Goal: Task Accomplishment & Management: Manage account settings

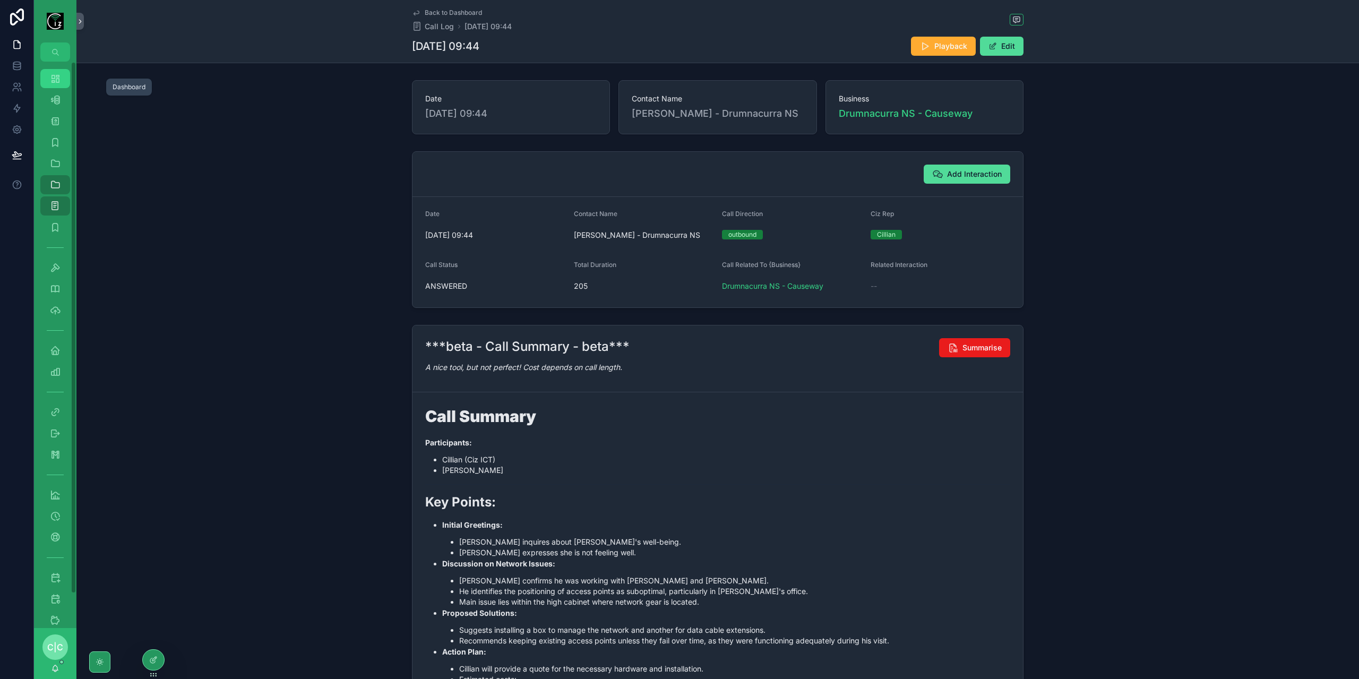
click at [57, 77] on icon "scrollable content" at bounding box center [55, 78] width 11 height 11
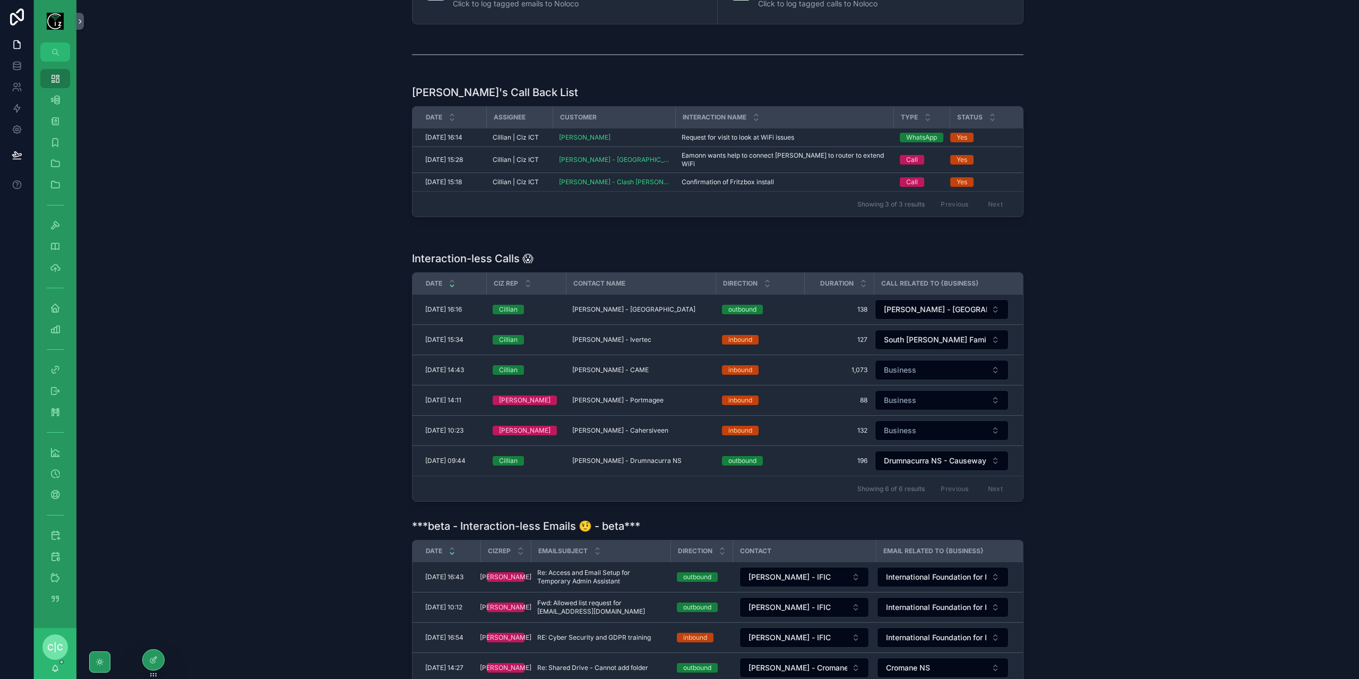
scroll to position [212, 0]
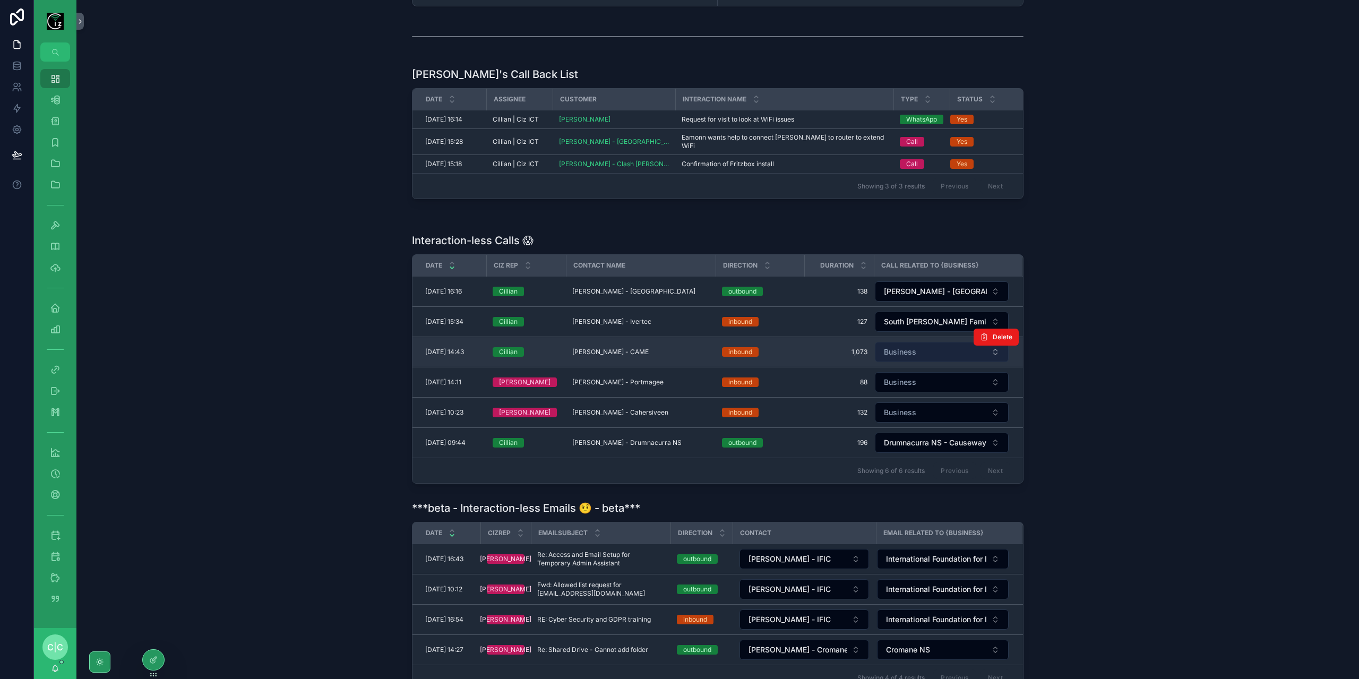
click at [936, 343] on button "Business" at bounding box center [942, 352] width 134 height 20
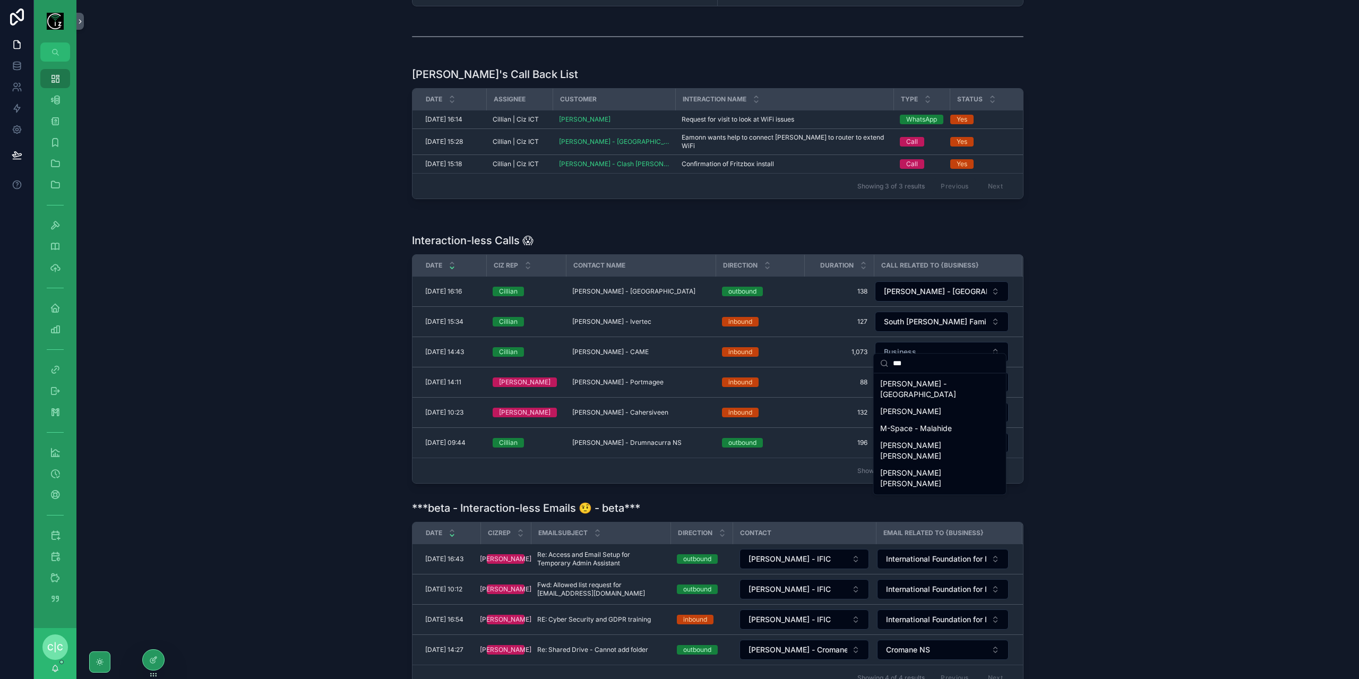
type input "***"
click at [1275, 323] on div "Interaction-less Calls 😱 Date Ciz Rep Contact Name Direction Duration Call Rela…" at bounding box center [718, 358] width 1266 height 259
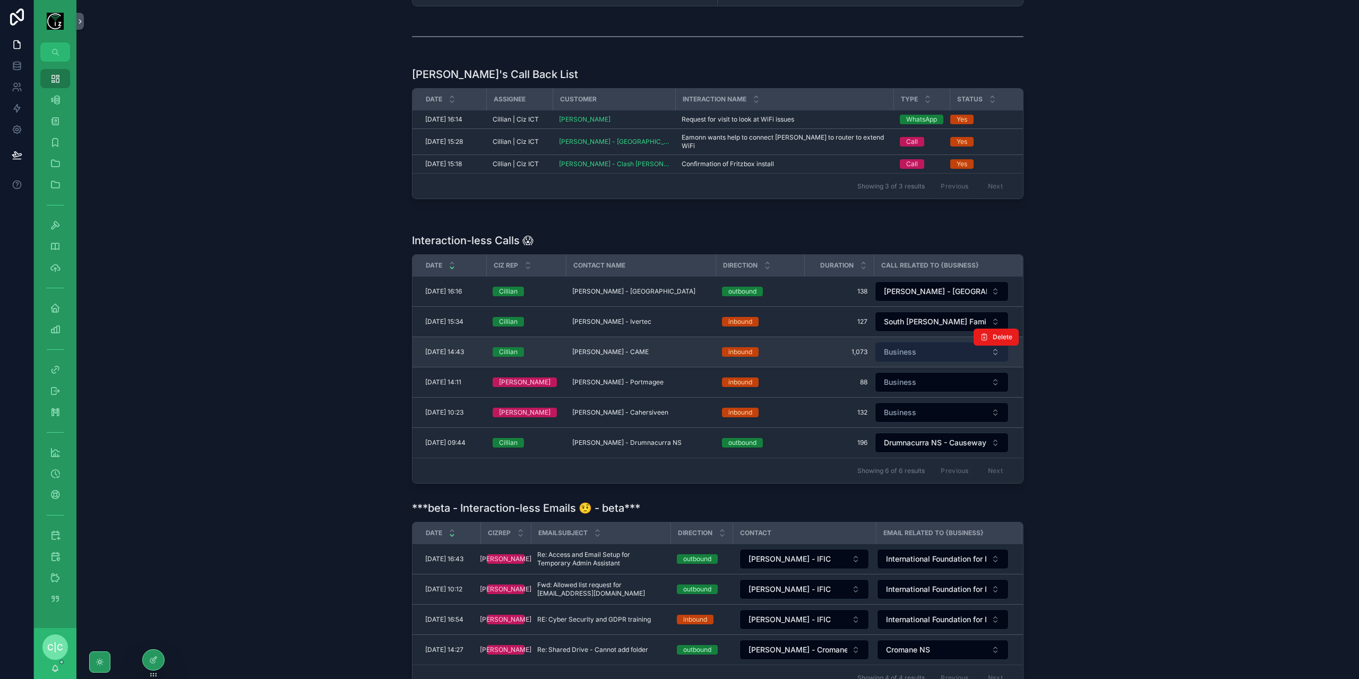
click at [934, 345] on button "Business" at bounding box center [942, 352] width 134 height 20
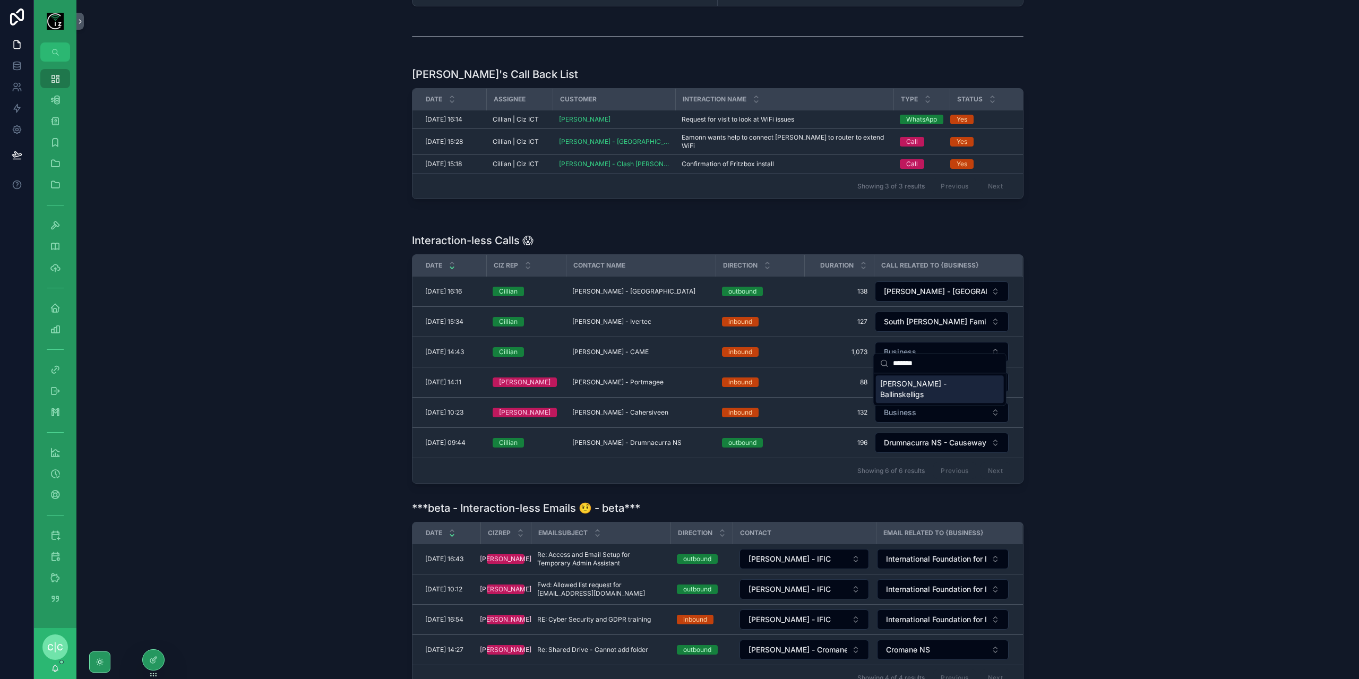
type input "*******"
click at [911, 384] on span "[PERSON_NAME] - Ballinskelligs" at bounding box center [933, 388] width 107 height 21
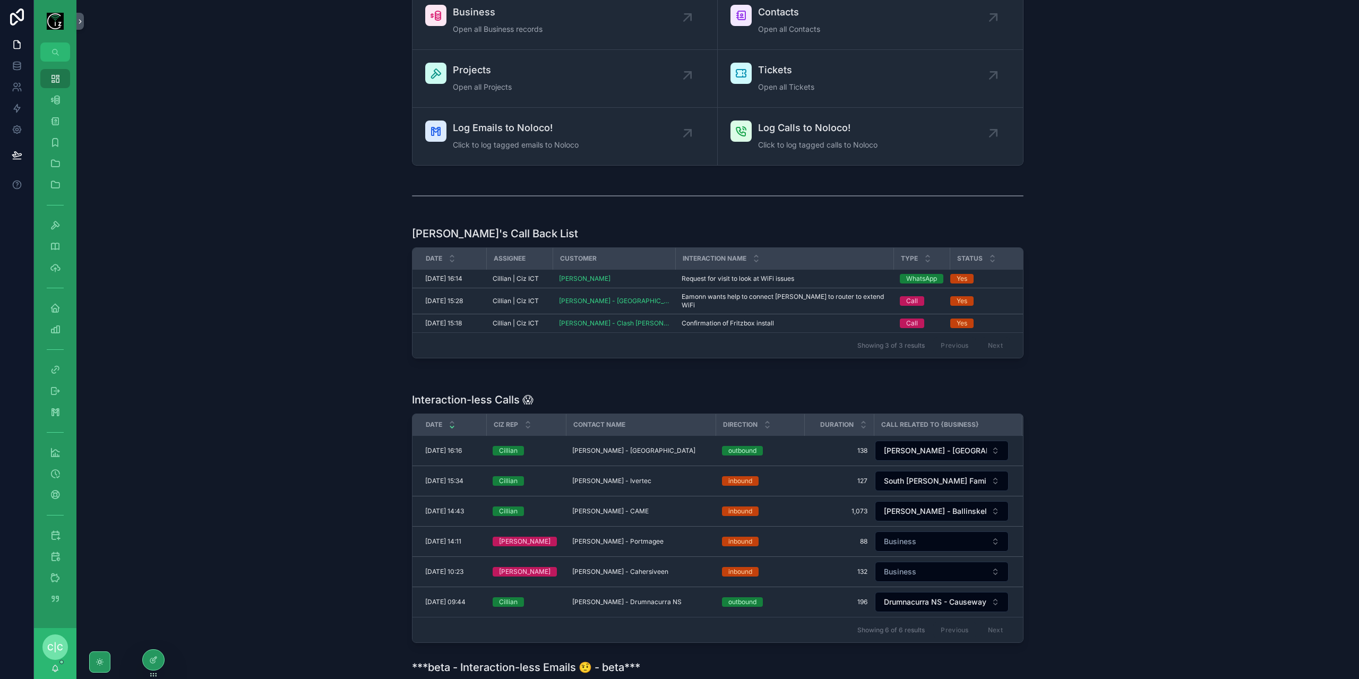
scroll to position [0, 0]
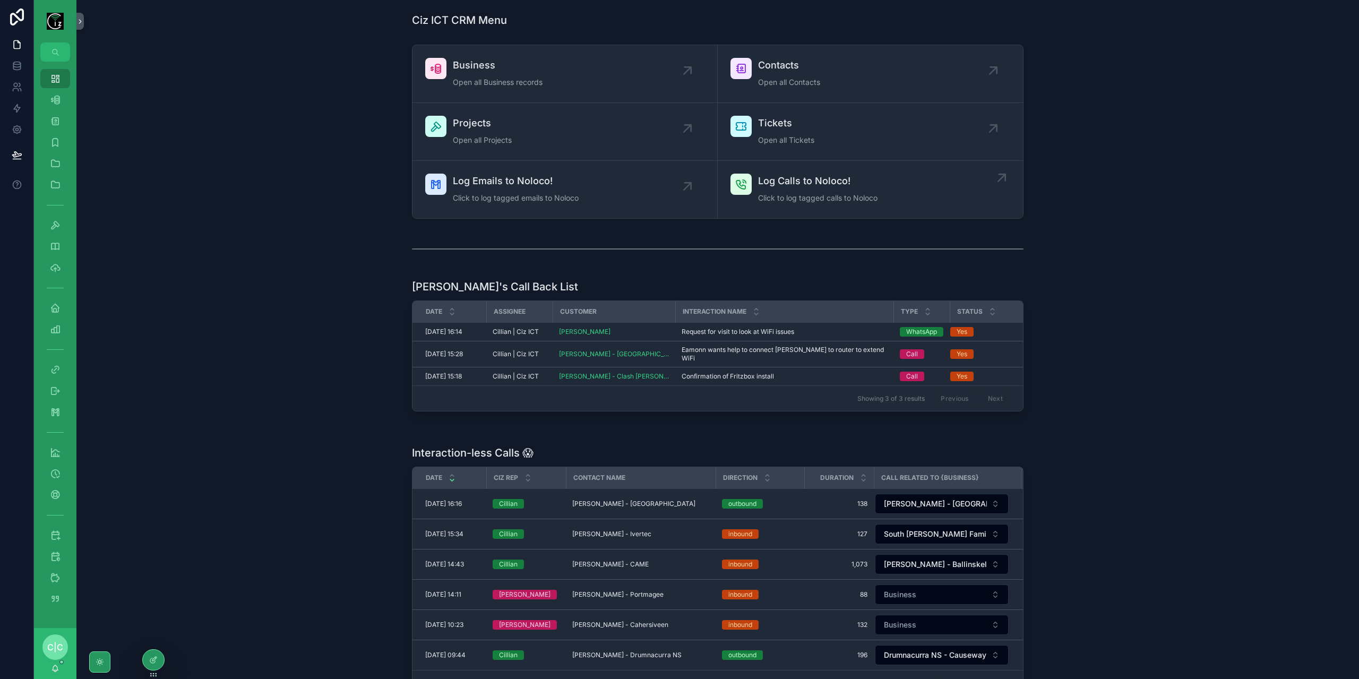
click at [778, 182] on span "Log Calls to Noloco!" at bounding box center [817, 181] width 119 height 15
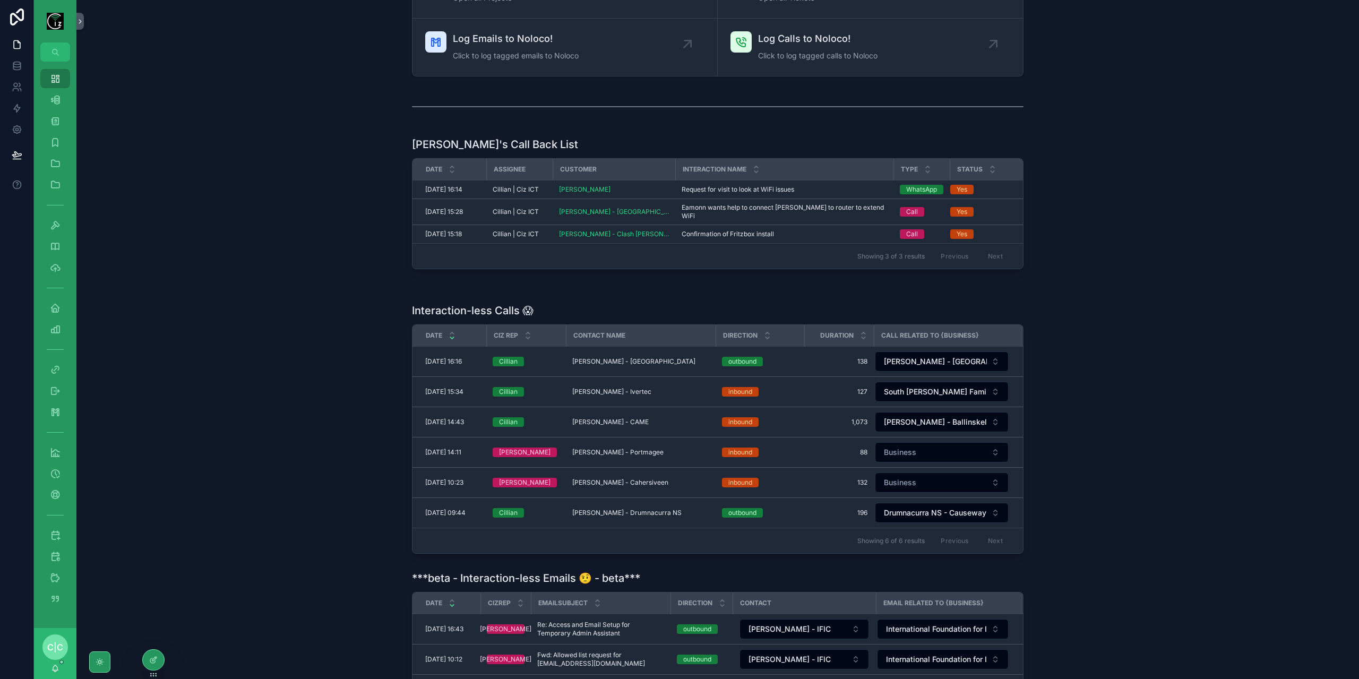
scroll to position [159, 0]
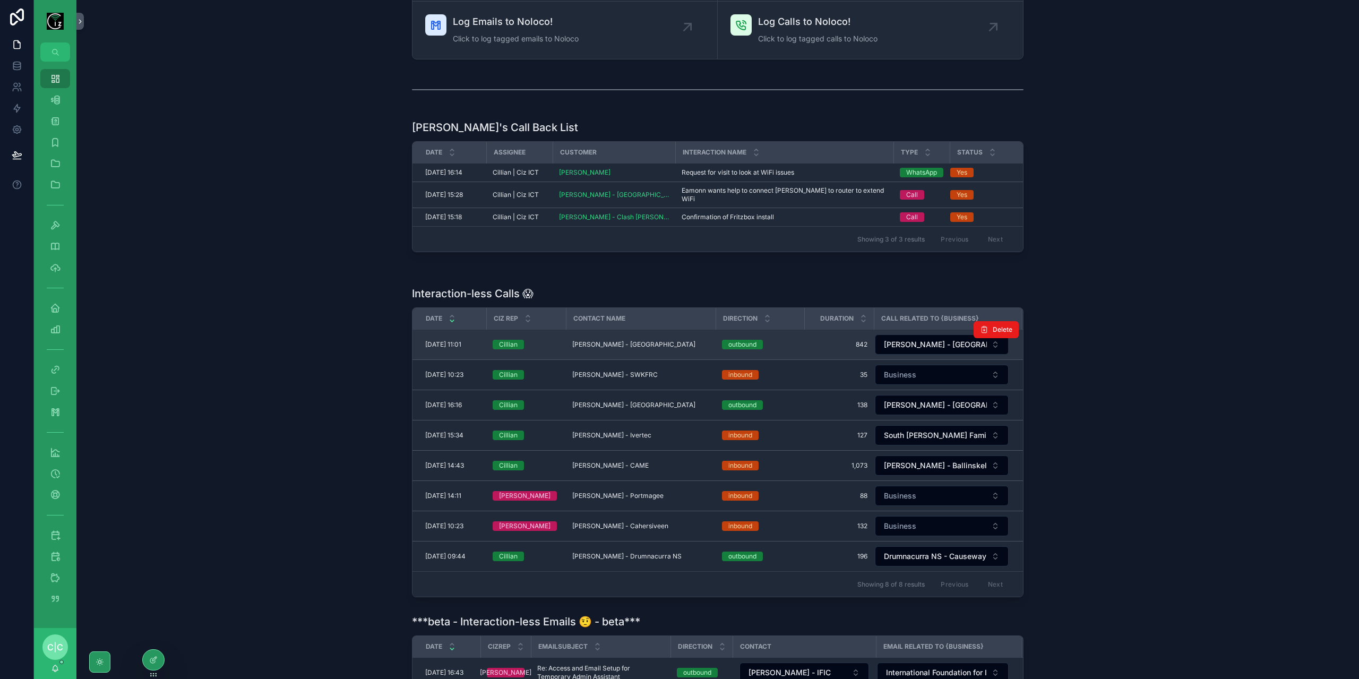
click at [647, 340] on span "[PERSON_NAME] - [GEOGRAPHIC_DATA]" at bounding box center [633, 344] width 123 height 8
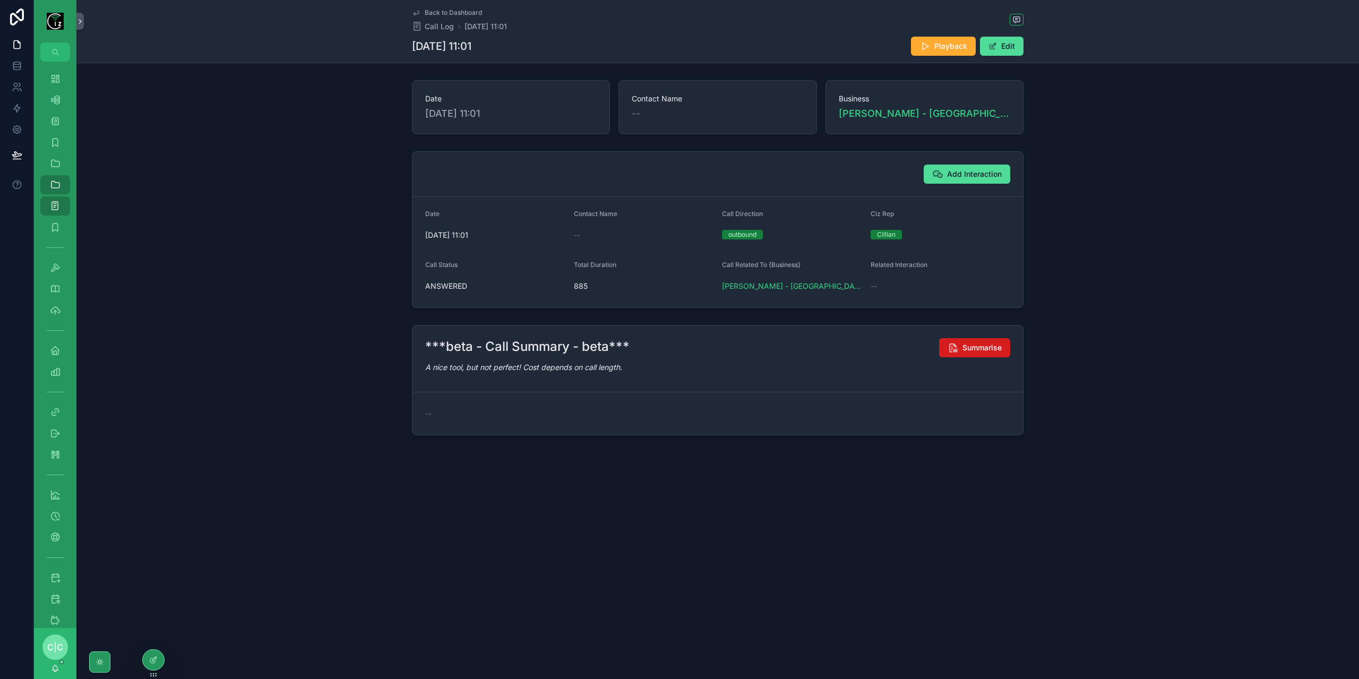
click at [974, 344] on span "Summarise" at bounding box center [981, 347] width 39 height 11
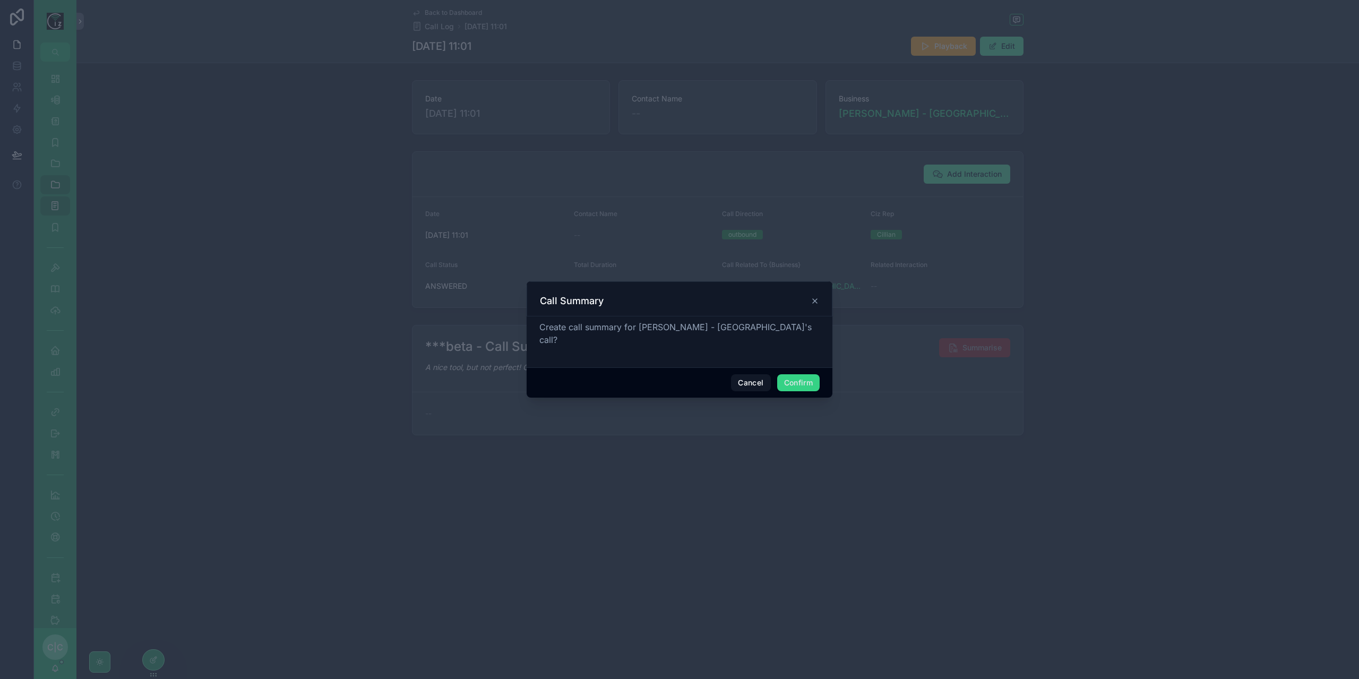
click at [792, 375] on button "Confirm" at bounding box center [798, 382] width 42 height 17
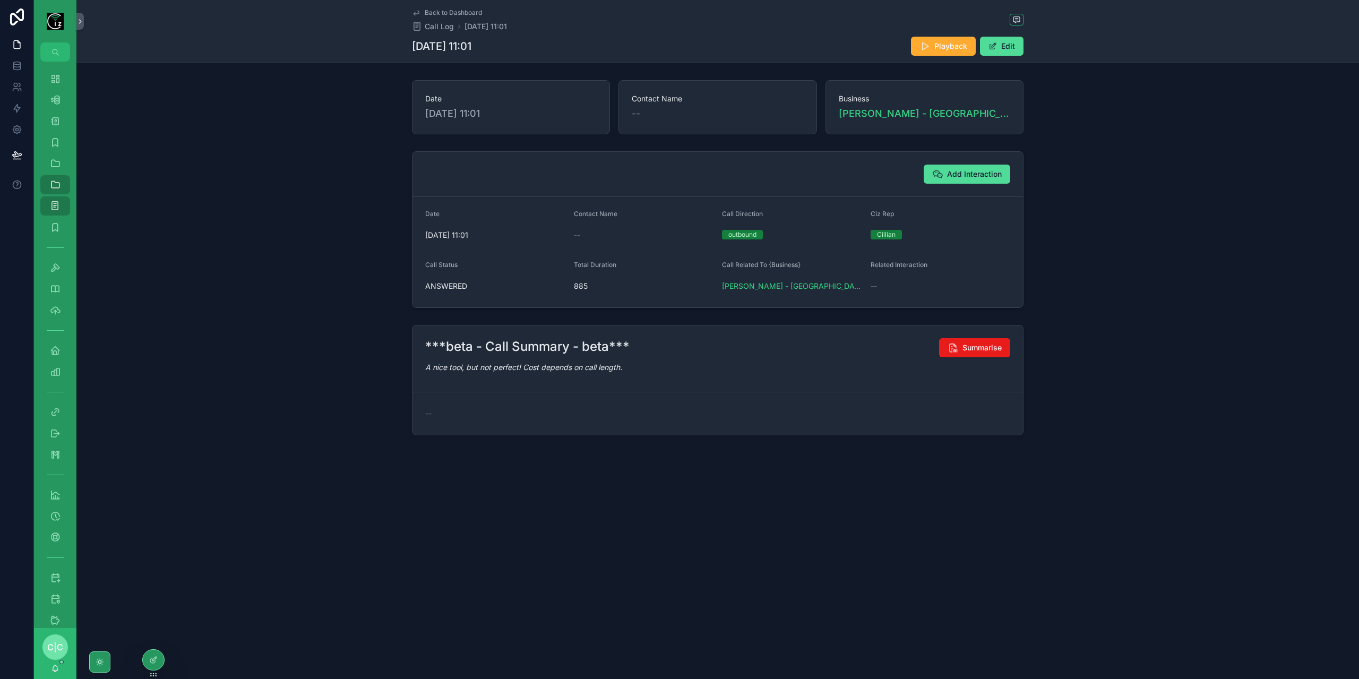
click at [420, 12] on link "Back to Dashboard" at bounding box center [447, 12] width 70 height 8
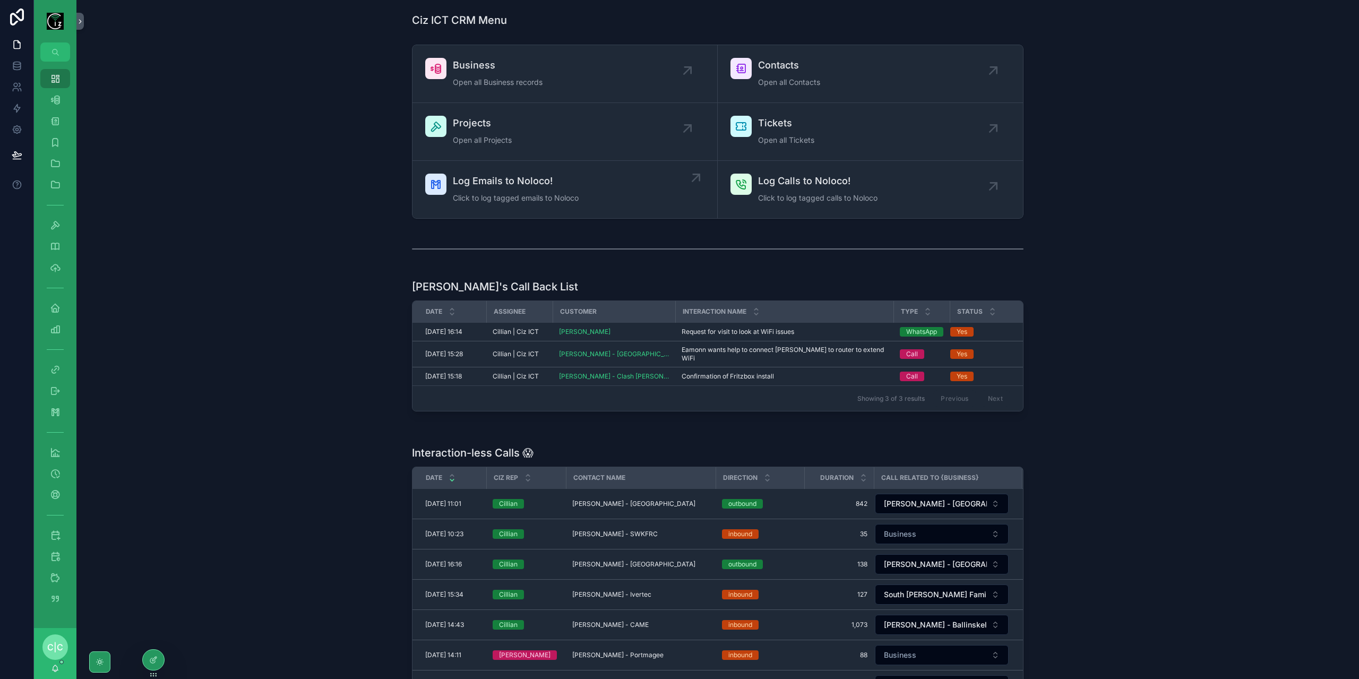
click at [534, 201] on span "Click to log tagged emails to Noloco" at bounding box center [516, 198] width 126 height 11
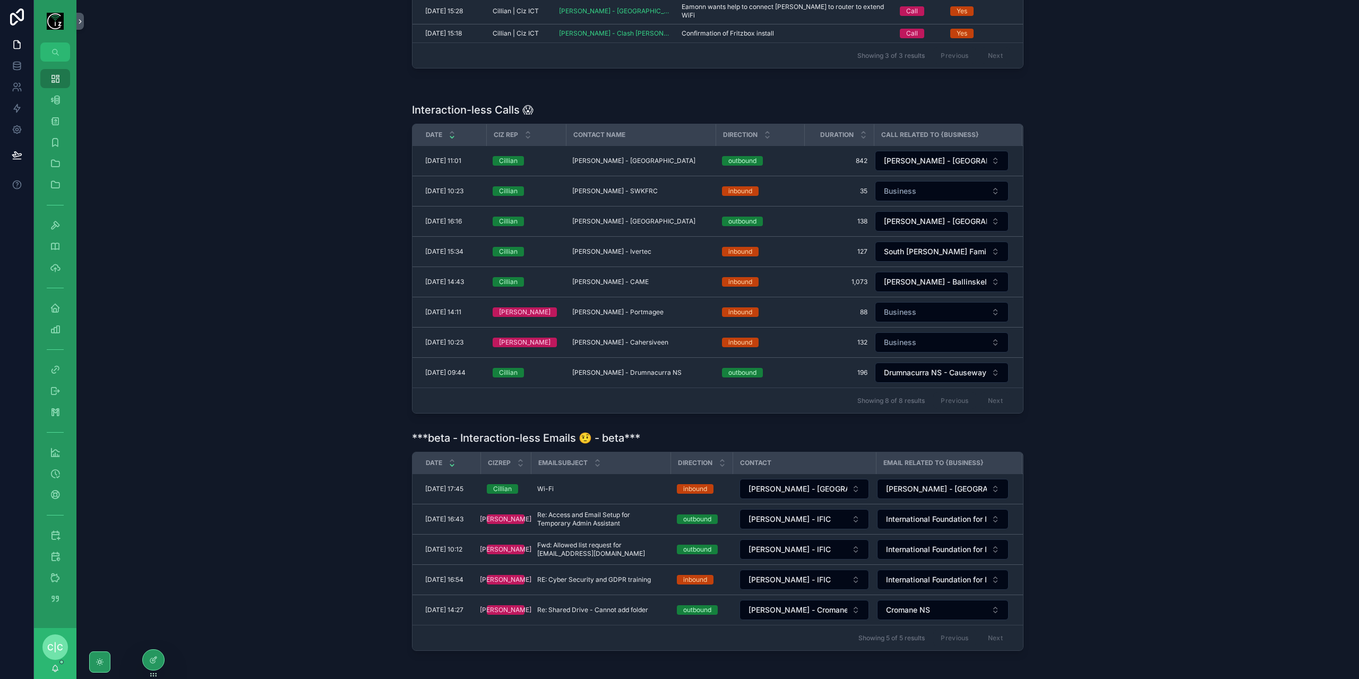
scroll to position [391, 0]
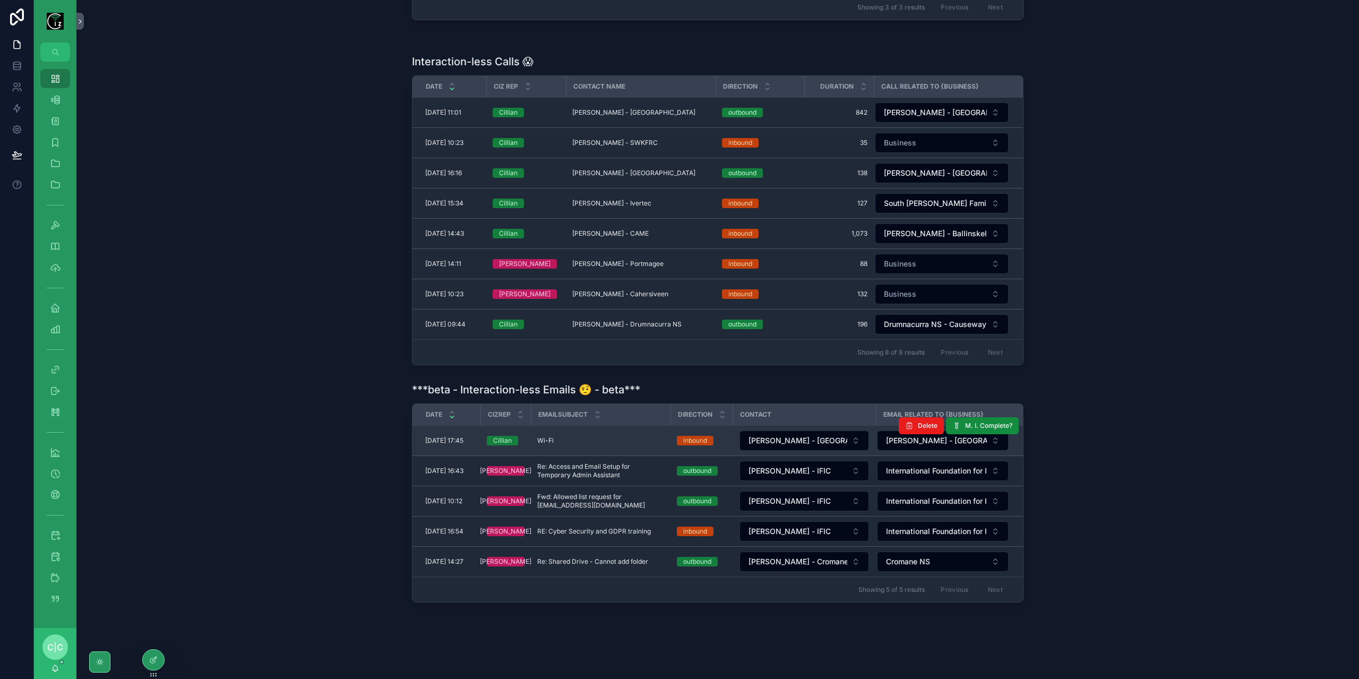
click at [603, 436] on div "Wi-Fi Wi-Fi" at bounding box center [600, 440] width 127 height 8
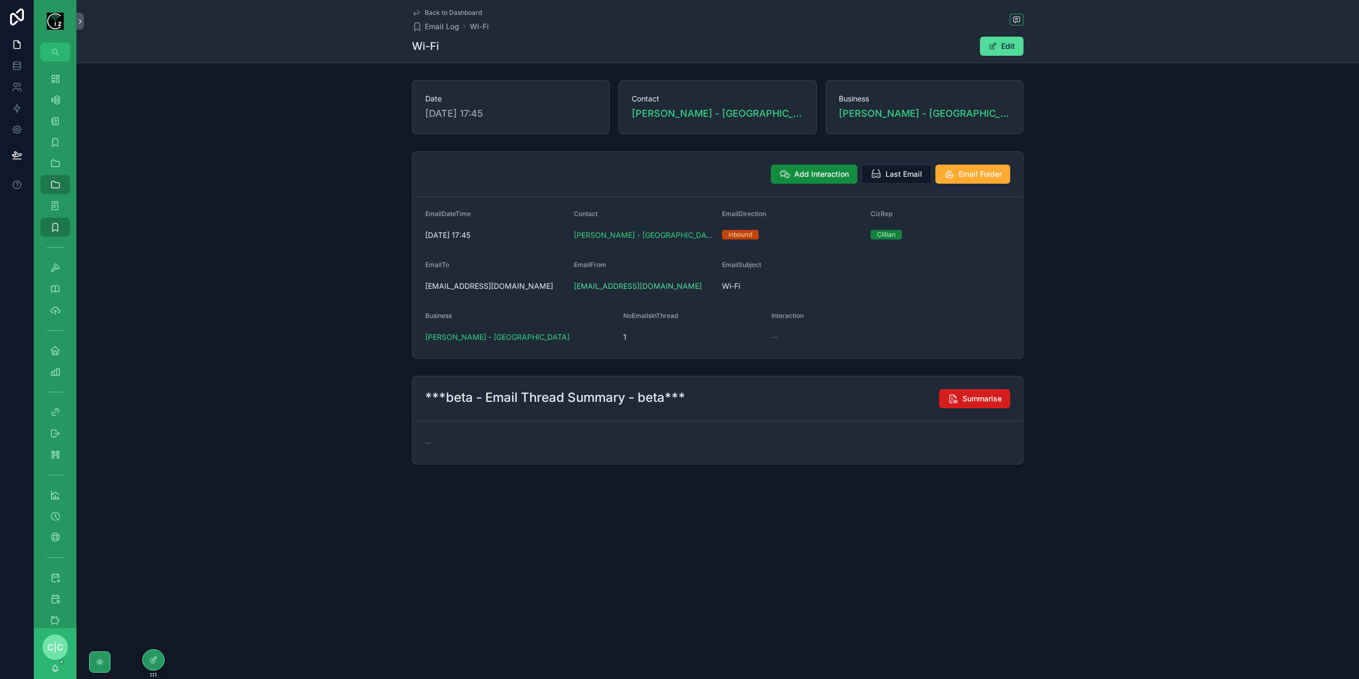
click at [981, 398] on span "Summarise" at bounding box center [981, 398] width 39 height 11
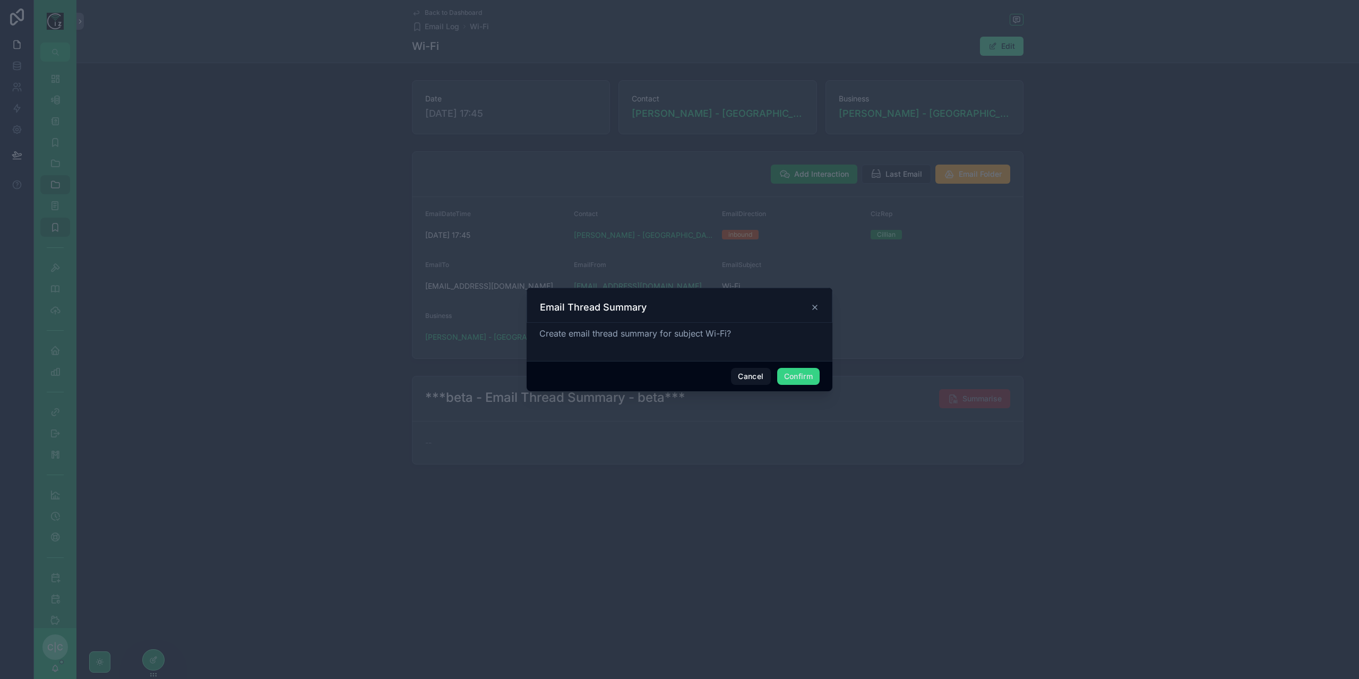
click at [816, 382] on button "Confirm" at bounding box center [798, 376] width 42 height 17
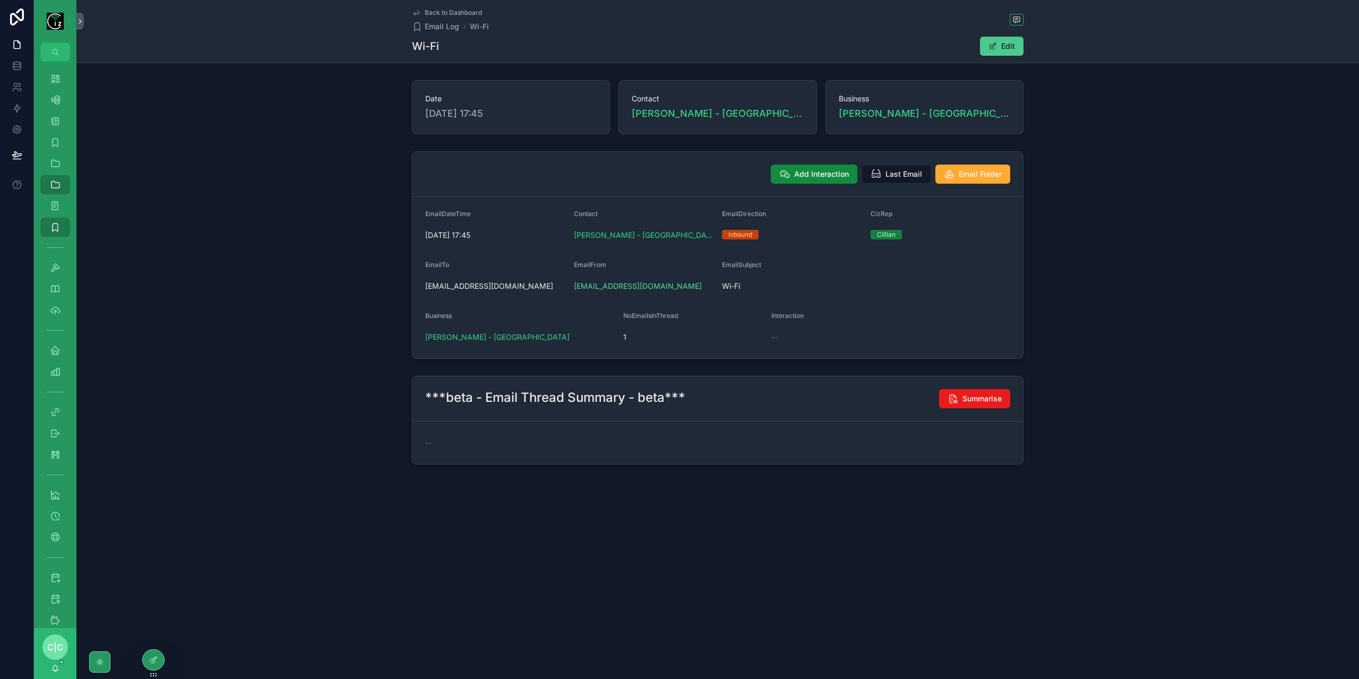
click at [1006, 47] on button "Edit" at bounding box center [1002, 46] width 44 height 19
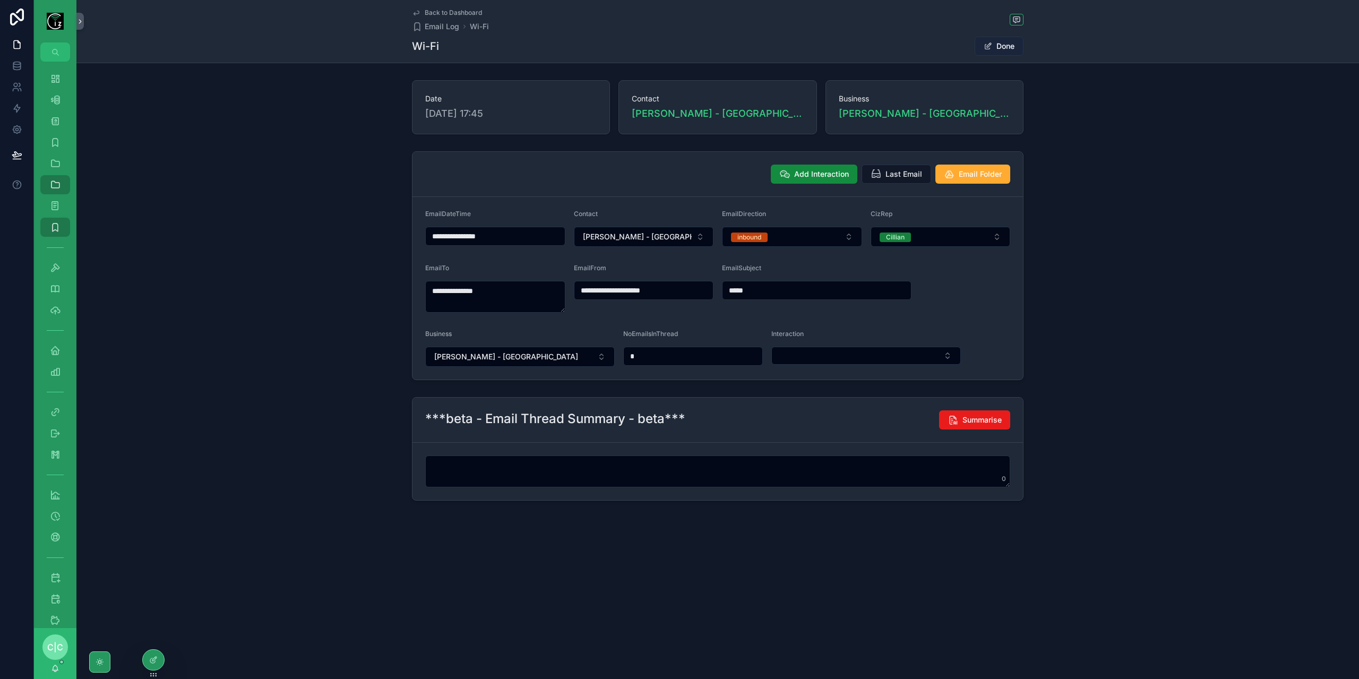
click at [1008, 46] on button "Done" at bounding box center [999, 46] width 49 height 19
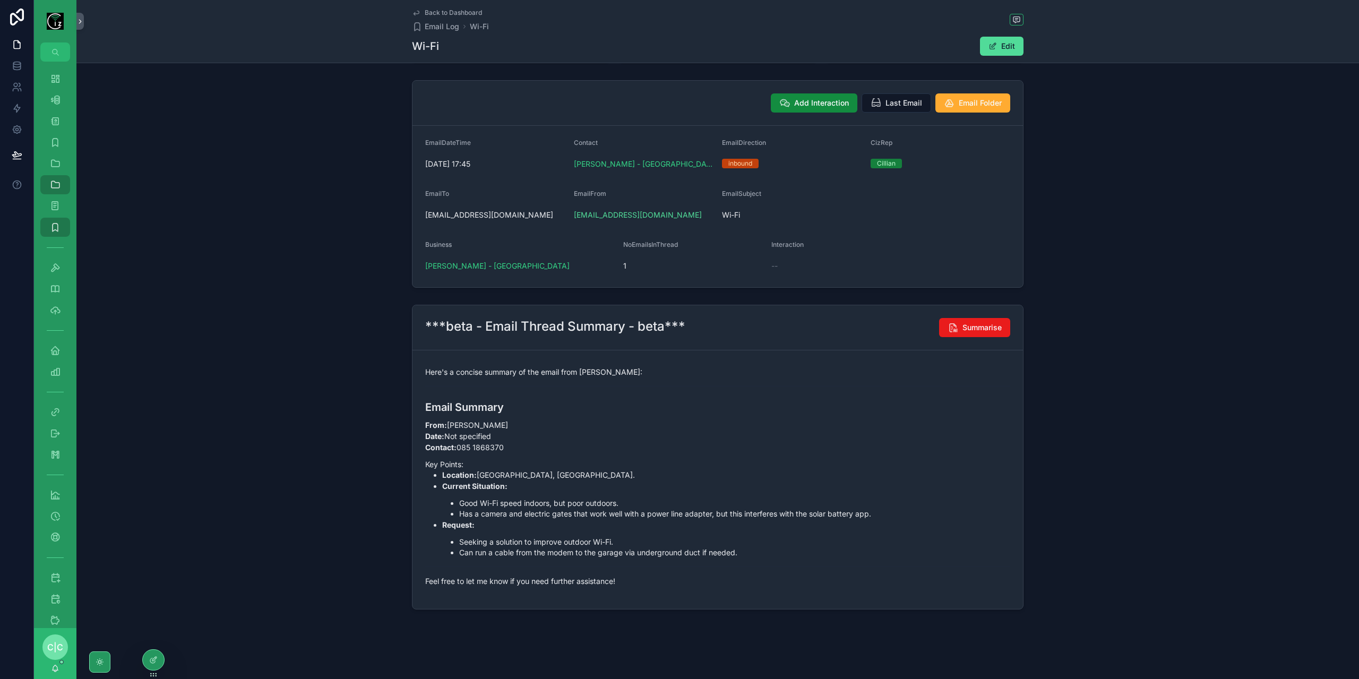
scroll to position [72, 0]
click at [421, 14] on link "Back to Dashboard" at bounding box center [447, 12] width 70 height 8
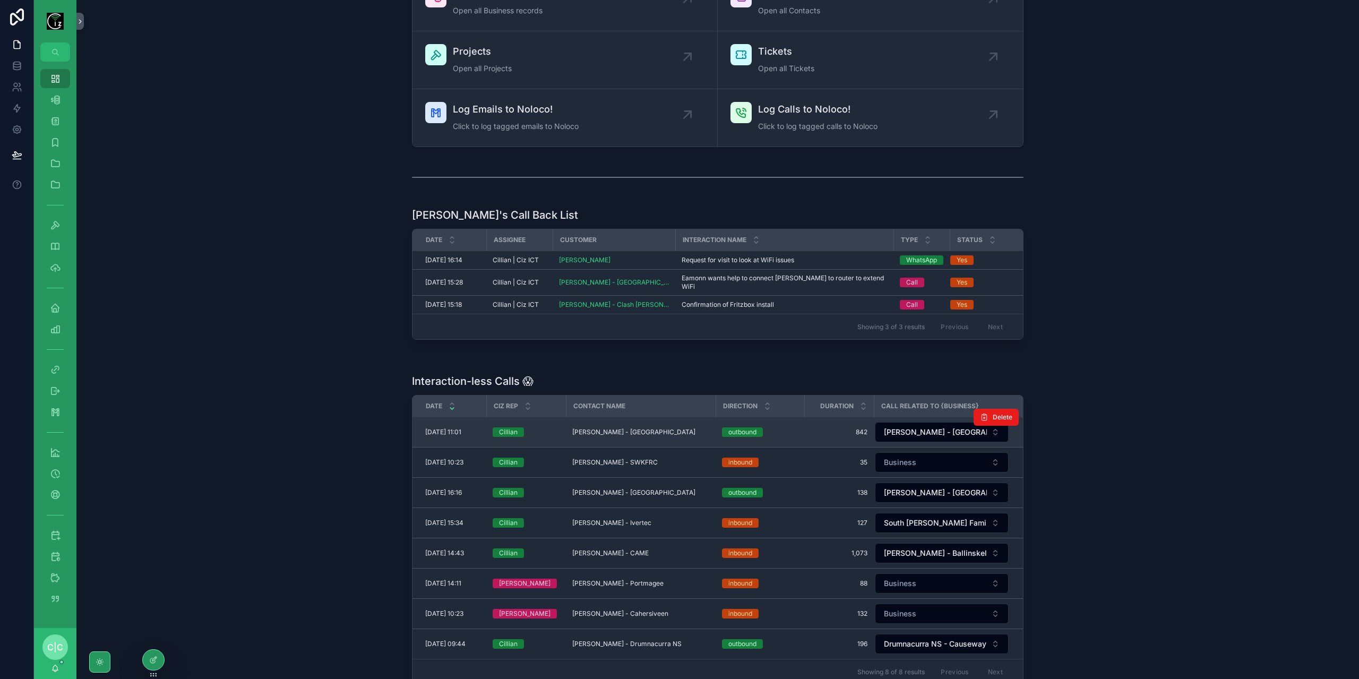
click at [641, 428] on span "[PERSON_NAME] - [GEOGRAPHIC_DATA]" at bounding box center [633, 432] width 123 height 8
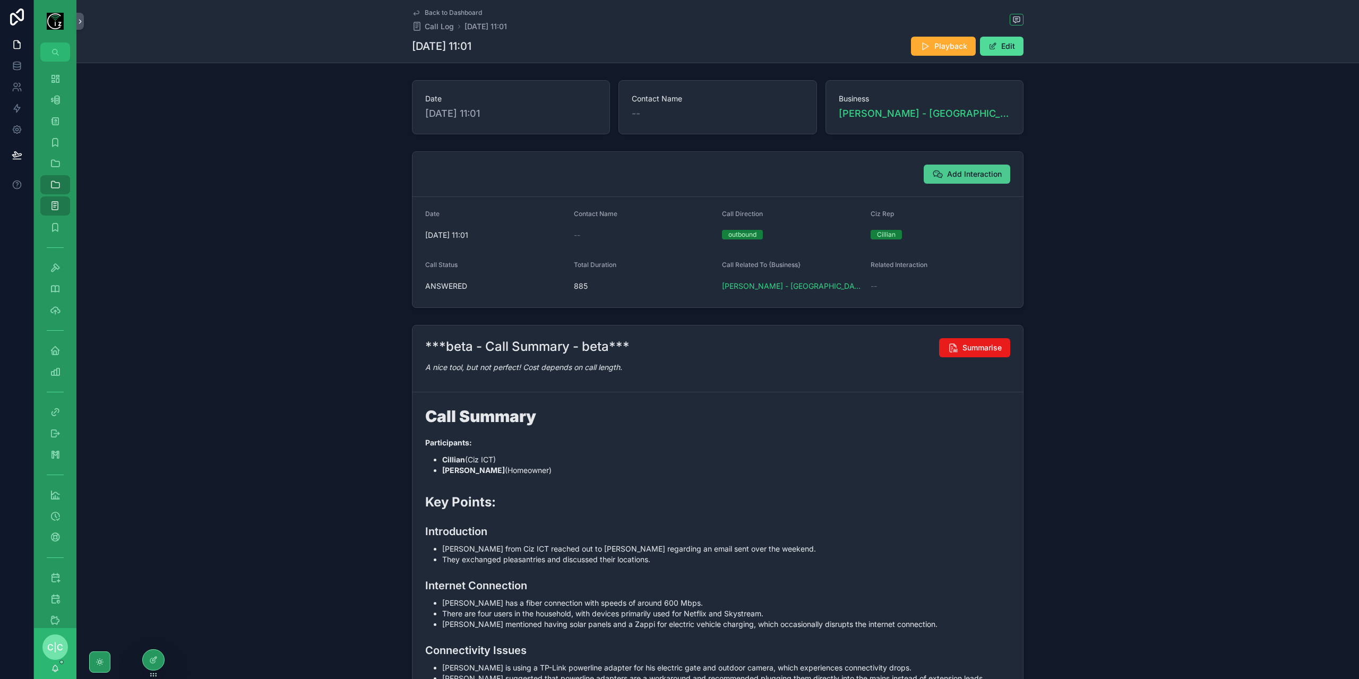
click at [989, 176] on span "Add Interaction" at bounding box center [974, 174] width 55 height 11
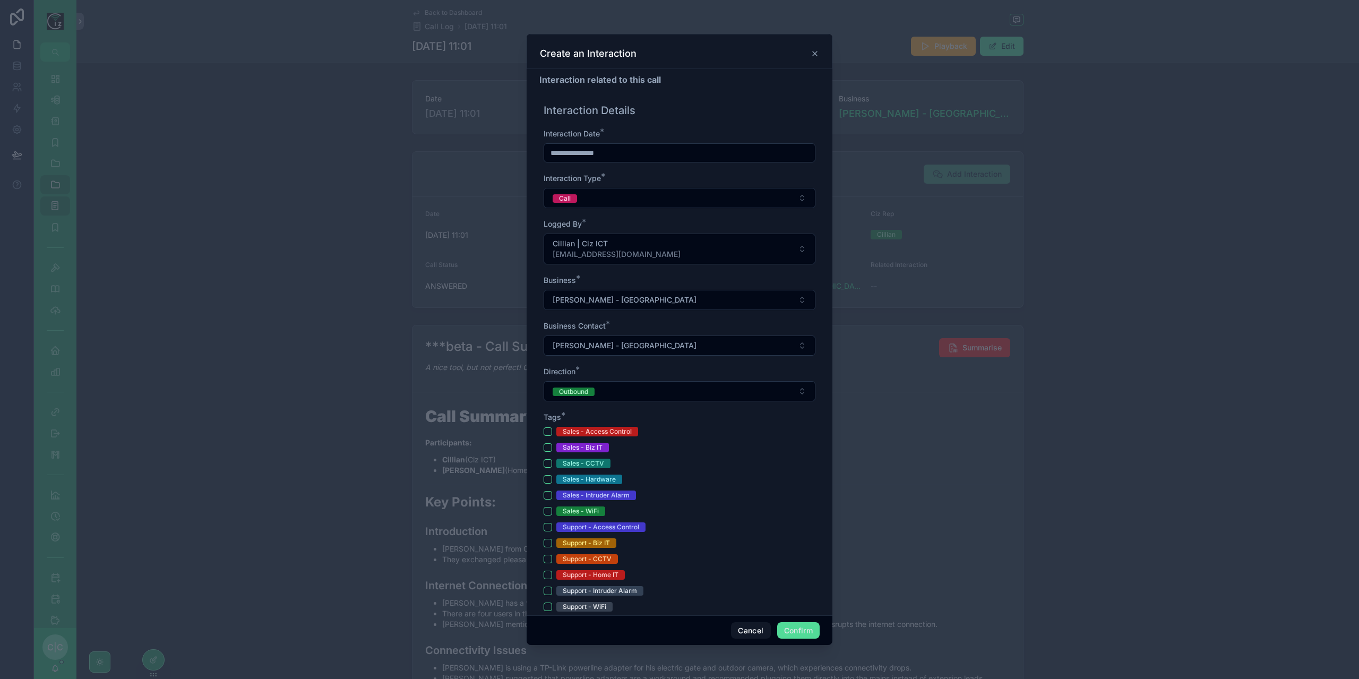
scroll to position [159, 0]
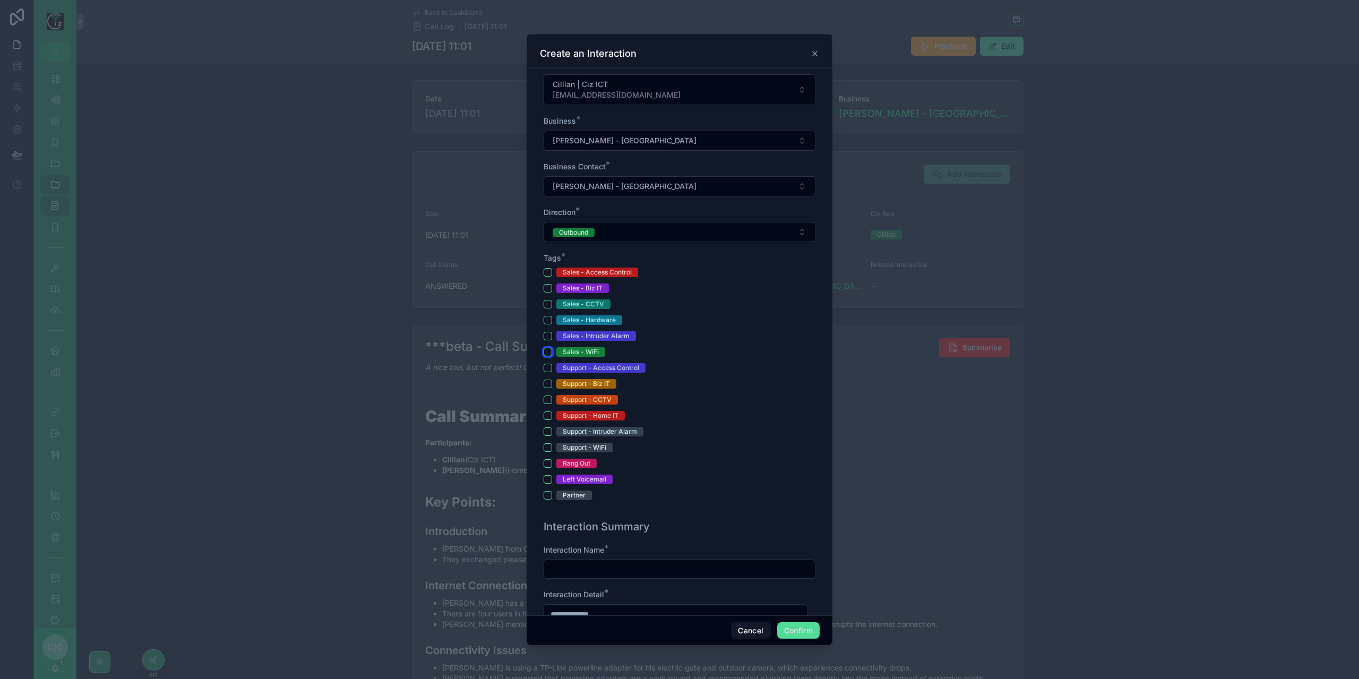
click at [545, 352] on button "Sales - WiFi" at bounding box center [548, 352] width 8 height 8
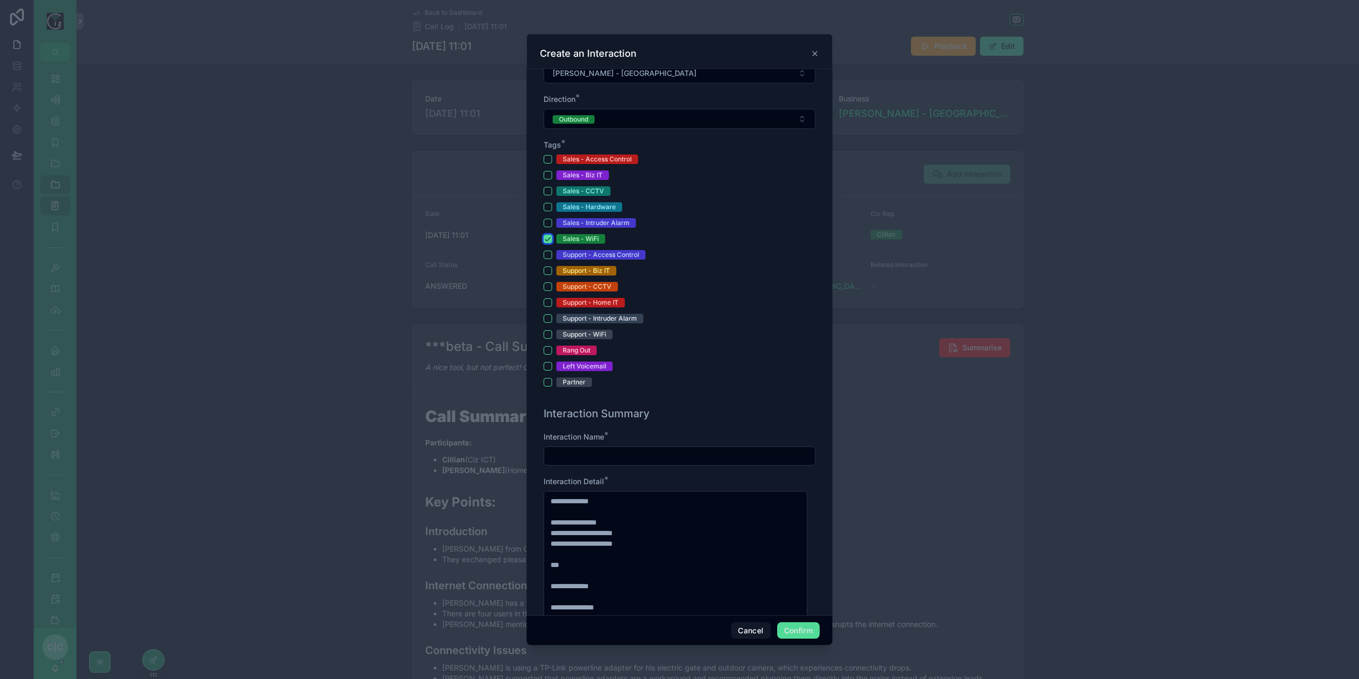
scroll to position [319, 0]
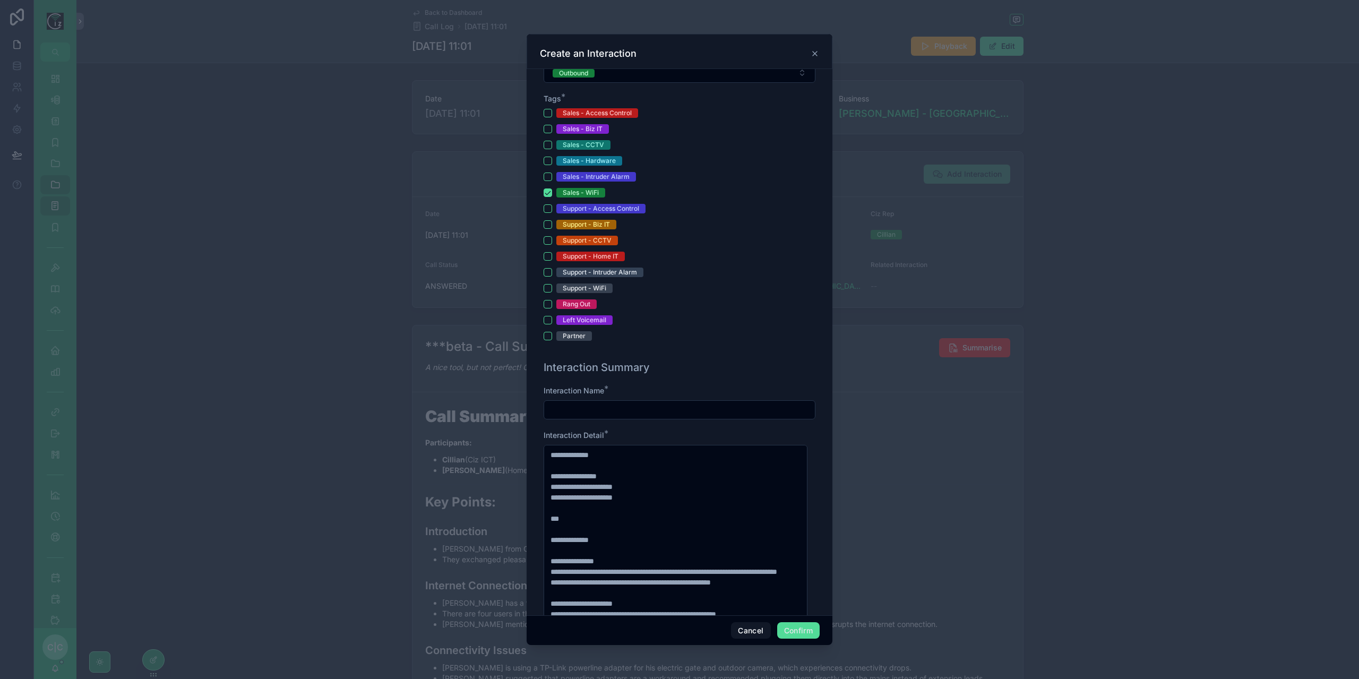
click at [652, 408] on input "text" at bounding box center [679, 409] width 271 height 15
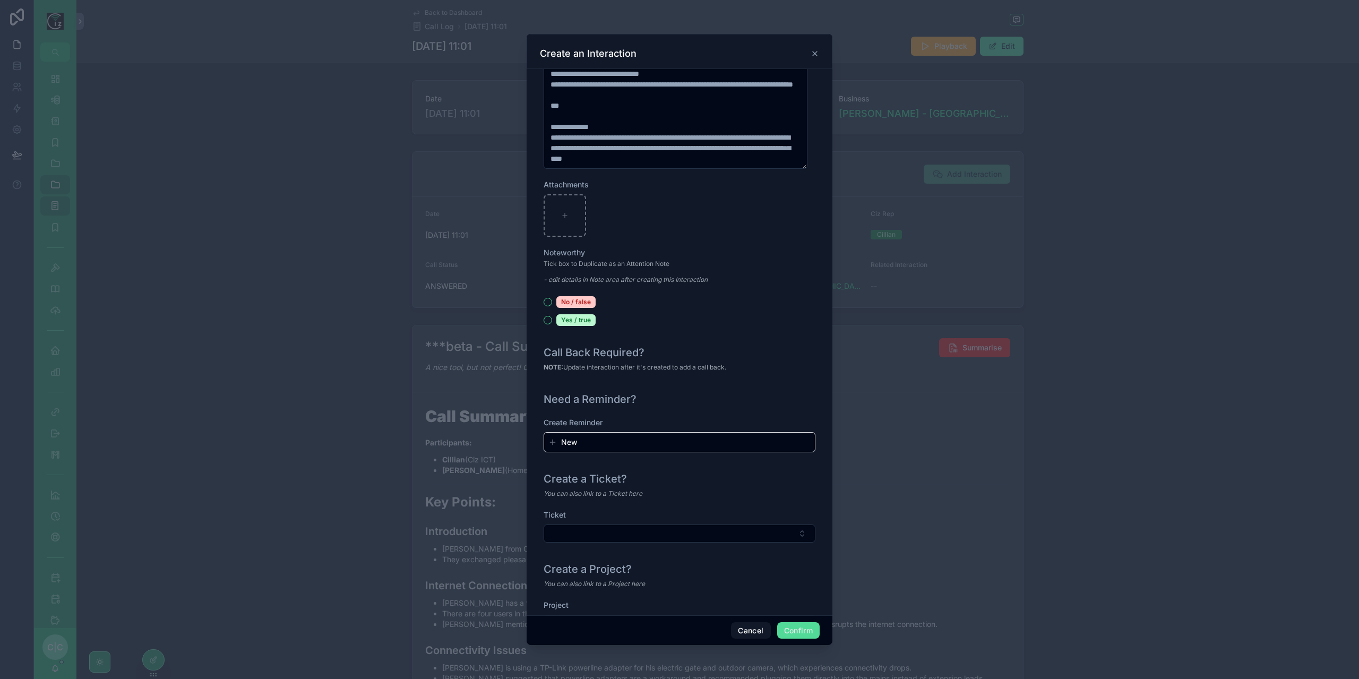
scroll to position [959, 0]
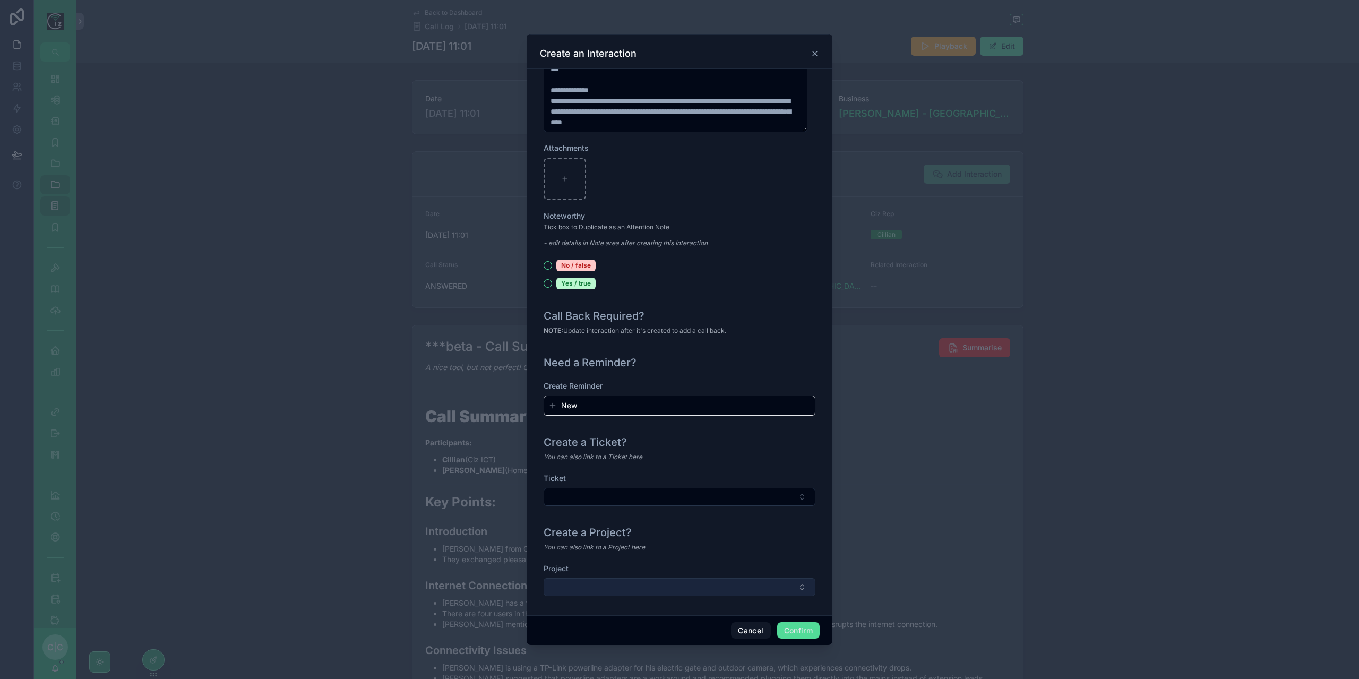
type input "**********"
click at [685, 590] on button "Select Button" at bounding box center [680, 587] width 272 height 18
click at [573, 626] on span "New" at bounding box center [569, 625] width 16 height 11
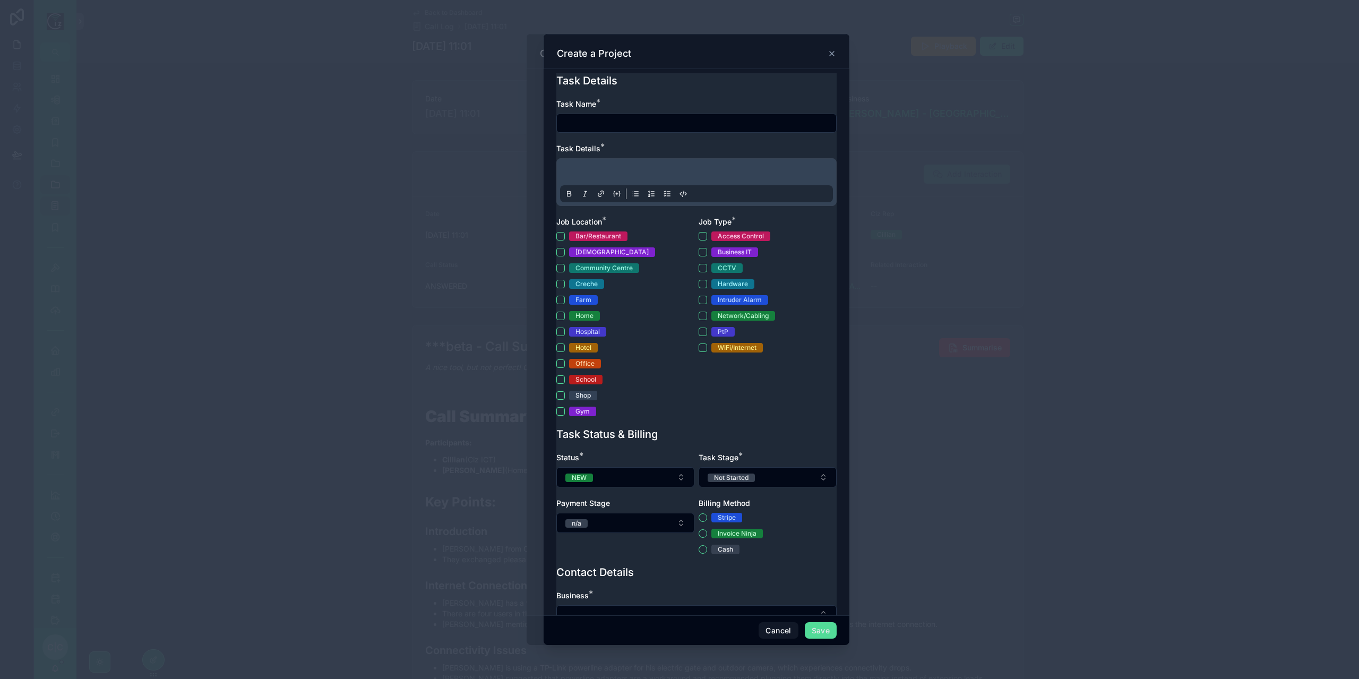
click at [656, 119] on input "text" at bounding box center [696, 123] width 279 height 15
type input "**********"
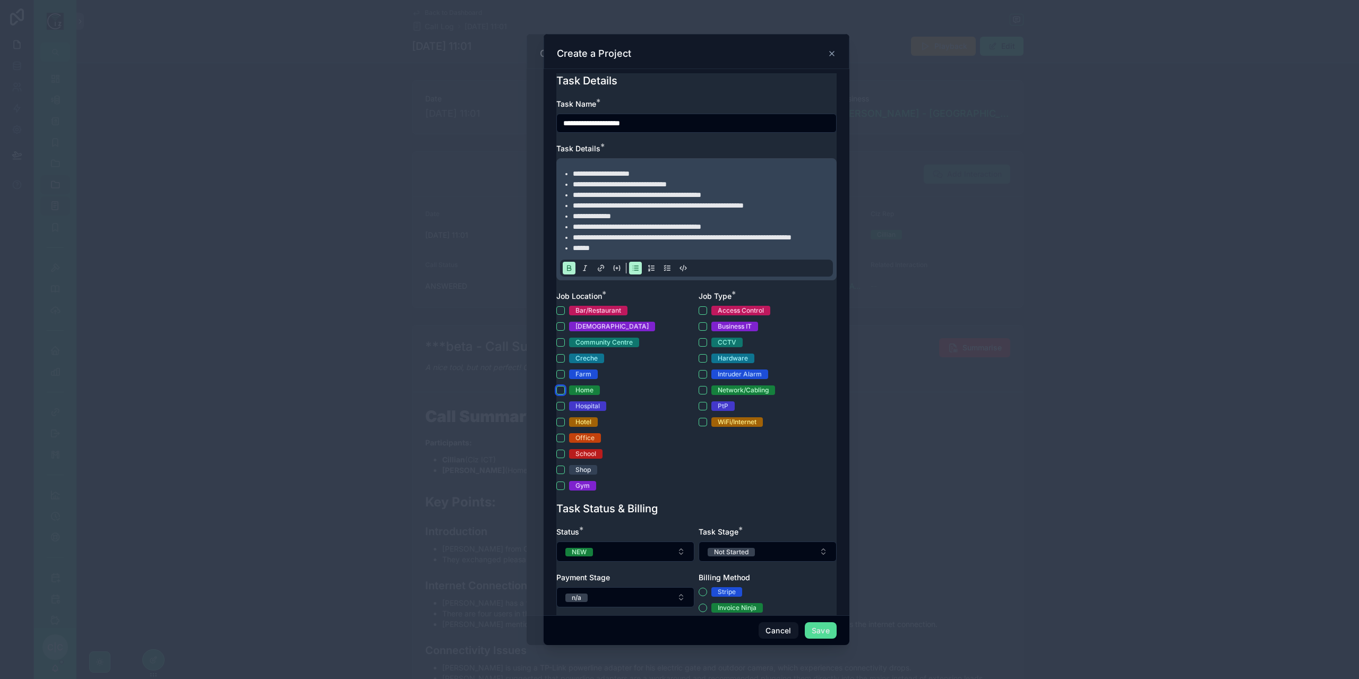
click at [558, 394] on button "Home" at bounding box center [560, 390] width 8 height 8
click at [699, 426] on button "WiFi/Internet" at bounding box center [703, 422] width 8 height 8
click at [700, 410] on button "PtP" at bounding box center [703, 406] width 8 height 8
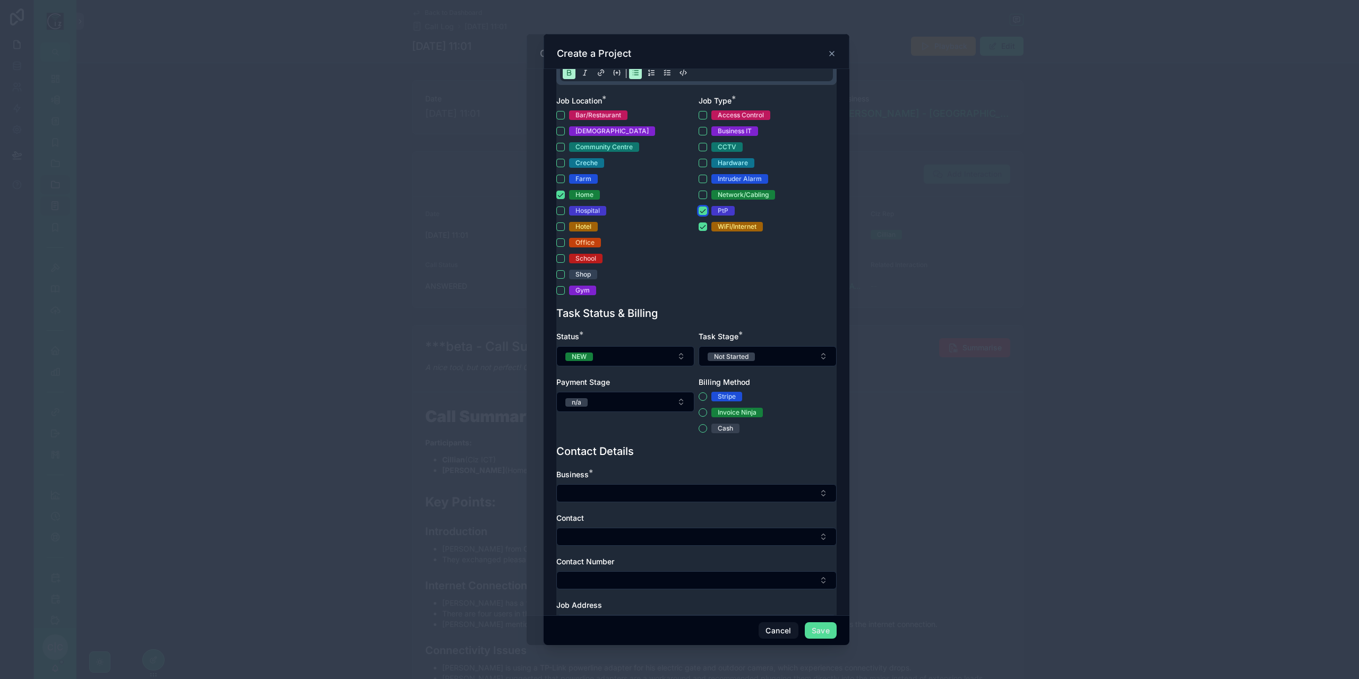
scroll to position [212, 0]
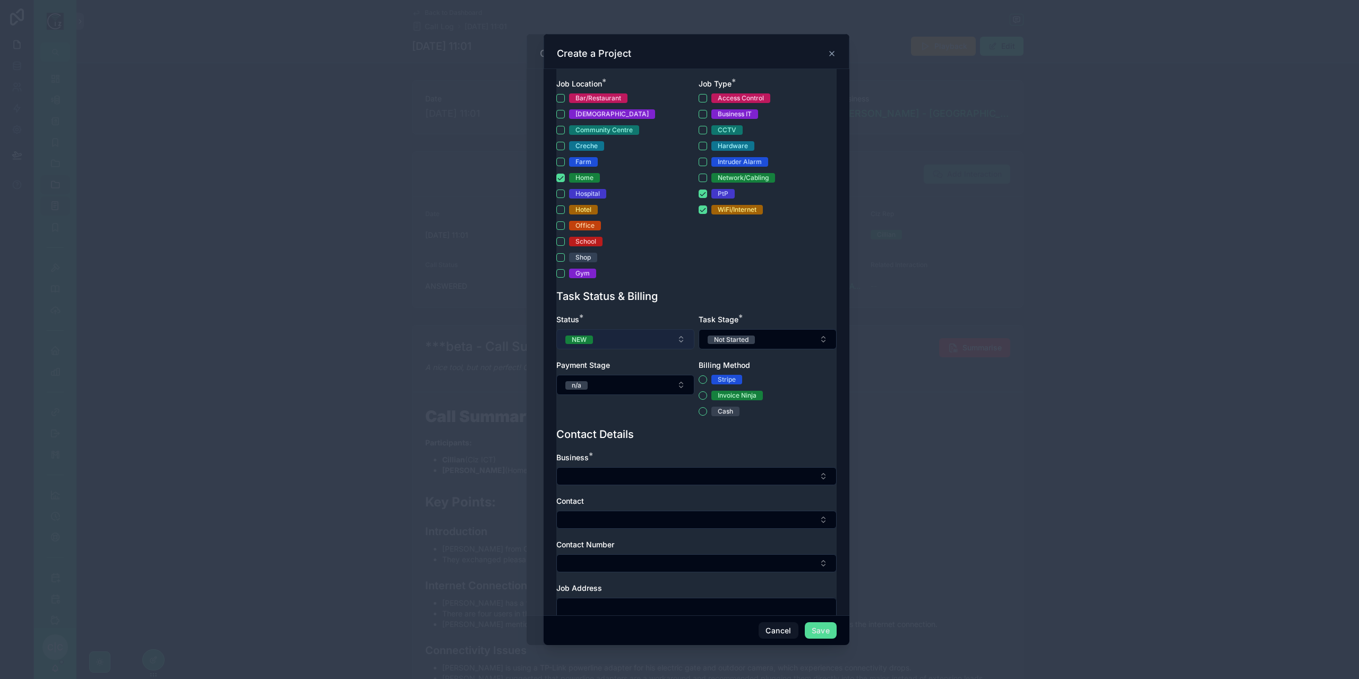
click at [650, 347] on button "NEW" at bounding box center [625, 339] width 138 height 20
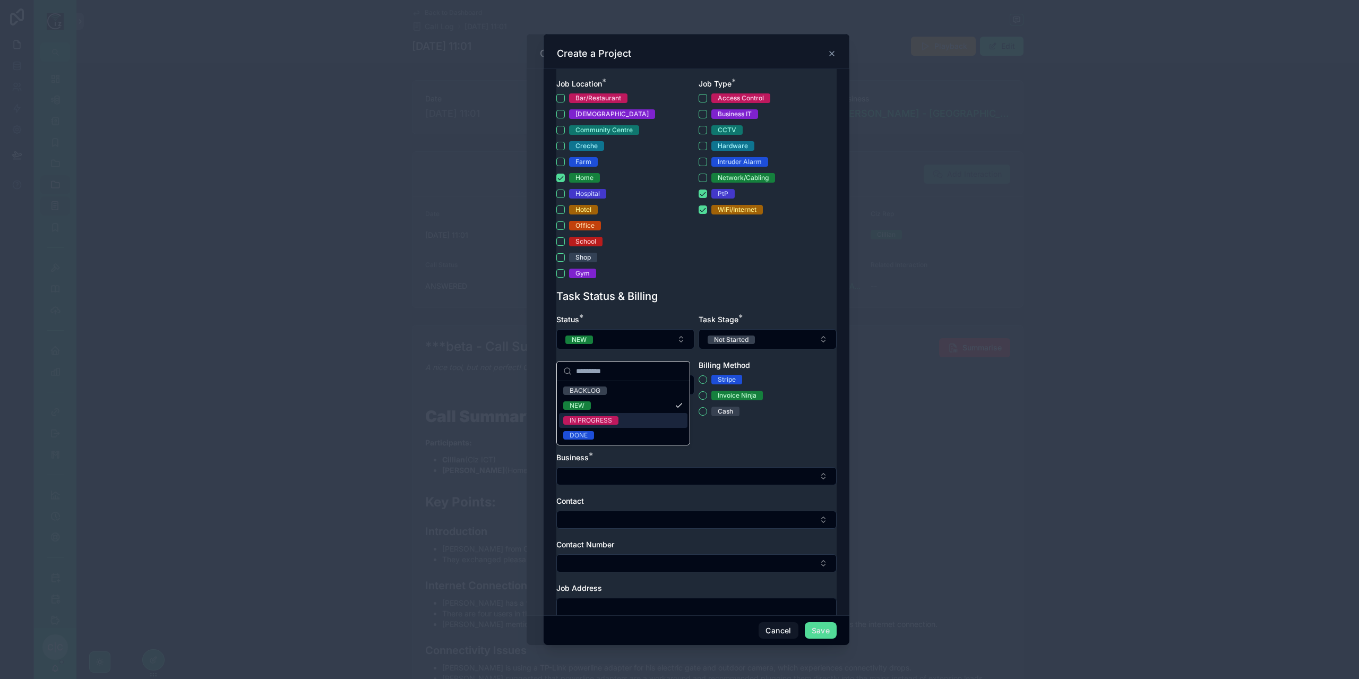
click at [620, 419] on div "IN PROGRESS" at bounding box center [623, 420] width 128 height 15
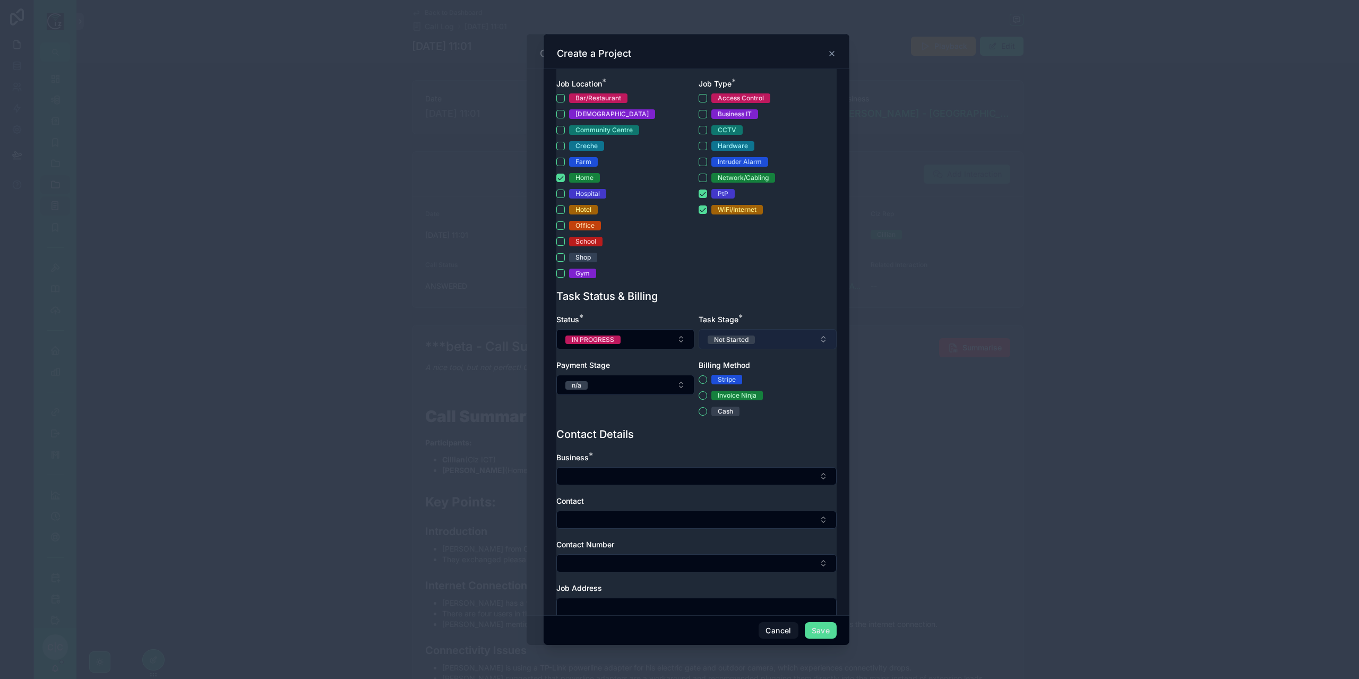
click at [761, 349] on button "Not Started" at bounding box center [768, 339] width 138 height 20
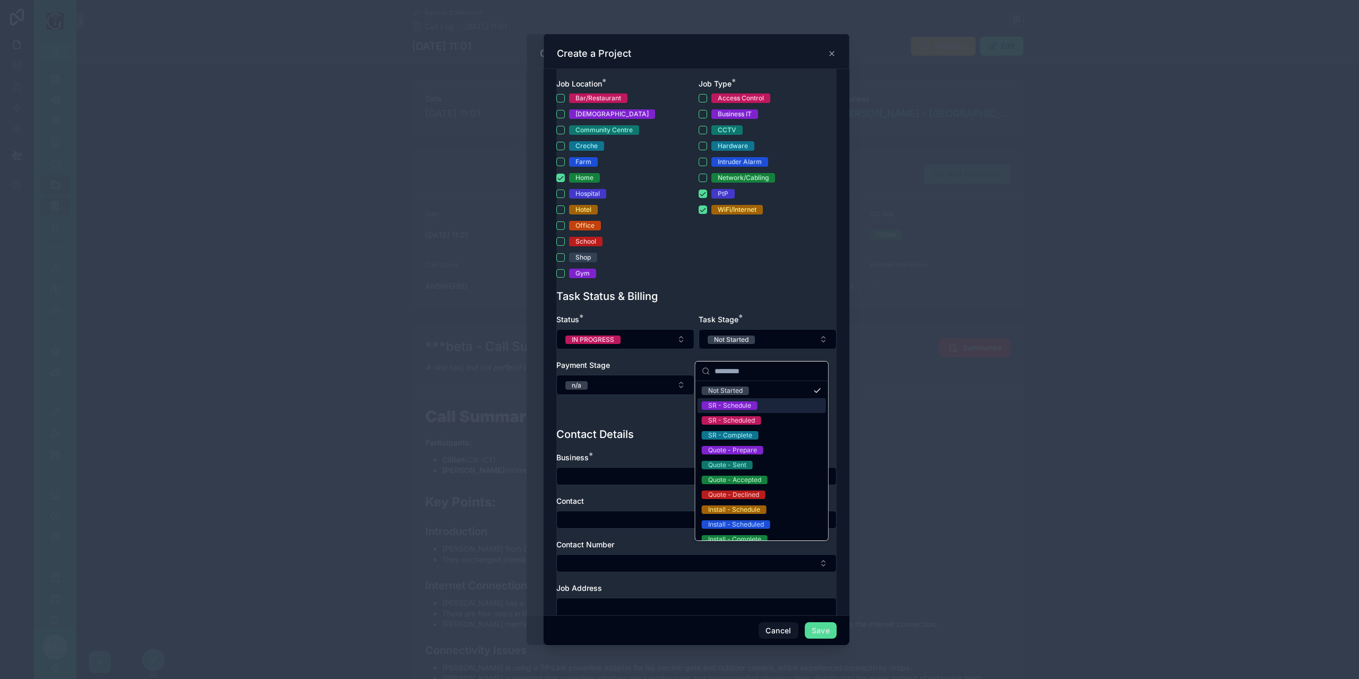
click at [748, 405] on div "SR - Schedule" at bounding box center [729, 405] width 43 height 8
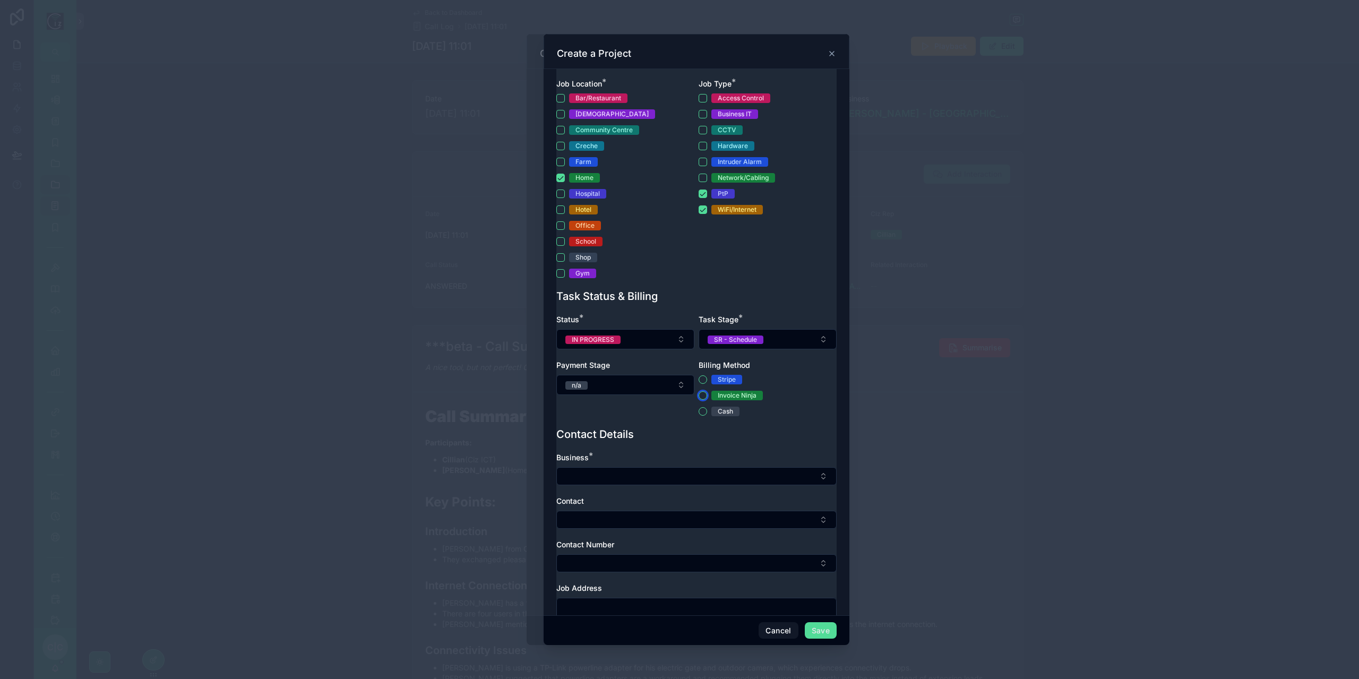
click at [700, 400] on button "Invoice Ninja" at bounding box center [703, 395] width 8 height 8
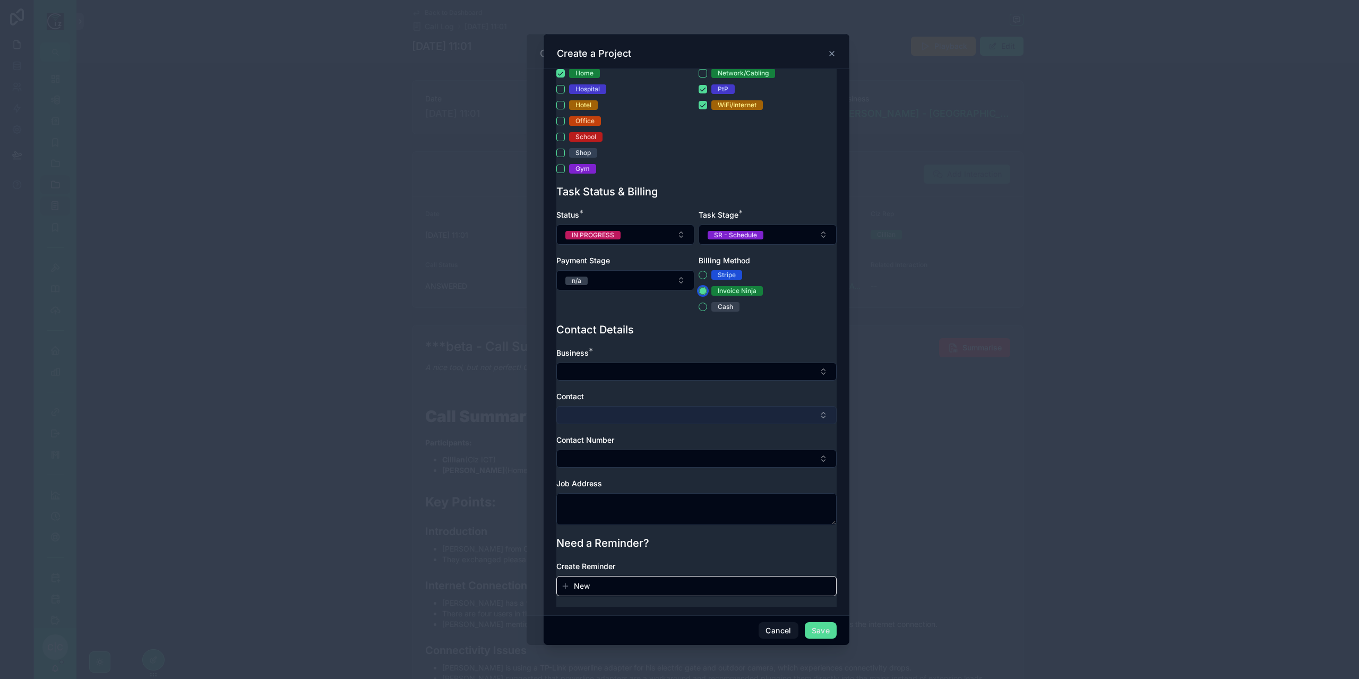
scroll to position [324, 0]
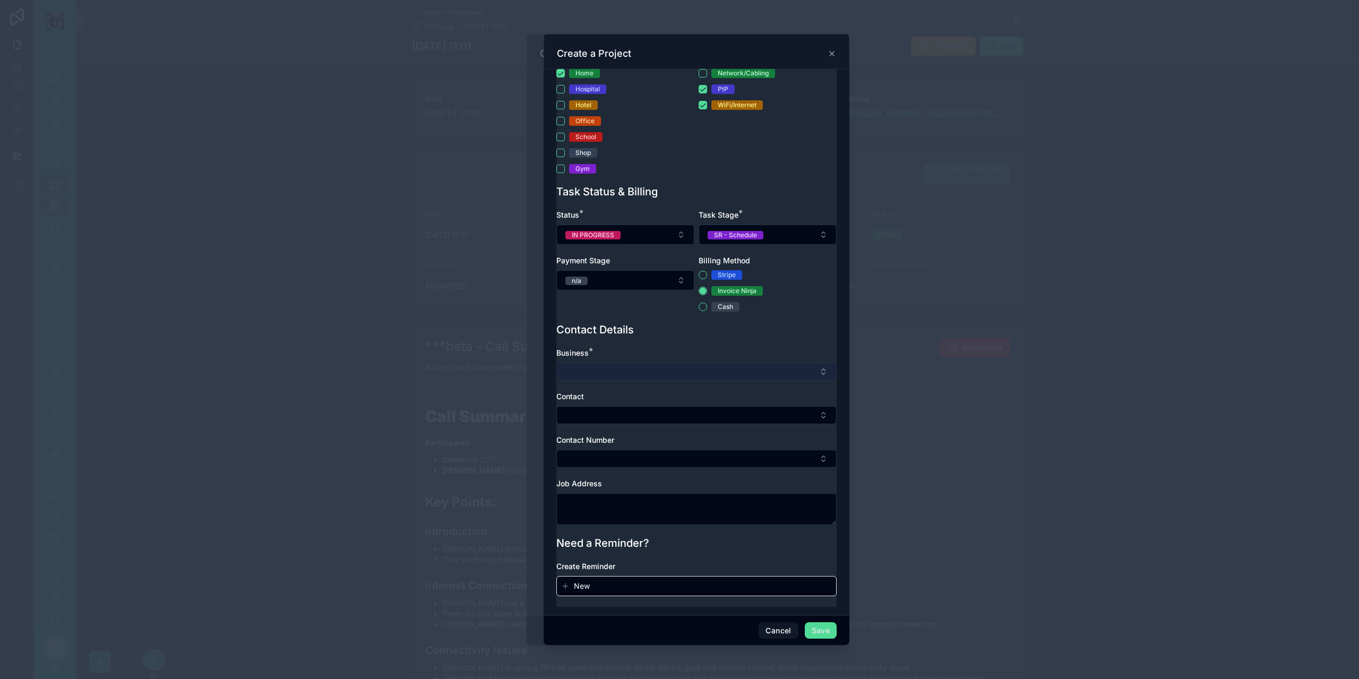
click at [644, 375] on button "Select Button" at bounding box center [696, 372] width 280 height 18
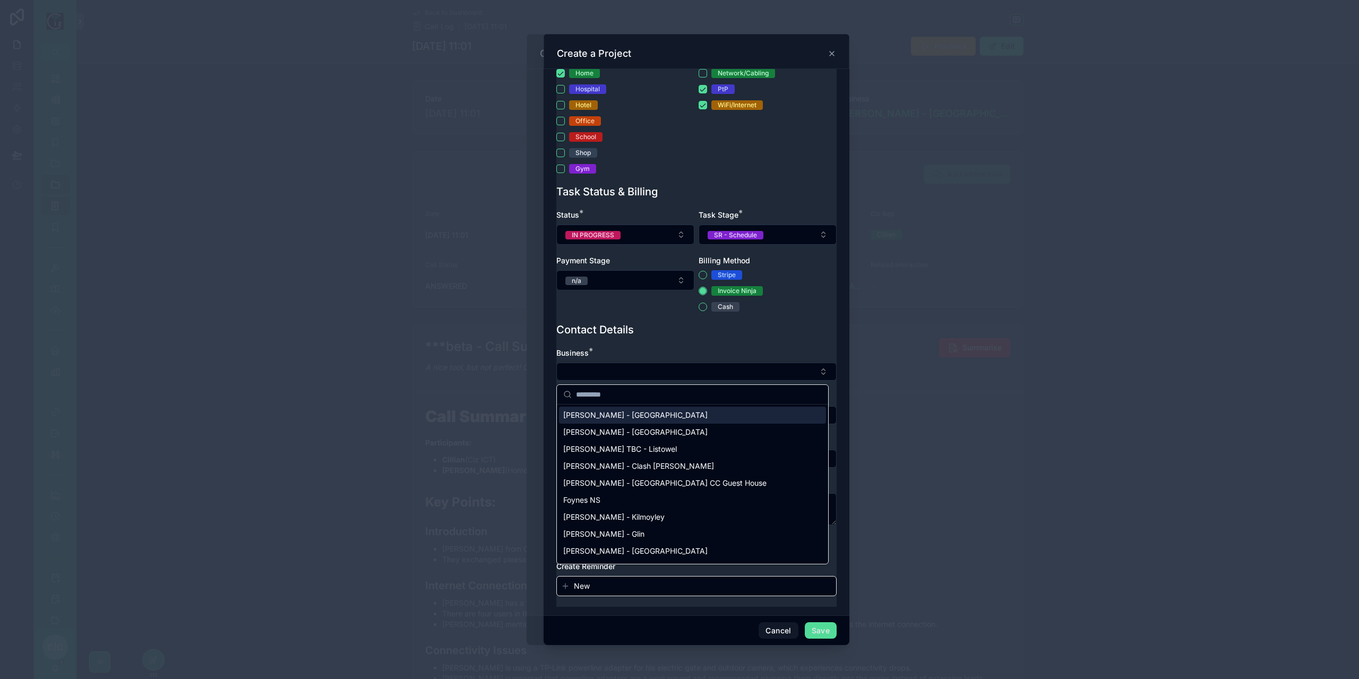
click at [622, 417] on span "[PERSON_NAME] - [GEOGRAPHIC_DATA]" at bounding box center [635, 415] width 144 height 11
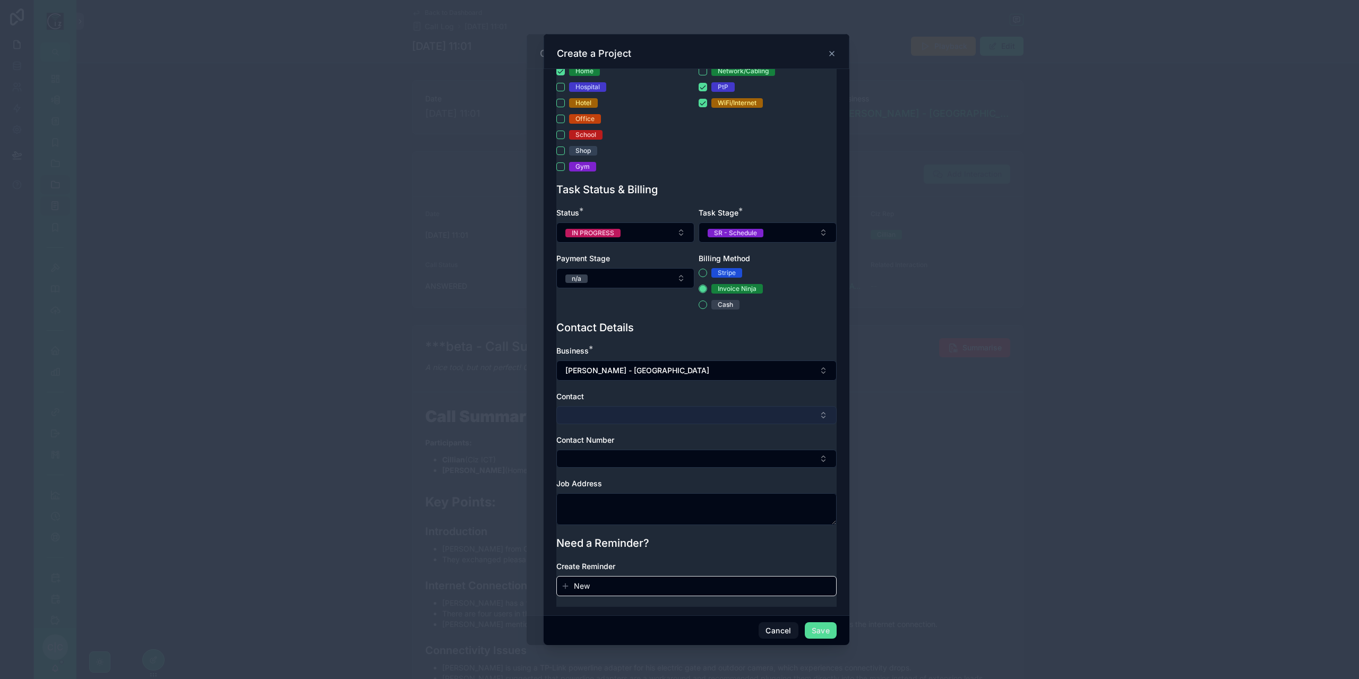
click at [634, 415] on button "Select Button" at bounding box center [696, 415] width 280 height 18
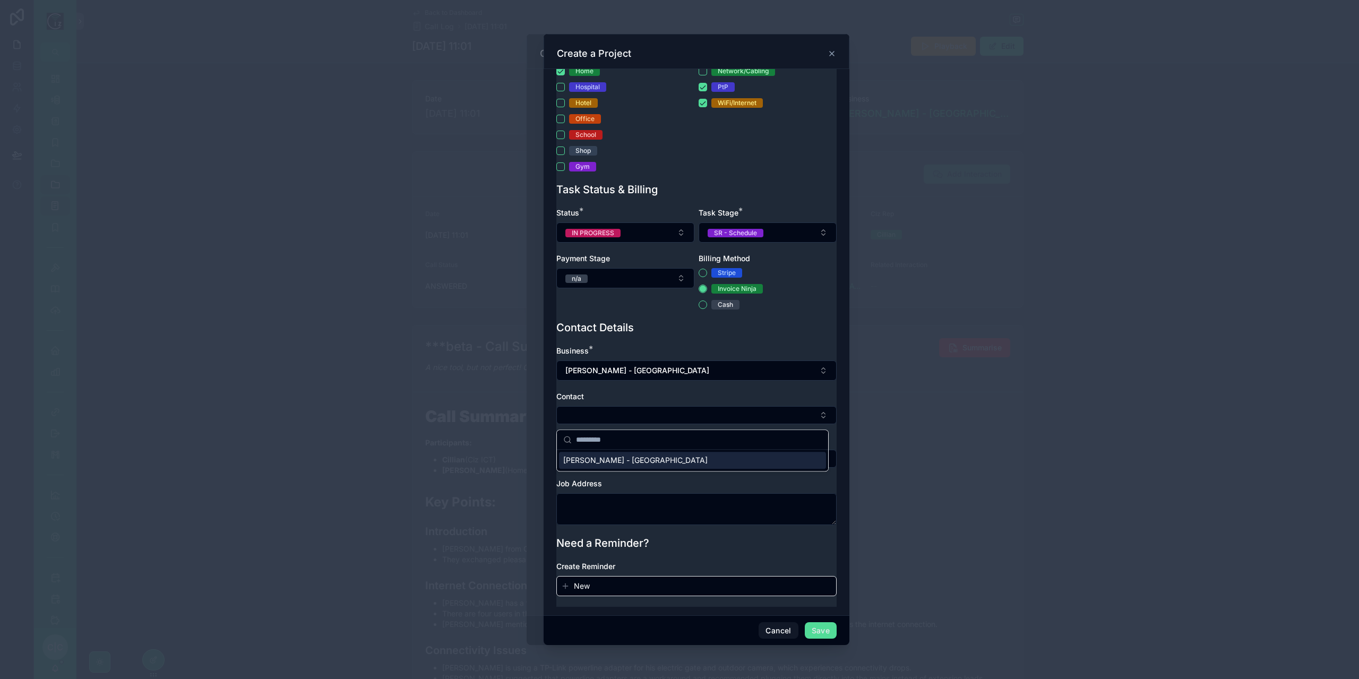
click at [619, 460] on span "[PERSON_NAME] - [GEOGRAPHIC_DATA]" at bounding box center [635, 460] width 144 height 11
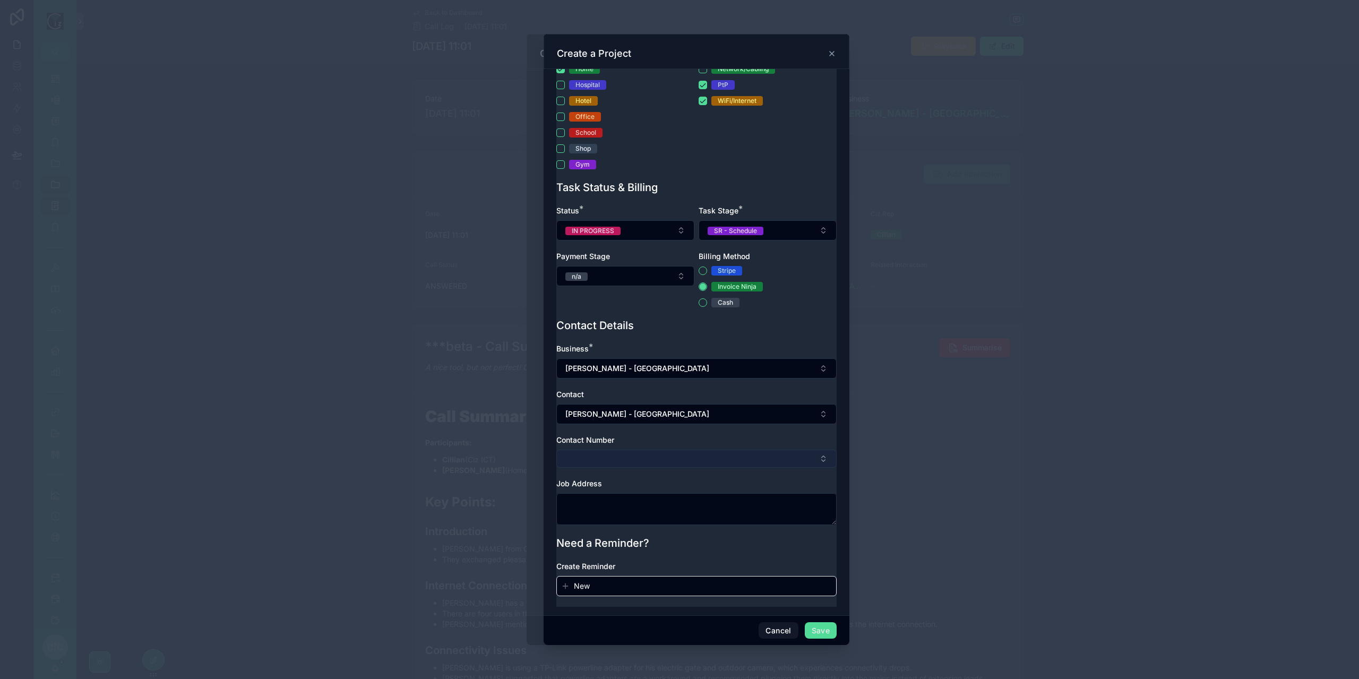
click at [633, 455] on button "Select Button" at bounding box center [696, 459] width 280 height 18
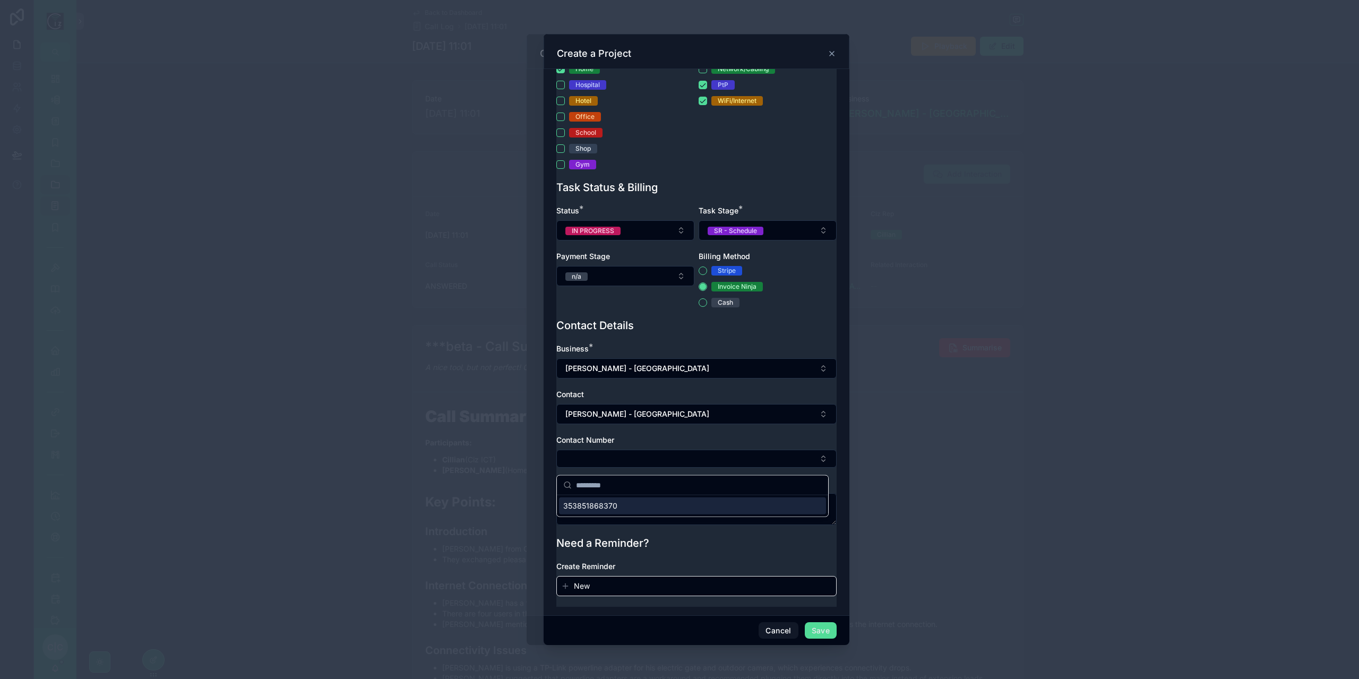
drag, startPoint x: 620, startPoint y: 504, endPoint x: 631, endPoint y: 492, distance: 15.8
click at [620, 504] on div "353851868370" at bounding box center [692, 505] width 267 height 17
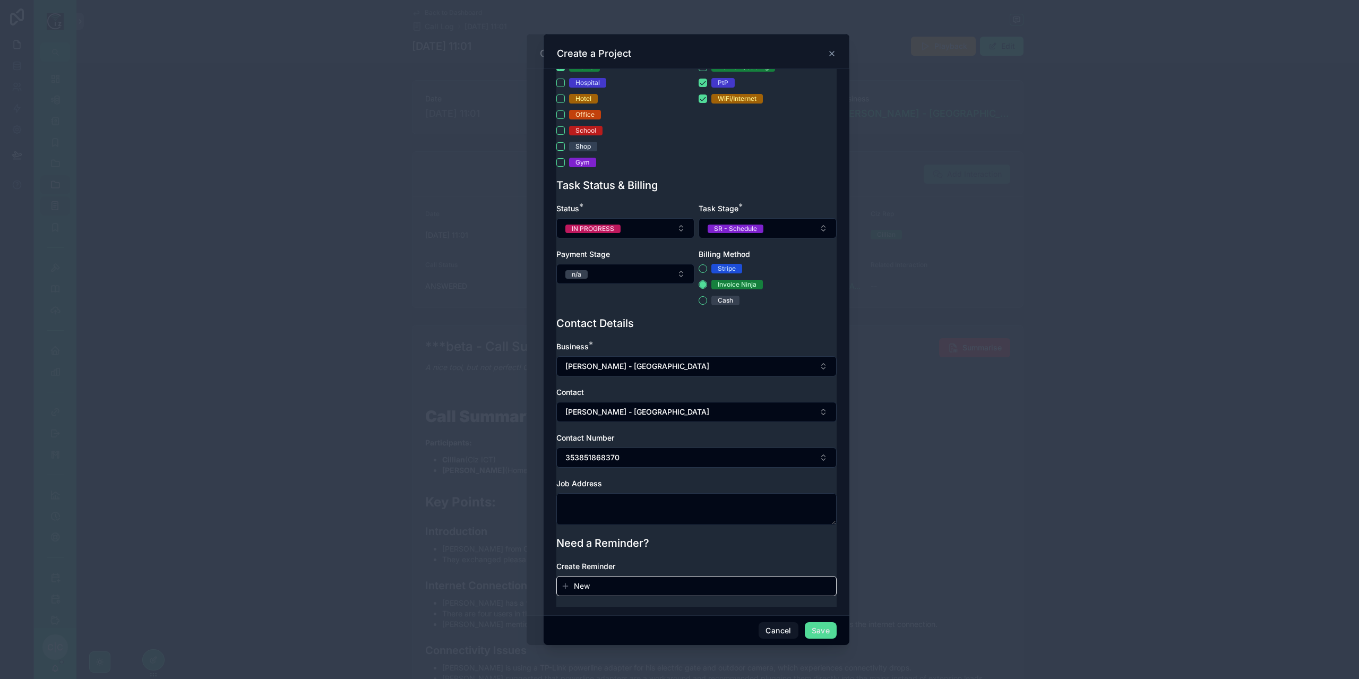
scroll to position [331, 0]
click at [811, 633] on button "Save" at bounding box center [821, 630] width 32 height 17
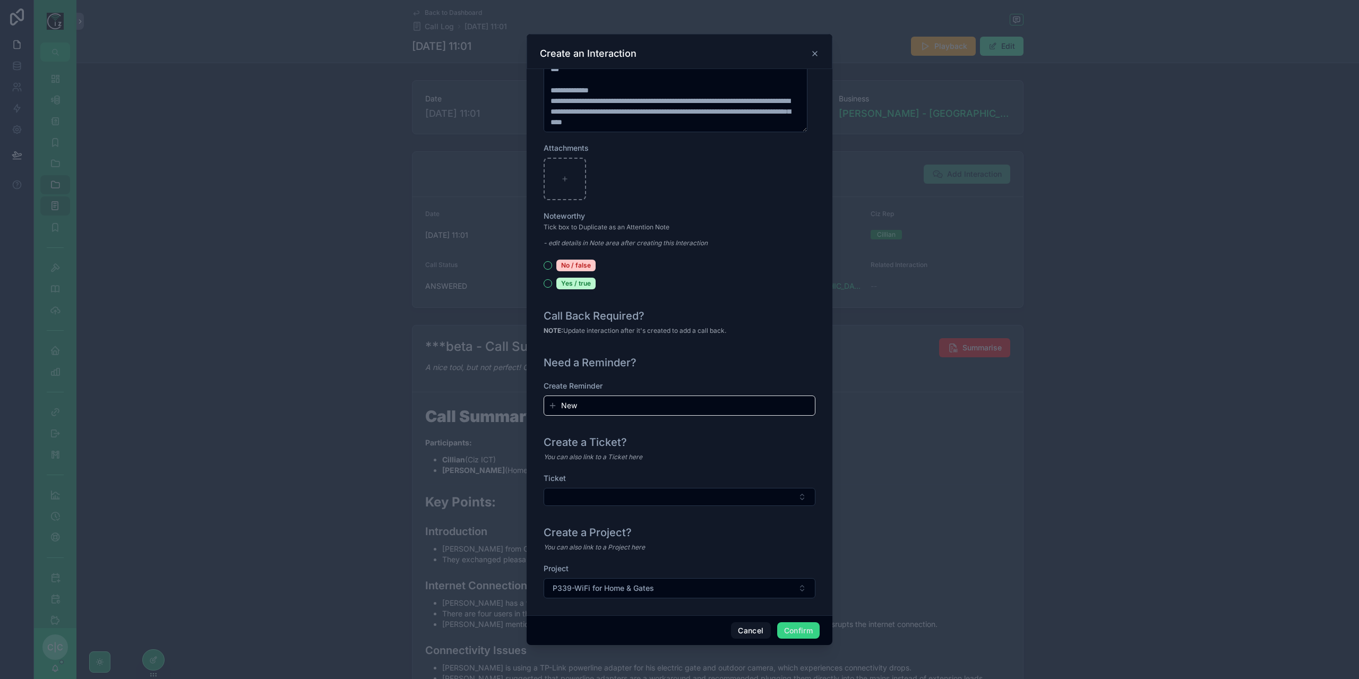
click at [805, 629] on button "Confirm" at bounding box center [798, 630] width 42 height 17
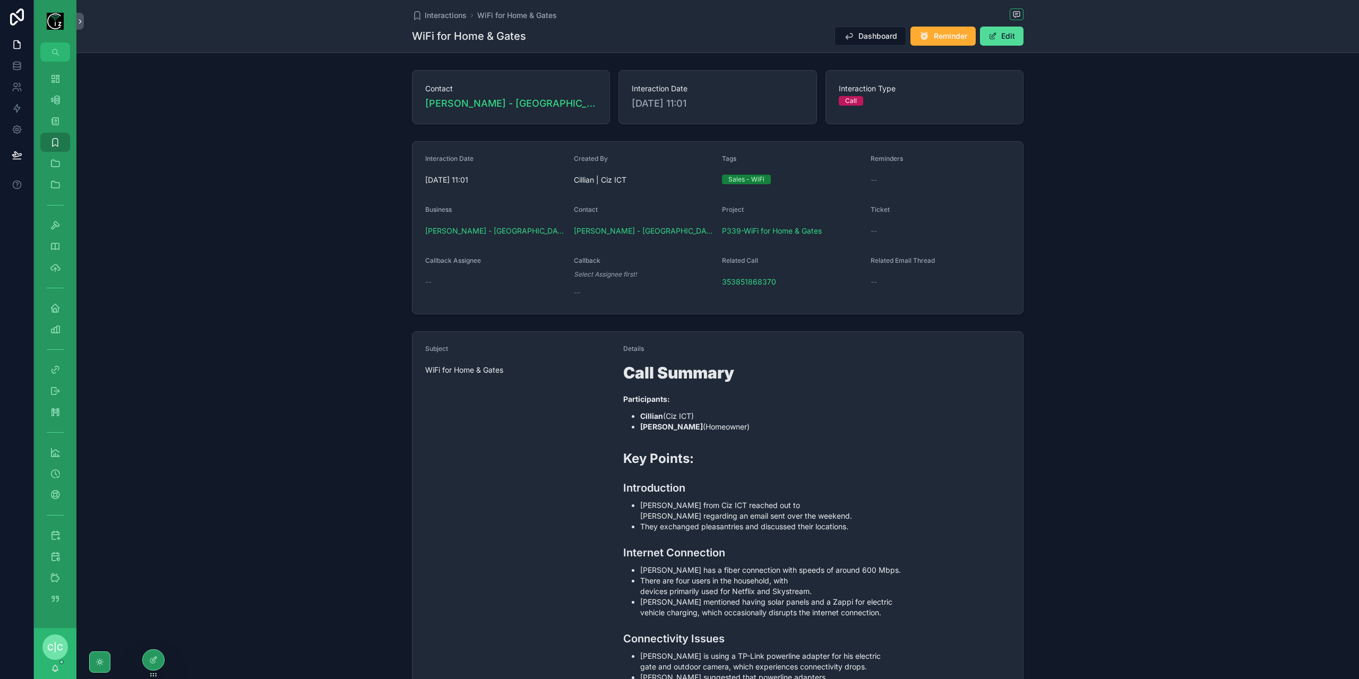
click at [621, 236] on div "[PERSON_NAME] - [GEOGRAPHIC_DATA]" at bounding box center [644, 230] width 140 height 17
click at [625, 231] on span "[PERSON_NAME] - [GEOGRAPHIC_DATA]" at bounding box center [644, 231] width 140 height 11
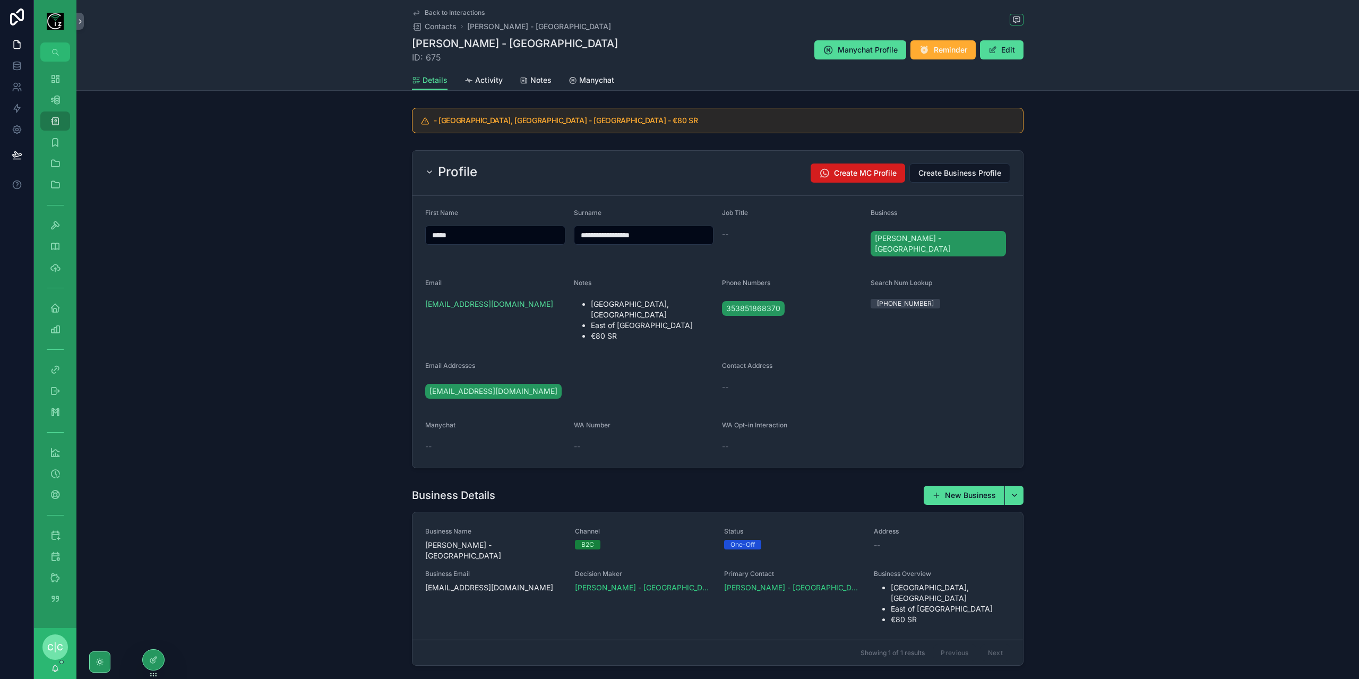
click at [866, 173] on span "Create MC Profile" at bounding box center [865, 173] width 63 height 11
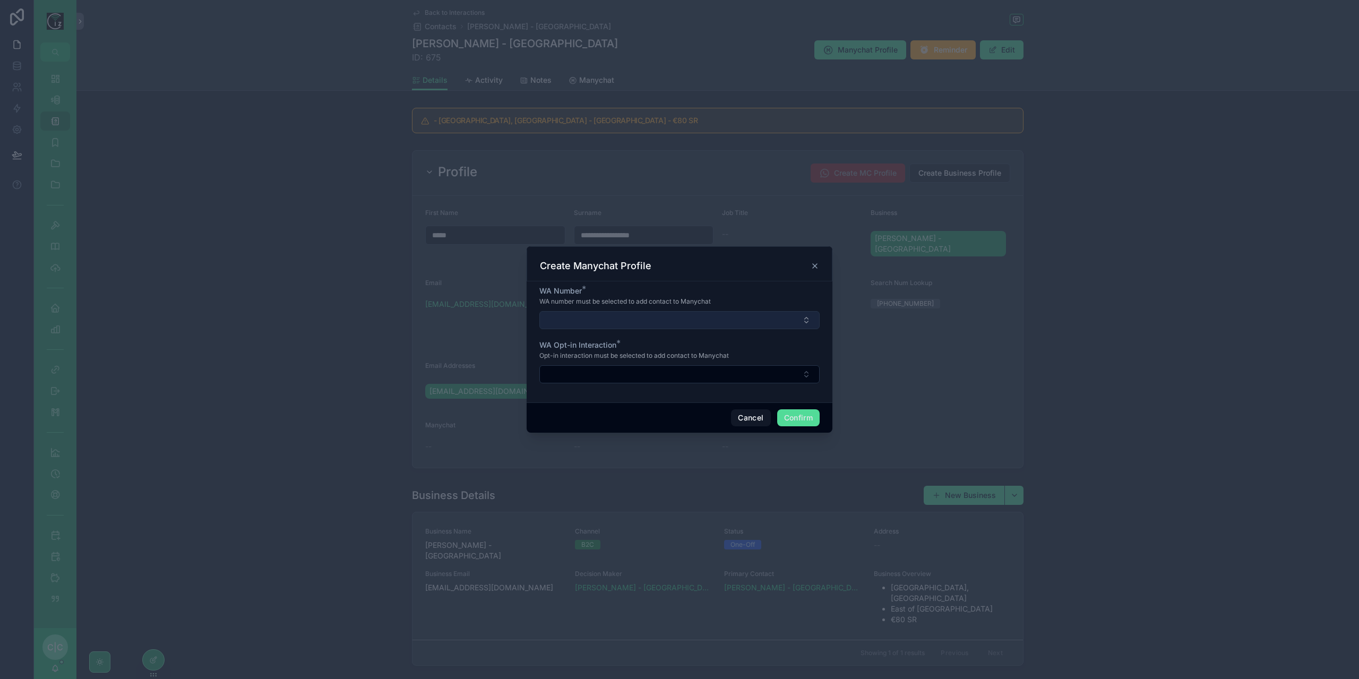
click at [685, 318] on button "Select Button" at bounding box center [679, 320] width 280 height 18
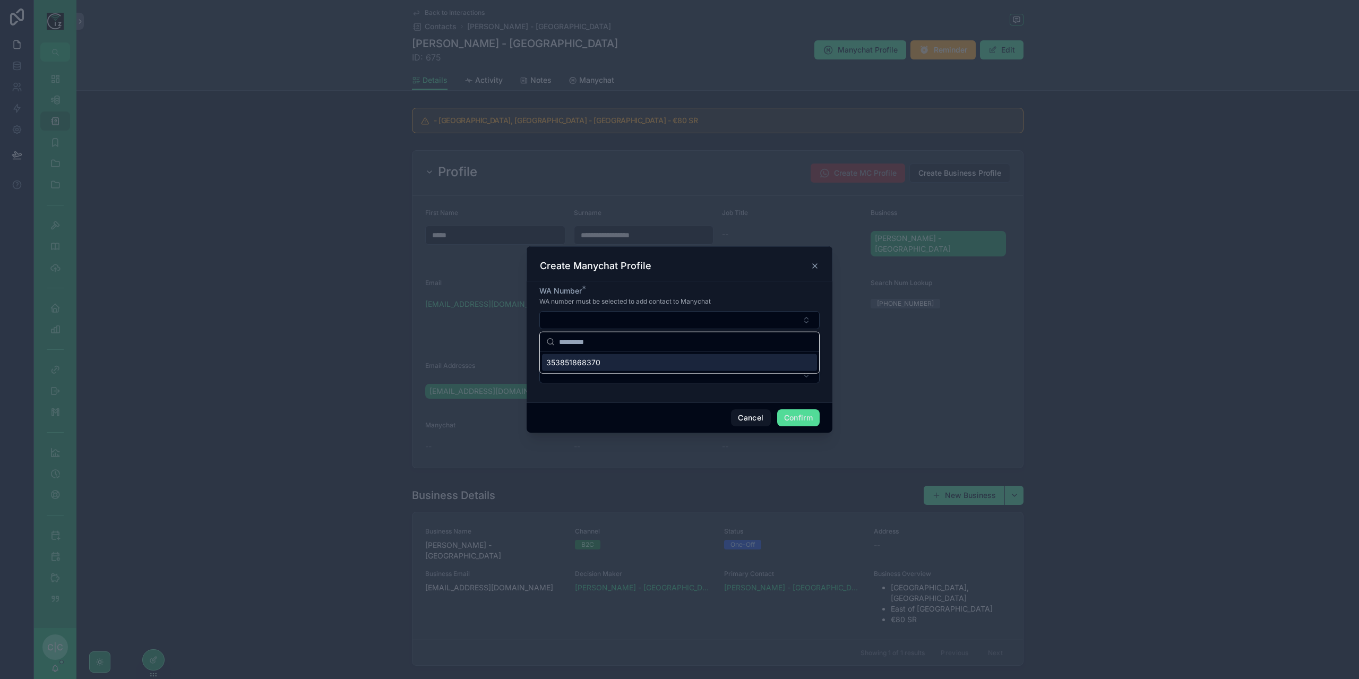
click at [601, 363] on div "353851868370" at bounding box center [679, 362] width 275 height 17
click at [632, 374] on button "Select Button" at bounding box center [679, 375] width 280 height 18
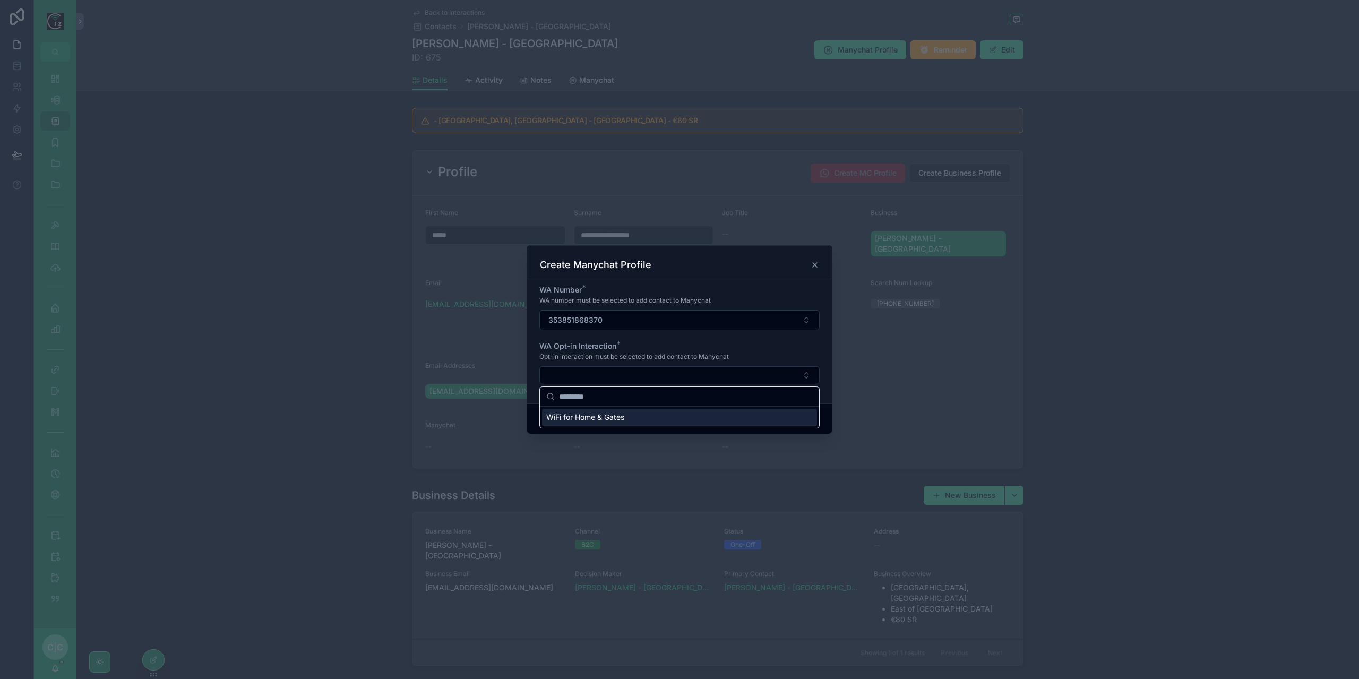
click at [608, 417] on span "WiFi for Home & Gates" at bounding box center [585, 417] width 78 height 11
click at [791, 417] on button "Confirm" at bounding box center [798, 419] width 42 height 17
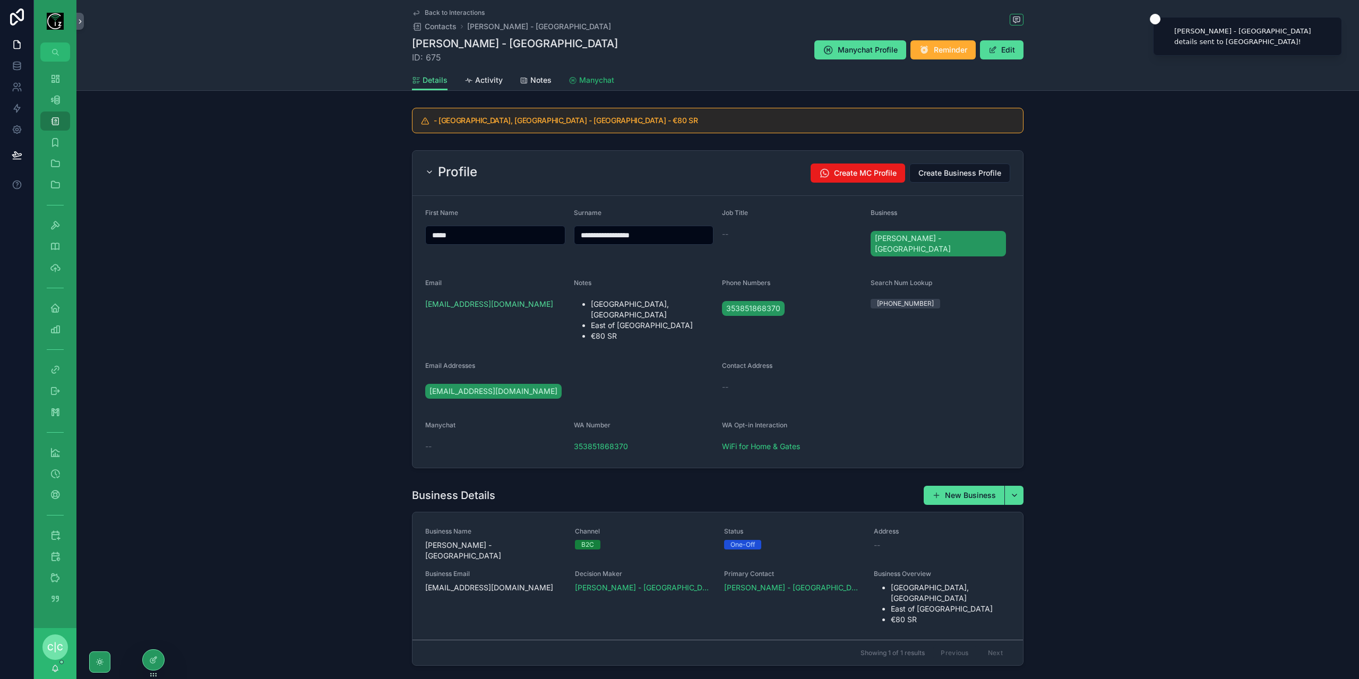
click at [585, 85] on link "Manychat" at bounding box center [592, 81] width 46 height 21
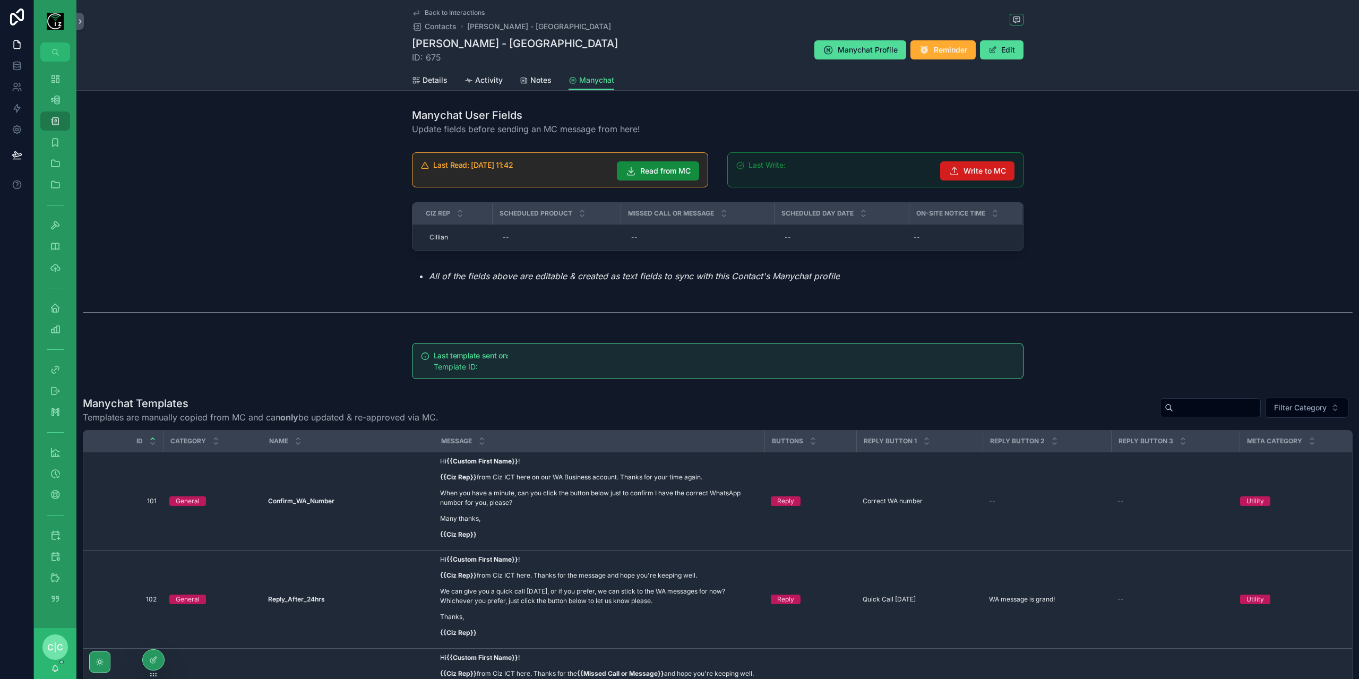
click at [967, 174] on span "Write to MC" at bounding box center [984, 171] width 42 height 11
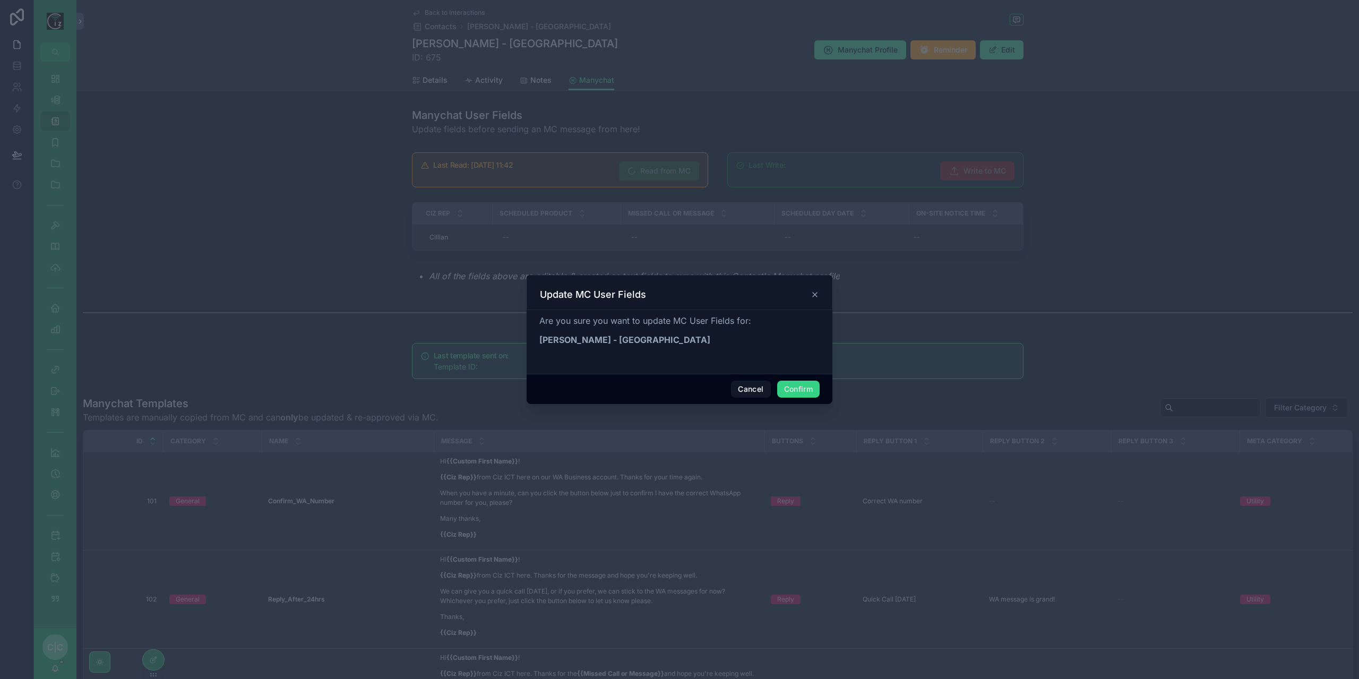
click at [801, 393] on button "Confirm" at bounding box center [798, 389] width 42 height 17
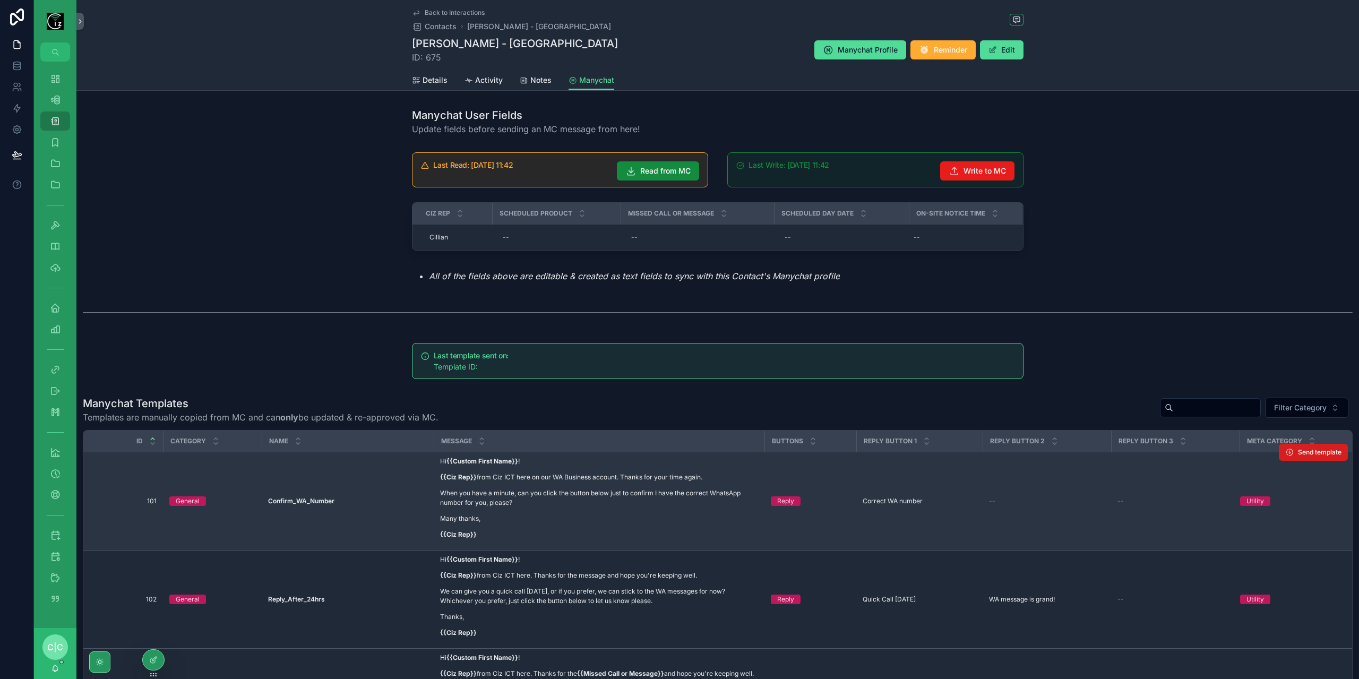
click at [1326, 453] on span "Send template" at bounding box center [1320, 452] width 44 height 8
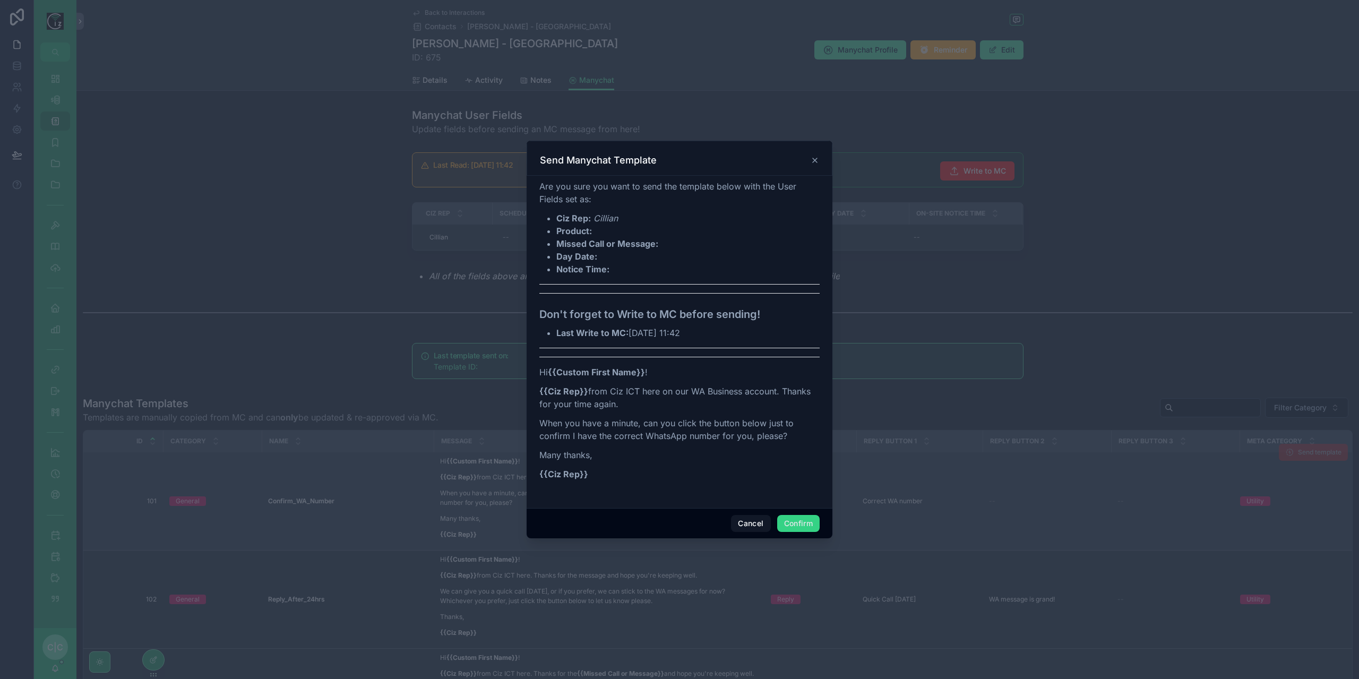
click at [805, 525] on button "Confirm" at bounding box center [798, 523] width 42 height 17
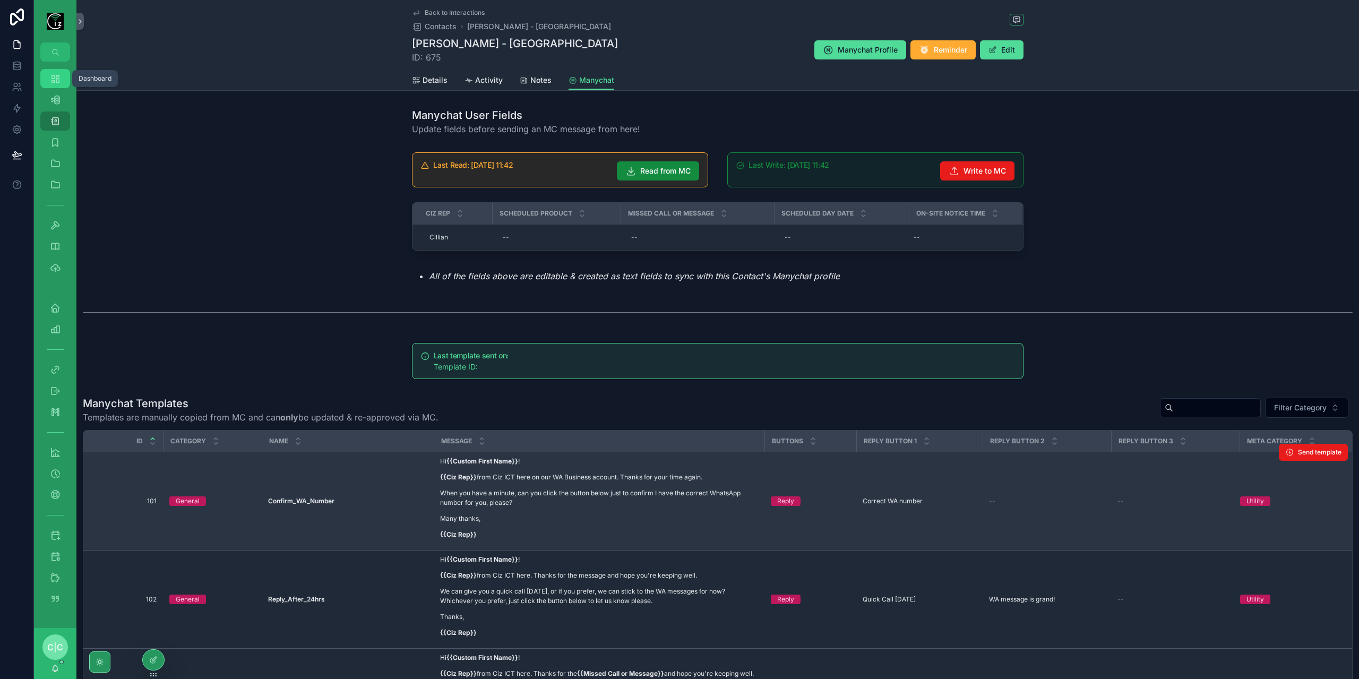
click at [56, 80] on icon "scrollable content" at bounding box center [55, 78] width 11 height 11
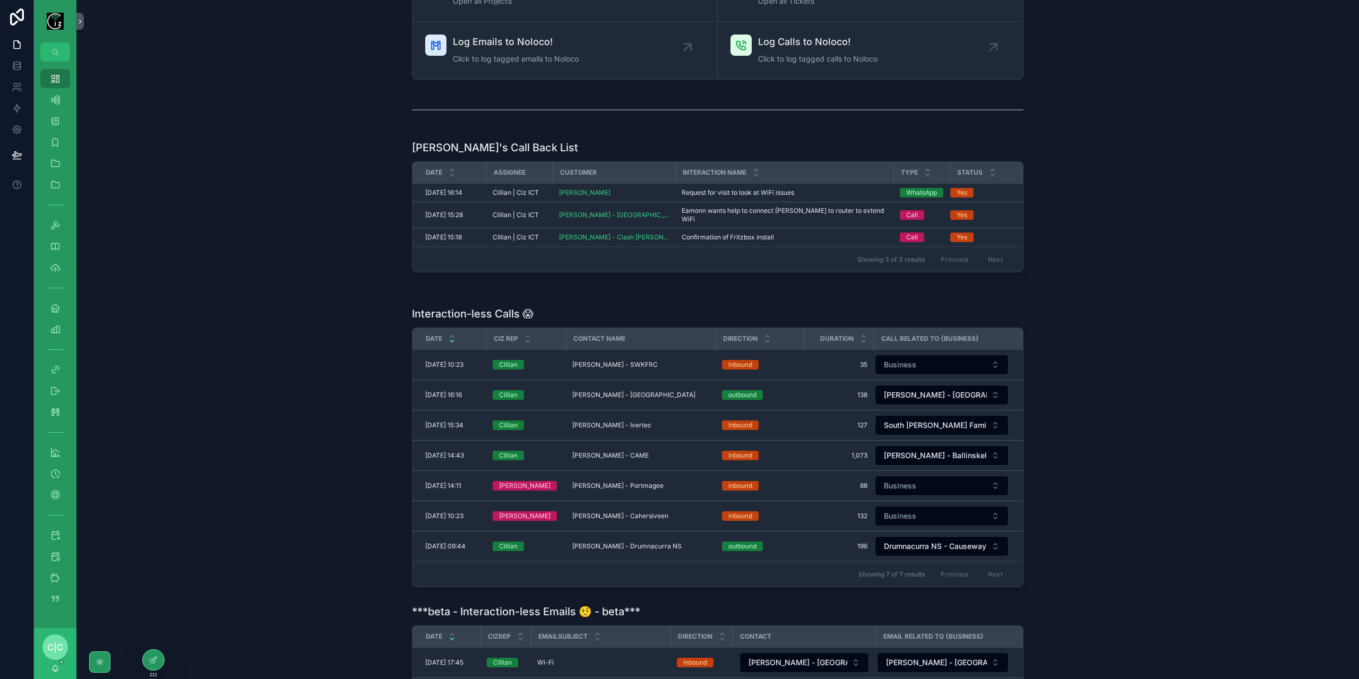
scroll to position [159, 0]
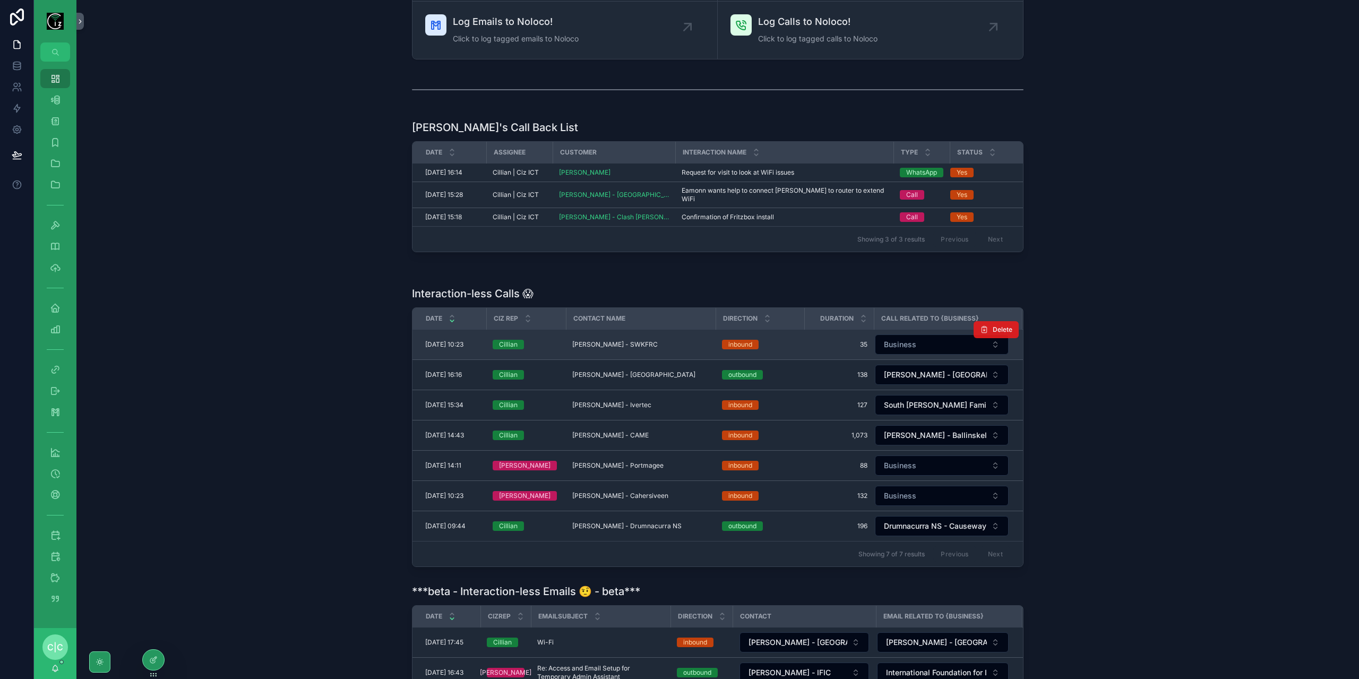
click at [995, 325] on span "Delete" at bounding box center [1003, 329] width 20 height 8
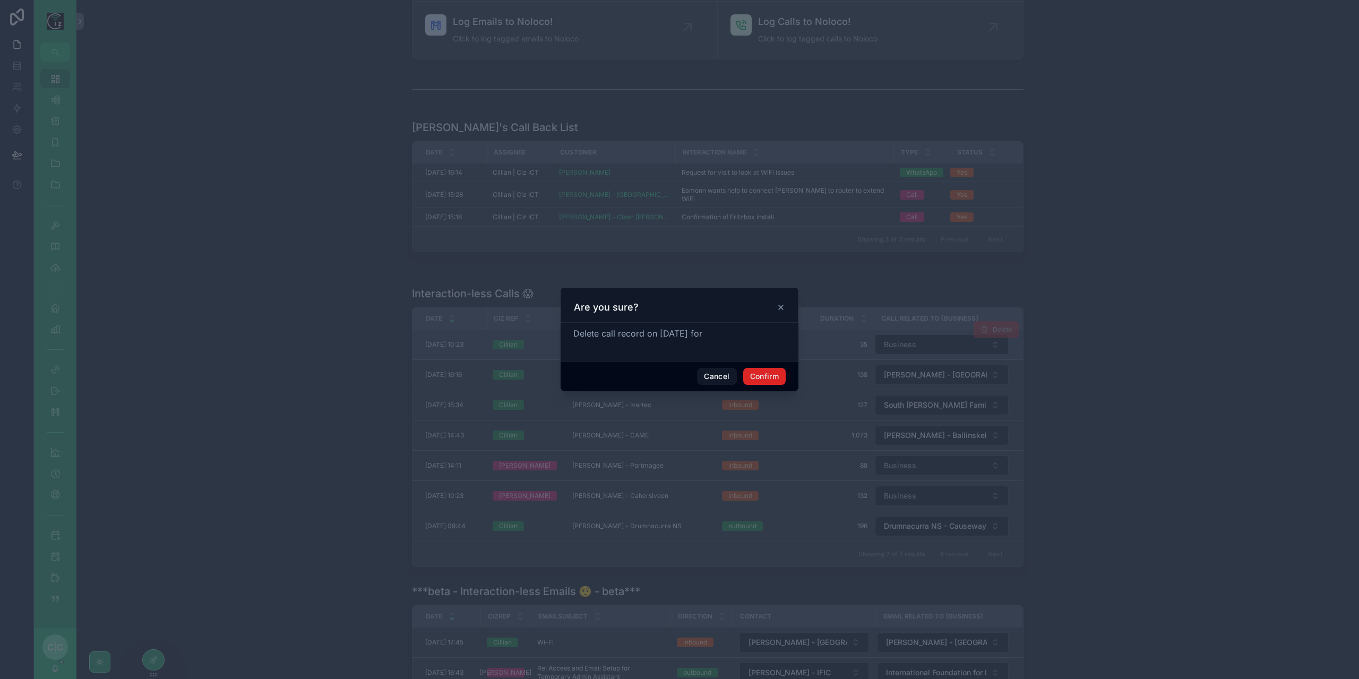
click at [772, 378] on button "Confirm" at bounding box center [764, 376] width 42 height 17
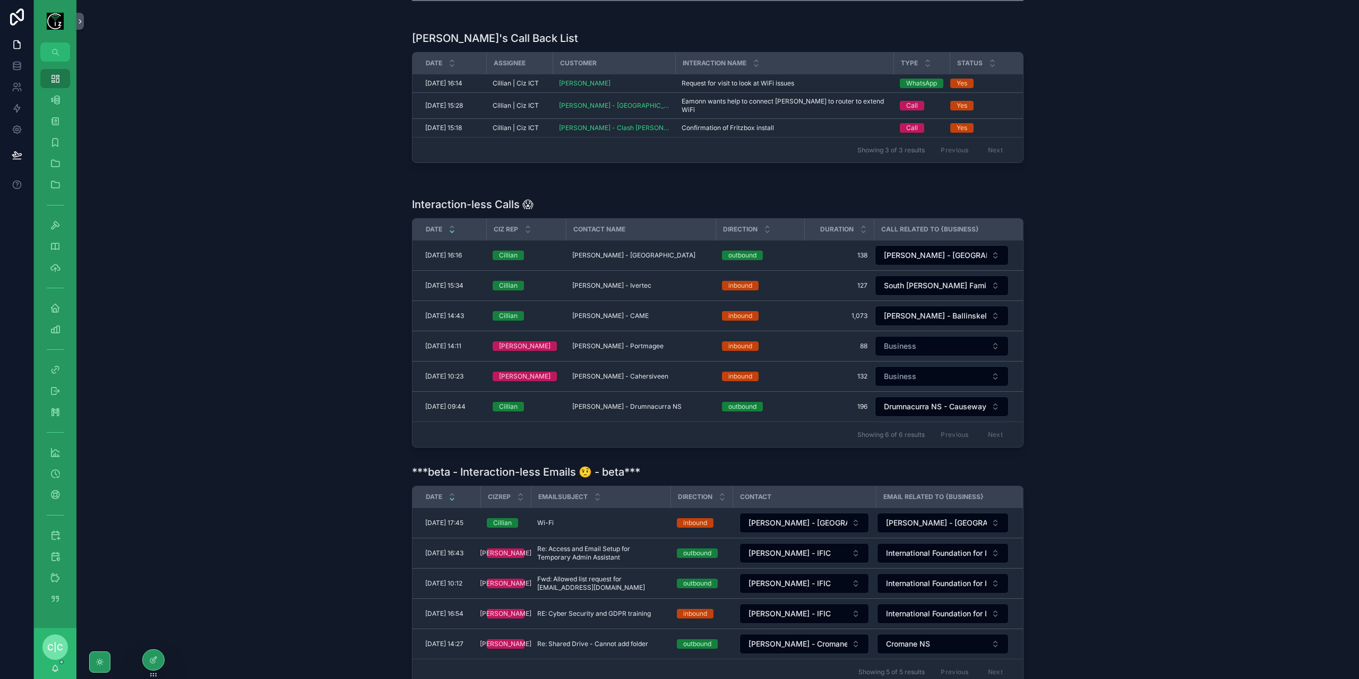
scroll to position [265, 0]
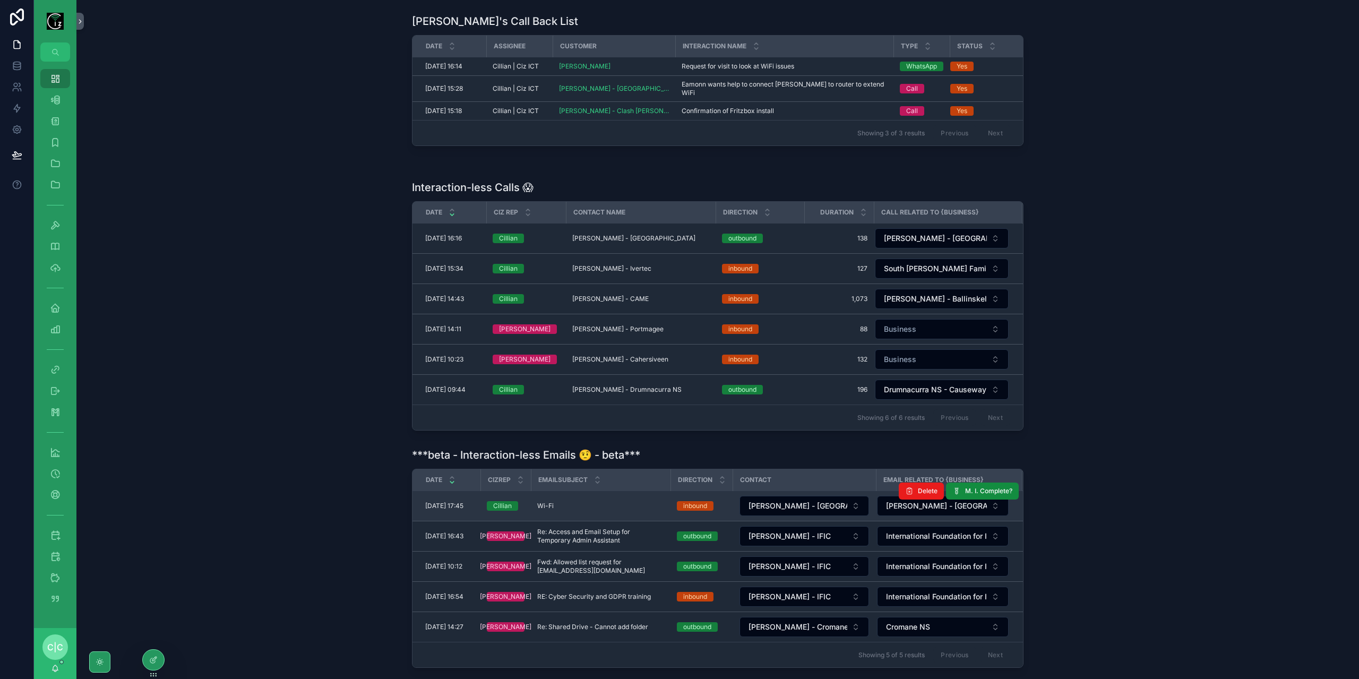
click at [600, 502] on div "Wi-Fi Wi-Fi" at bounding box center [600, 506] width 127 height 8
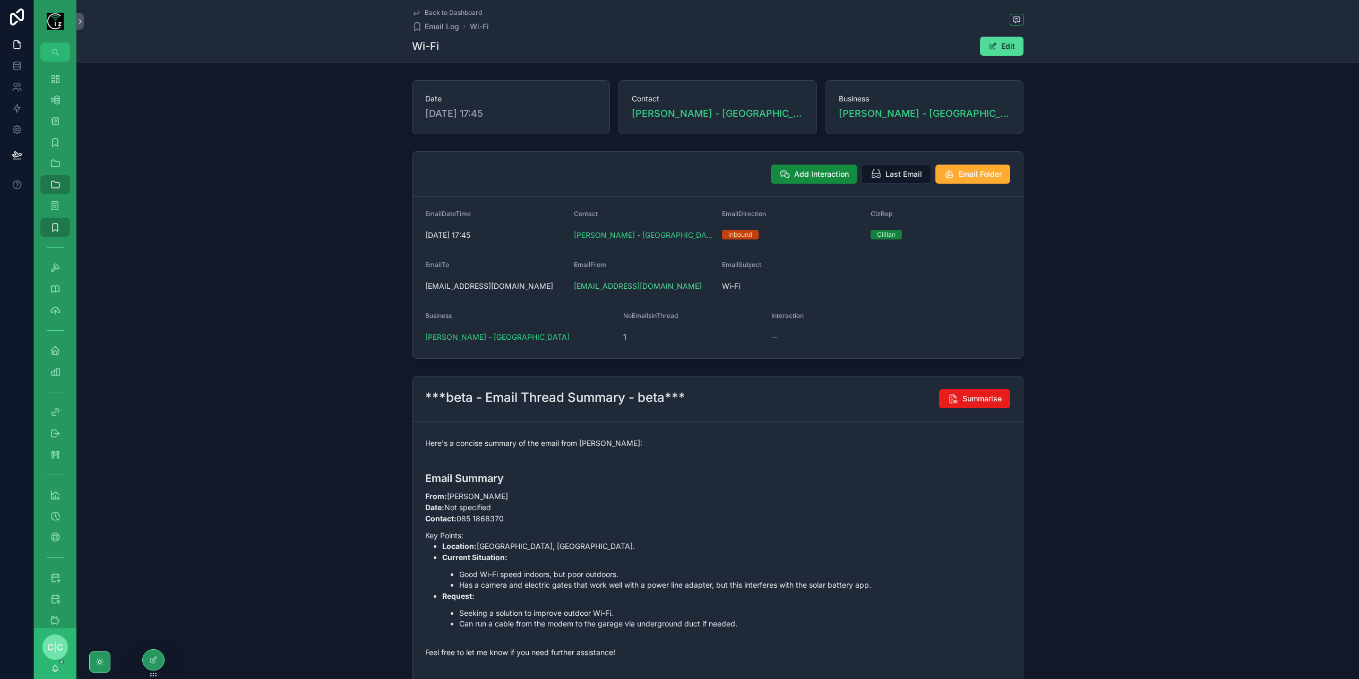
scroll to position [72, 0]
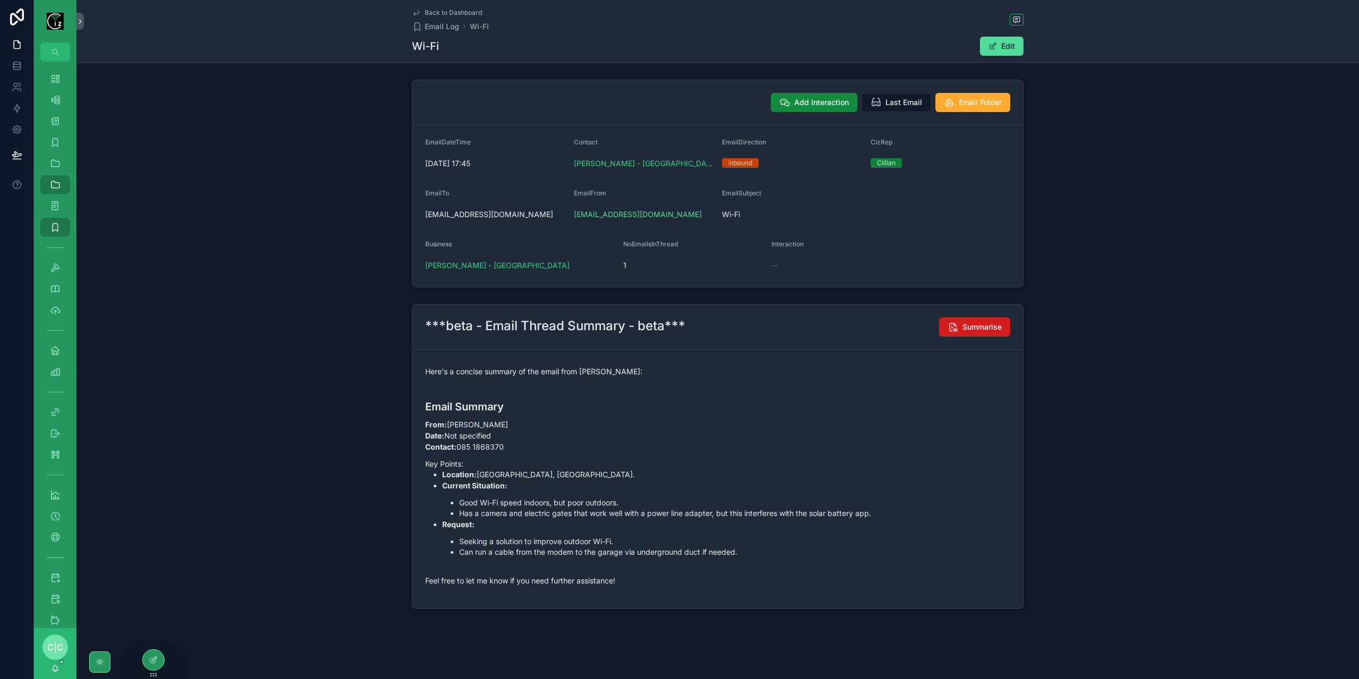
click at [962, 325] on span "Summarise" at bounding box center [981, 327] width 39 height 11
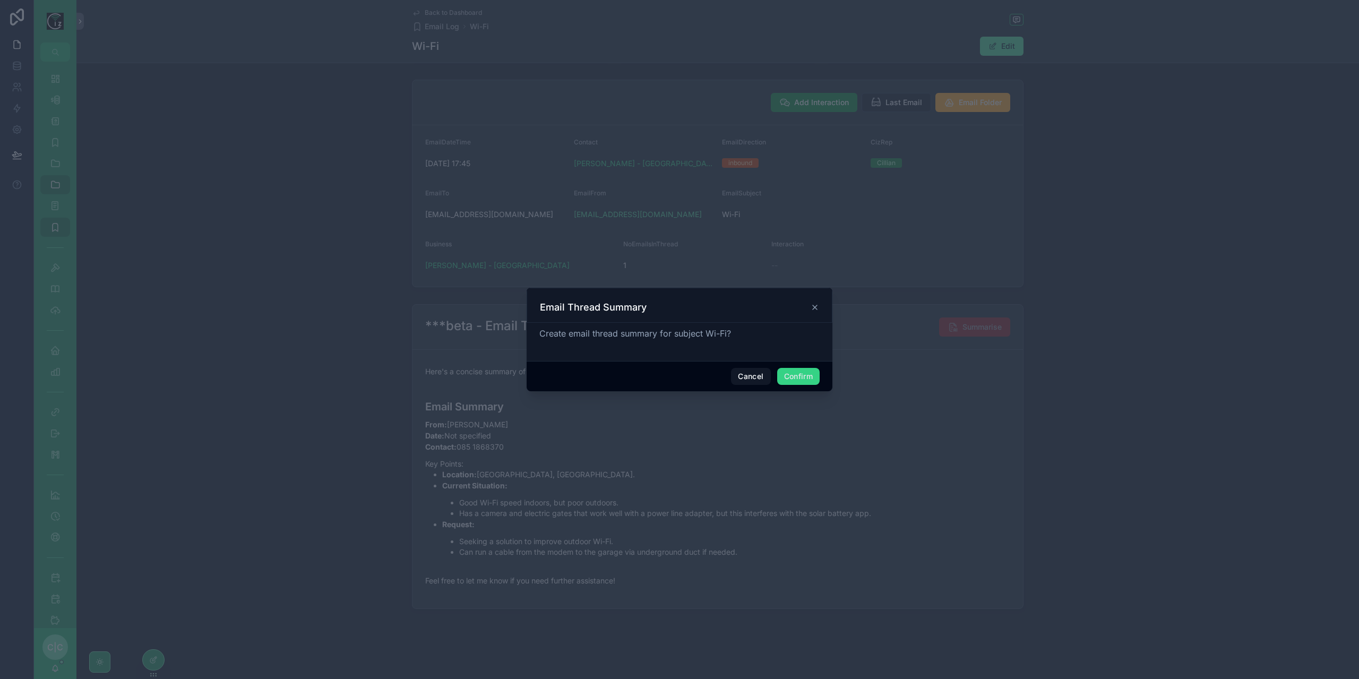
click at [805, 376] on button "Confirm" at bounding box center [798, 376] width 42 height 17
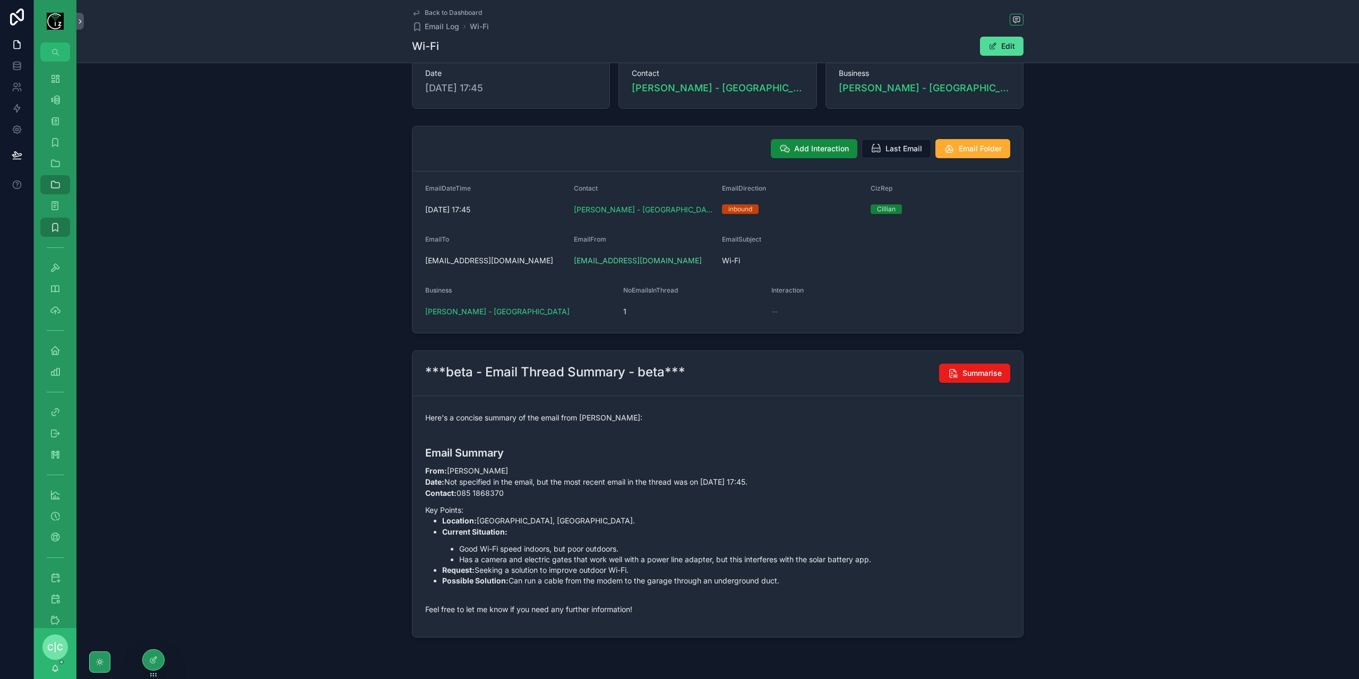
scroll to position [1, 0]
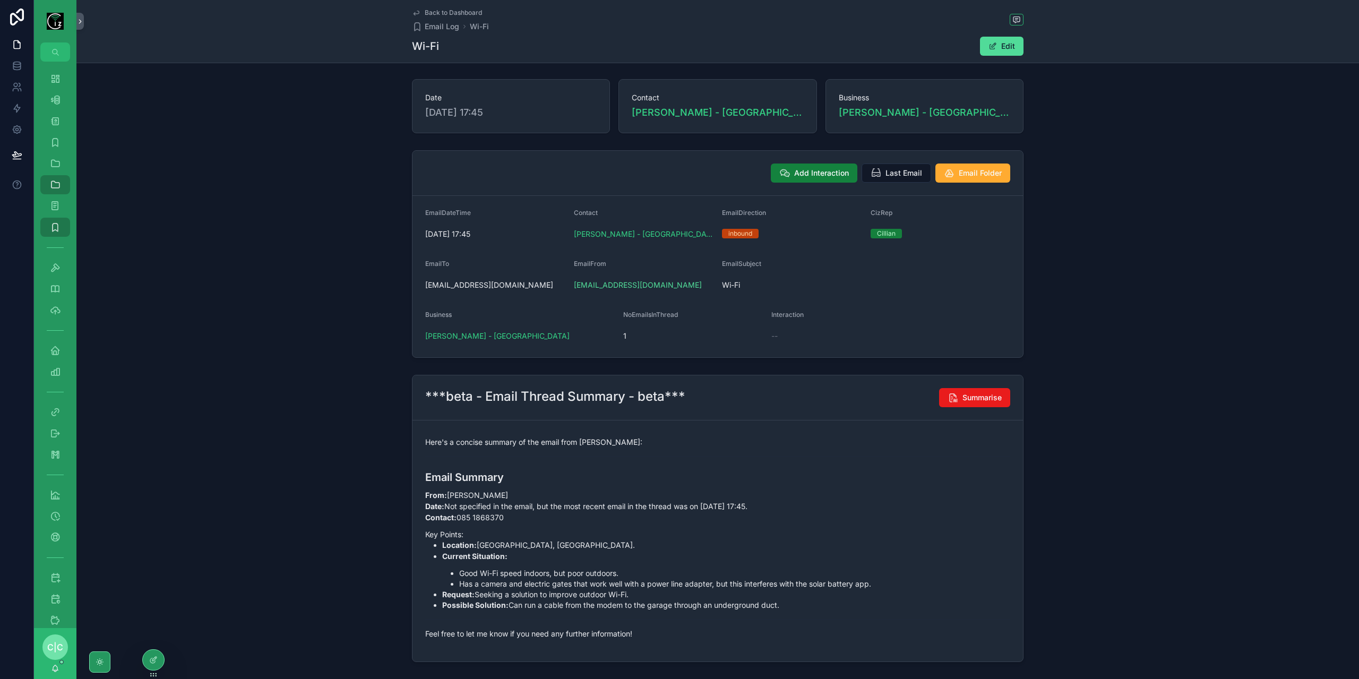
click at [814, 173] on span "Add Interaction" at bounding box center [821, 173] width 55 height 11
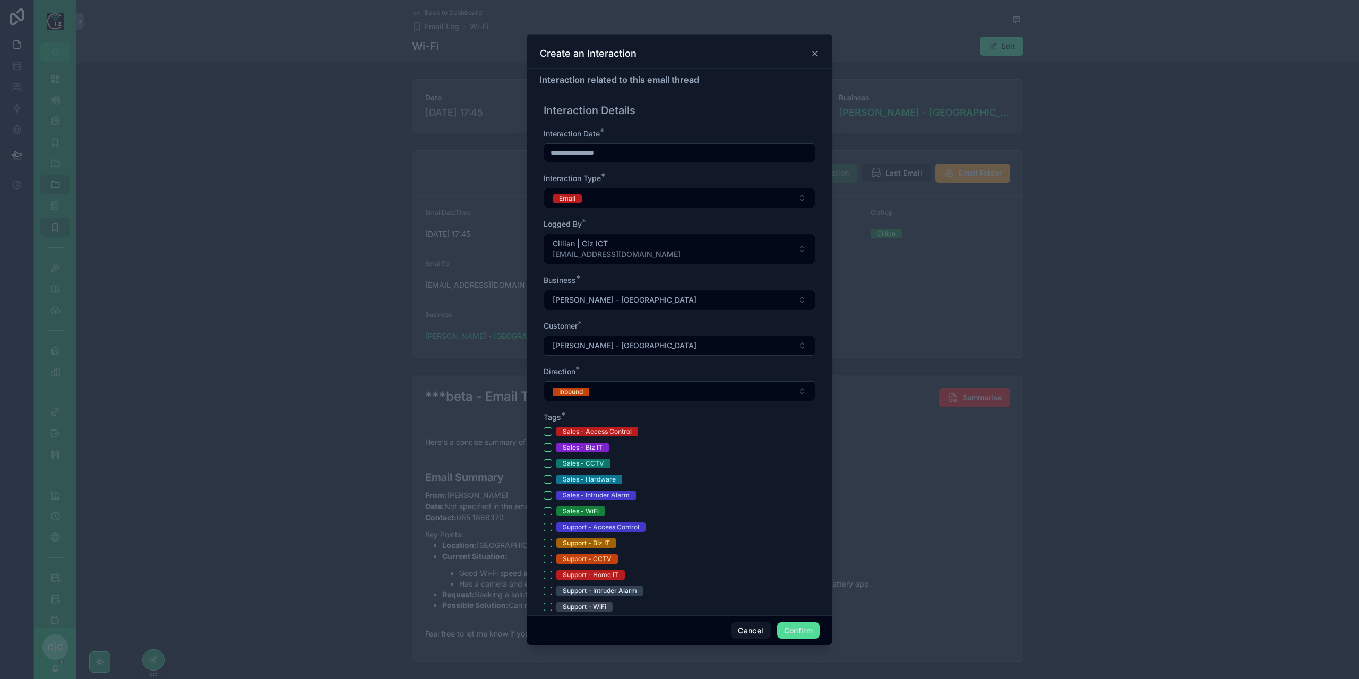
scroll to position [53, 0]
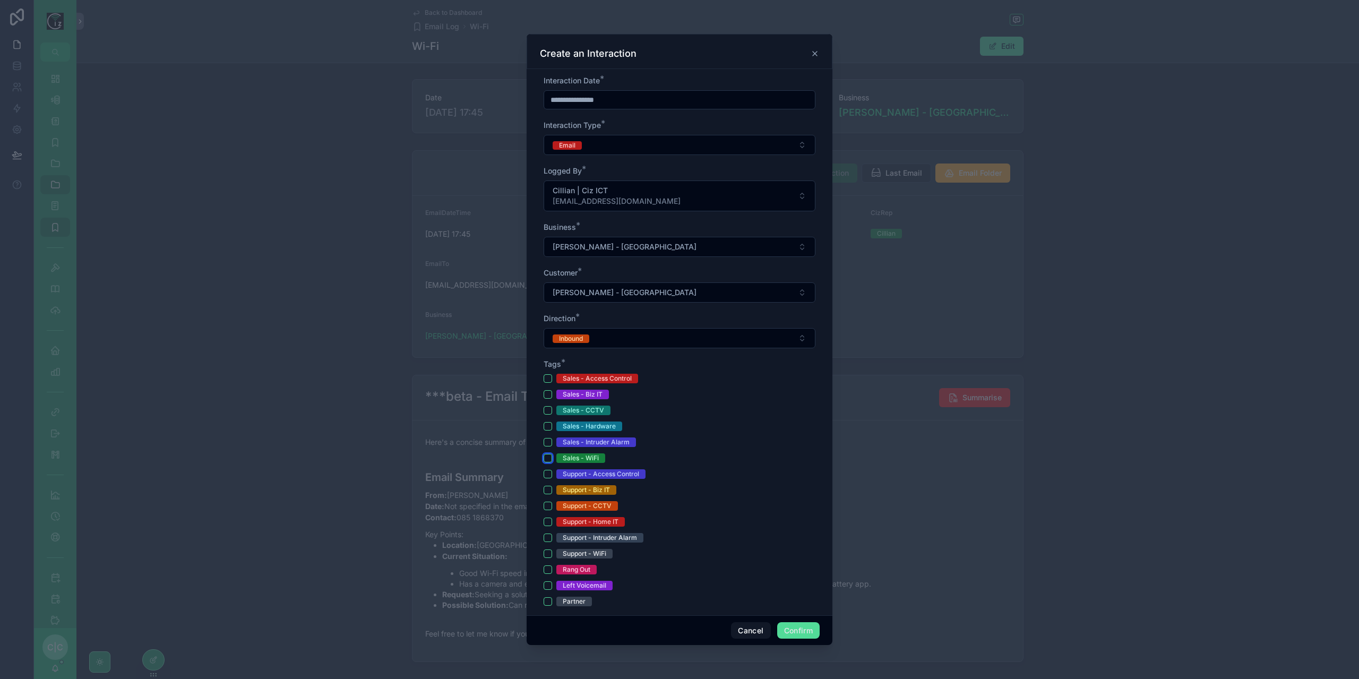
click at [545, 455] on button "Sales - WiFi" at bounding box center [548, 458] width 8 height 8
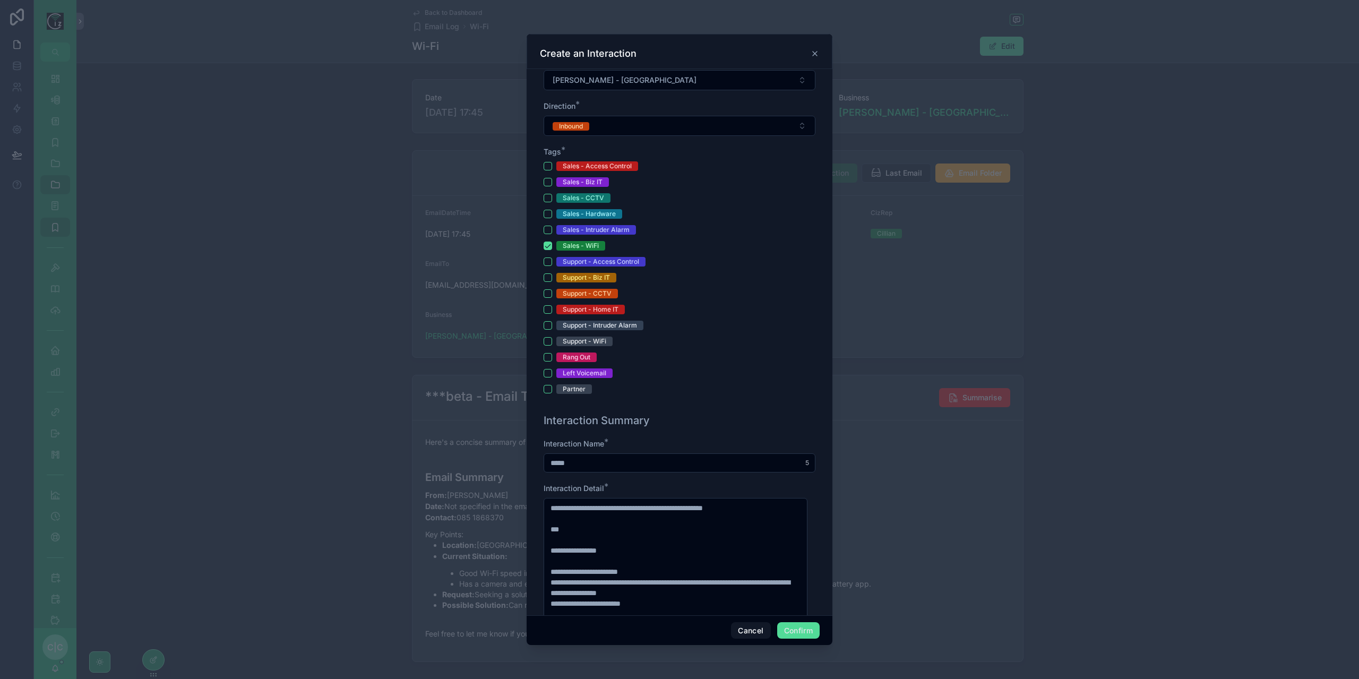
click at [603, 455] on input "*****" at bounding box center [679, 462] width 271 height 15
type input "*"
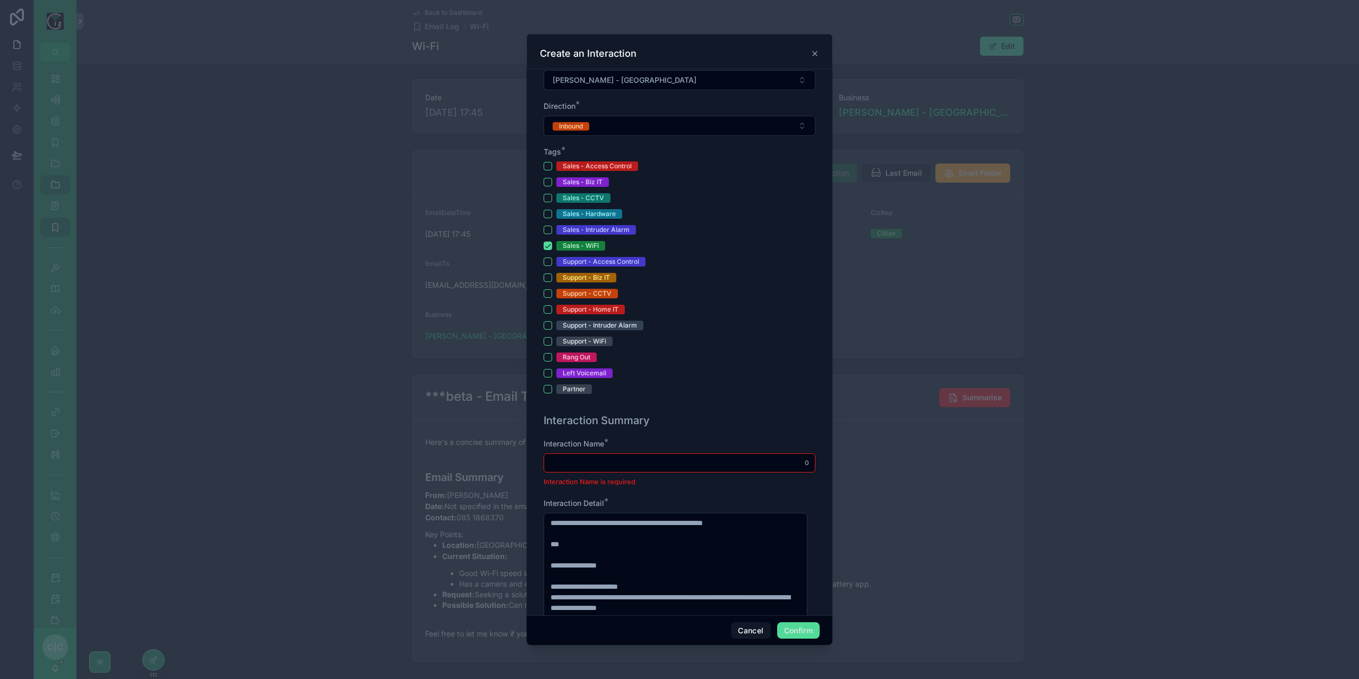
type input "*"
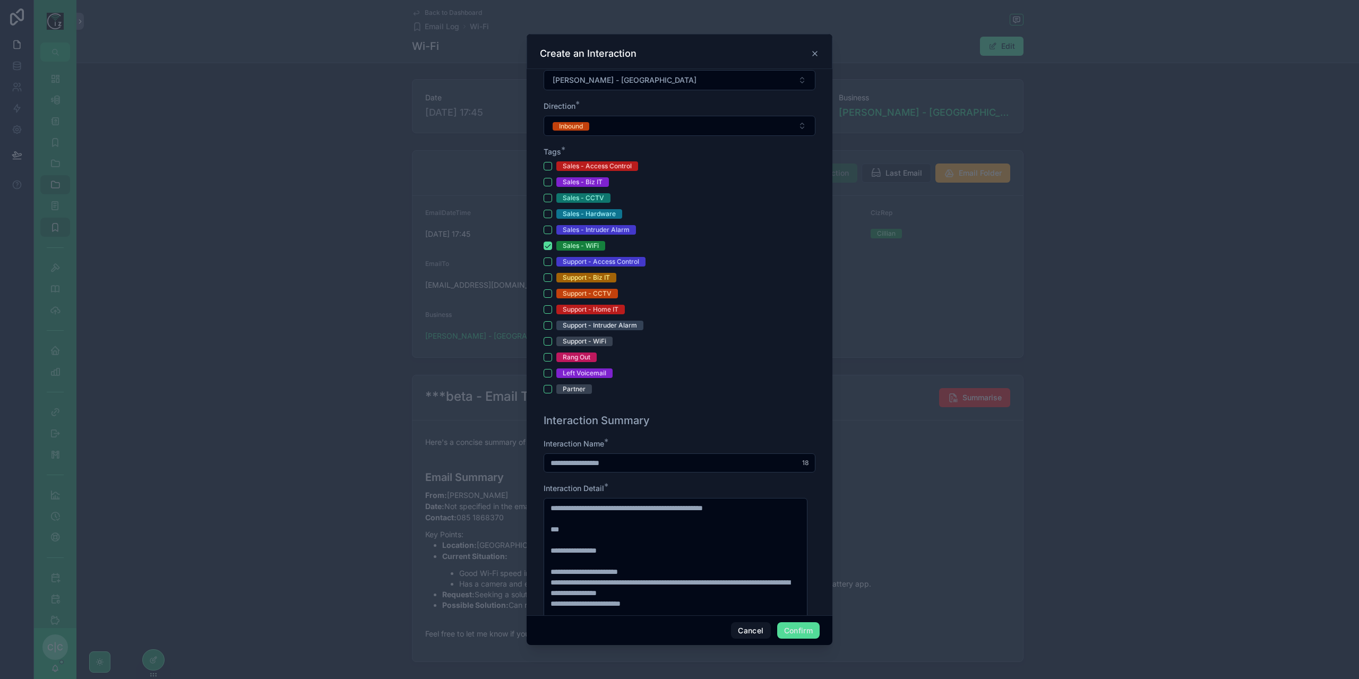
click at [598, 464] on input "**********" at bounding box center [679, 462] width 271 height 15
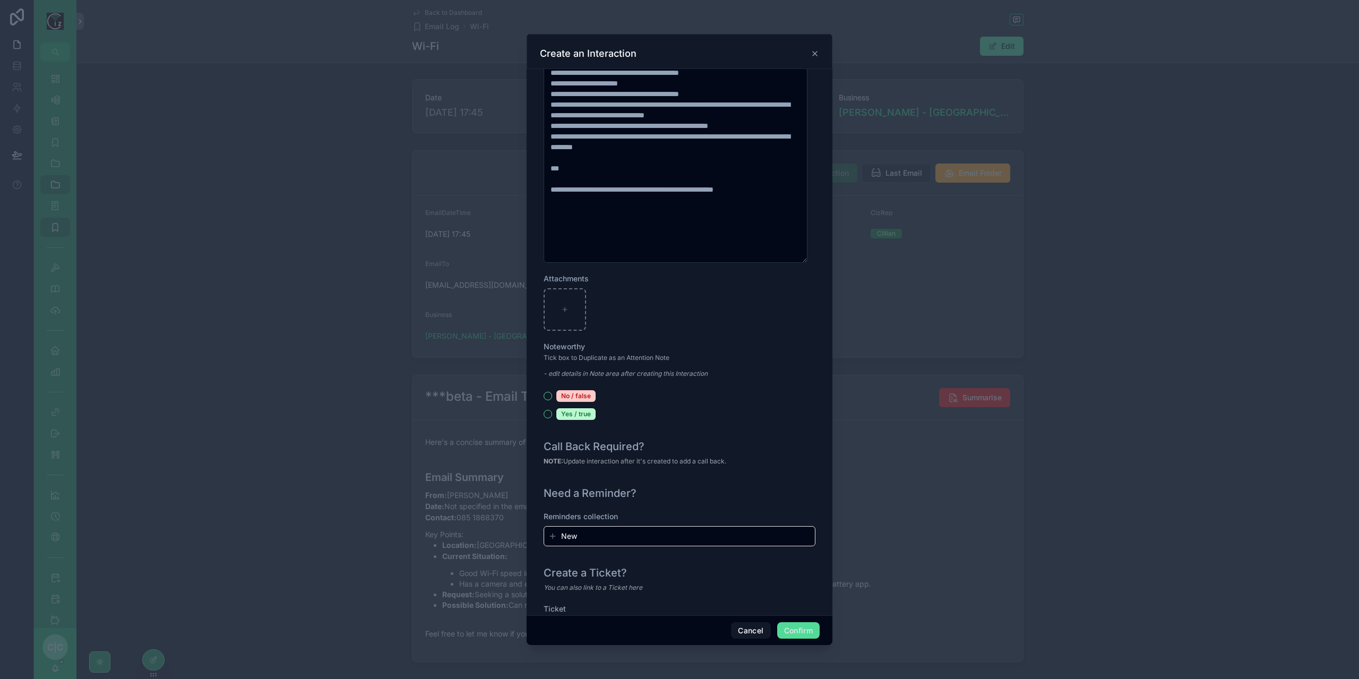
scroll to position [959, 0]
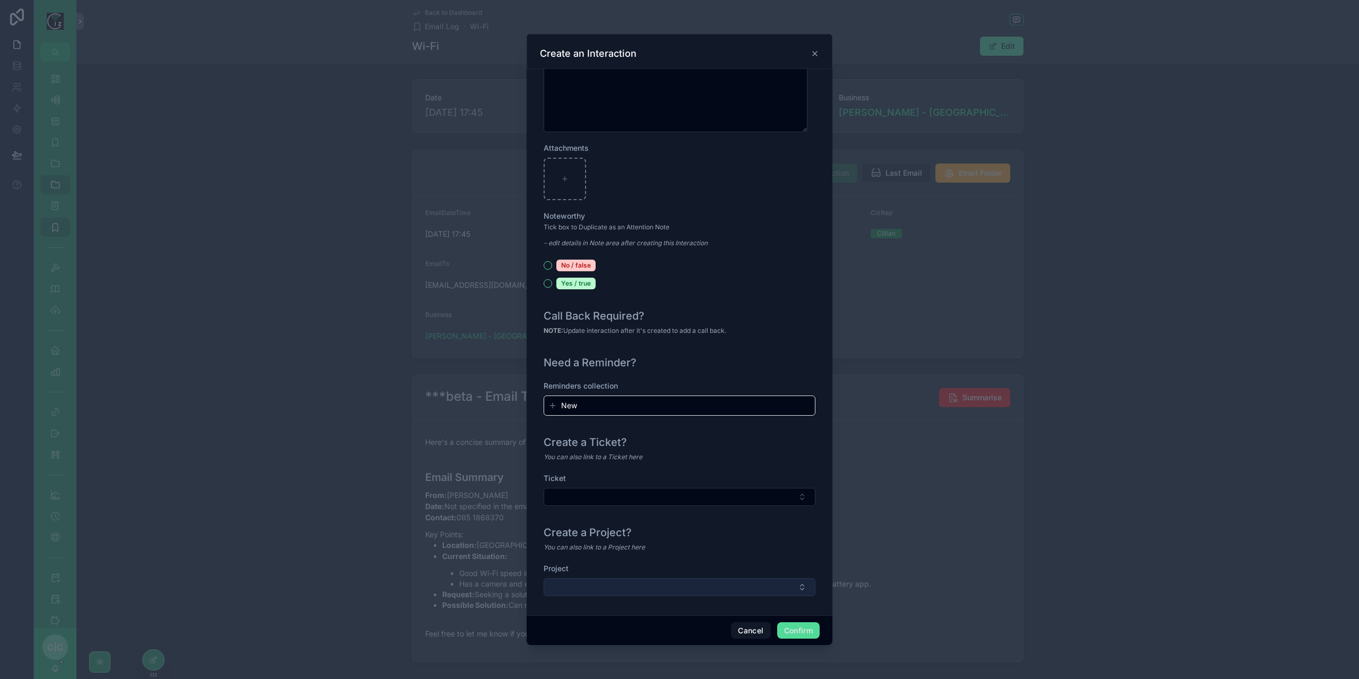
type input "**********"
click at [701, 586] on div "Project" at bounding box center [680, 579] width 272 height 33
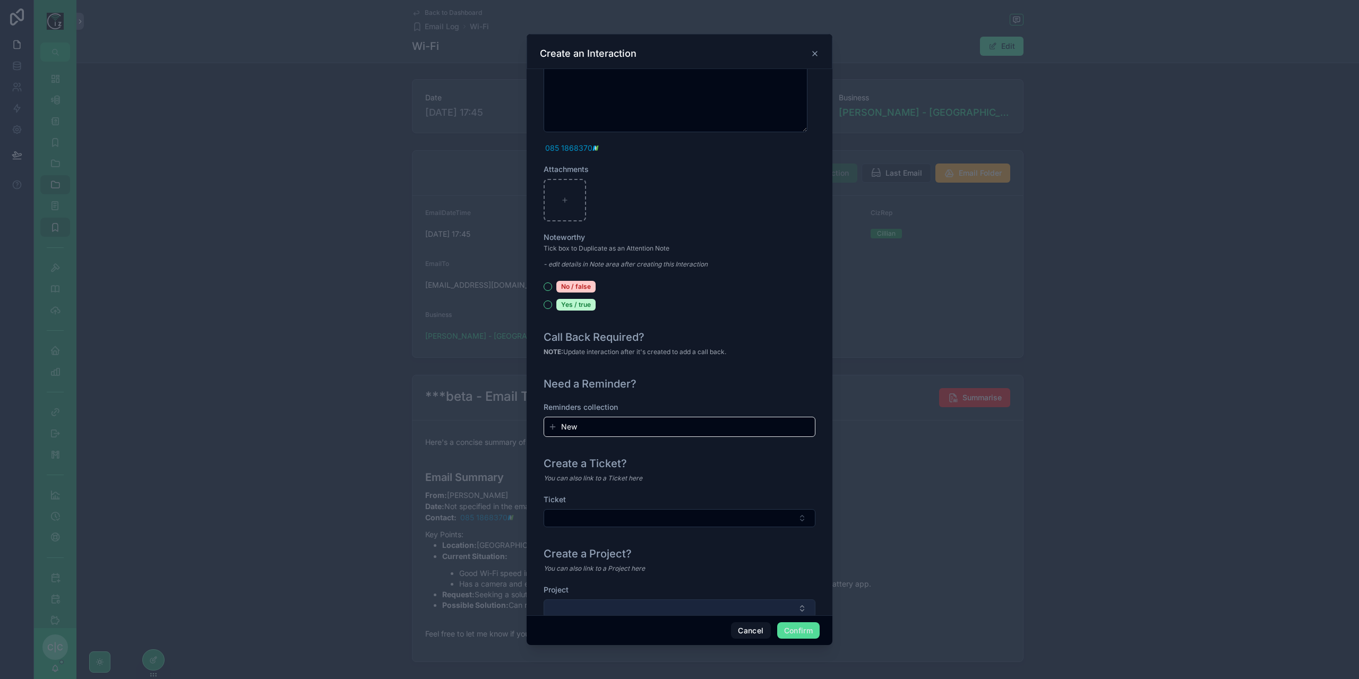
click at [655, 610] on button "Select Button" at bounding box center [680, 608] width 272 height 18
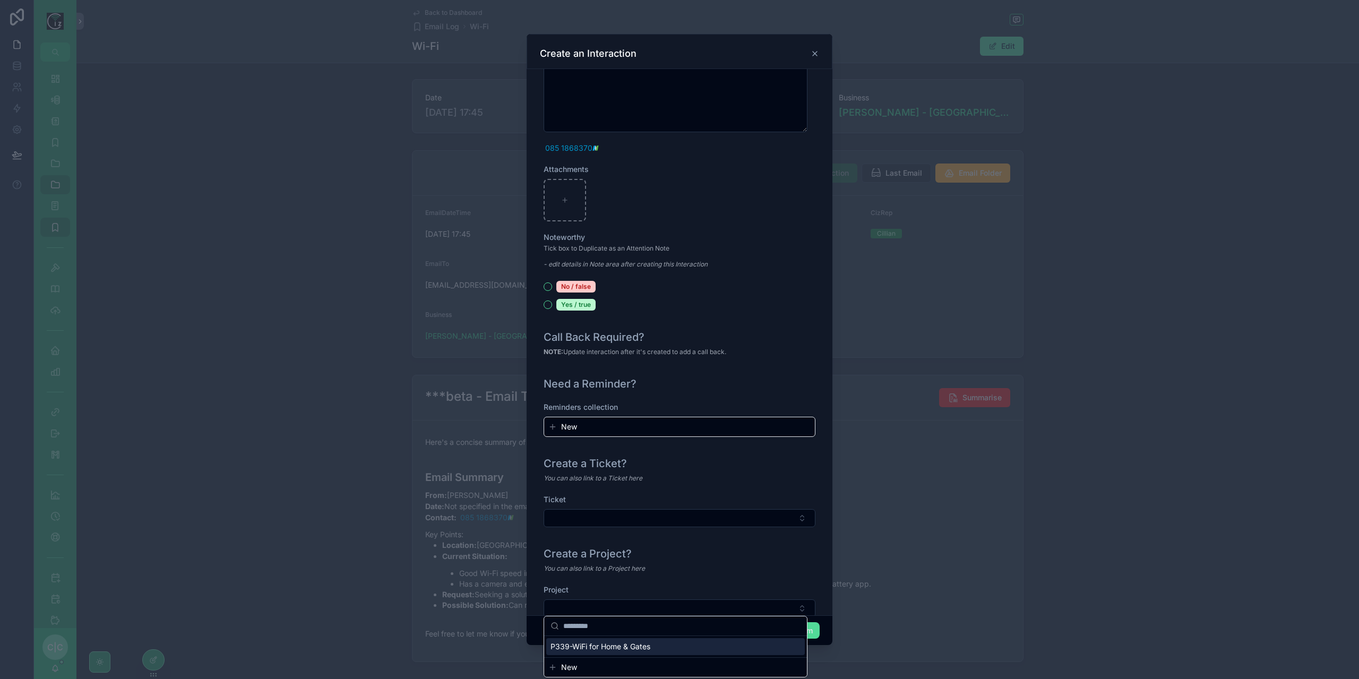
click at [623, 648] on span "P339-WiFi for Home & Gates" at bounding box center [600, 646] width 100 height 11
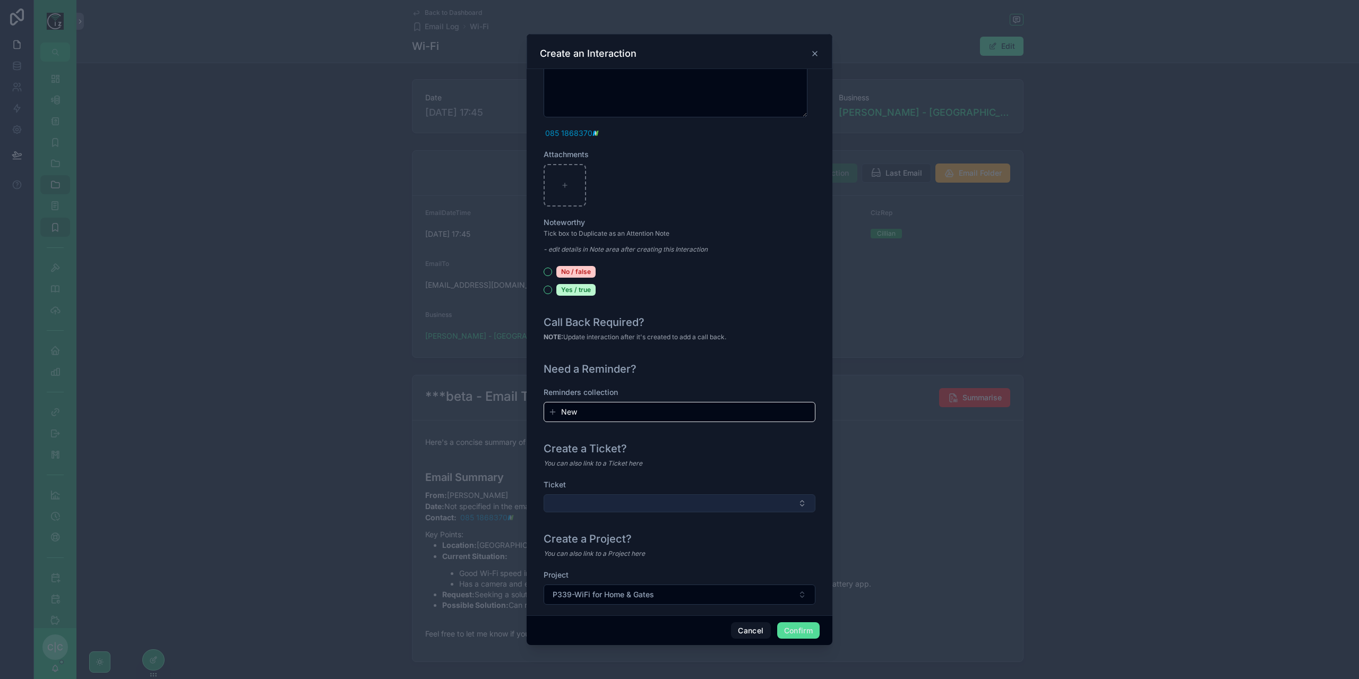
scroll to position [982, 0]
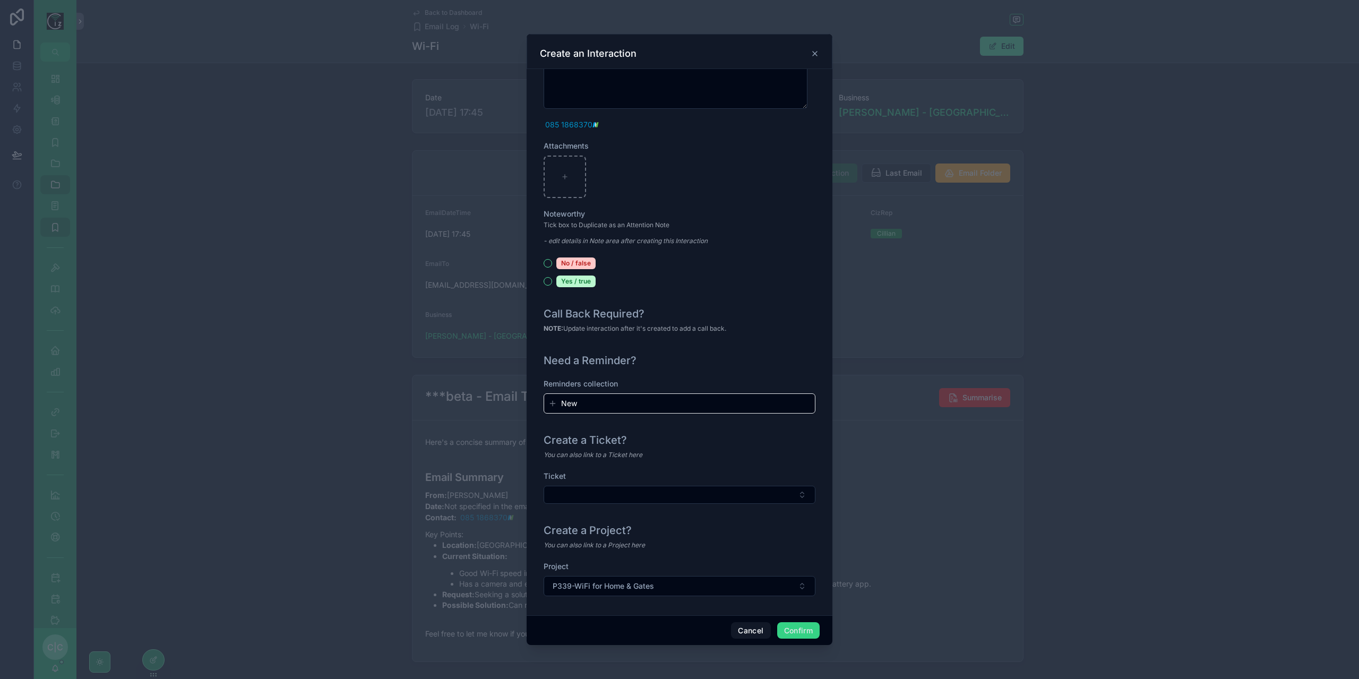
click at [796, 630] on button "Confirm" at bounding box center [798, 630] width 42 height 17
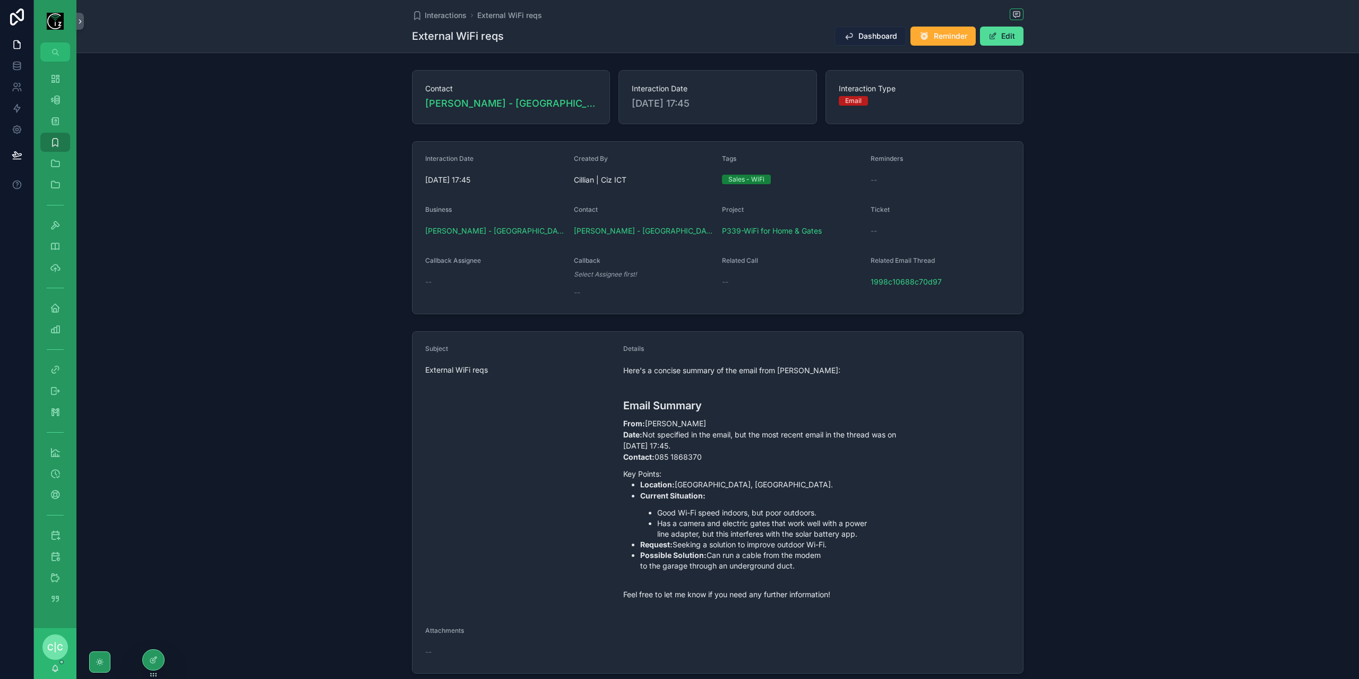
click at [876, 35] on span "Dashboard" at bounding box center [877, 36] width 39 height 11
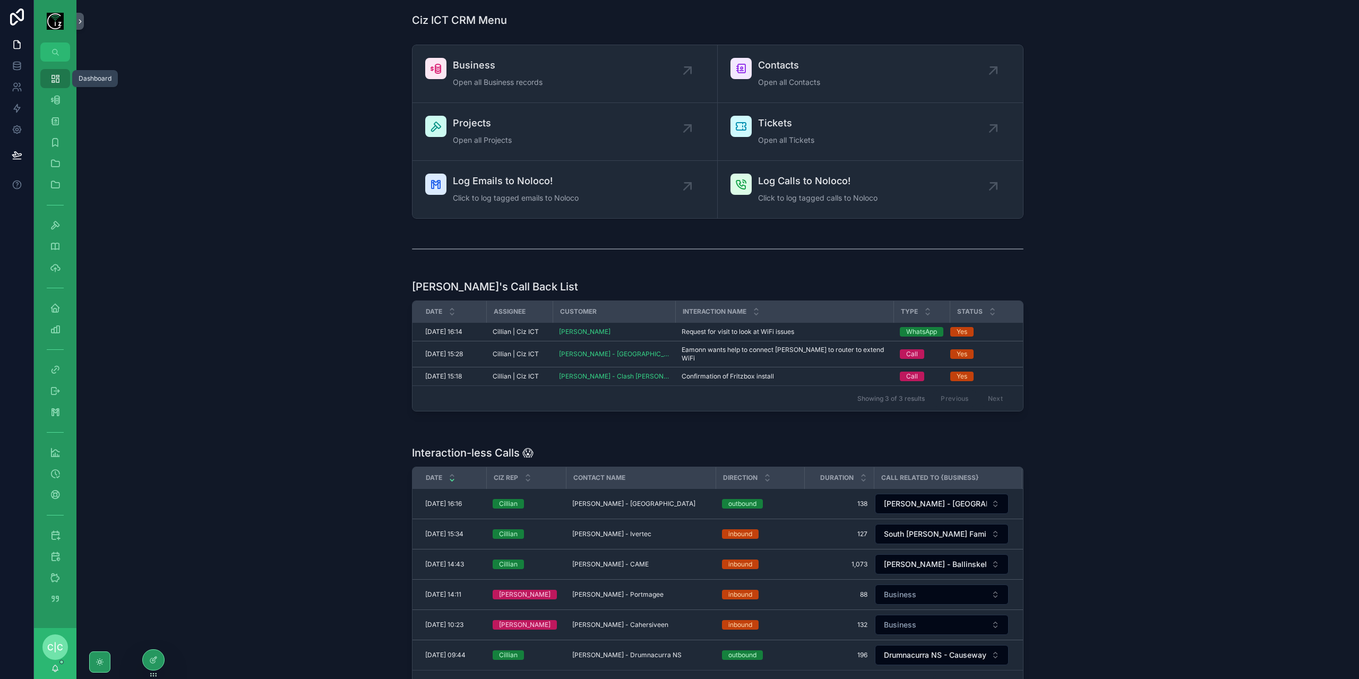
click at [47, 78] on div "Dashboard" at bounding box center [55, 78] width 17 height 17
click at [53, 605] on div "Quote" at bounding box center [55, 598] width 17 height 17
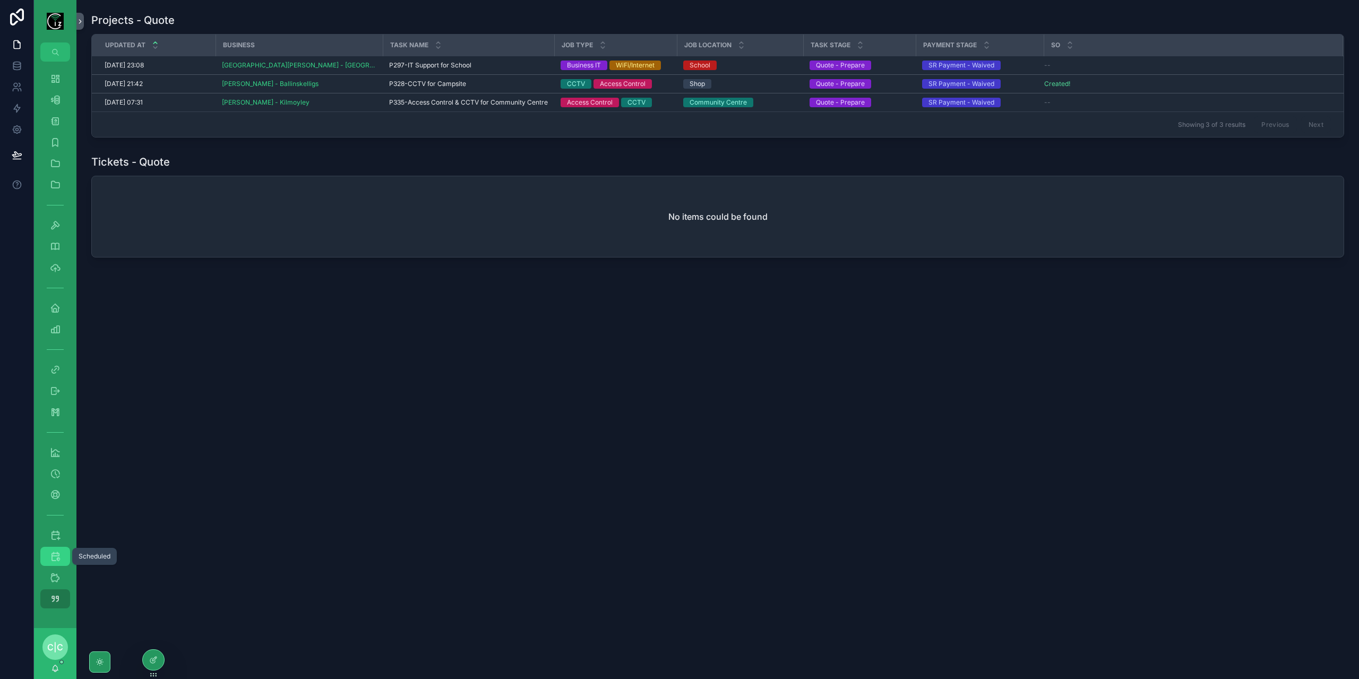
click at [61, 555] on div "Scheduled" at bounding box center [55, 556] width 17 height 17
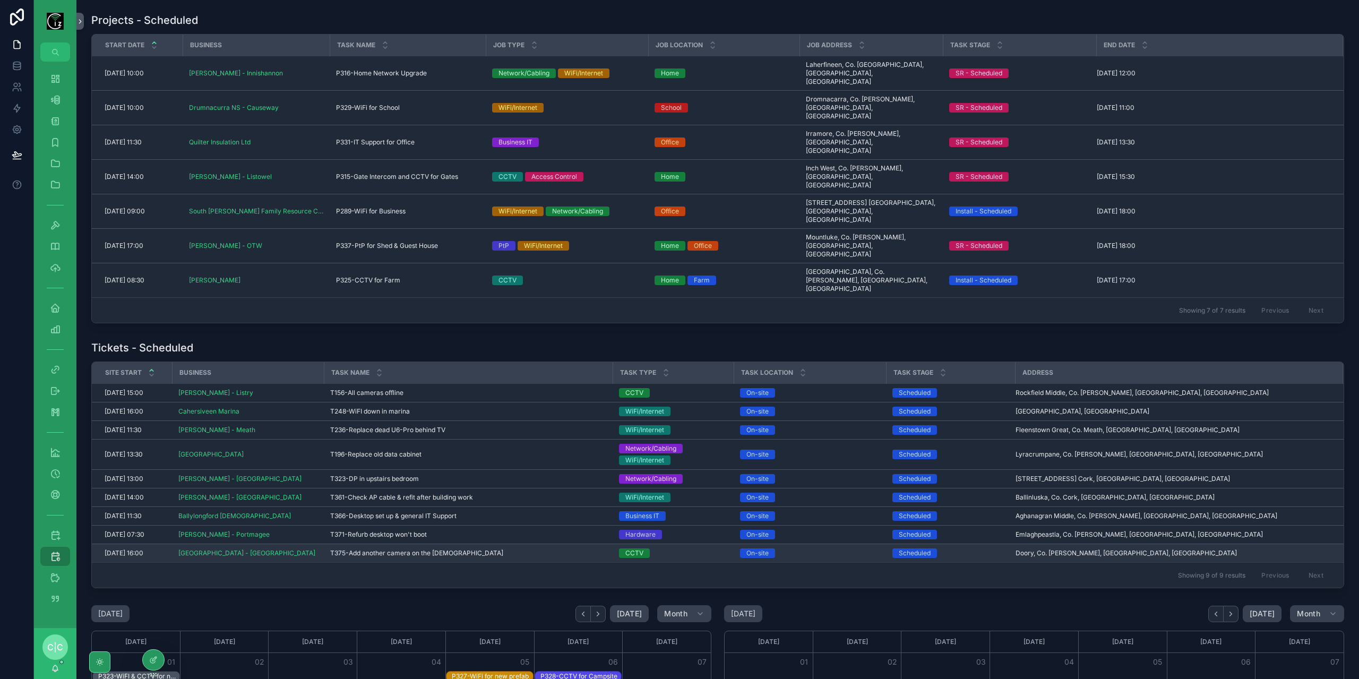
click at [451, 549] on span "T375-Add another camera on the [DEMOGRAPHIC_DATA]" at bounding box center [416, 553] width 173 height 8
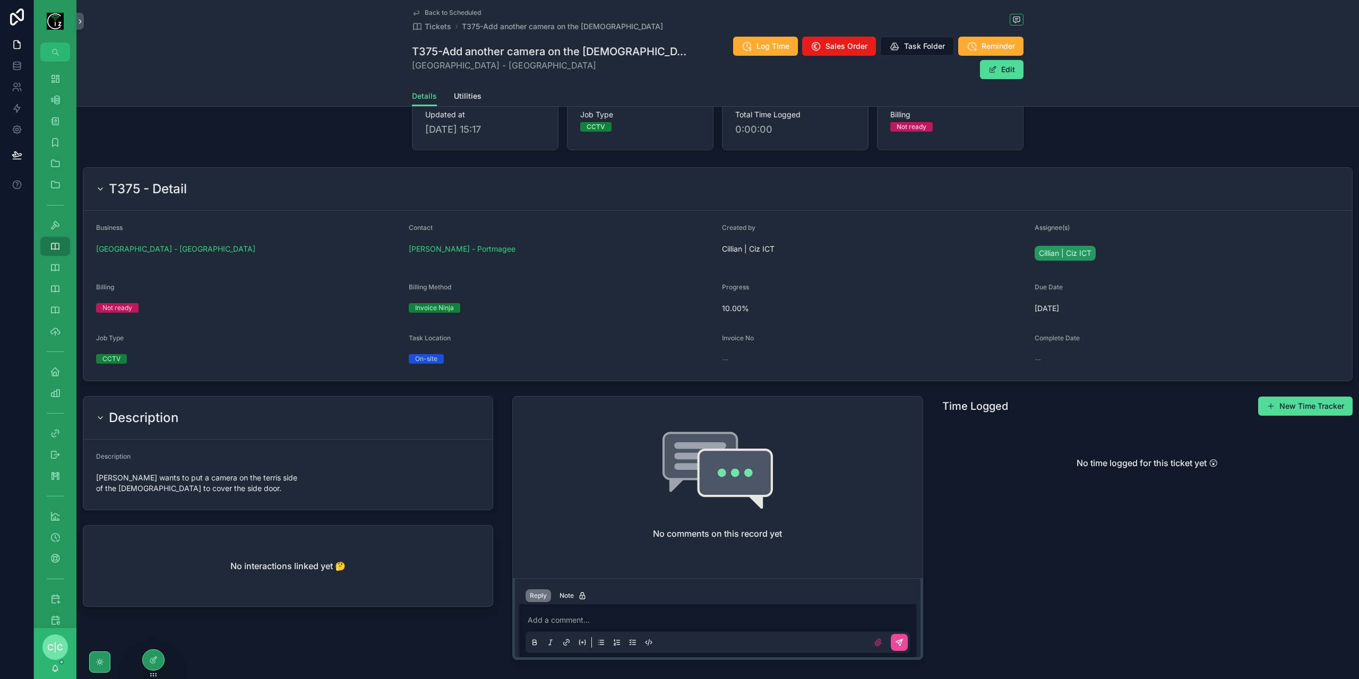
scroll to position [108, 0]
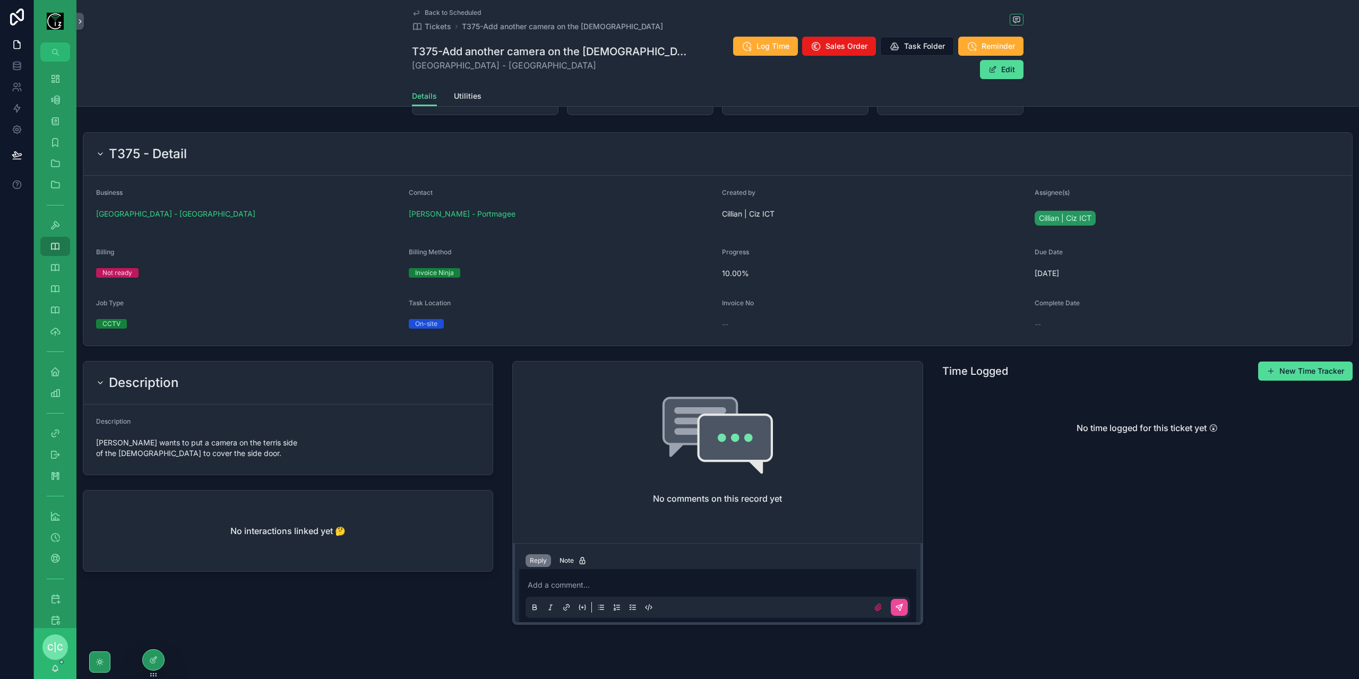
click at [626, 573] on div "Add a comment..." at bounding box center [718, 595] width 384 height 45
click at [620, 580] on p "scrollable content" at bounding box center [720, 585] width 384 height 11
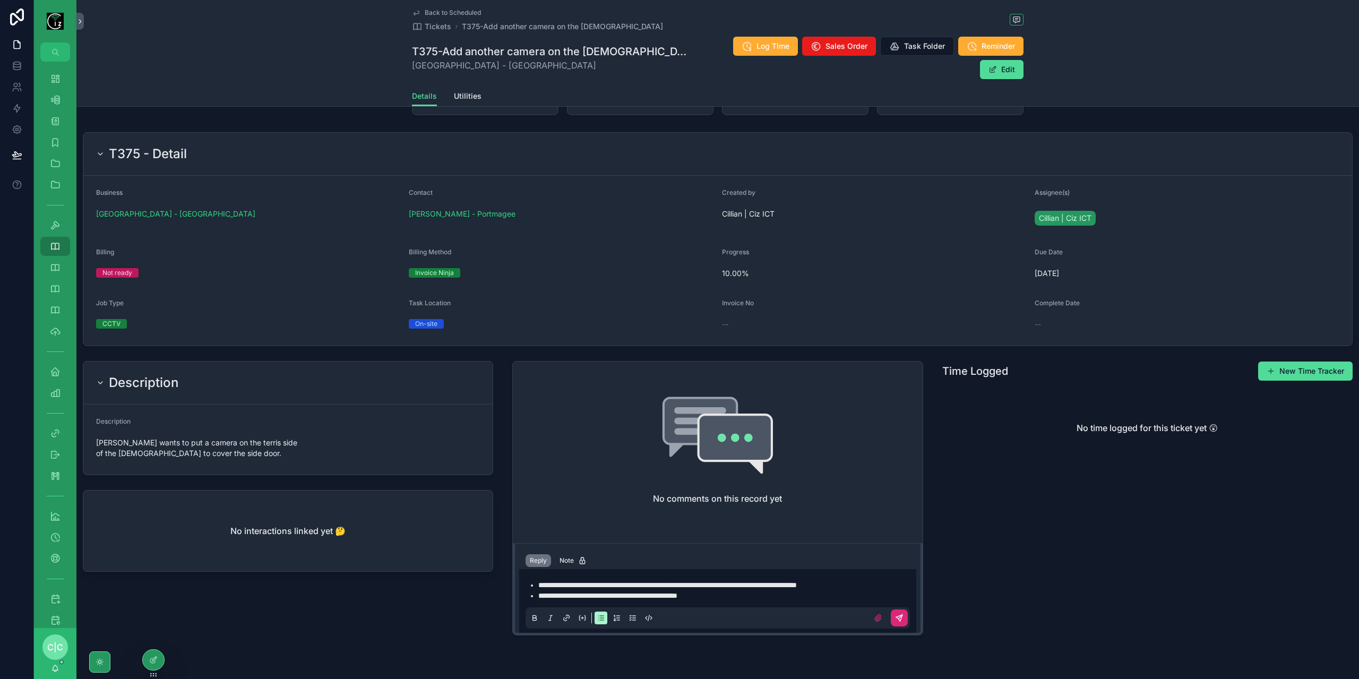
click at [899, 614] on icon "scrollable content" at bounding box center [899, 618] width 8 height 8
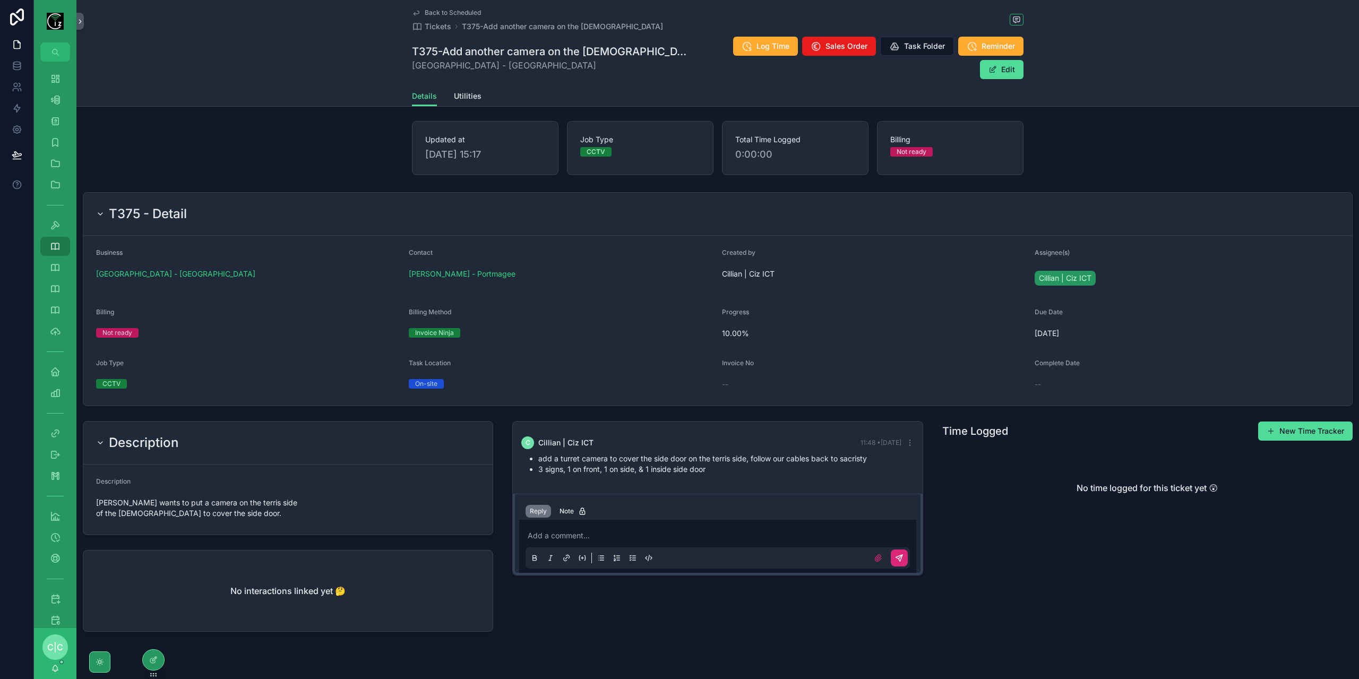
scroll to position [0, 0]
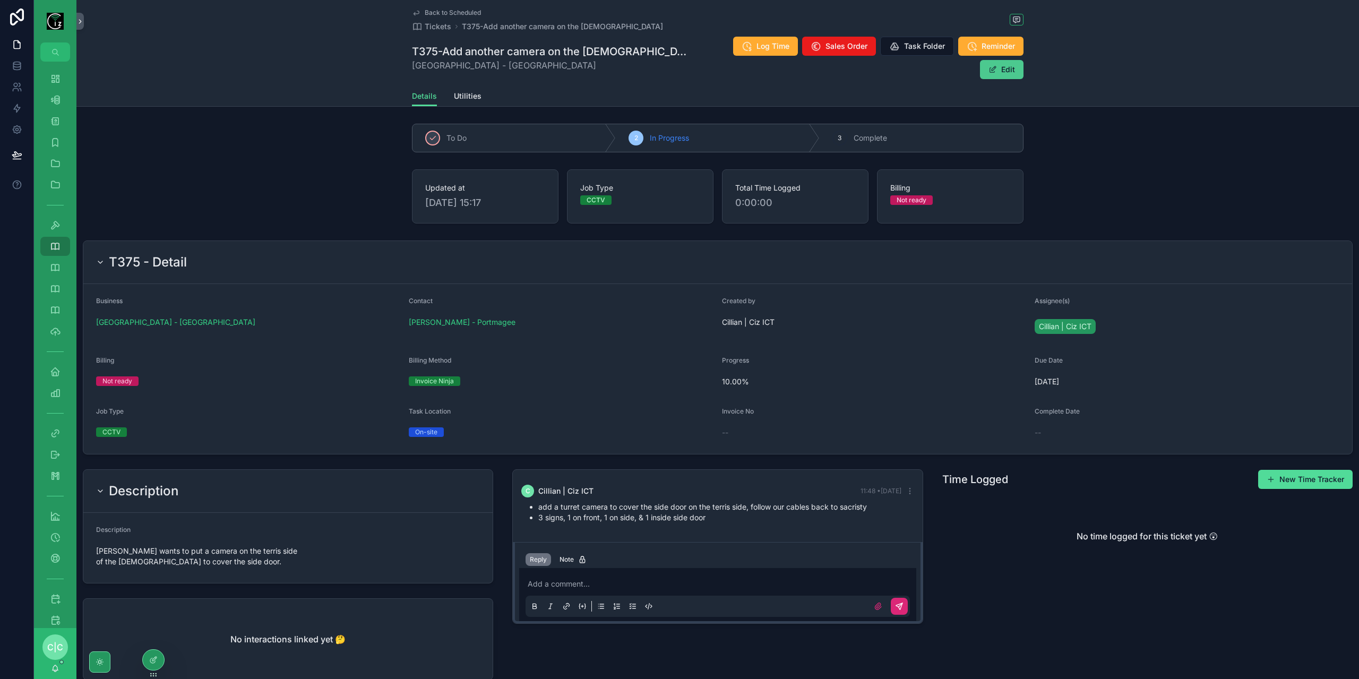
click at [995, 60] on button "Edit" at bounding box center [1002, 69] width 44 height 19
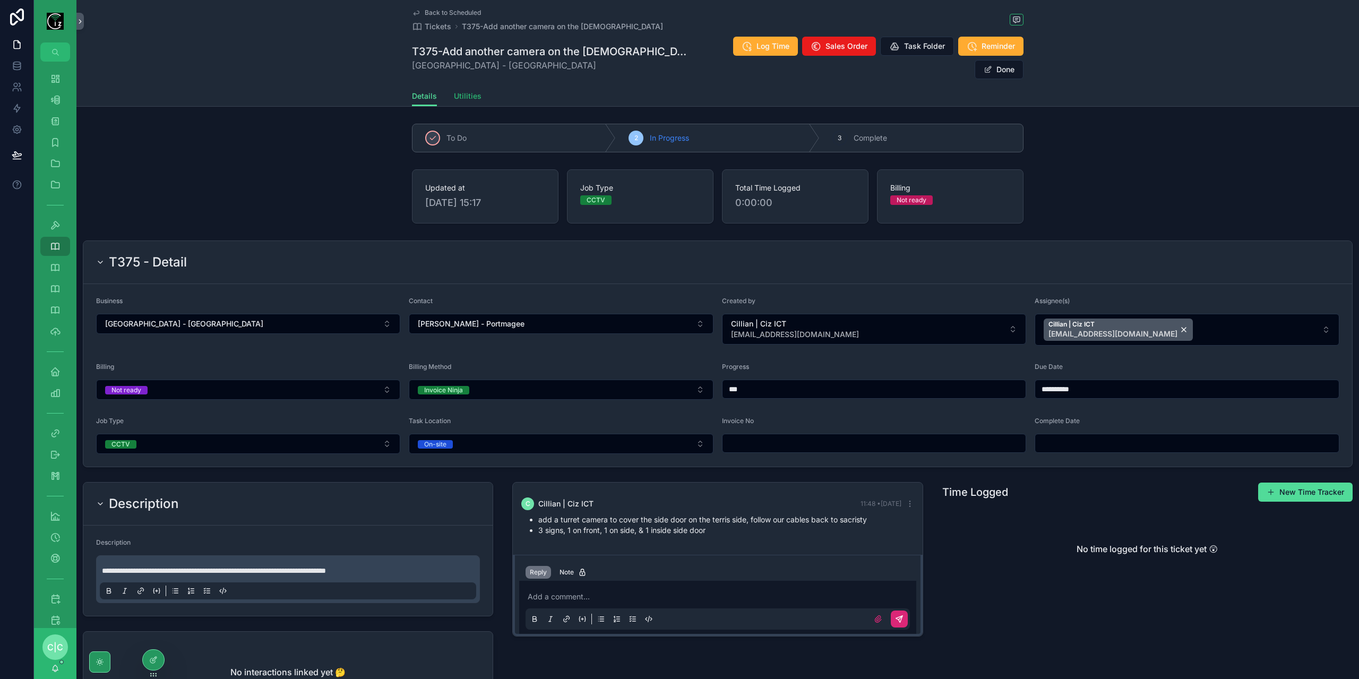
click at [458, 91] on span "Utilities" at bounding box center [468, 96] width 28 height 11
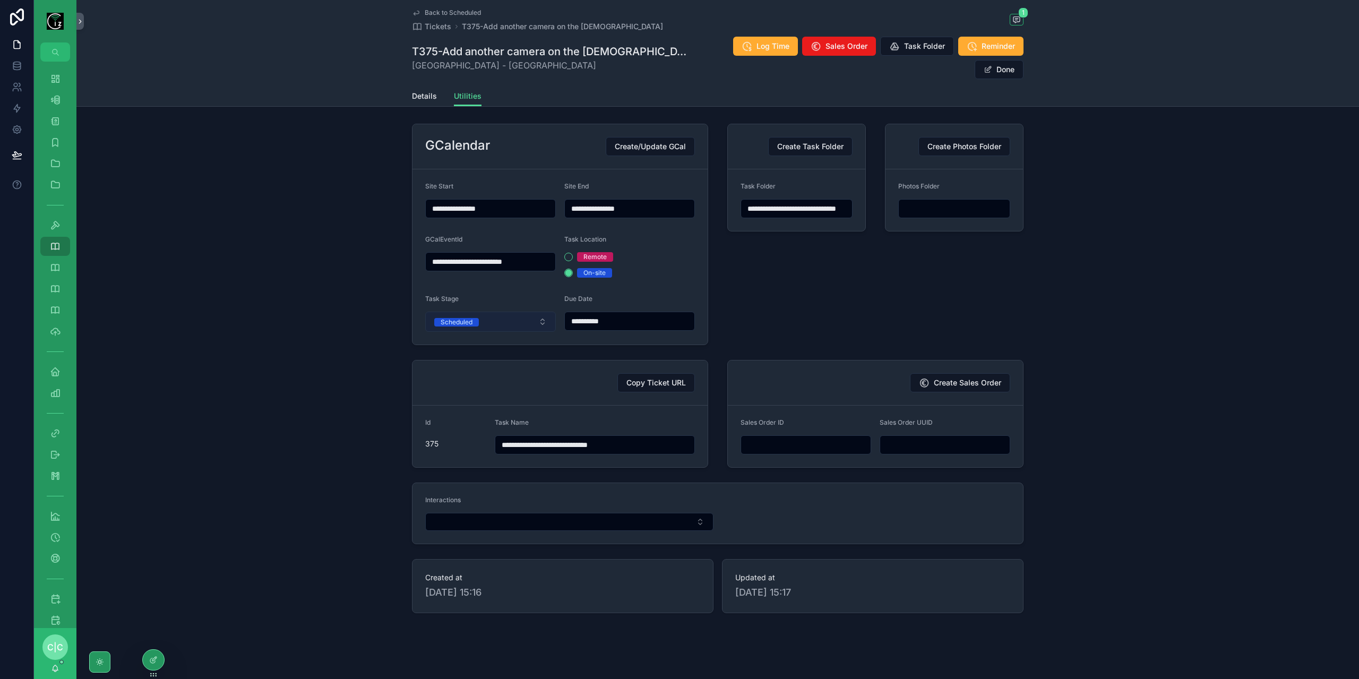
click at [494, 312] on button "Scheduled" at bounding box center [490, 322] width 131 height 20
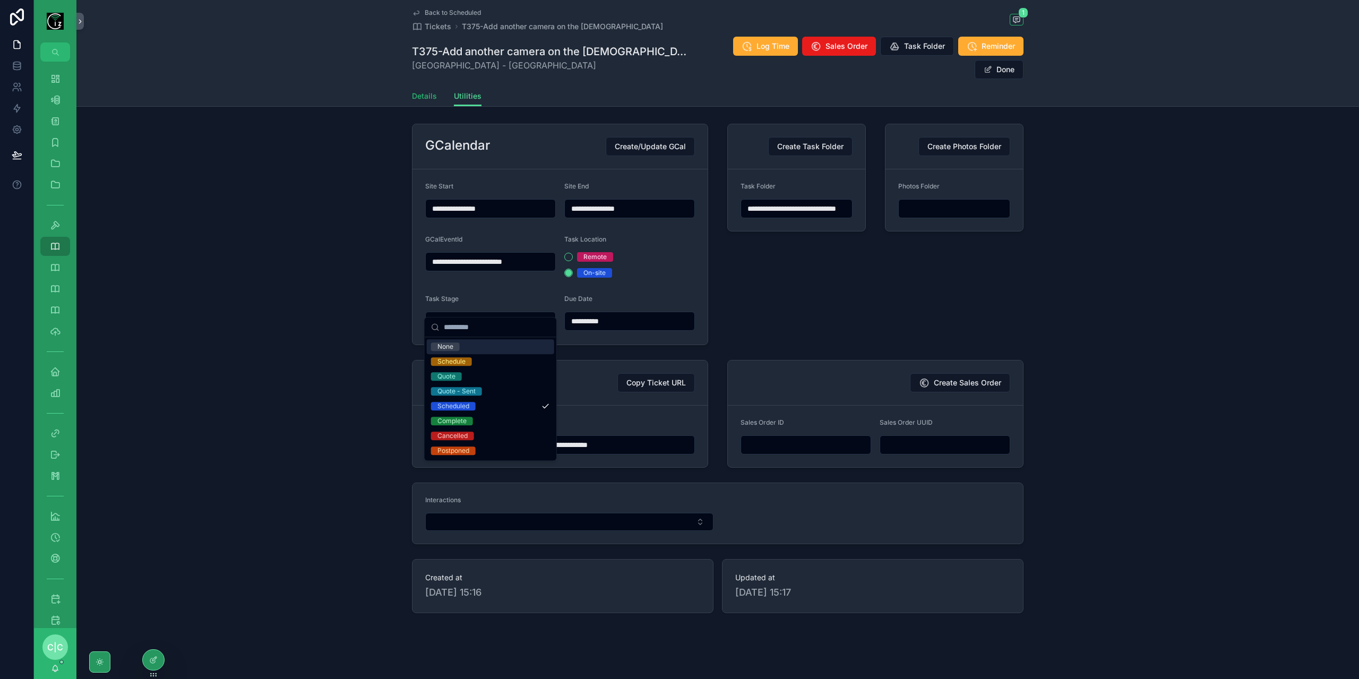
drag, startPoint x: 408, startPoint y: 75, endPoint x: 428, endPoint y: 86, distance: 23.5
click at [408, 86] on div "Details Utilities" at bounding box center [718, 96] width 1270 height 20
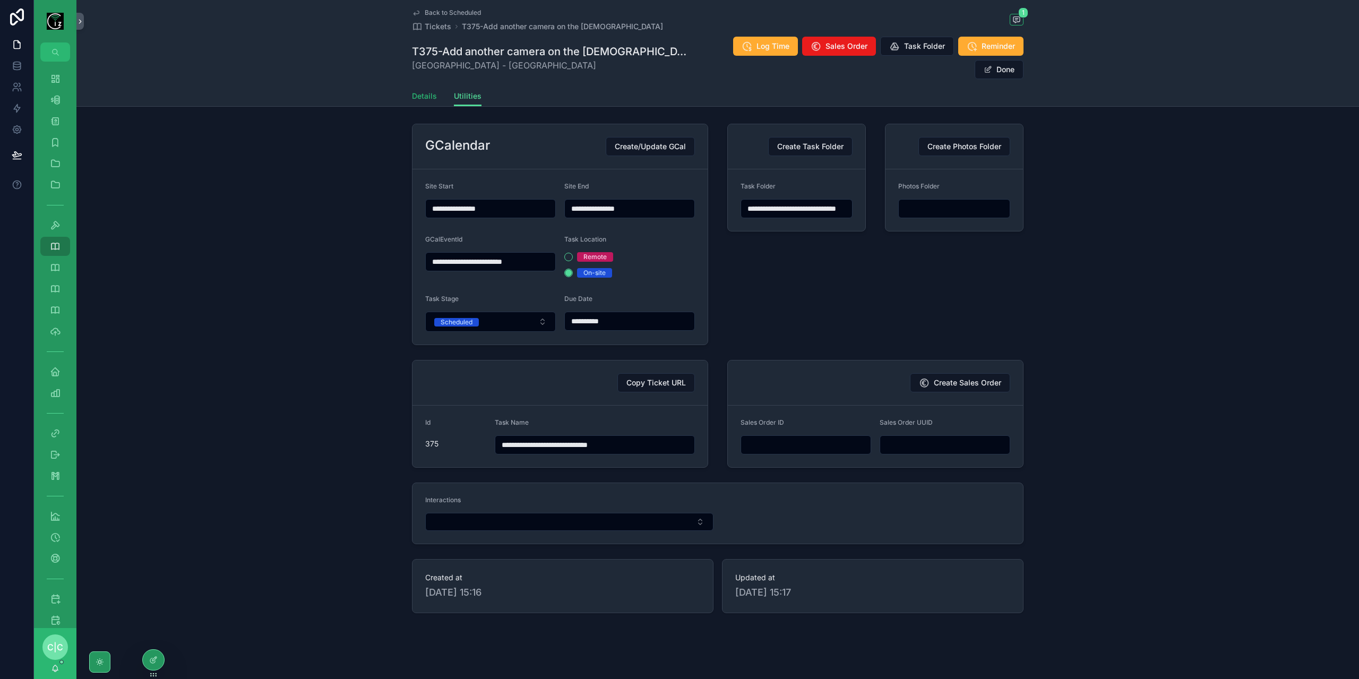
click at [429, 87] on link "Details" at bounding box center [424, 97] width 25 height 21
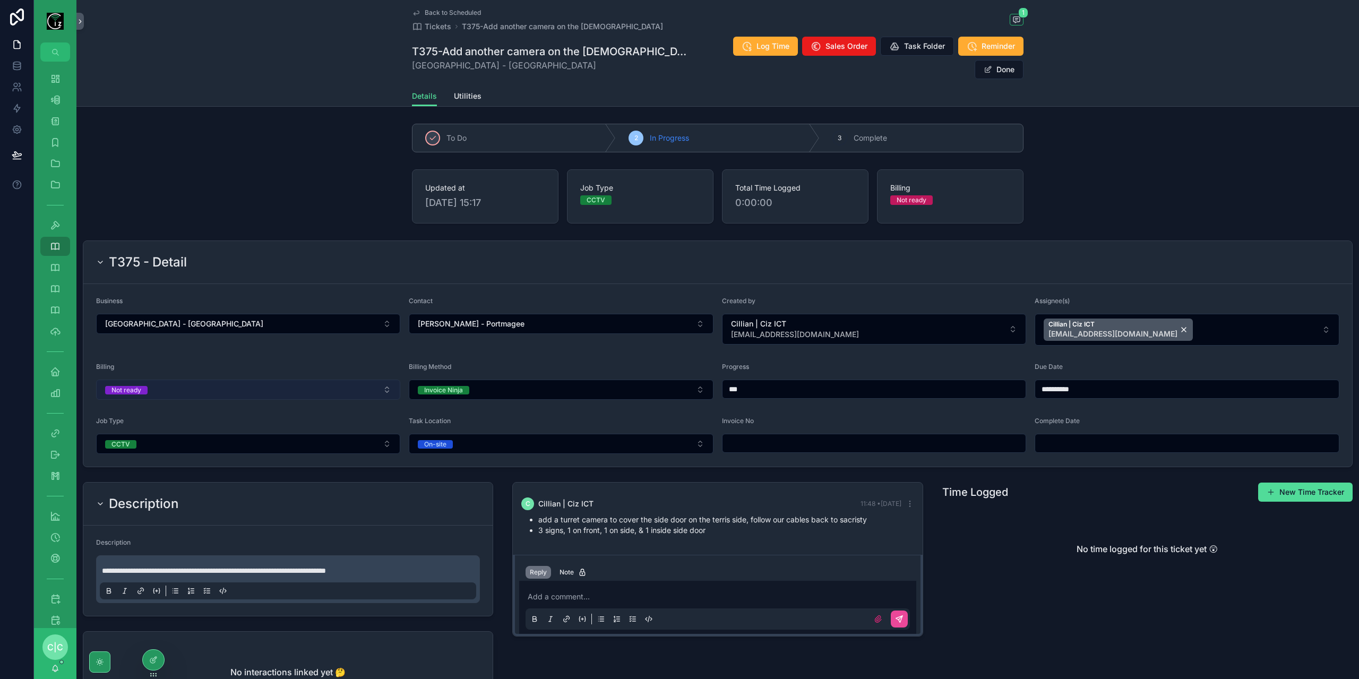
click at [294, 380] on button "Not ready" at bounding box center [248, 390] width 304 height 20
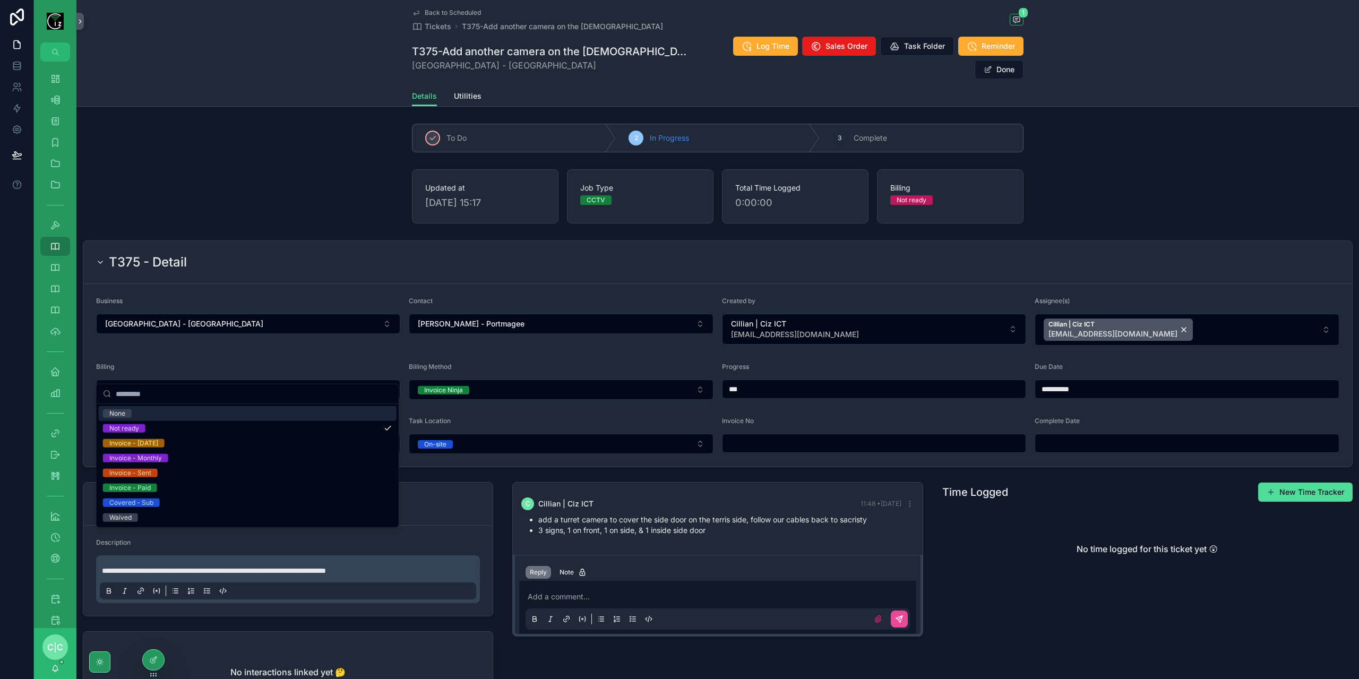
click at [294, 342] on form "**********" at bounding box center [717, 375] width 1269 height 183
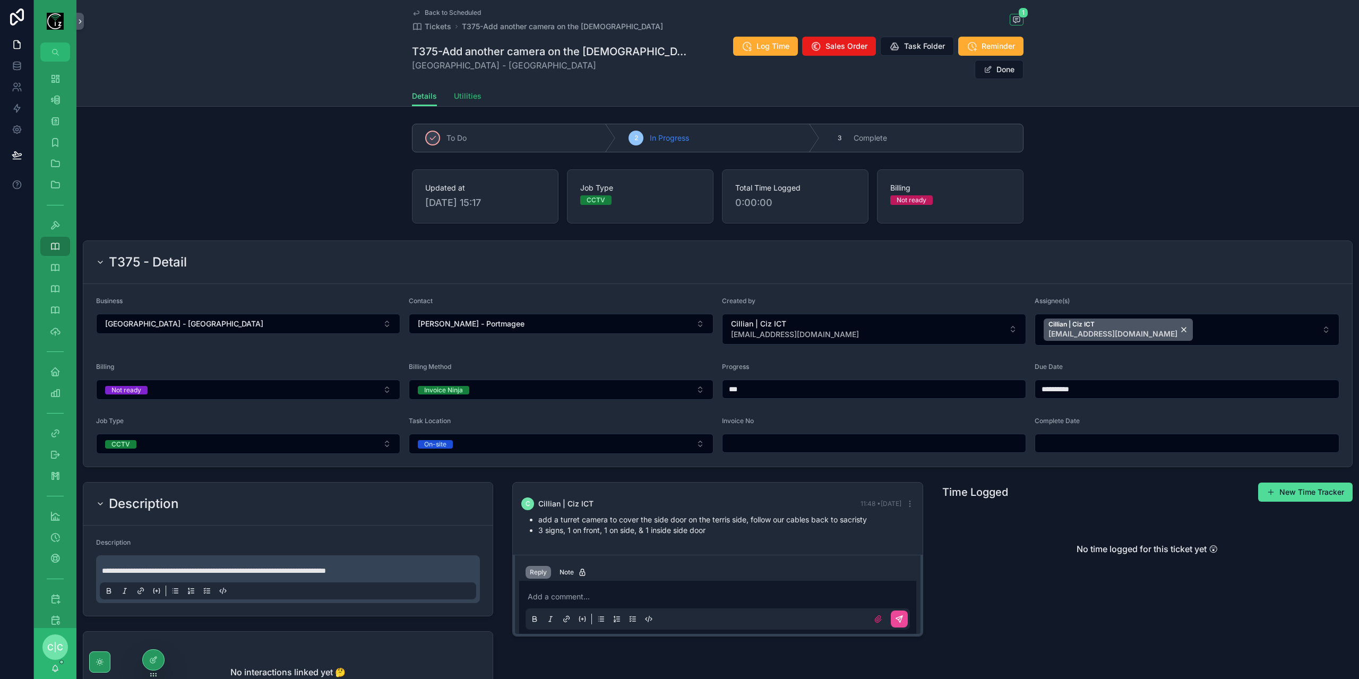
click at [457, 91] on span "Utilities" at bounding box center [468, 96] width 28 height 11
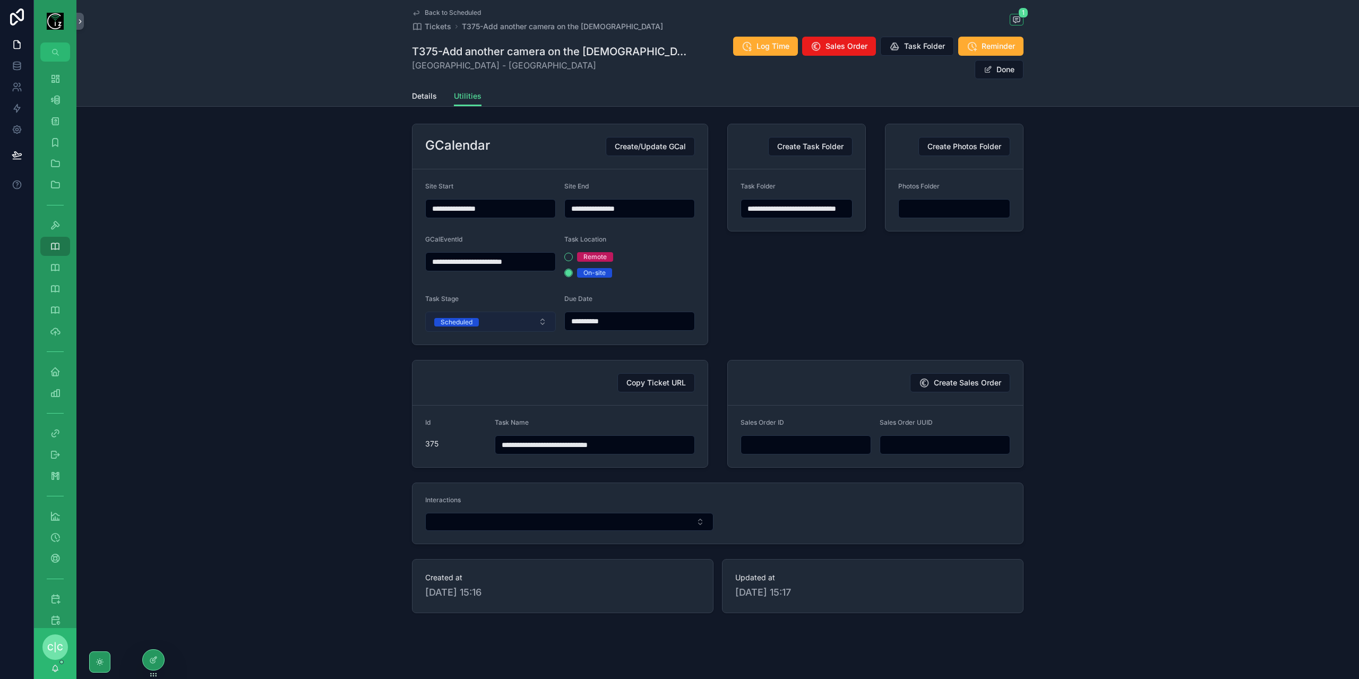
click at [526, 312] on button "Scheduled" at bounding box center [490, 322] width 131 height 20
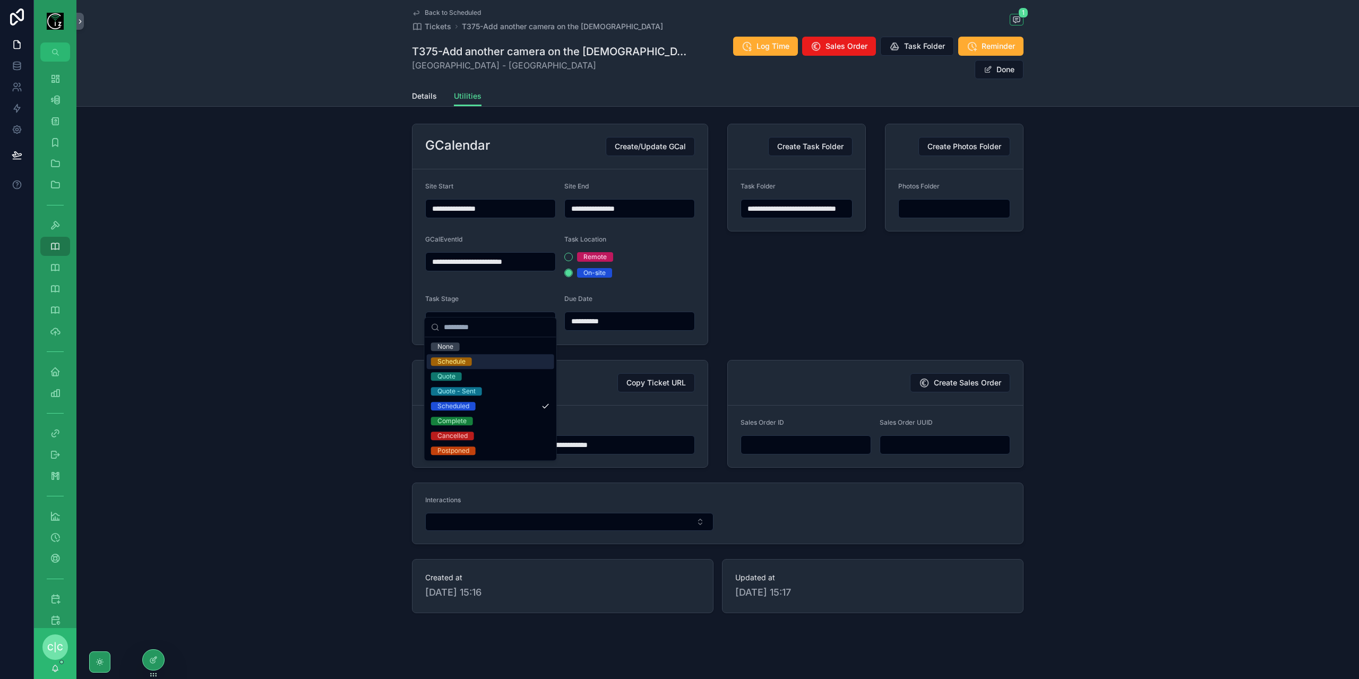
click at [465, 364] on div "Schedule" at bounding box center [451, 361] width 28 height 8
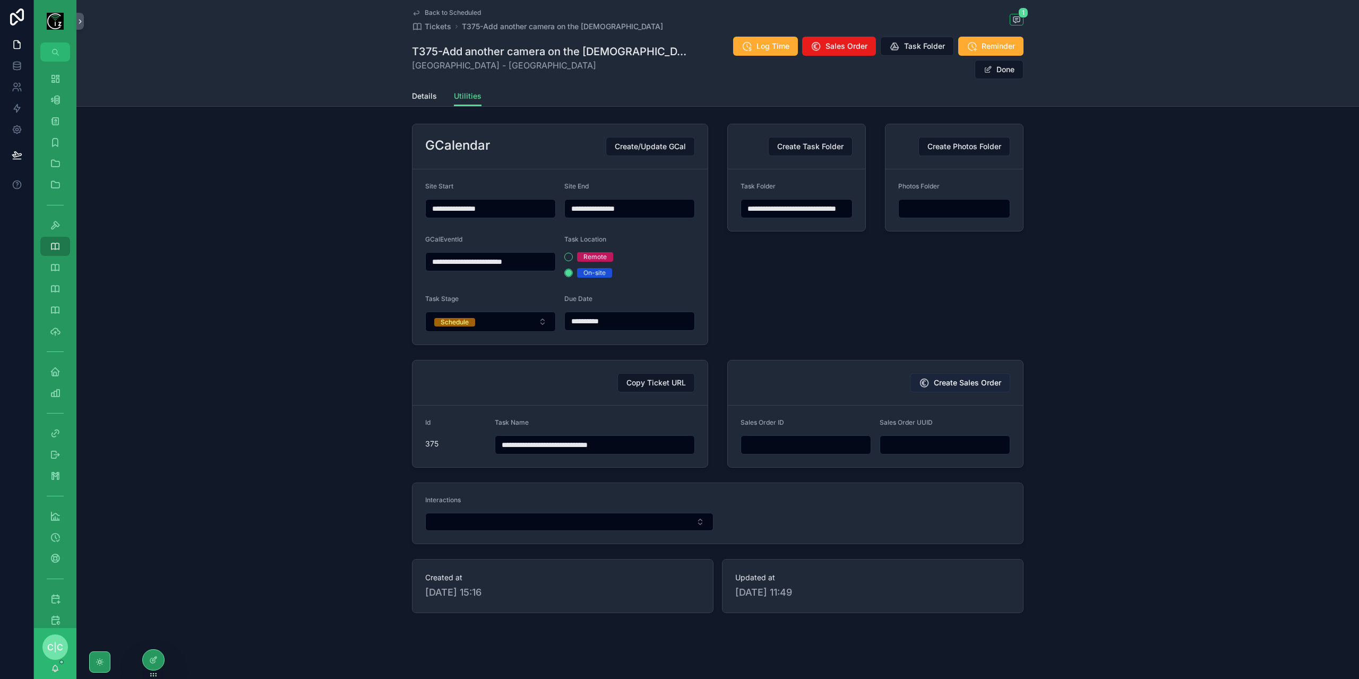
click at [986, 377] on span "Create Sales Order" at bounding box center [967, 382] width 67 height 11
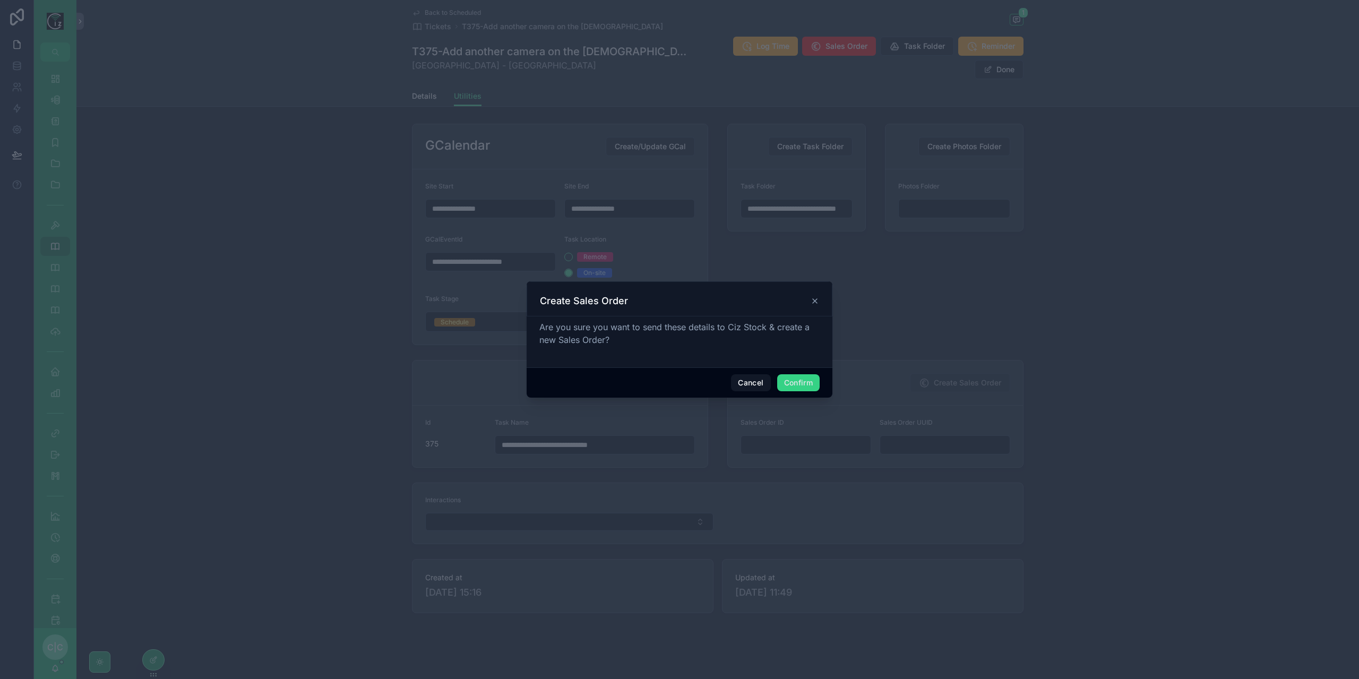
click at [805, 380] on button "Confirm" at bounding box center [798, 382] width 42 height 17
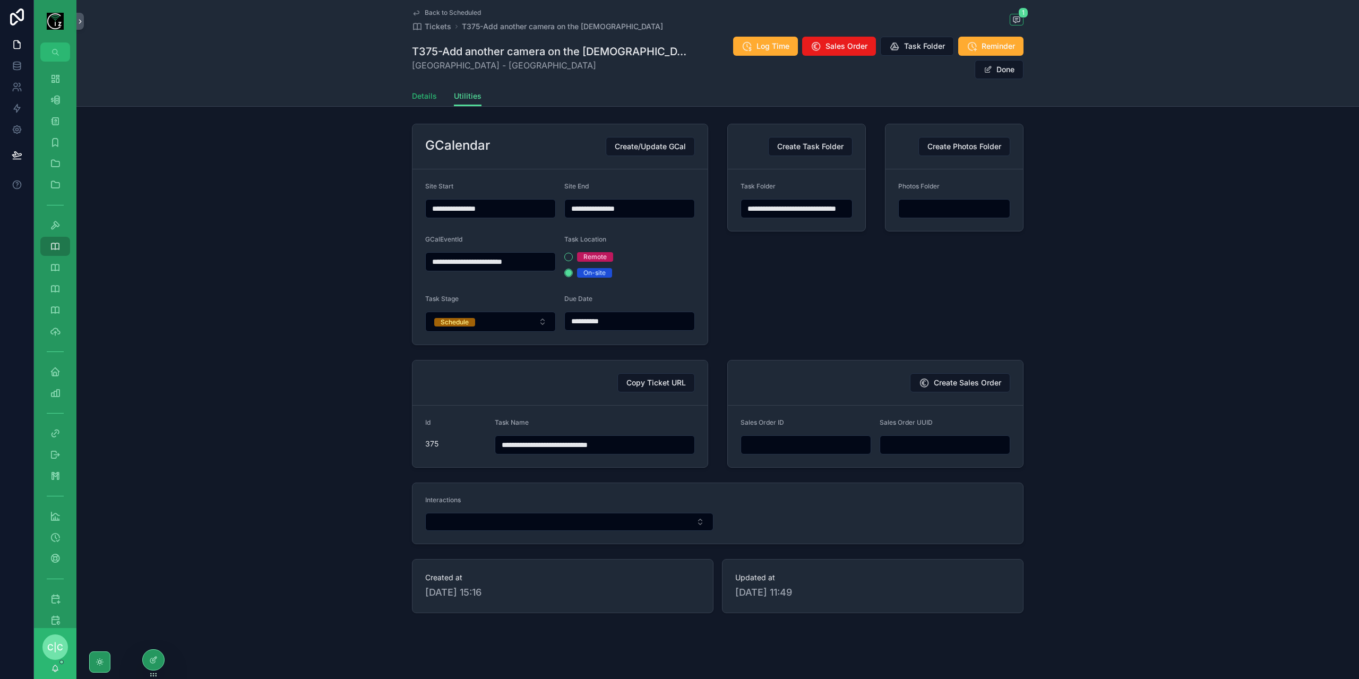
click at [426, 91] on span "Details" at bounding box center [424, 96] width 25 height 11
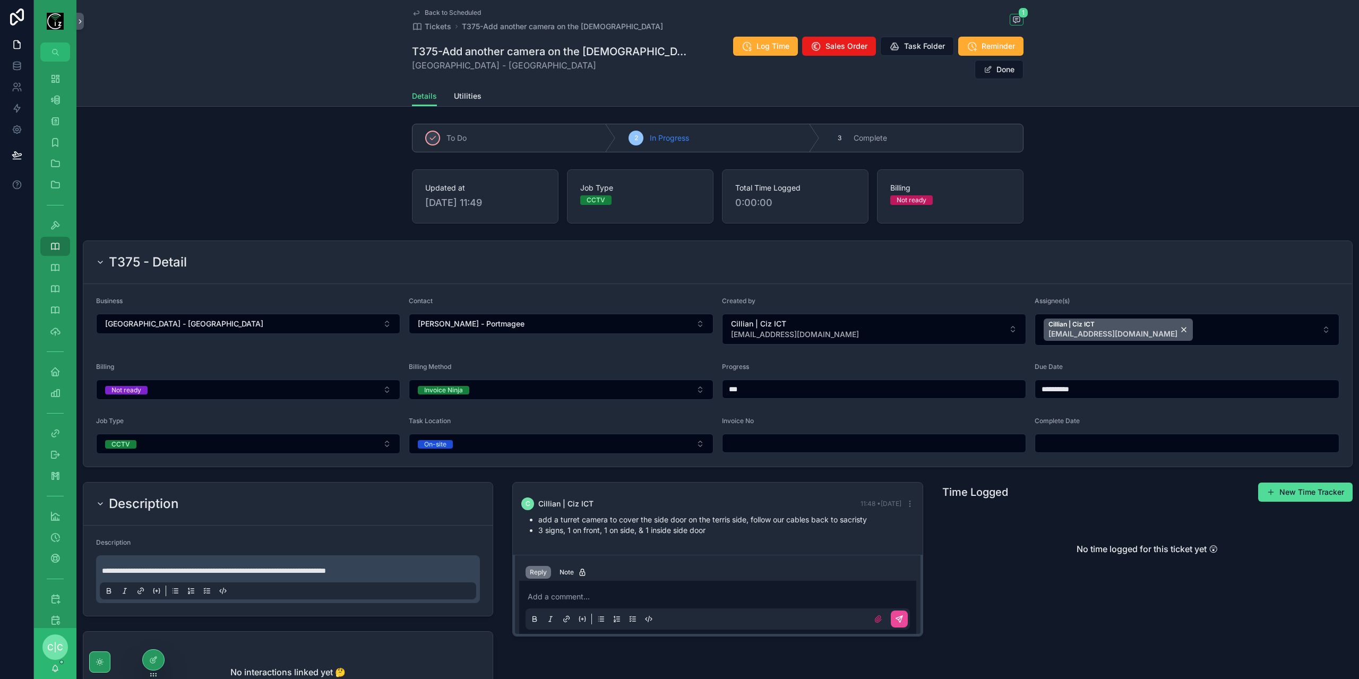
click at [811, 382] on input "***" at bounding box center [874, 389] width 304 height 15
click at [732, 382] on input "***" at bounding box center [874, 389] width 304 height 15
drag, startPoint x: 729, startPoint y: 374, endPoint x: 739, endPoint y: 391, distance: 20.0
click at [730, 382] on input "***" at bounding box center [874, 389] width 304 height 15
type input "***"
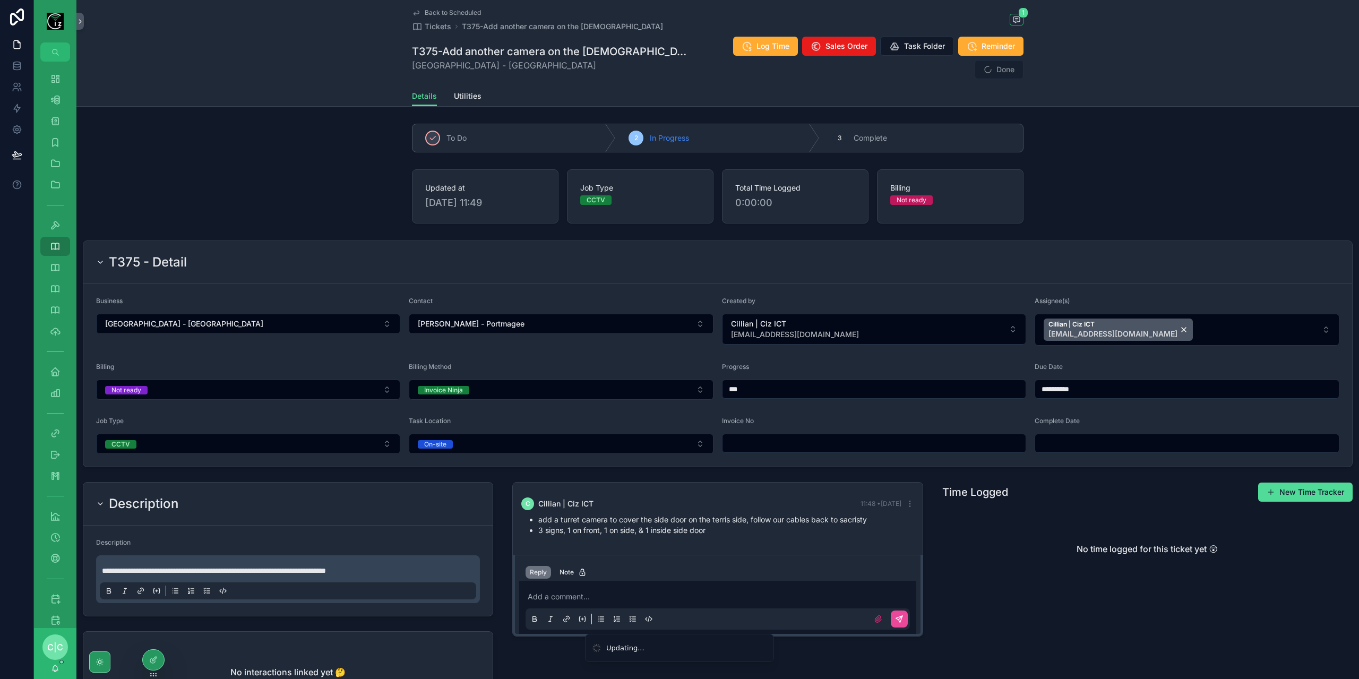
click at [1108, 170] on div "Updated at 29/09/2025 11:49 Job Type CCTV Total Time Logged 0:00:00 Billing Not…" at bounding box center [717, 196] width 1283 height 63
click at [996, 60] on button "Done" at bounding box center [999, 69] width 49 height 19
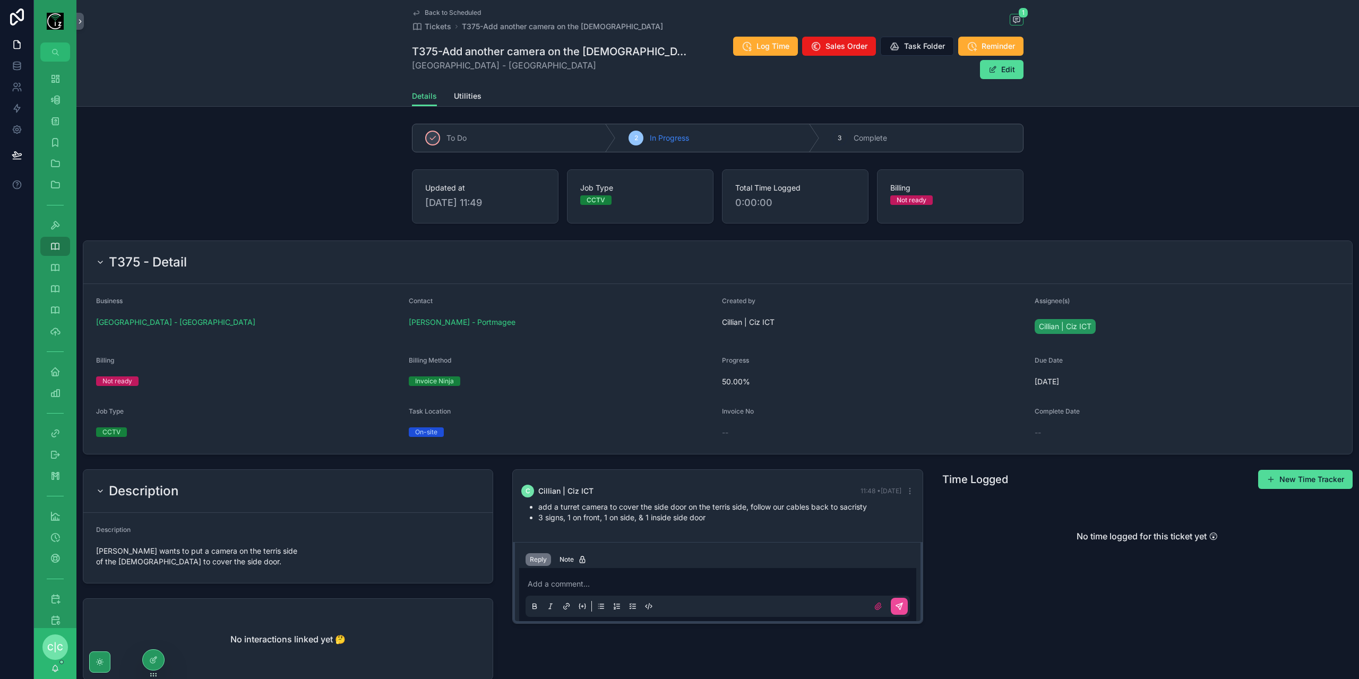
click at [429, 12] on span "Back to Scheduled" at bounding box center [453, 12] width 56 height 8
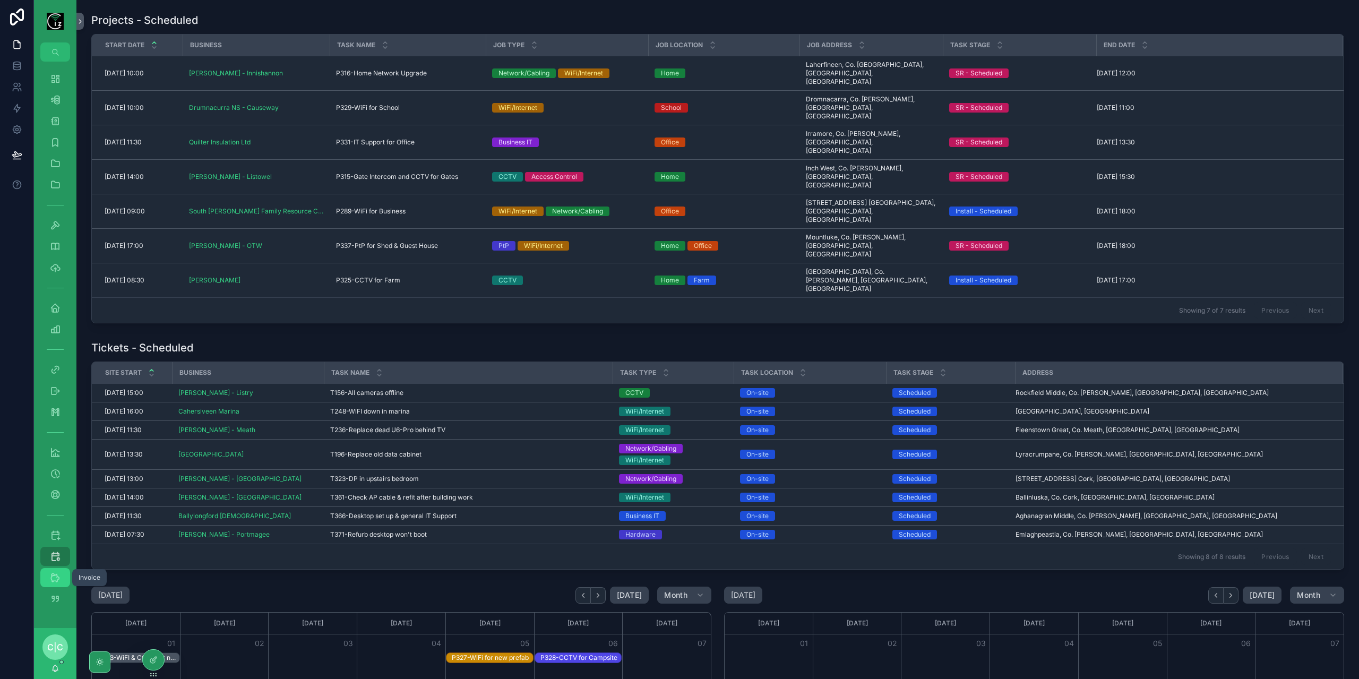
click at [63, 584] on div "Invoice" at bounding box center [55, 577] width 17 height 17
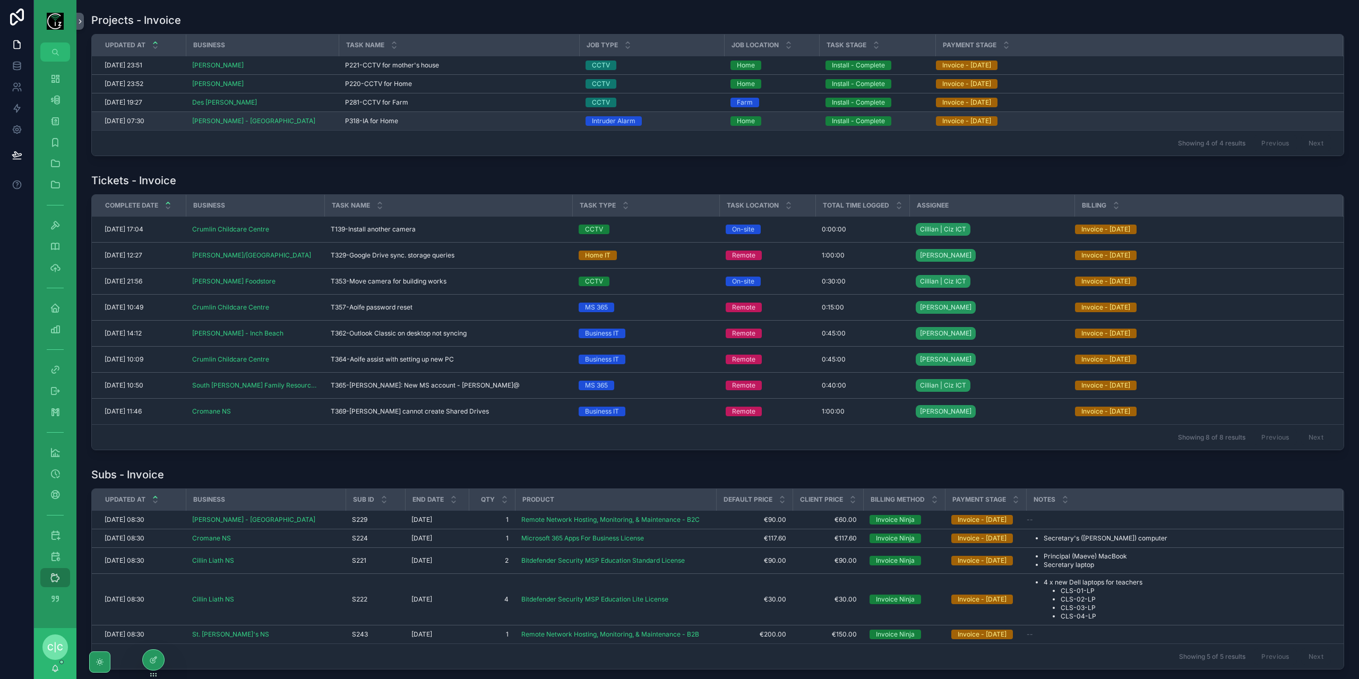
click at [468, 122] on div "P318-IA for Home P318-IA for Home" at bounding box center [459, 121] width 228 height 8
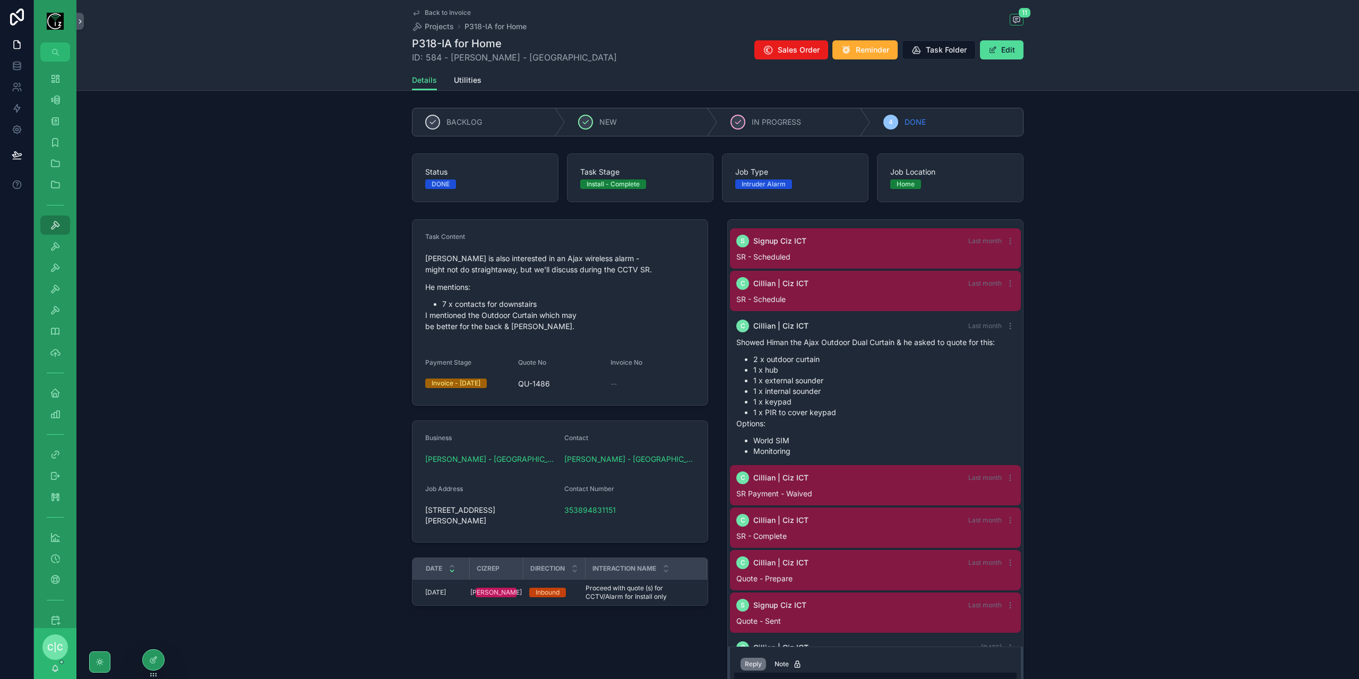
scroll to position [164, 0]
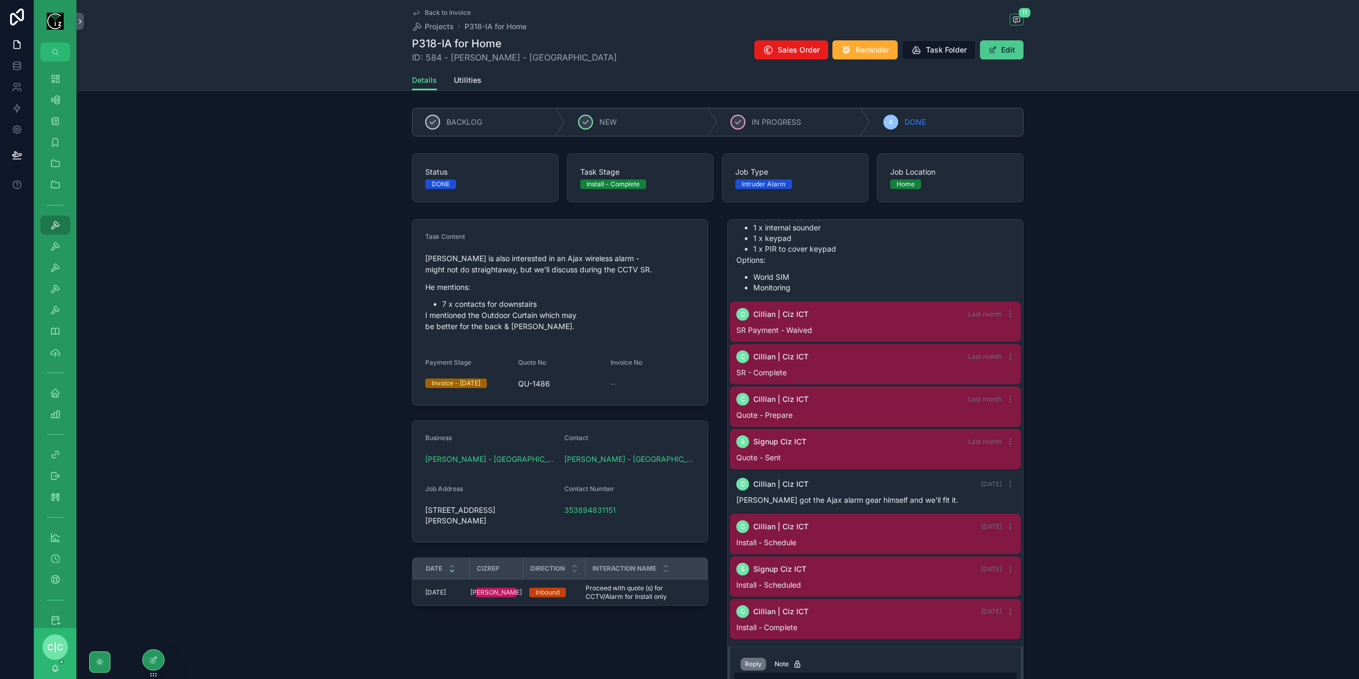
drag, startPoint x: 993, startPoint y: 48, endPoint x: 979, endPoint y: 55, distance: 15.2
click at [993, 47] on span "scrollable content" at bounding box center [992, 50] width 8 height 8
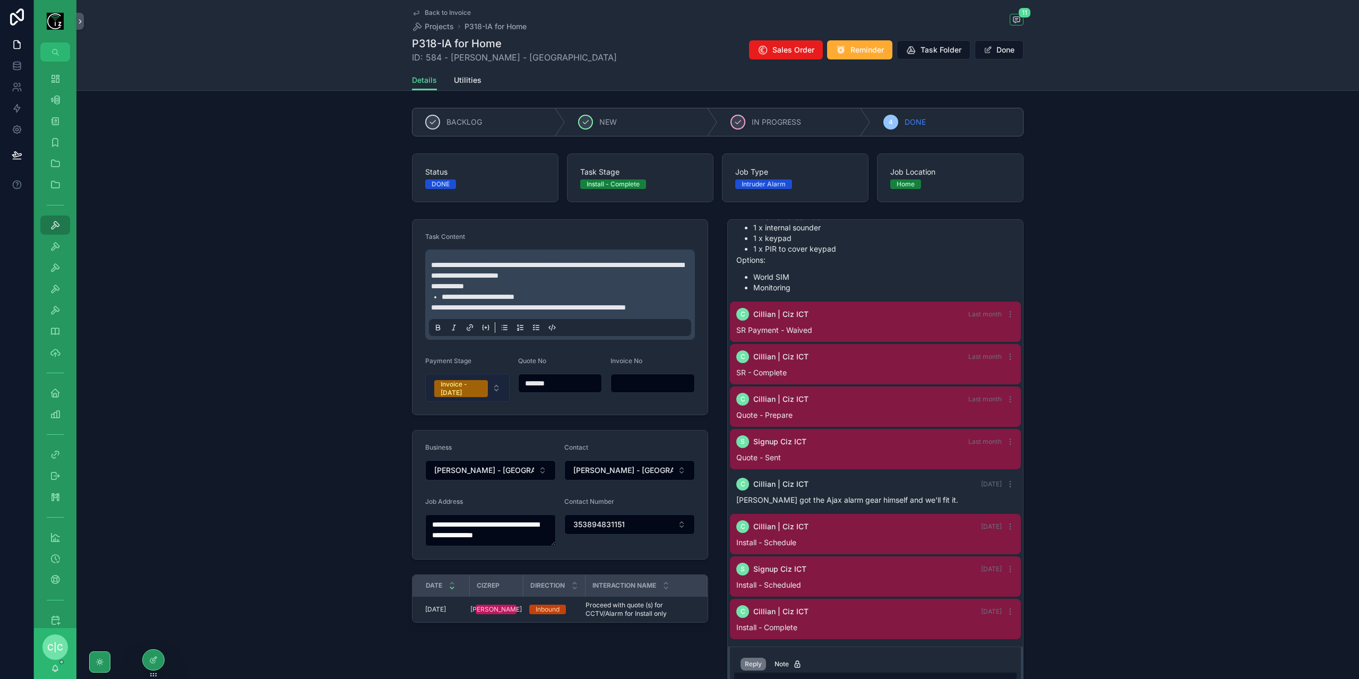
click at [500, 397] on button "Invoice - Today" at bounding box center [467, 388] width 84 height 28
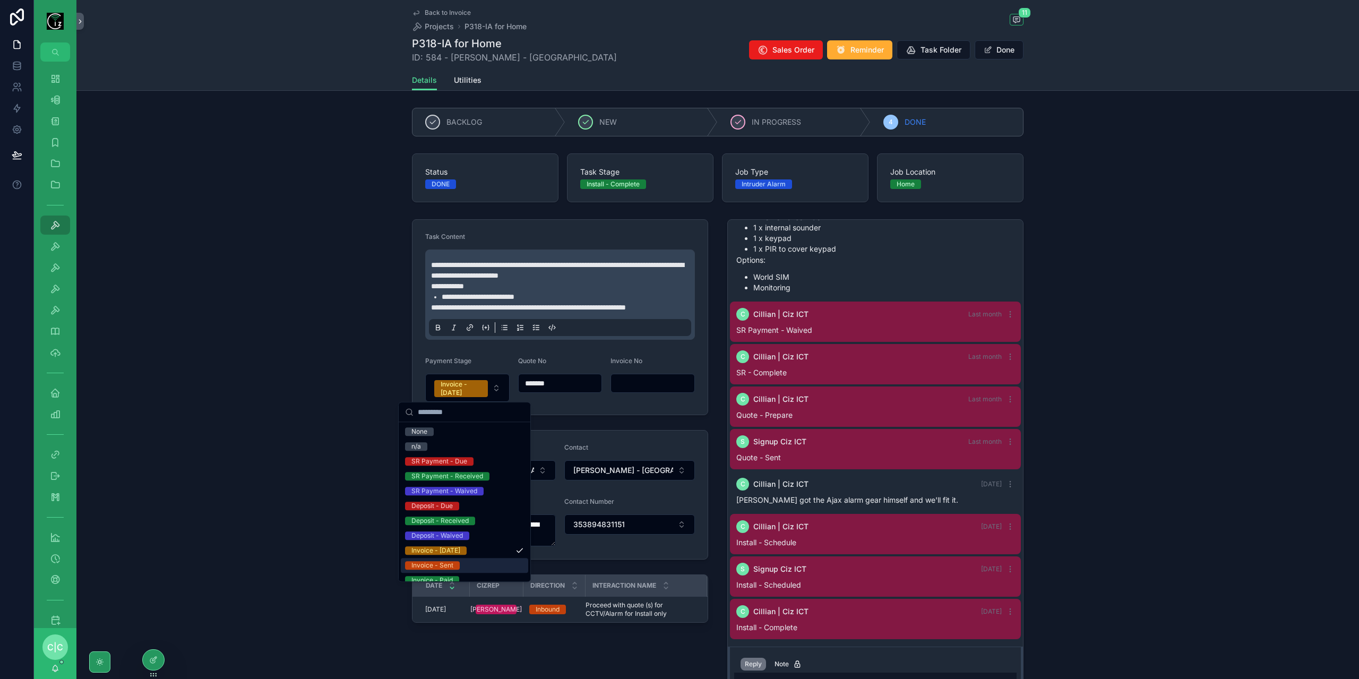
click at [461, 568] on div "Invoice - Sent" at bounding box center [464, 565] width 127 height 15
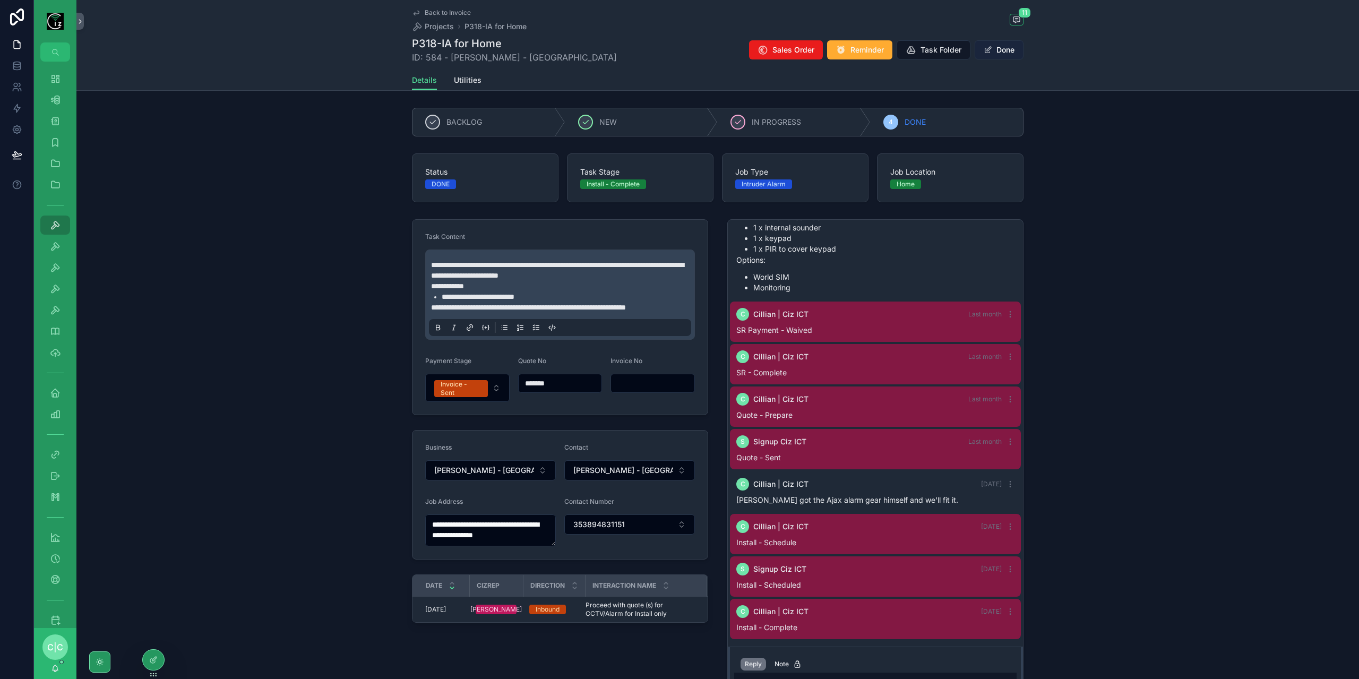
click at [1009, 47] on button "Done" at bounding box center [999, 49] width 49 height 19
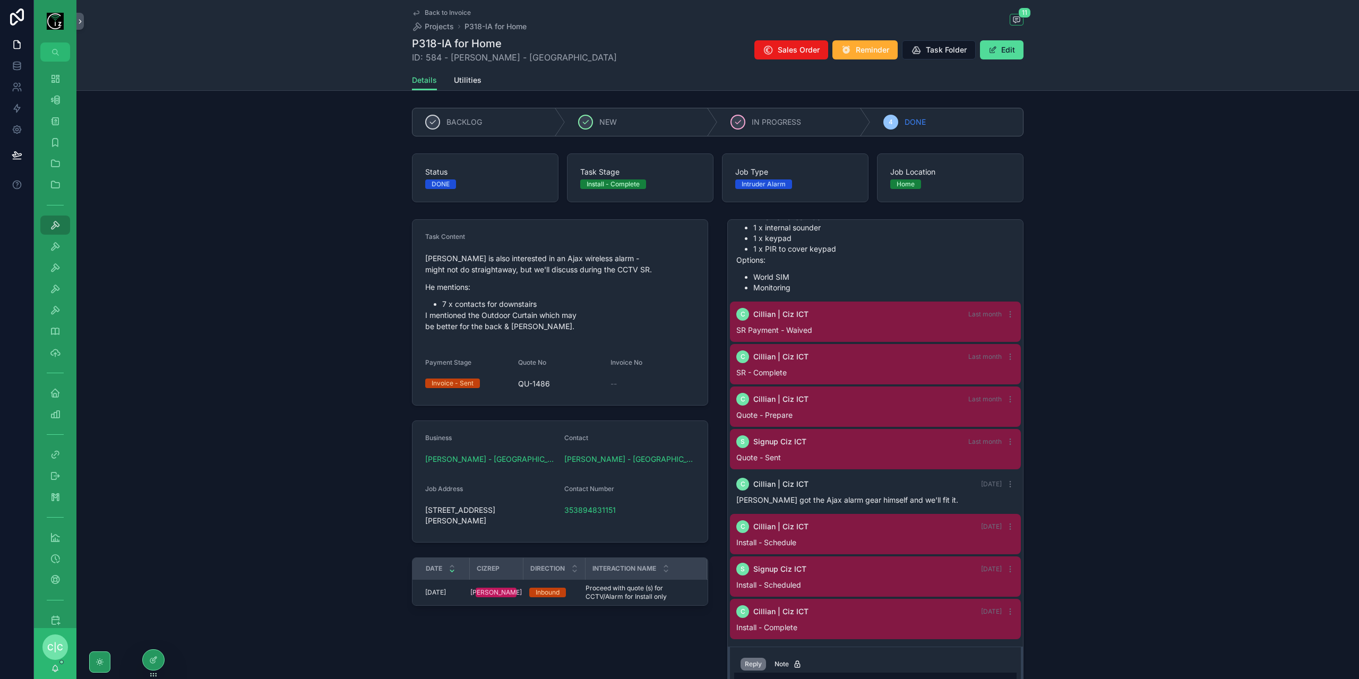
click at [420, 11] on link "Back to Invoice" at bounding box center [441, 12] width 59 height 8
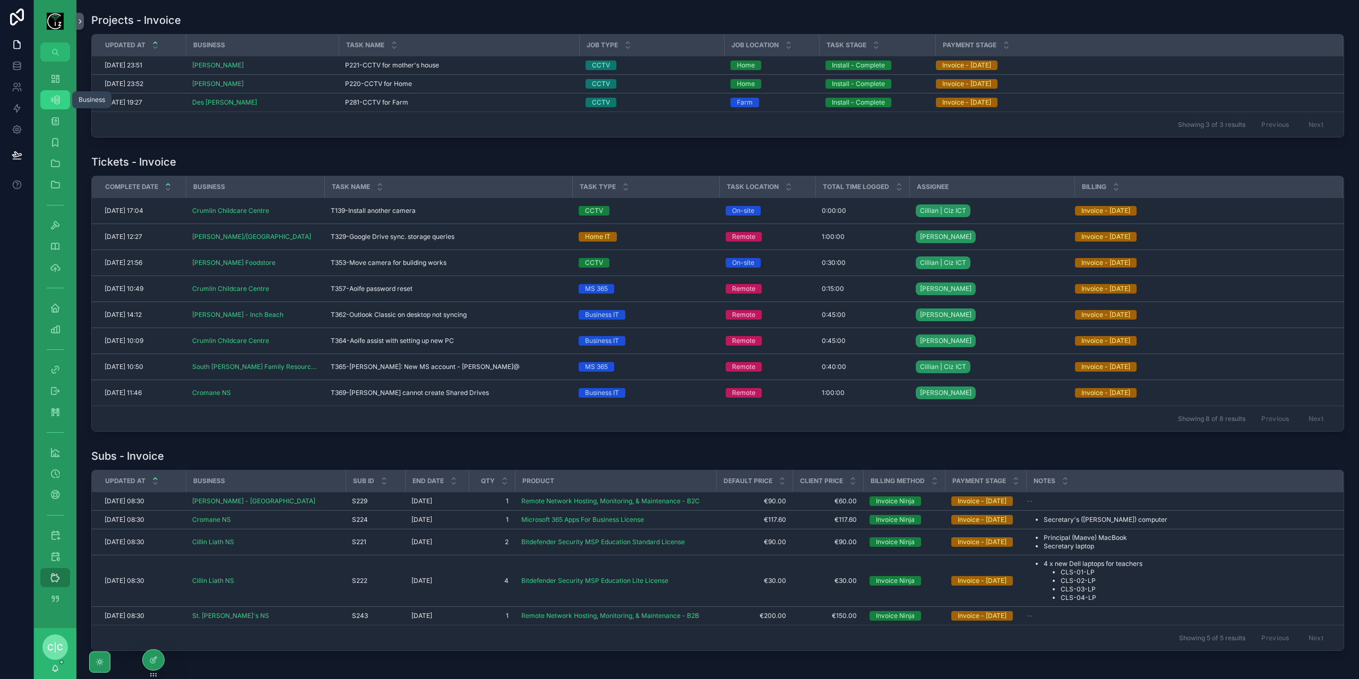
click at [55, 97] on icon "scrollable content" at bounding box center [55, 99] width 11 height 11
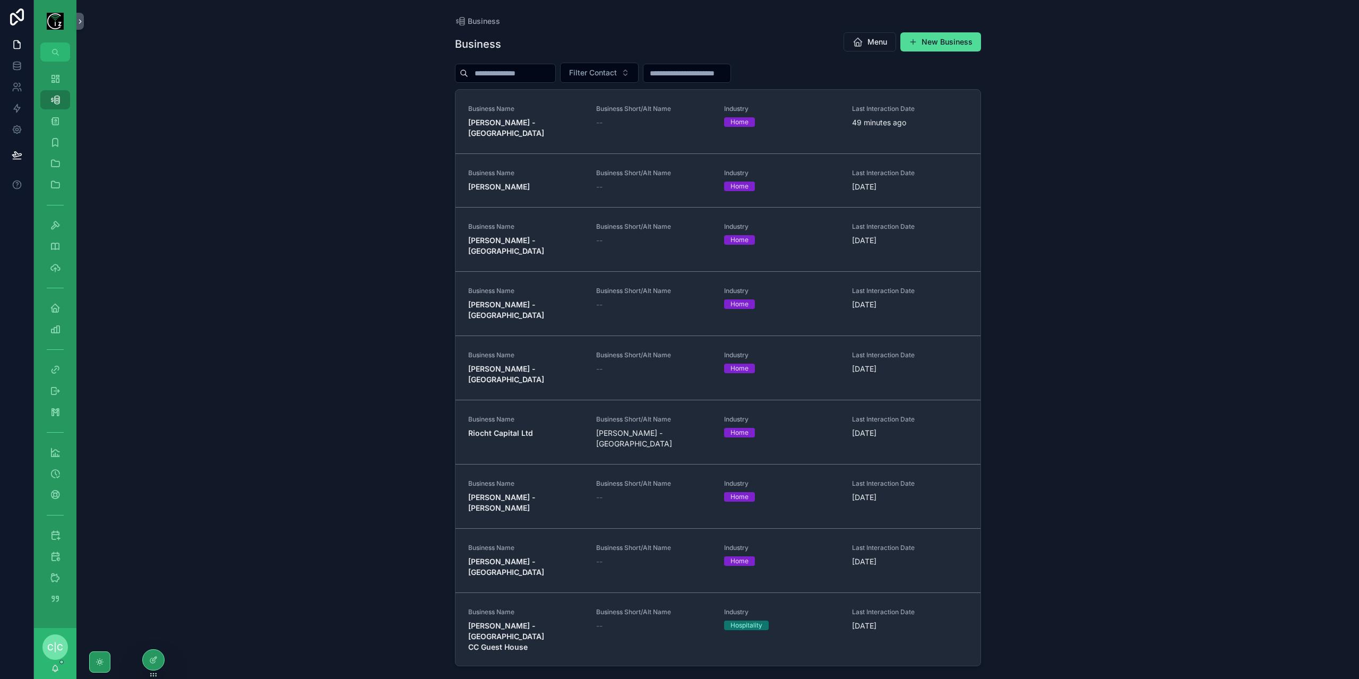
click at [538, 68] on input "scrollable content" at bounding box center [511, 73] width 87 height 15
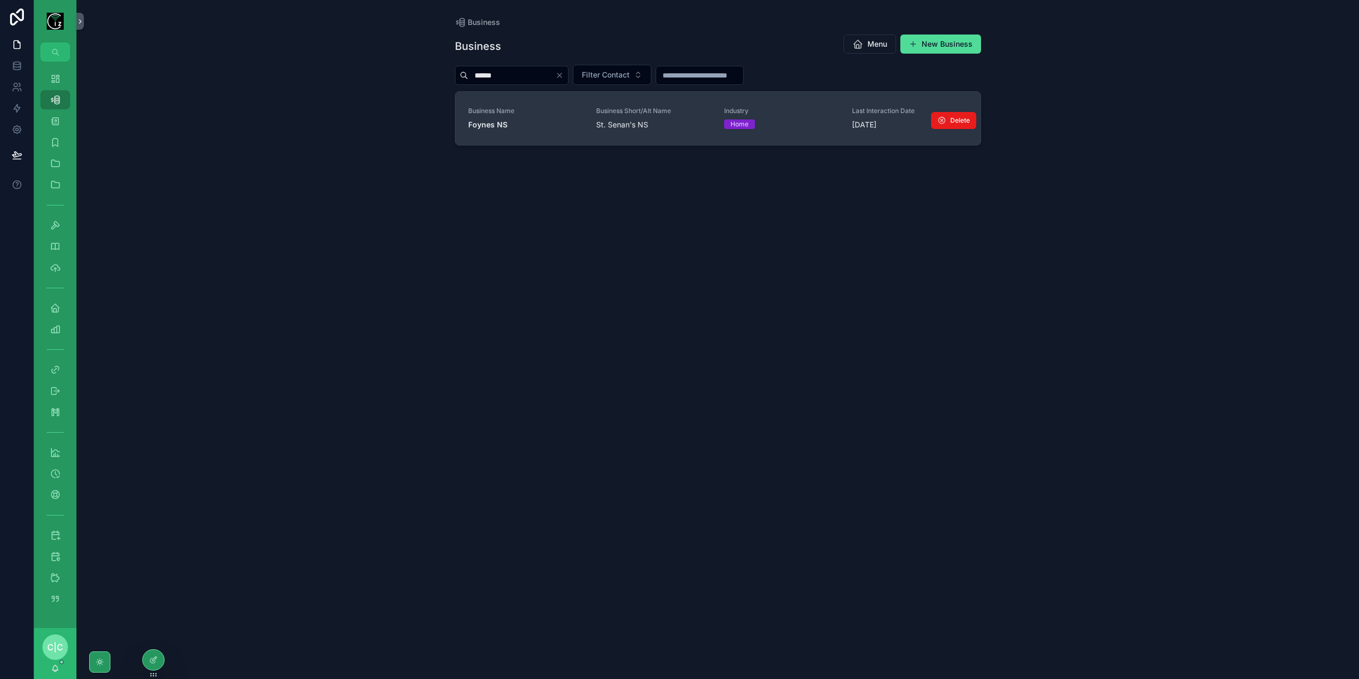
type input "******"
click at [536, 121] on span "Foynes NS" at bounding box center [525, 124] width 115 height 11
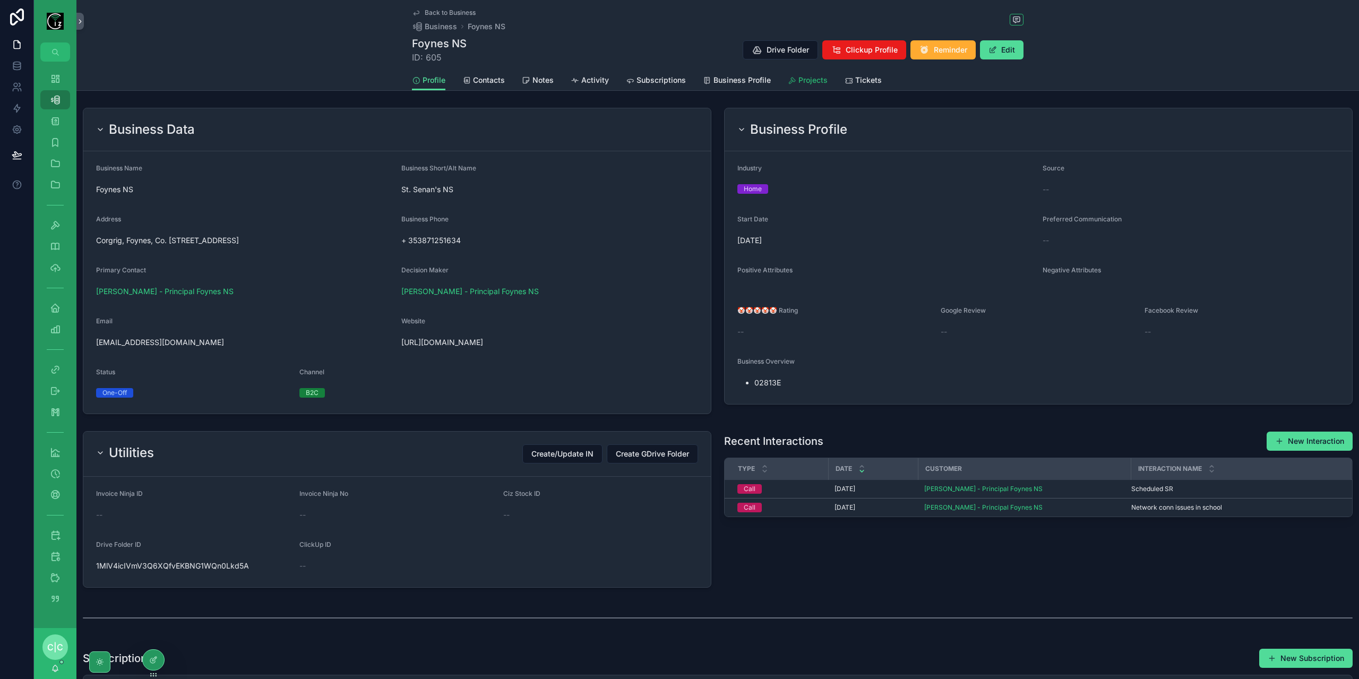
click at [804, 83] on span "Projects" at bounding box center [812, 80] width 29 height 11
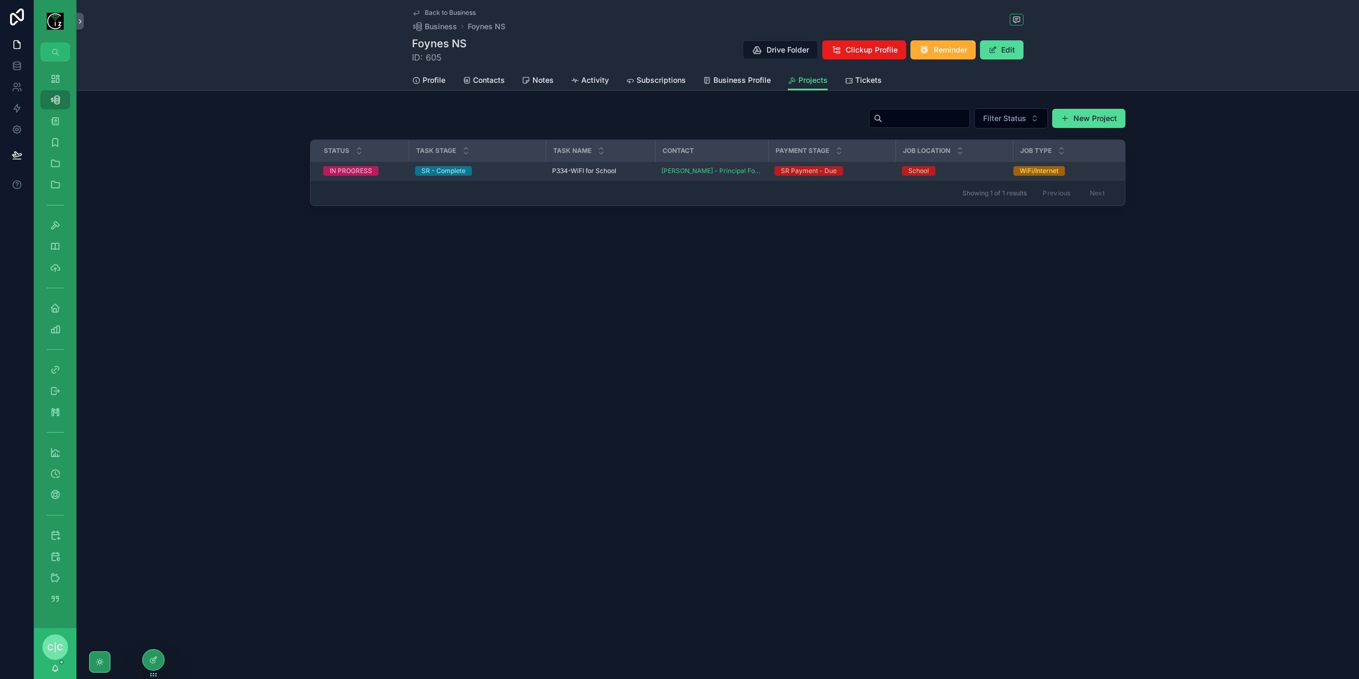
click at [572, 173] on span "P334-WiFI for School" at bounding box center [584, 171] width 64 height 8
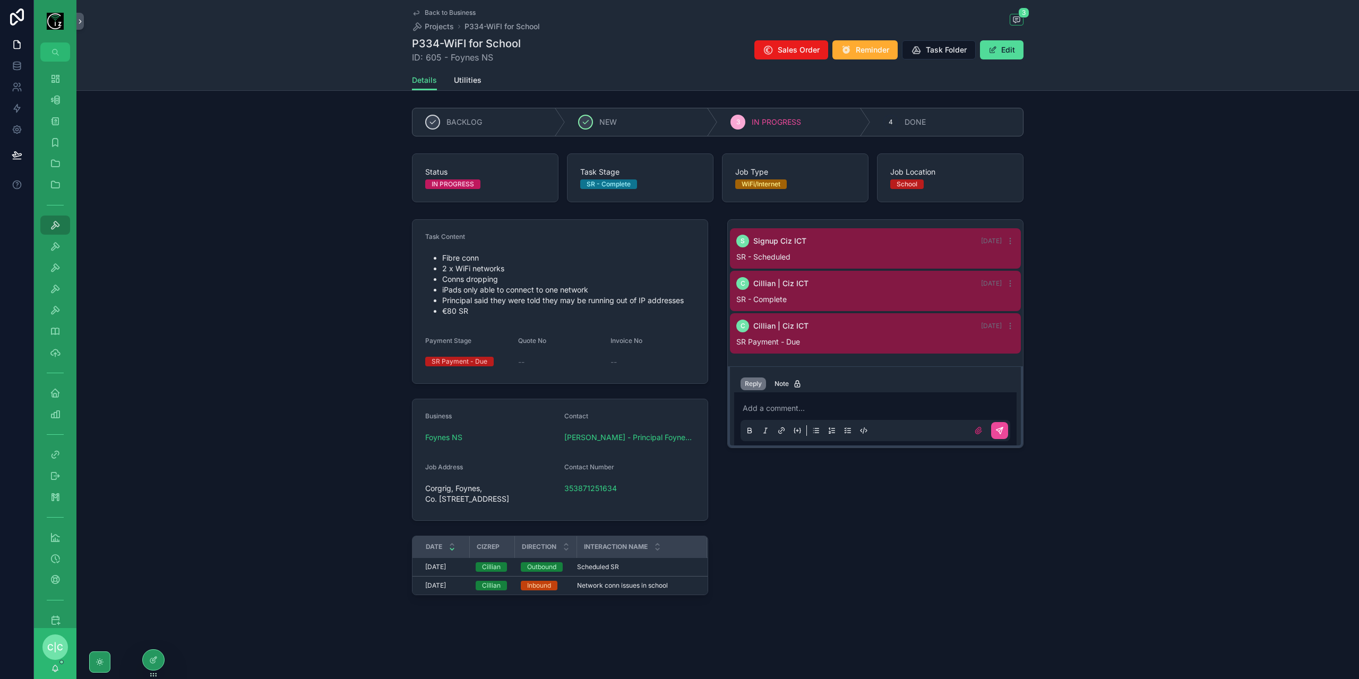
click at [428, 6] on div "Back to Business Projects P334-WiFI for School 3 P334-WiFI for School ID: 605 -…" at bounding box center [718, 35] width 612 height 70
click at [423, 10] on link "Back to Business" at bounding box center [444, 12] width 64 height 8
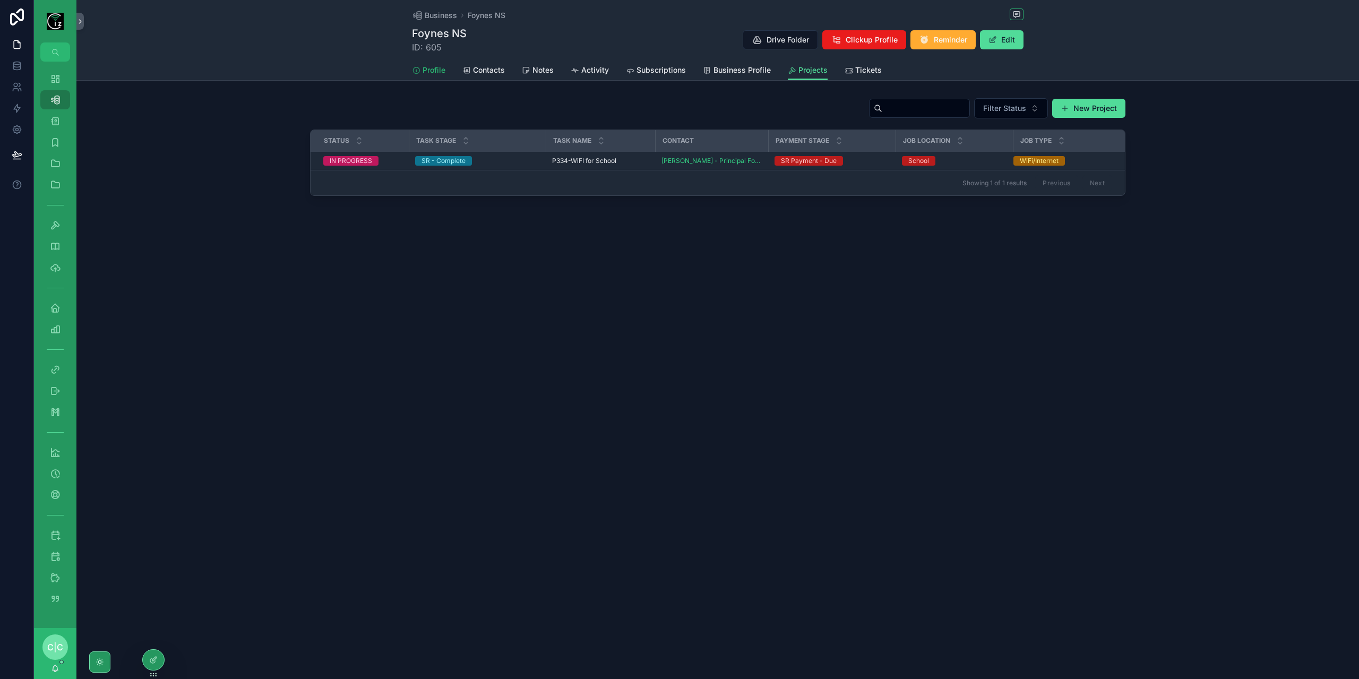
click at [426, 63] on link "Profile" at bounding box center [428, 71] width 33 height 21
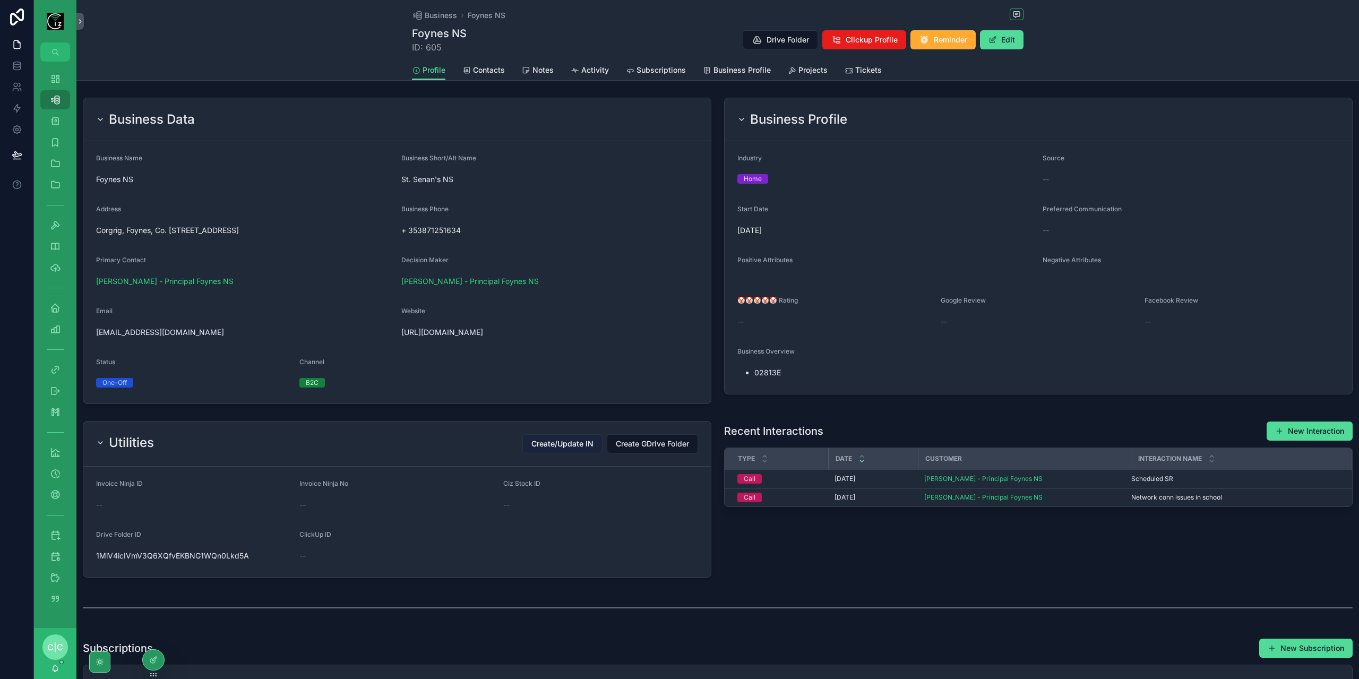
click at [562, 444] on span "Create/Update IN" at bounding box center [562, 443] width 62 height 11
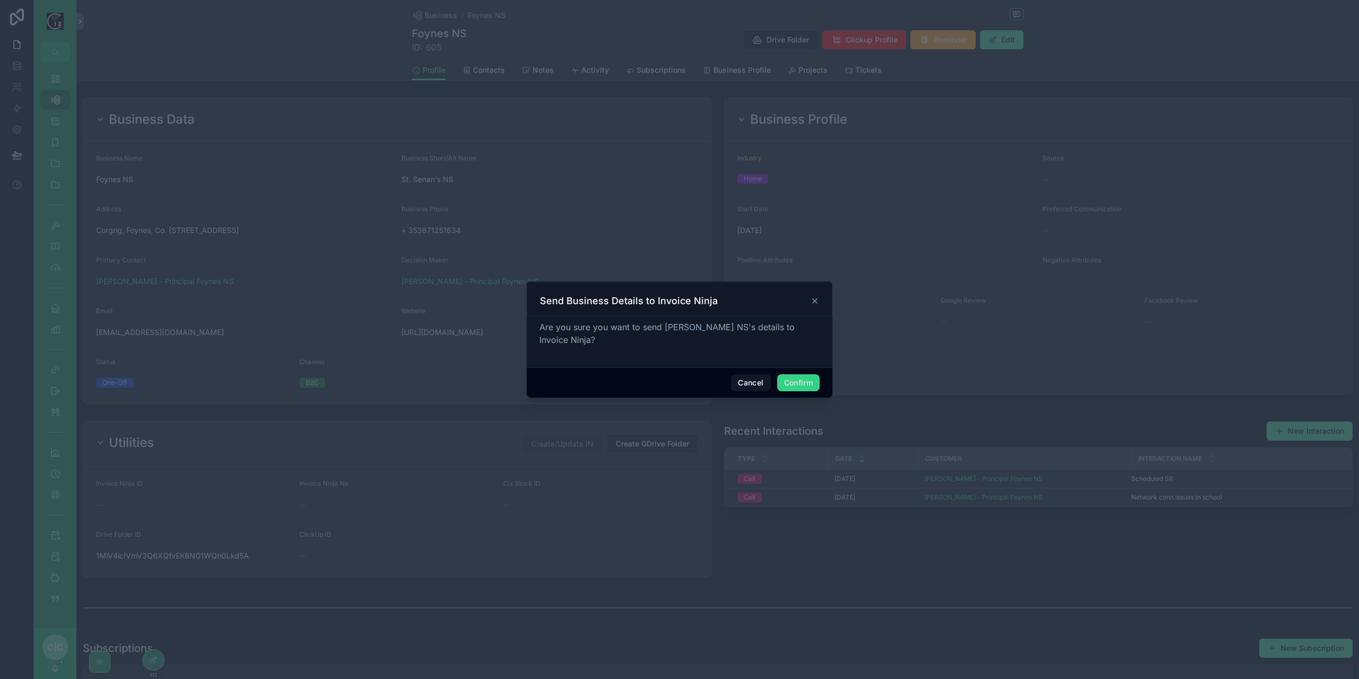
click at [791, 378] on button "Confirm" at bounding box center [798, 382] width 42 height 17
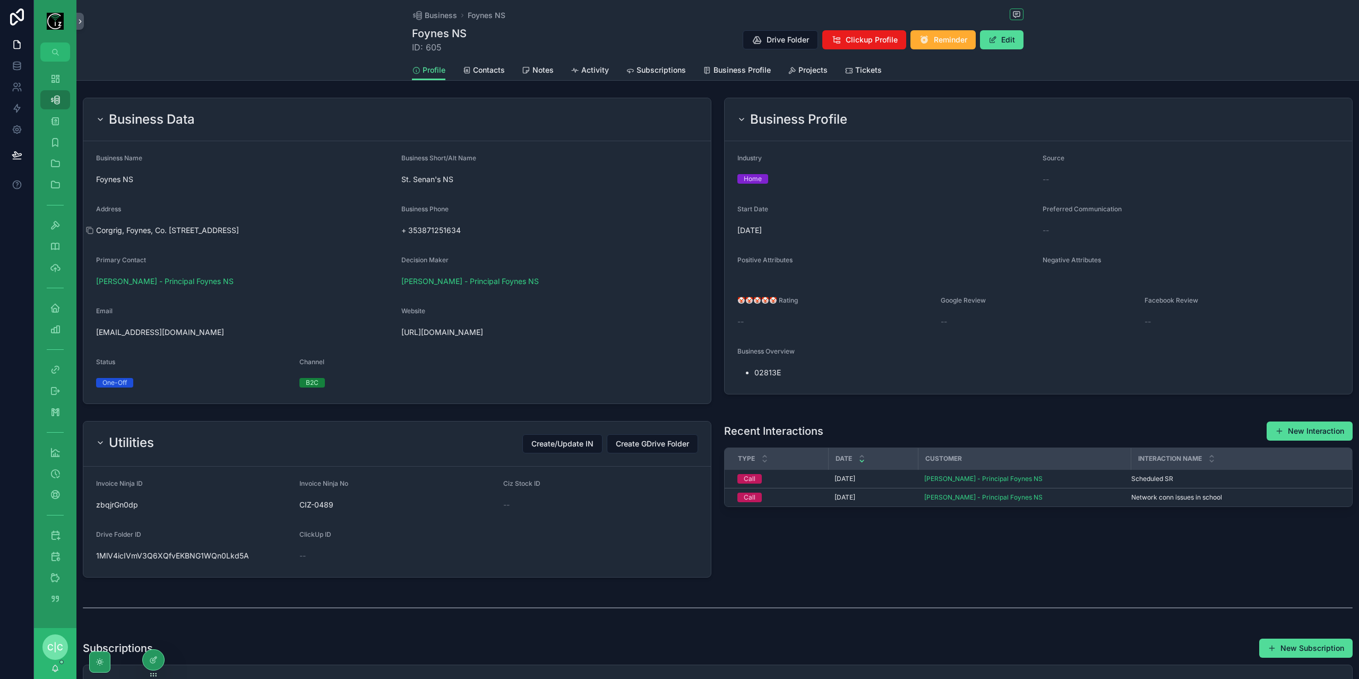
drag, startPoint x: 205, startPoint y: 227, endPoint x: 237, endPoint y: 228, distance: 31.9
click at [237, 228] on span "Corgrig, Foynes, Co. Limerick, V94 NX50, Ireland" at bounding box center [244, 230] width 297 height 11
click at [394, 333] on icon "scrollable content" at bounding box center [395, 332] width 8 height 8
click at [814, 70] on span "Projects" at bounding box center [812, 70] width 29 height 11
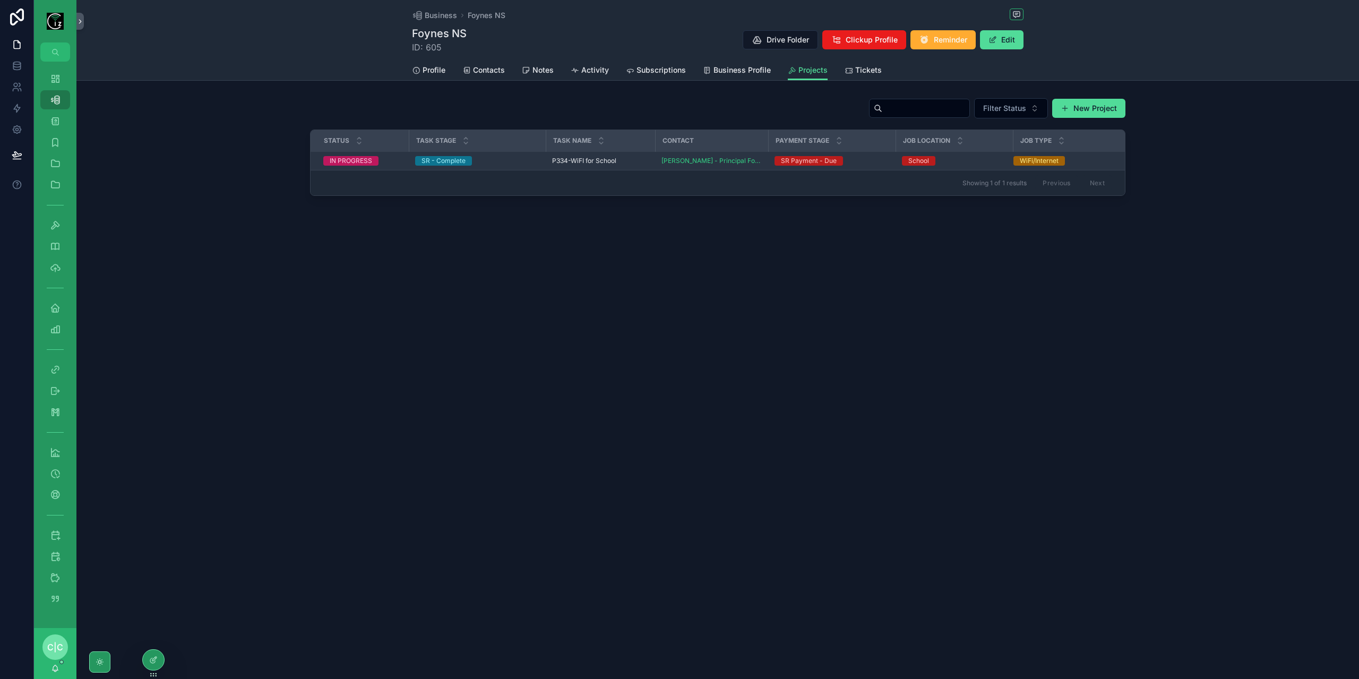
click at [584, 161] on span "P334-WiFI for School" at bounding box center [584, 161] width 64 height 8
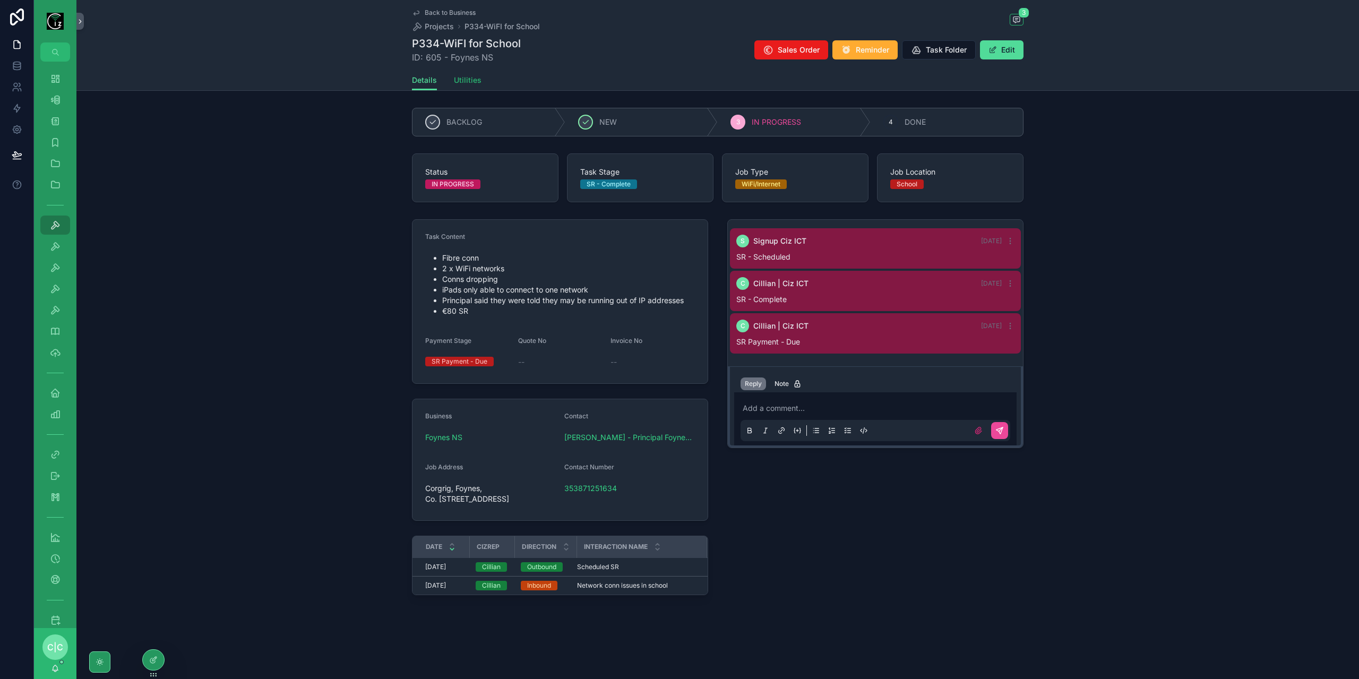
click at [465, 79] on span "Utilities" at bounding box center [468, 80] width 28 height 11
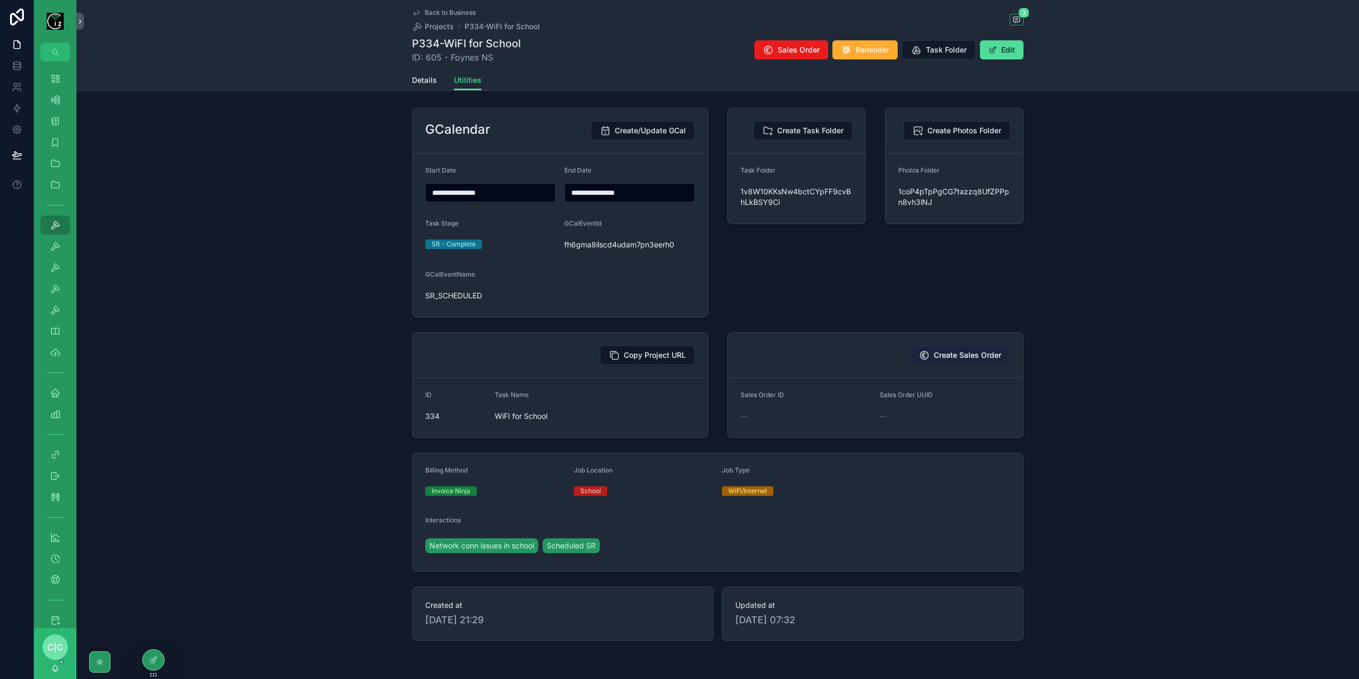
click at [978, 353] on span "Create Sales Order" at bounding box center [967, 355] width 67 height 11
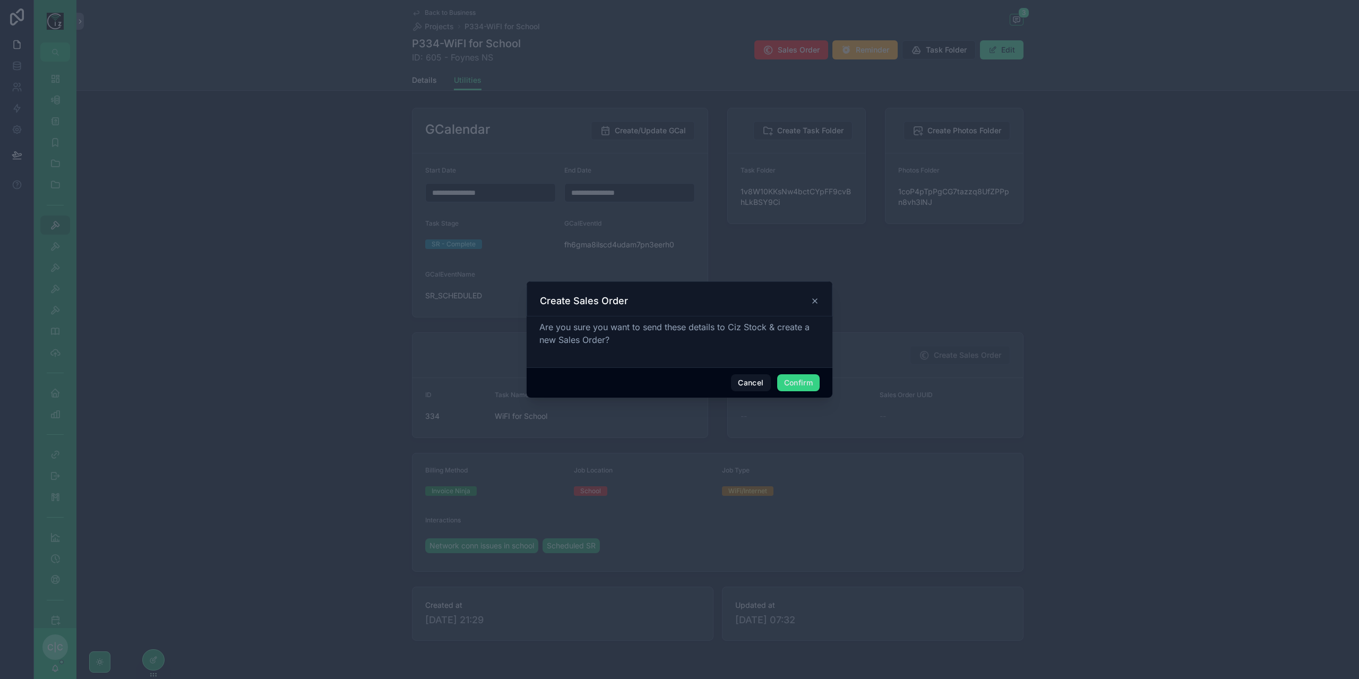
click at [788, 380] on button "Confirm" at bounding box center [798, 382] width 42 height 17
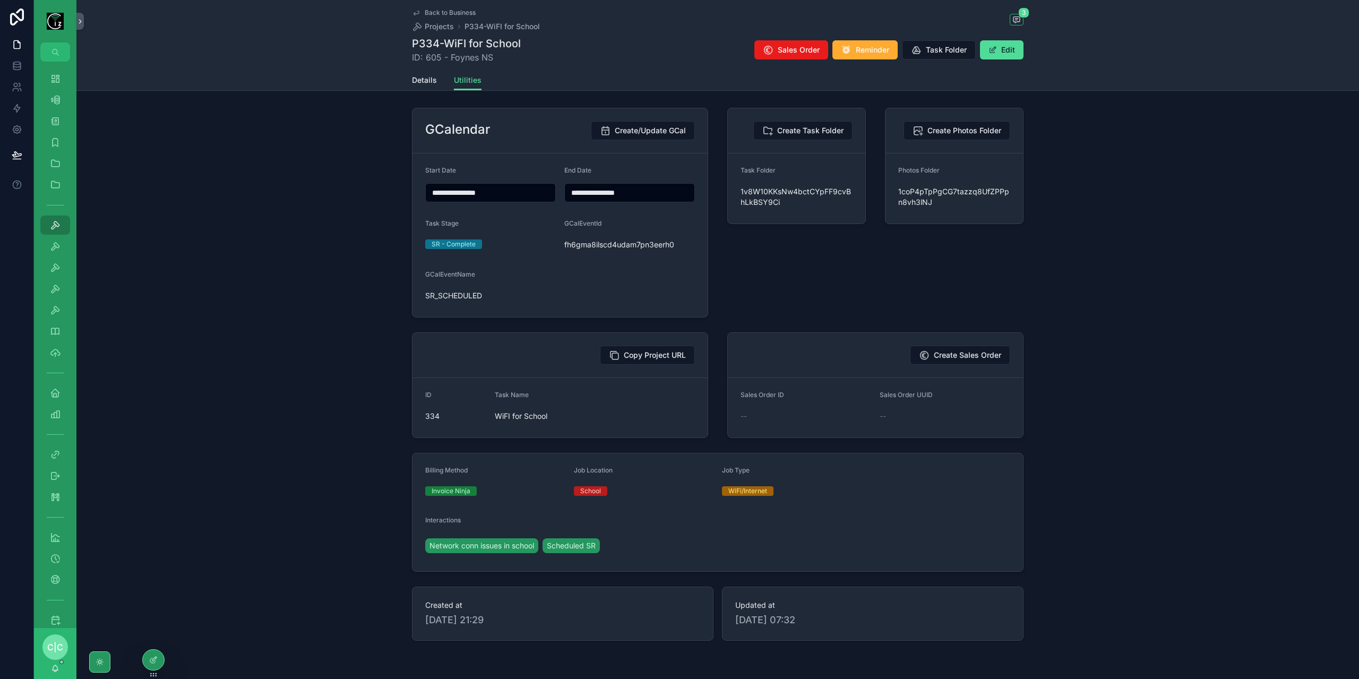
click at [430, 12] on span "Back to Business" at bounding box center [450, 12] width 51 height 8
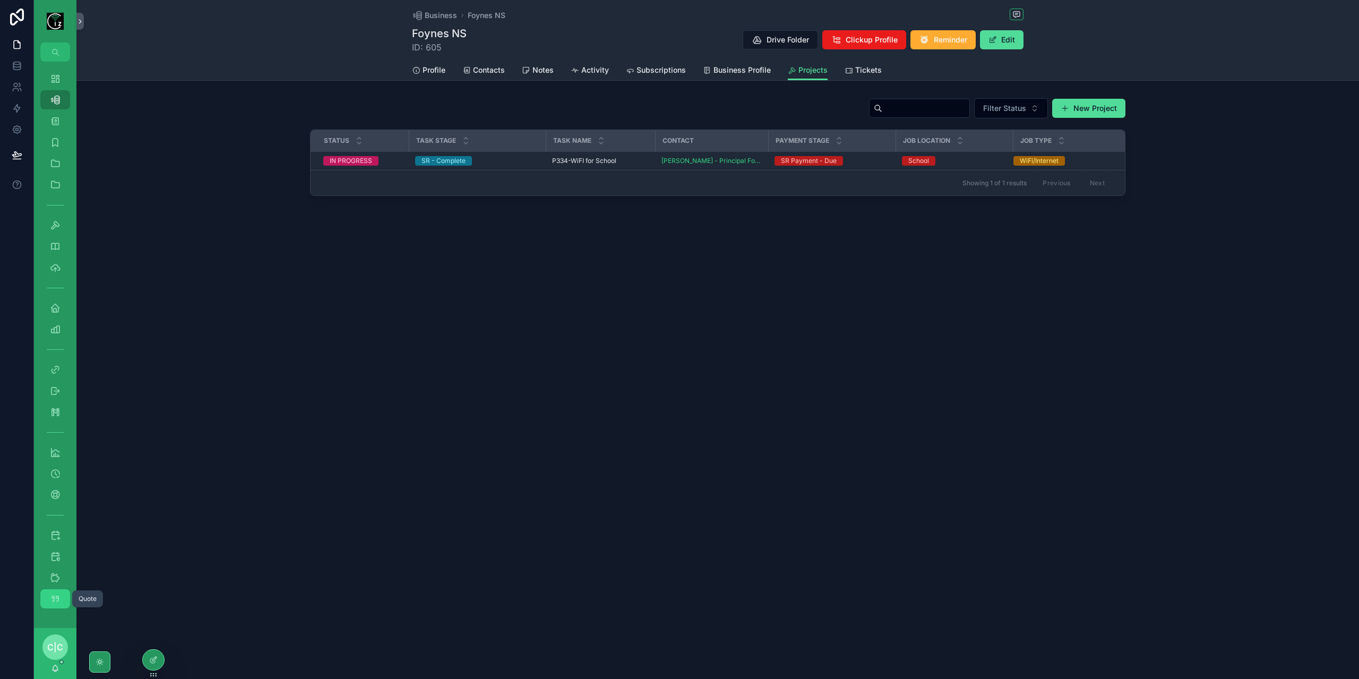
click at [59, 601] on icon "scrollable content" at bounding box center [55, 598] width 11 height 11
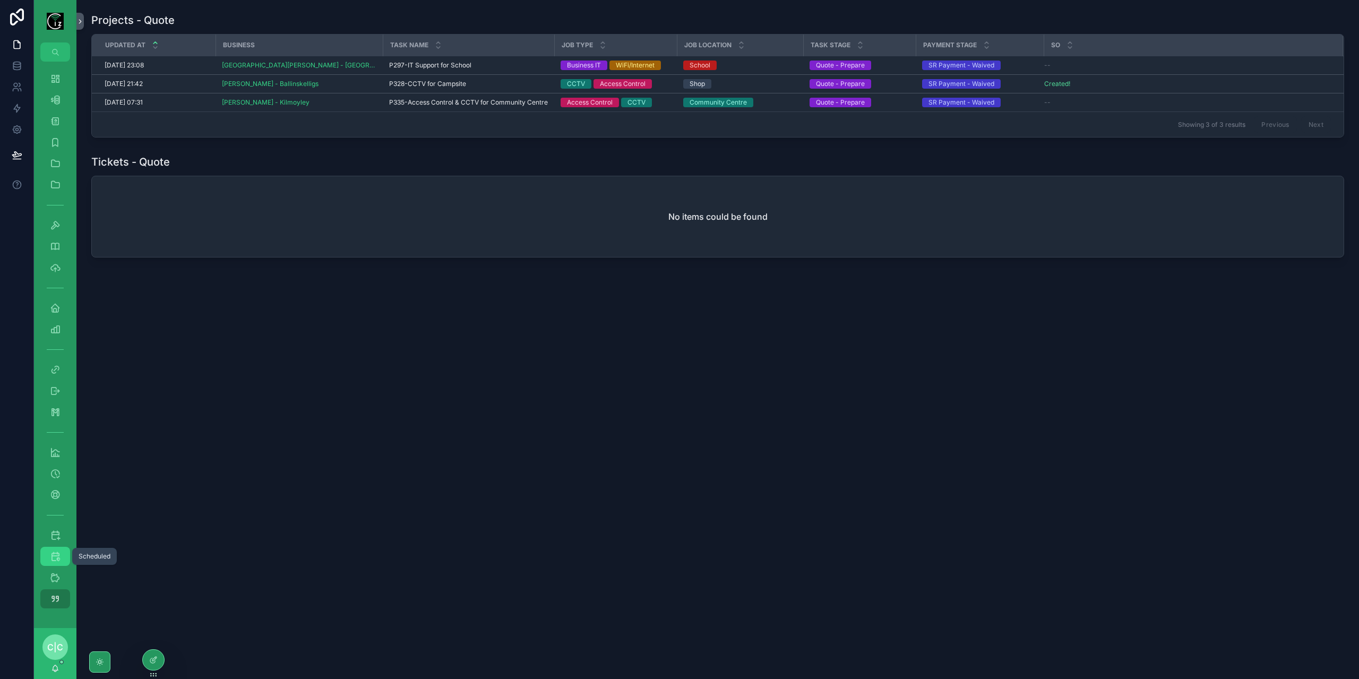
click at [58, 554] on icon "scrollable content" at bounding box center [55, 556] width 11 height 11
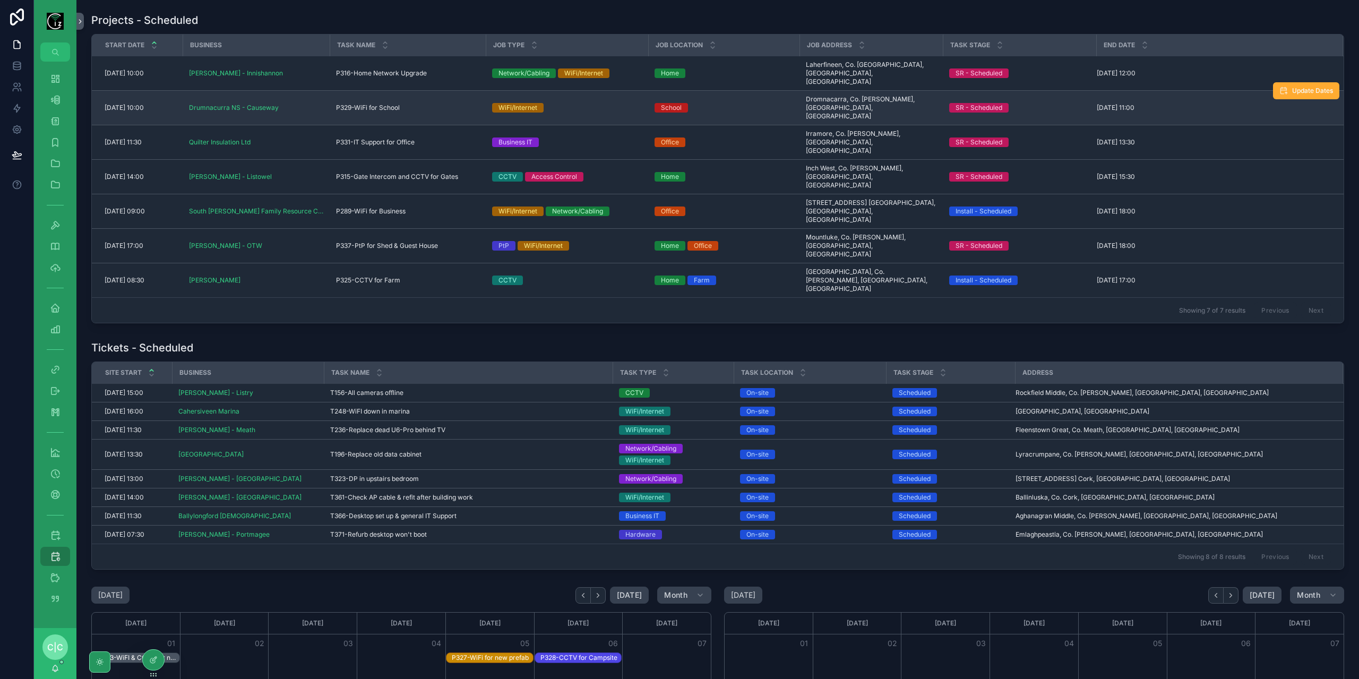
click at [447, 104] on div "P329-WiFi for School P329-WiFi for School" at bounding box center [407, 108] width 143 height 8
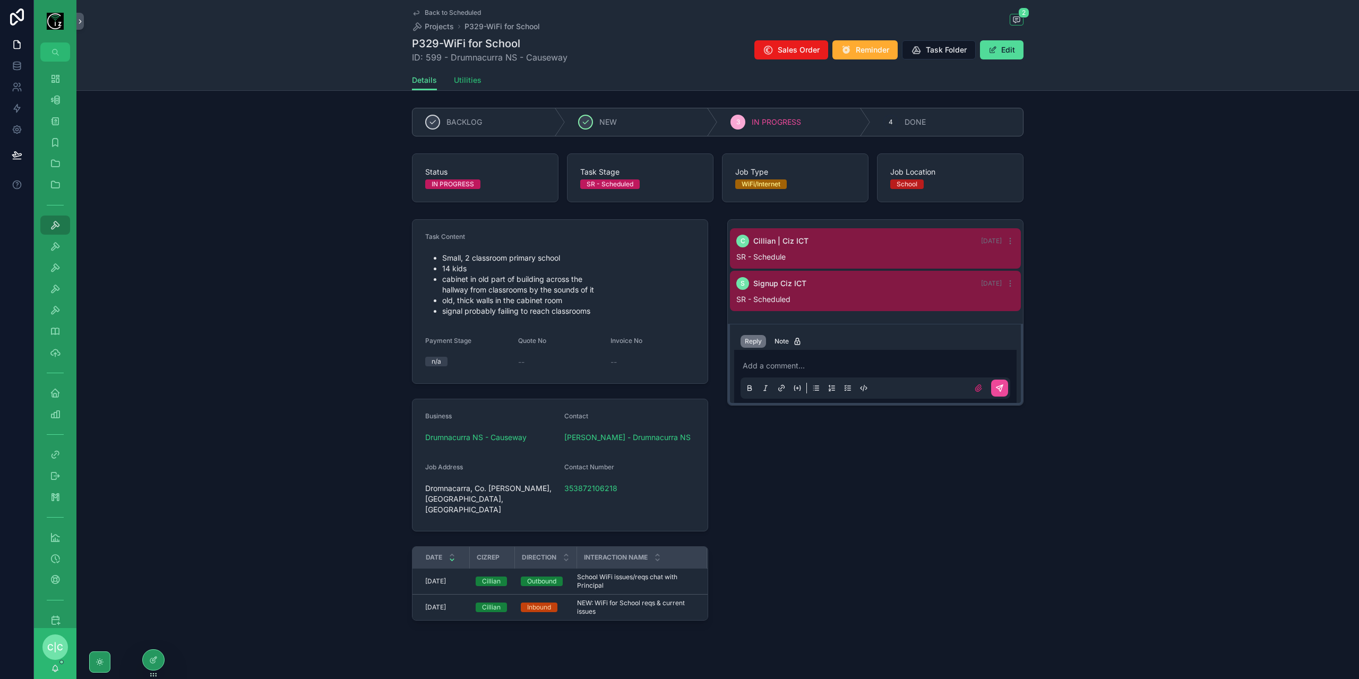
click at [468, 79] on span "Utilities" at bounding box center [468, 80] width 28 height 11
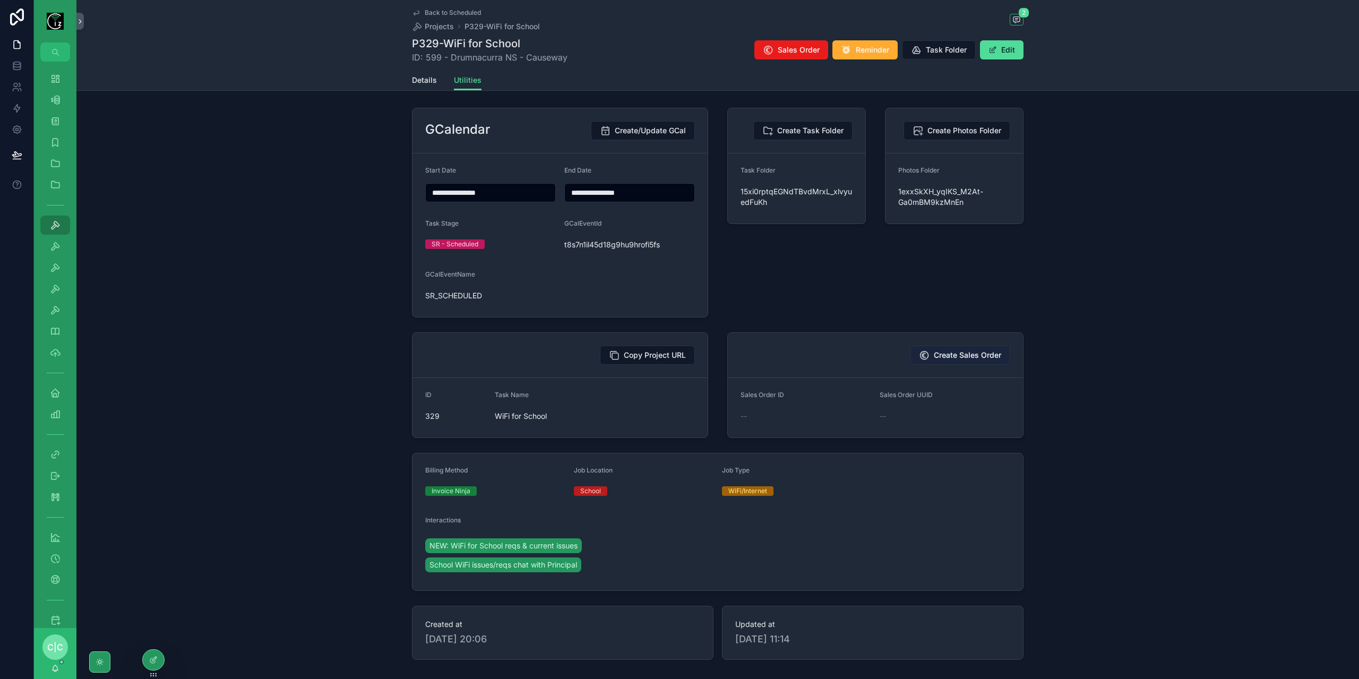
click at [968, 353] on span "Create Sales Order" at bounding box center [967, 355] width 67 height 11
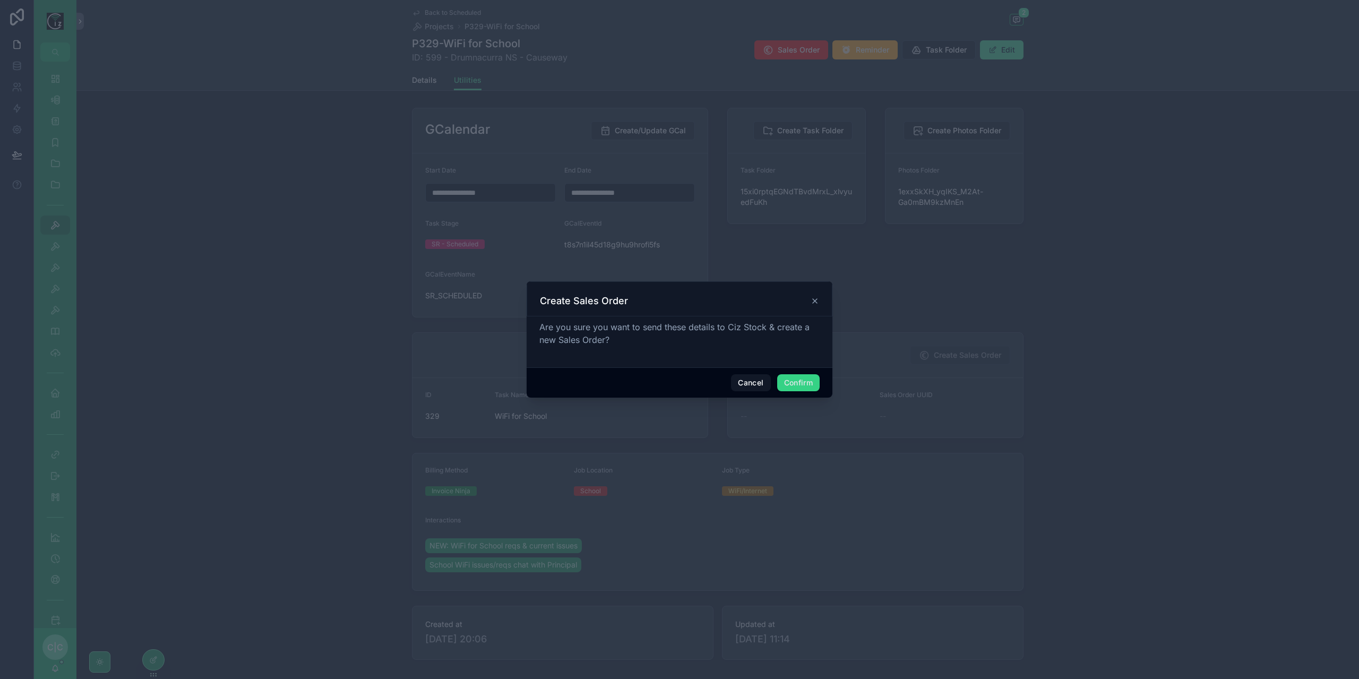
click at [802, 384] on button "Confirm" at bounding box center [798, 382] width 42 height 17
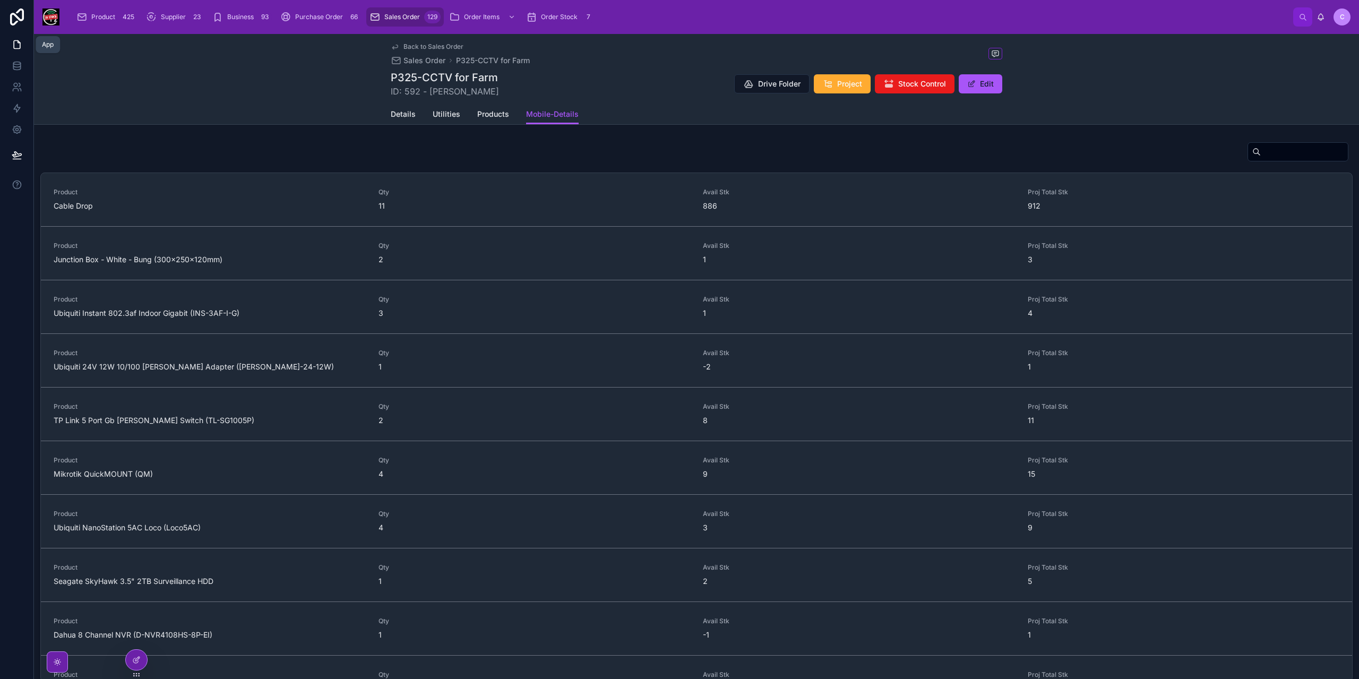
click at [16, 45] on icon at bounding box center [17, 44] width 11 height 11
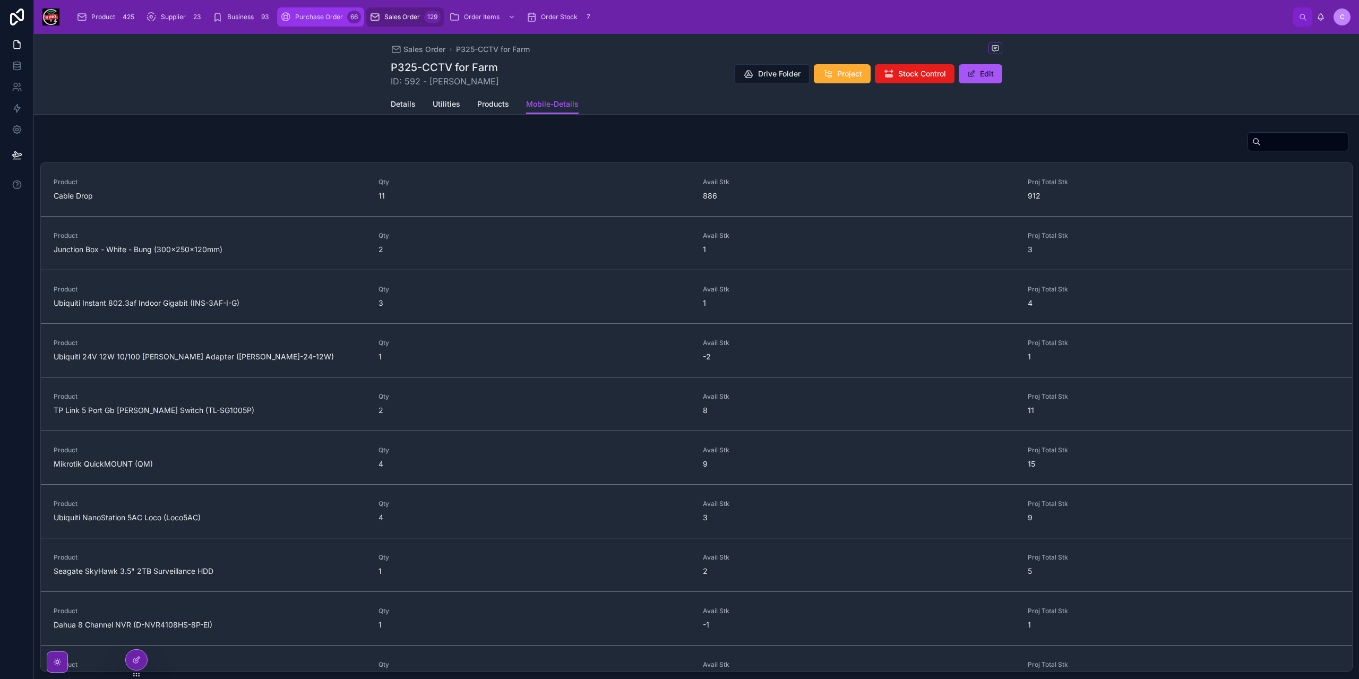
click at [307, 16] on span "Purchase Order" at bounding box center [319, 17] width 48 height 8
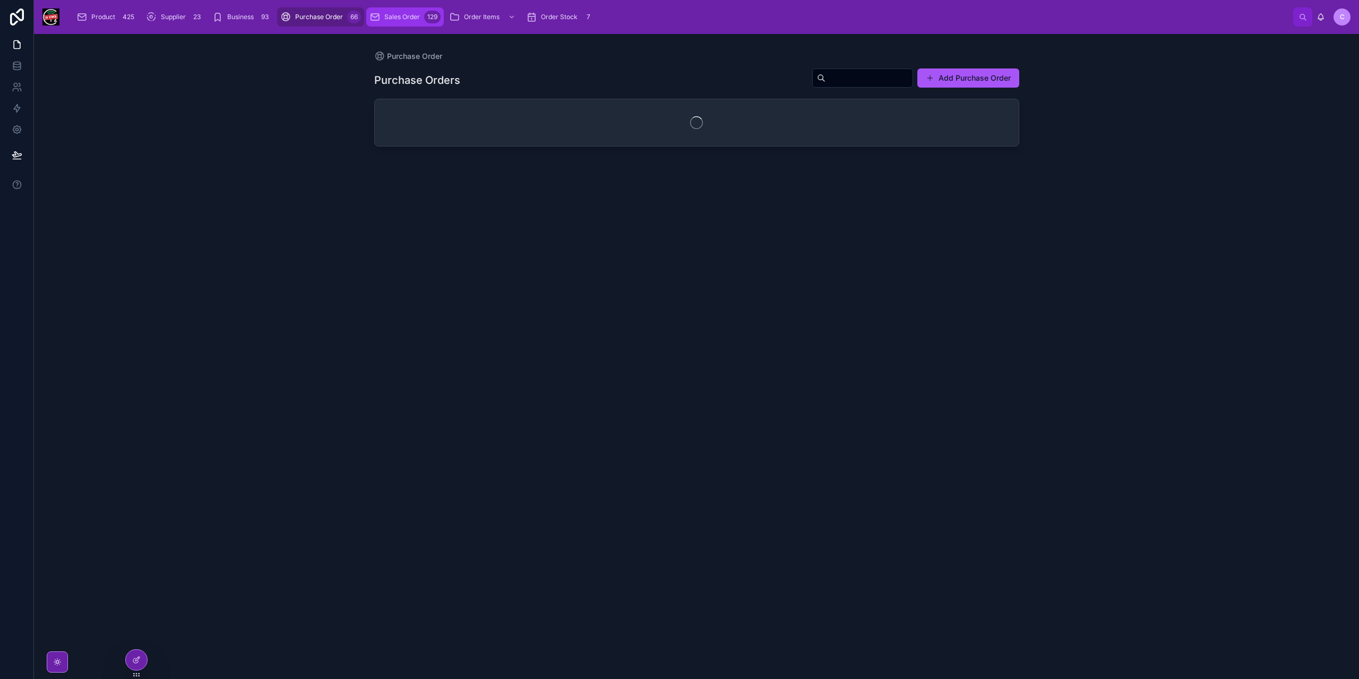
click at [392, 19] on span "Sales Order" at bounding box center [402, 17] width 36 height 8
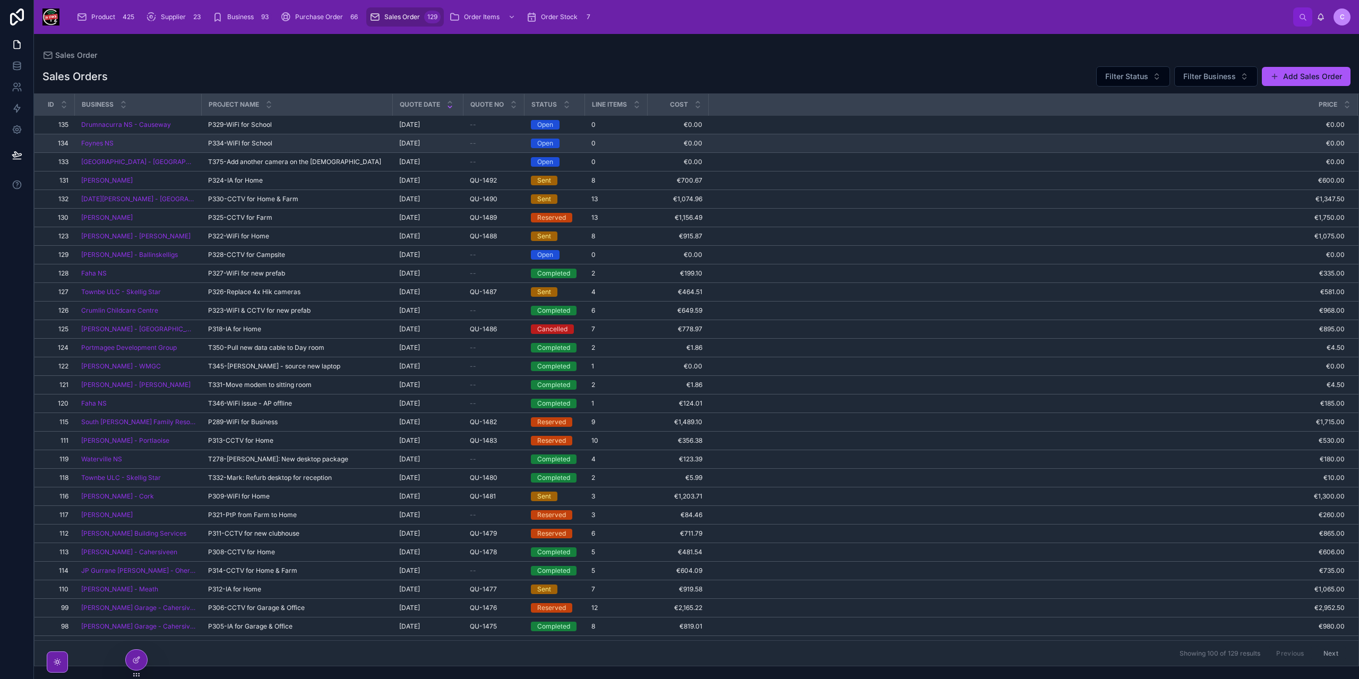
click at [470, 141] on span "--" at bounding box center [473, 143] width 6 height 8
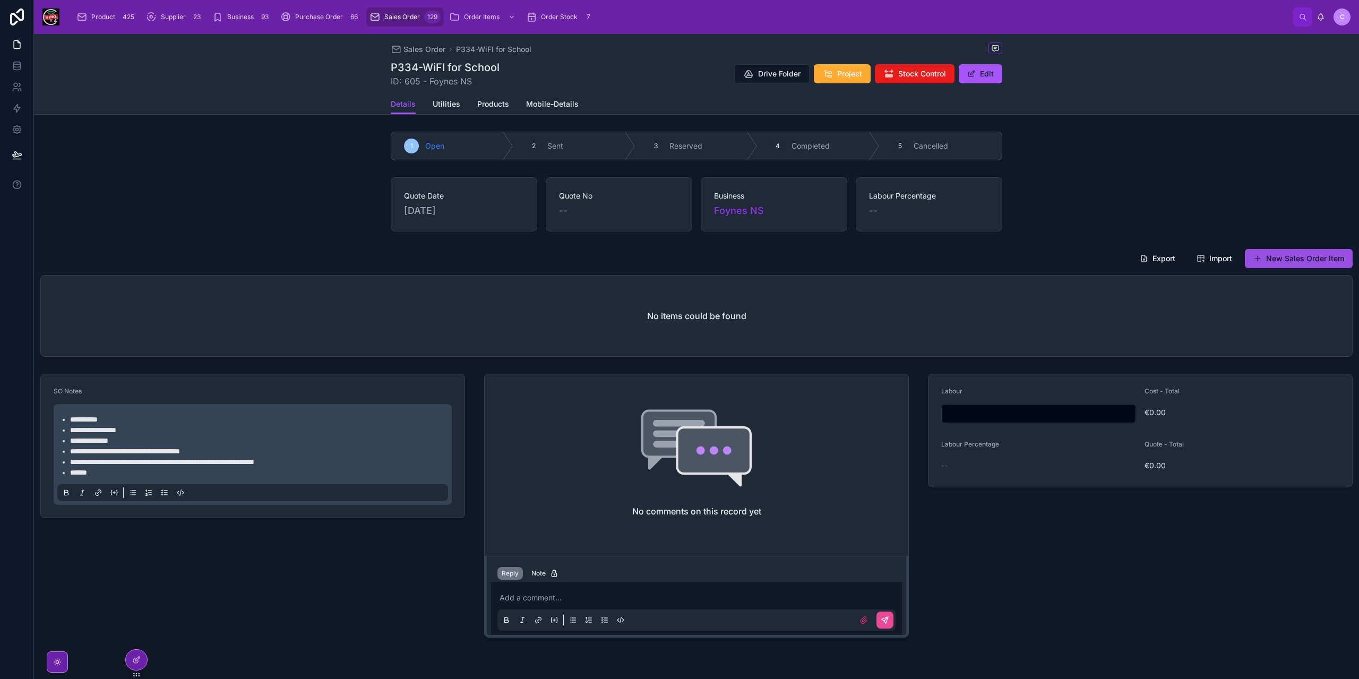
click at [1303, 261] on button "New Sales Order Item" at bounding box center [1299, 258] width 108 height 19
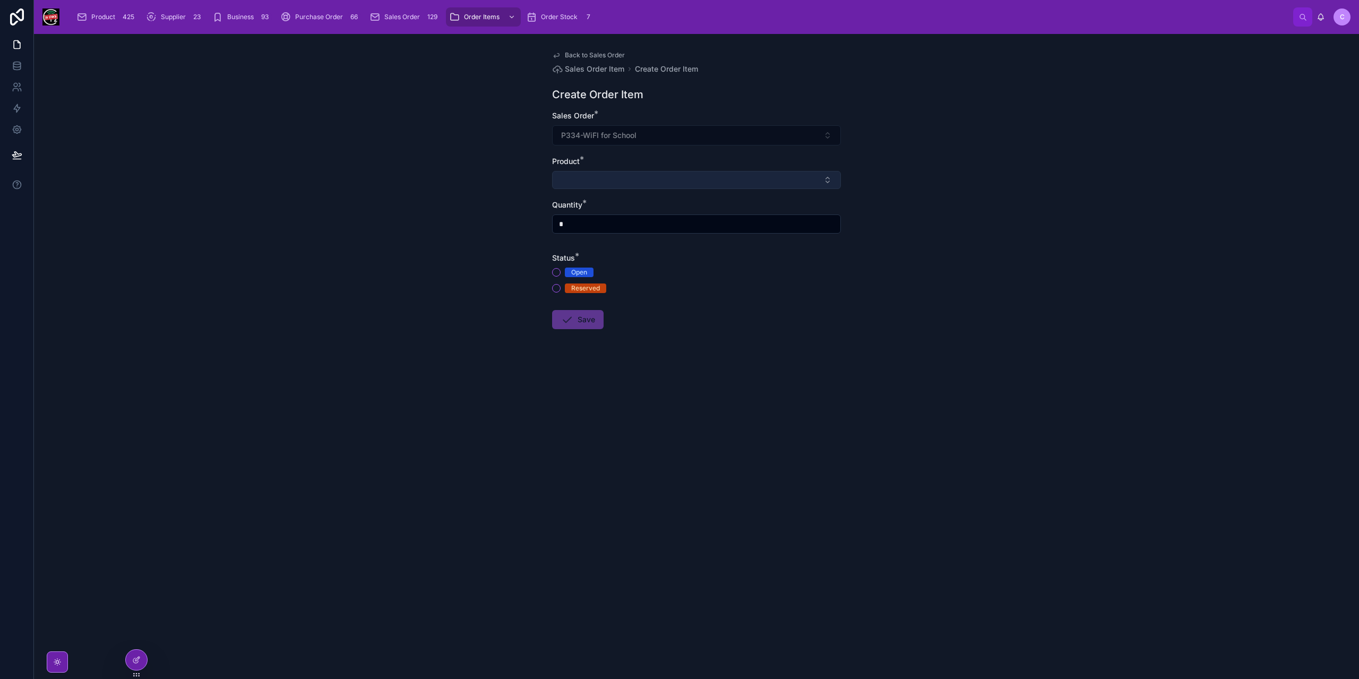
click at [642, 182] on button "Select Button" at bounding box center [696, 180] width 289 height 18
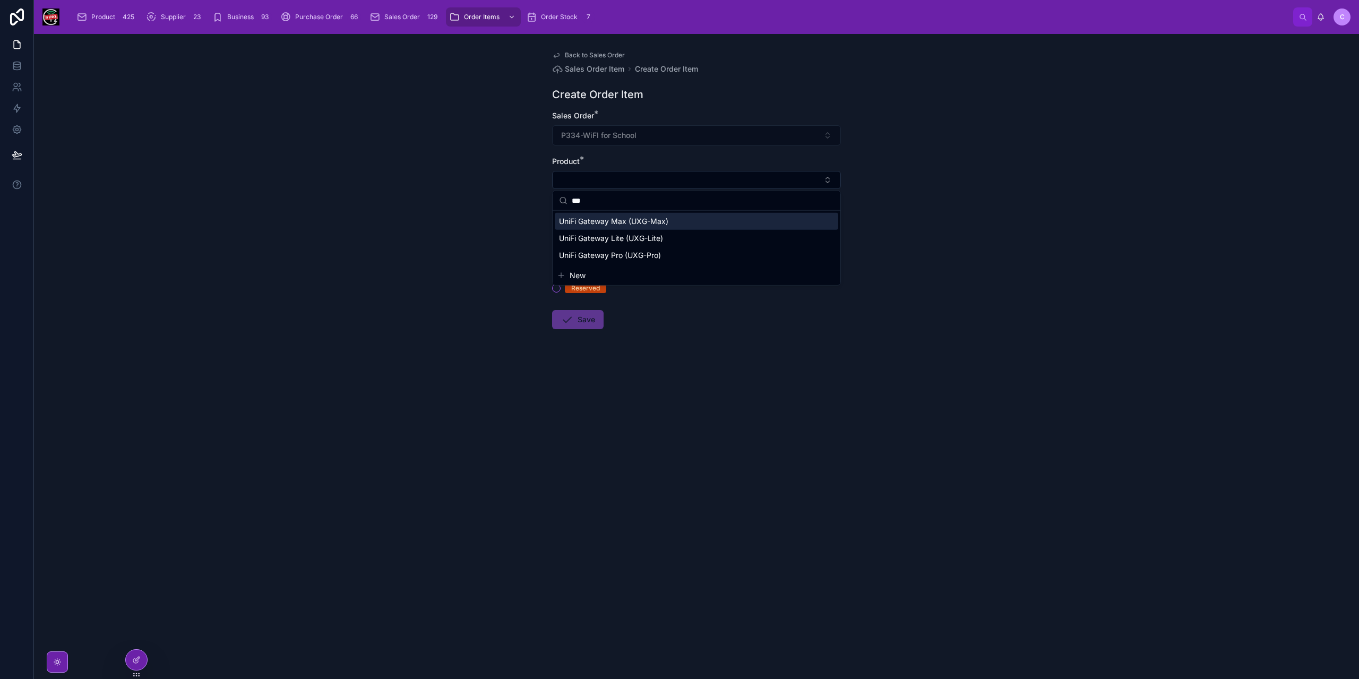
type input "***"
click at [649, 221] on span "UniFi Gateway Max (UXG-Max)" at bounding box center [613, 221] width 109 height 11
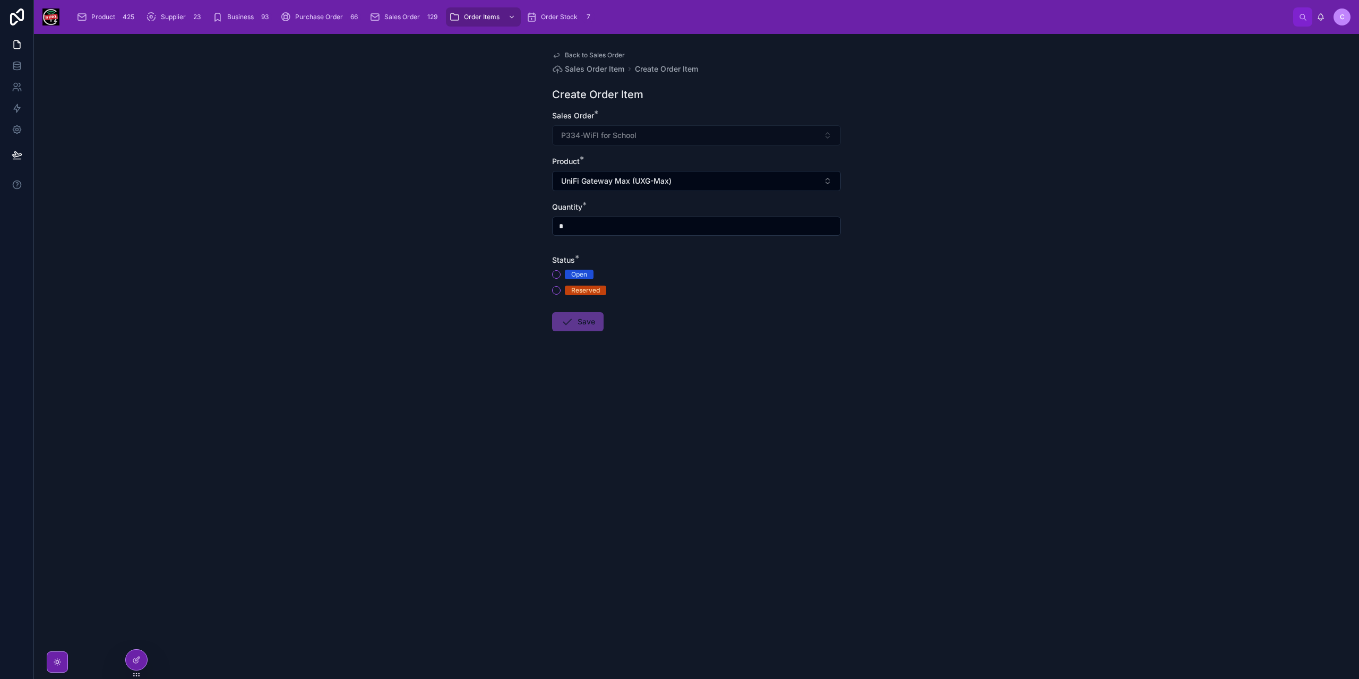
drag, startPoint x: 580, startPoint y: 234, endPoint x: 587, endPoint y: 228, distance: 8.7
click at [583, 231] on div "*" at bounding box center [696, 226] width 289 height 19
click at [587, 227] on input "*" at bounding box center [697, 226] width 288 height 15
type input "*"
click at [556, 271] on button "Open" at bounding box center [556, 274] width 8 height 8
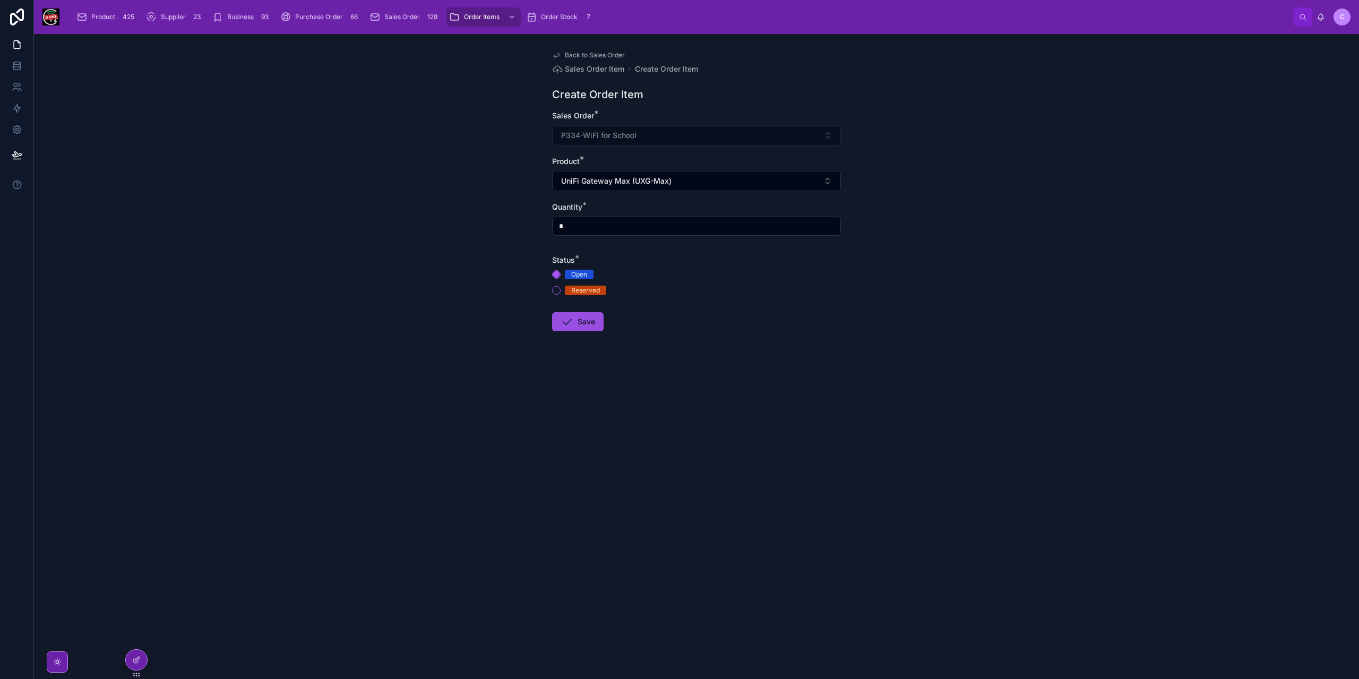
click at [574, 318] on button "Save" at bounding box center [577, 321] width 51 height 19
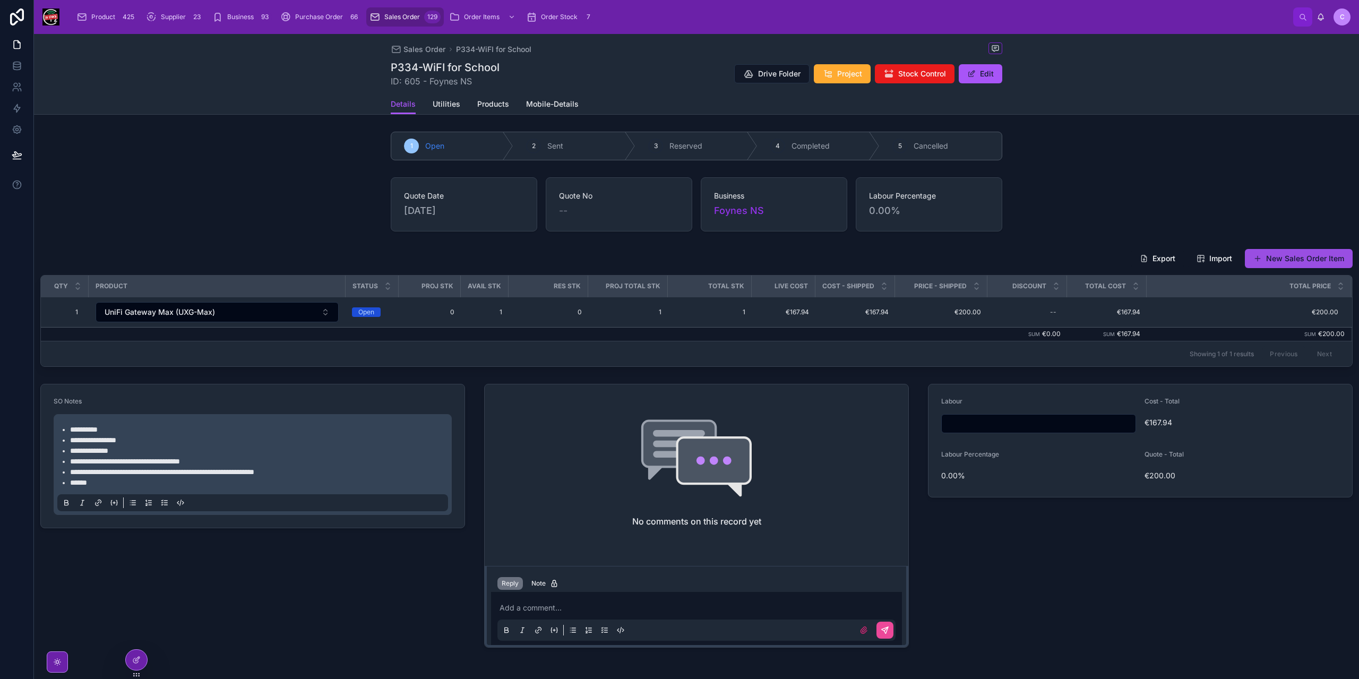
click at [1276, 256] on button "New Sales Order Item" at bounding box center [1299, 258] width 108 height 19
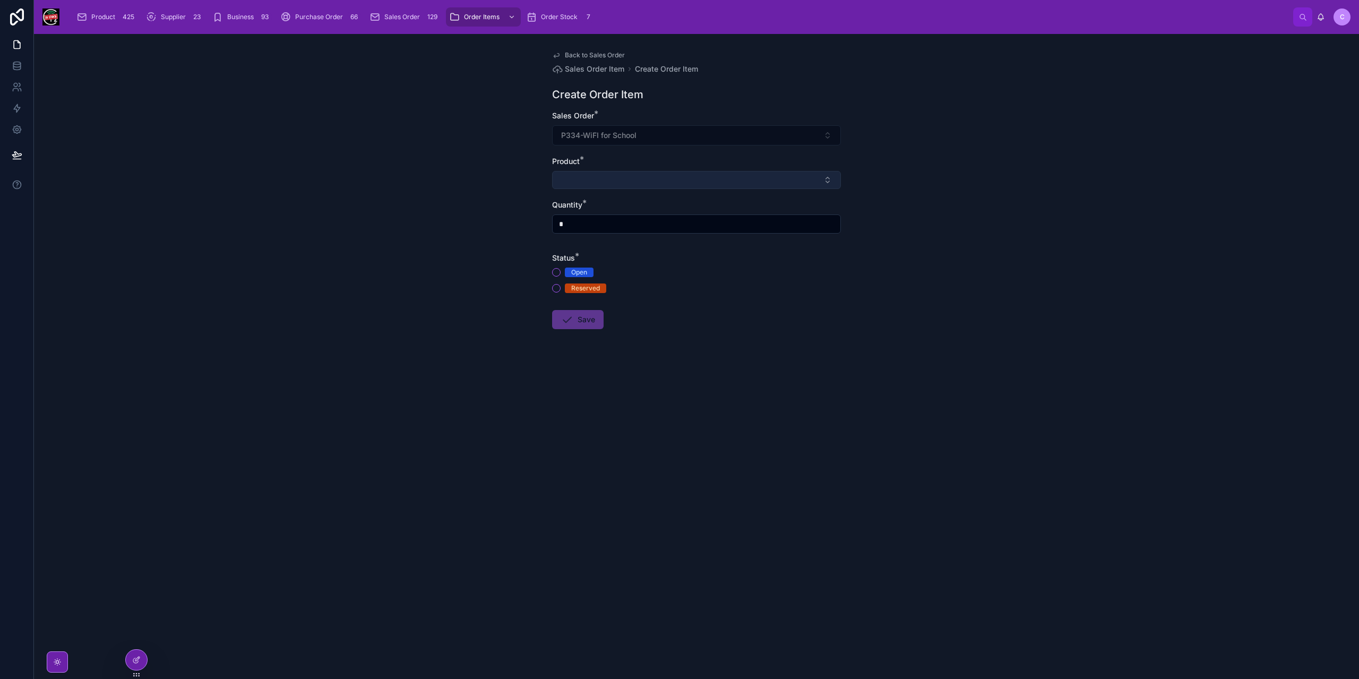
click at [585, 175] on button "Select Button" at bounding box center [696, 180] width 289 height 18
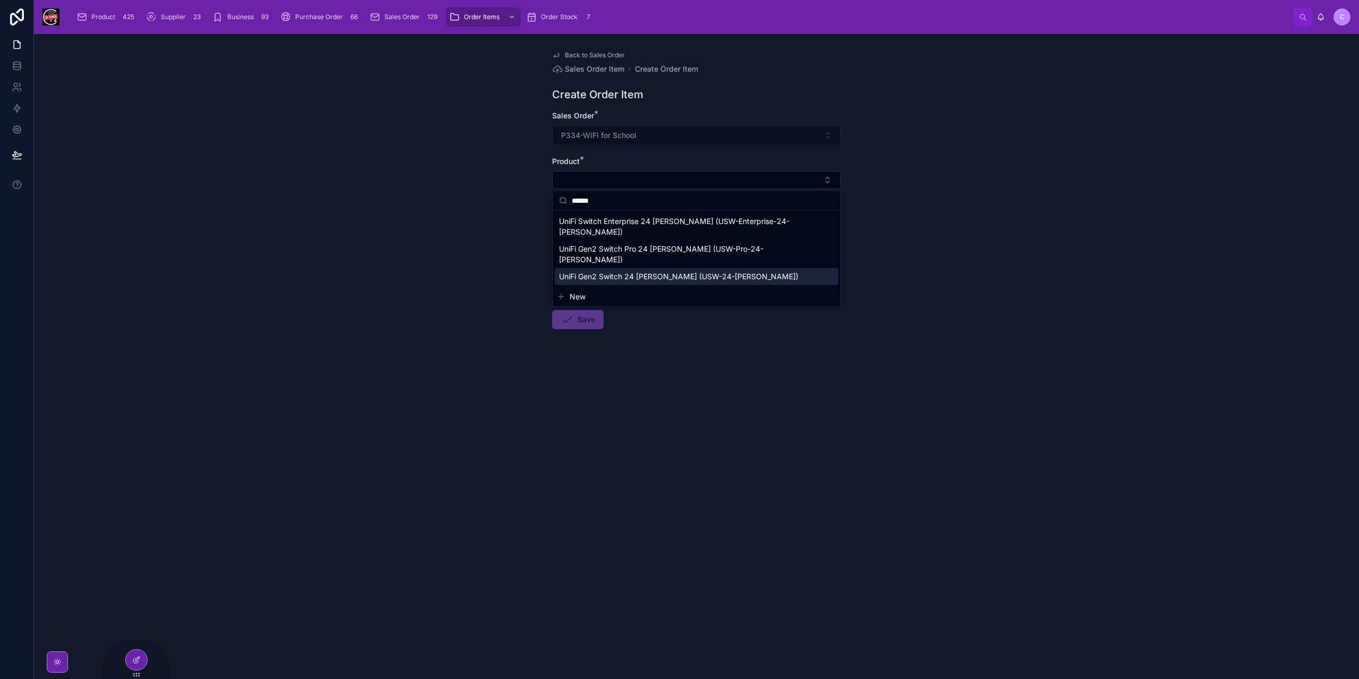
type input "******"
click at [660, 271] on span "UniFi Gen2 Switch 24 PoE (USW-24-POE)" at bounding box center [678, 276] width 239 height 11
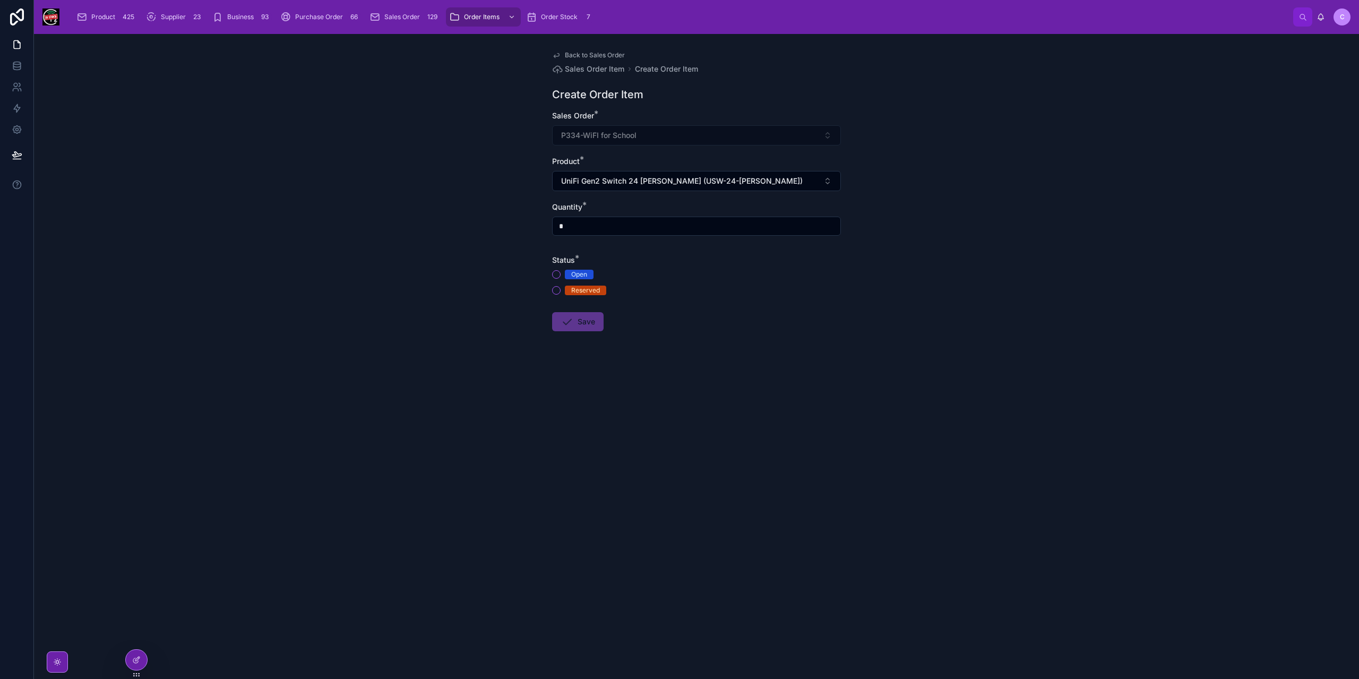
click at [570, 225] on input "*" at bounding box center [697, 226] width 288 height 15
type input "*"
drag, startPoint x: 554, startPoint y: 269, endPoint x: 555, endPoint y: 274, distance: 5.3
click at [554, 270] on div "Open" at bounding box center [696, 275] width 289 height 10
click at [557, 275] on button "Open" at bounding box center [556, 274] width 8 height 8
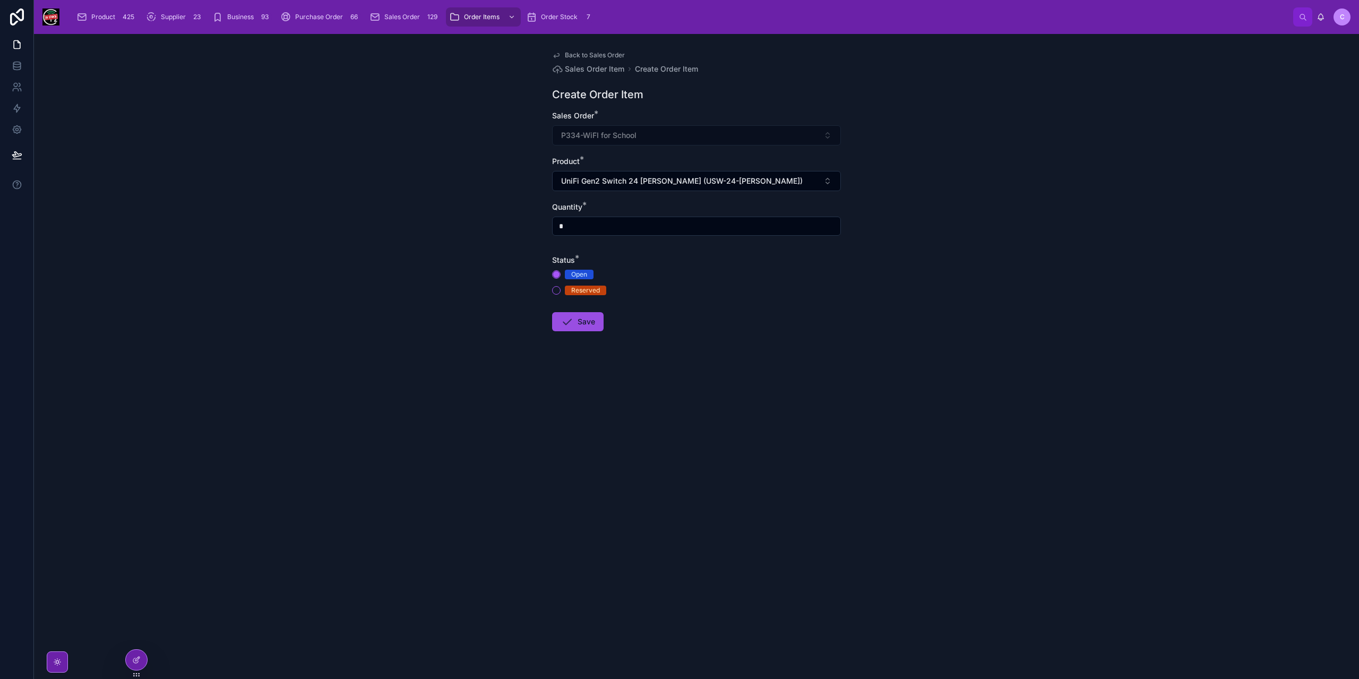
click at [586, 325] on button "Save" at bounding box center [577, 321] width 51 height 19
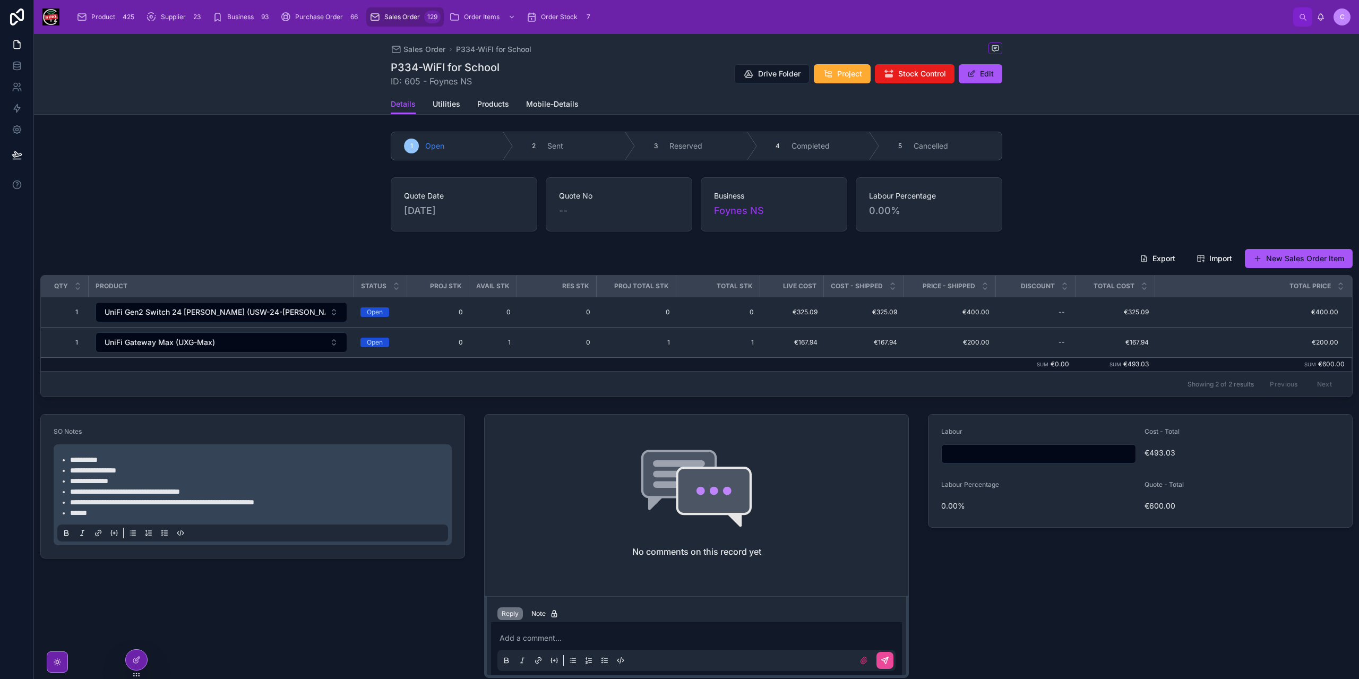
click at [1006, 453] on input "text" at bounding box center [1039, 453] width 194 height 15
type input "*******"
click at [854, 79] on span "Project" at bounding box center [849, 73] width 25 height 11
click at [777, 80] on button "Drive Folder" at bounding box center [771, 73] width 75 height 19
click at [1316, 255] on button "New Sales Order Item" at bounding box center [1299, 258] width 108 height 19
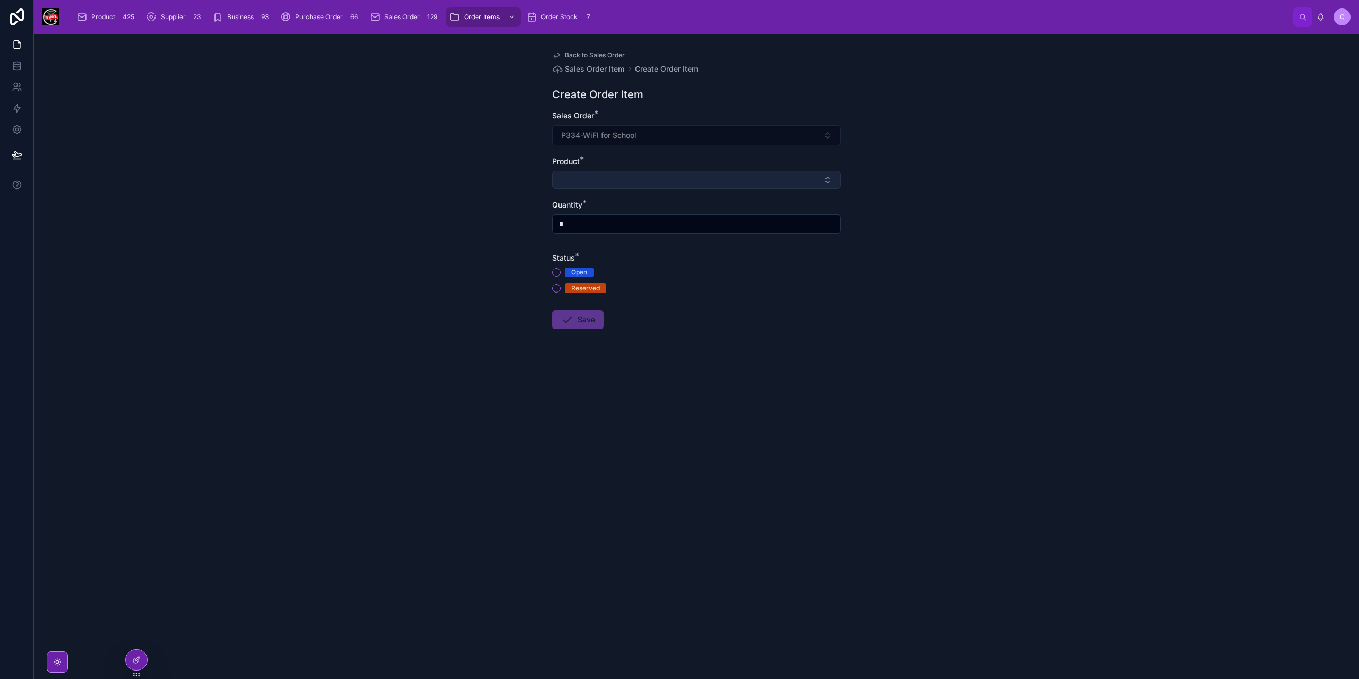
click at [612, 179] on button "Select Button" at bounding box center [696, 180] width 289 height 18
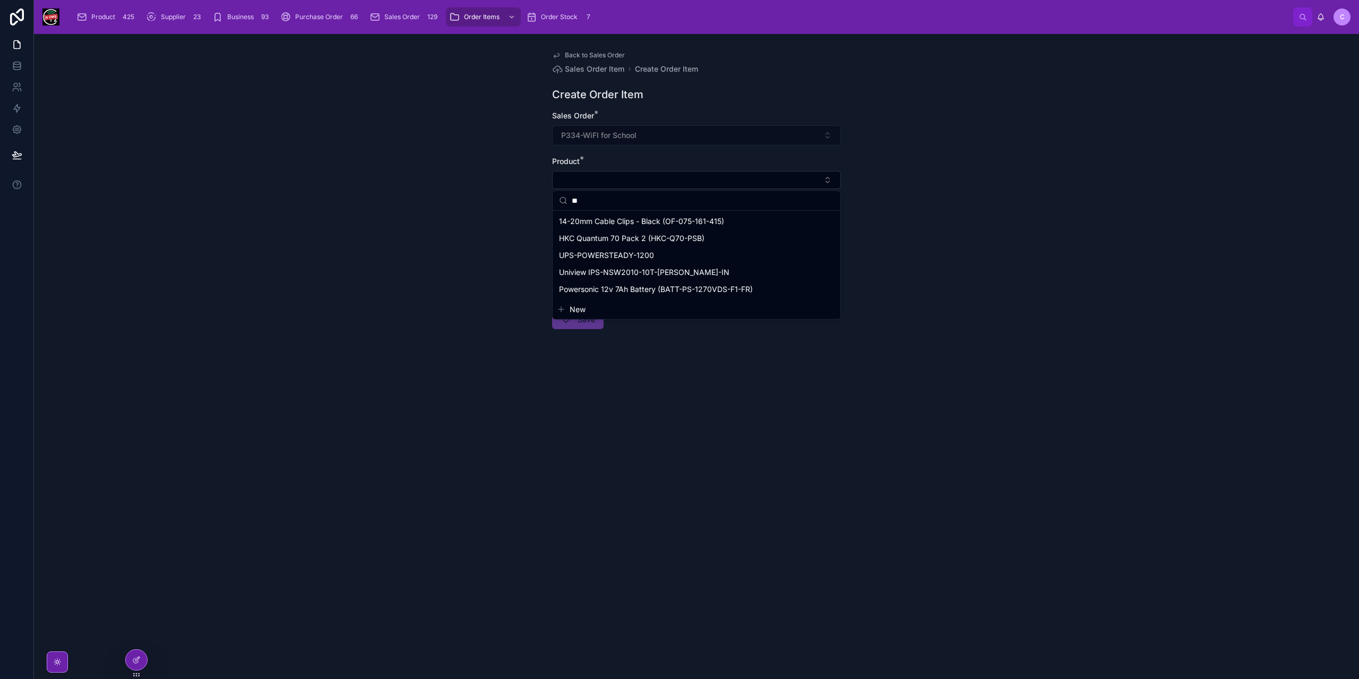
type input "*"
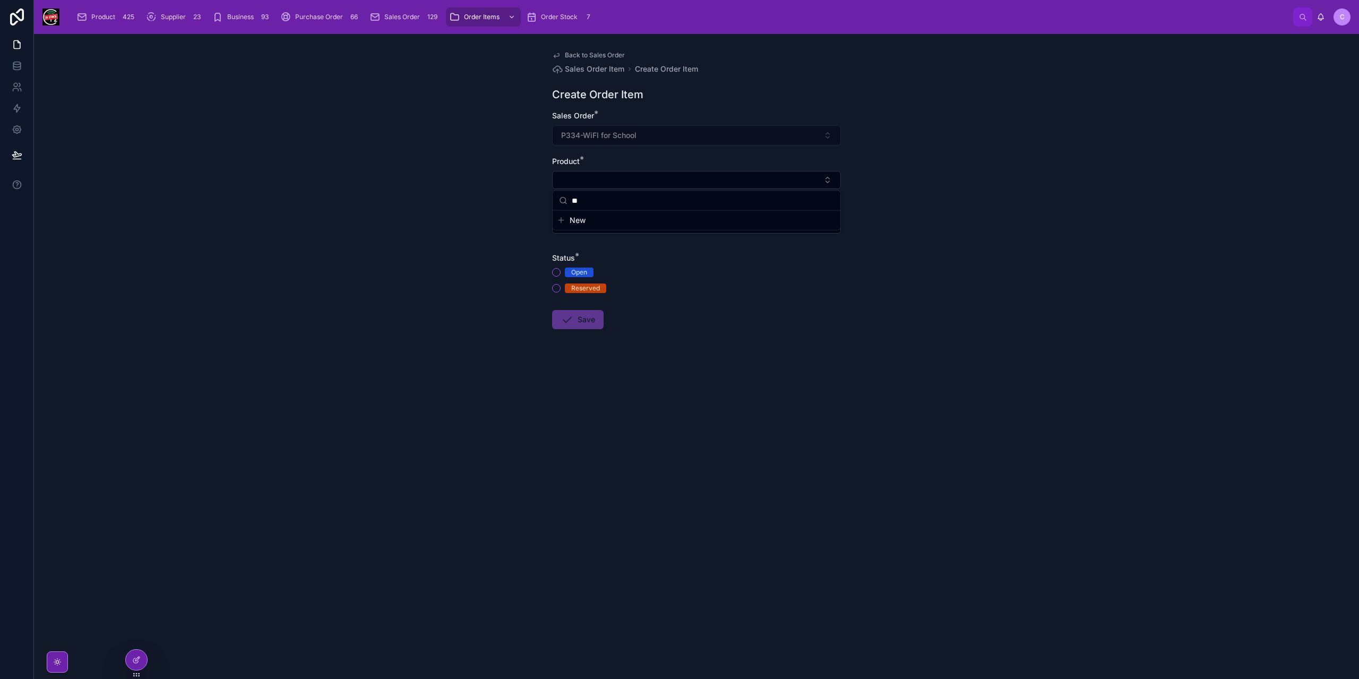
type input "*"
type input "*****"
click at [660, 222] on span "1U 6 Way Surge Protected PDU (RACK-PDU-6W-UK-1U)" at bounding box center [689, 221] width 261 height 11
click at [596, 226] on input "*" at bounding box center [697, 226] width 288 height 15
type input "*"
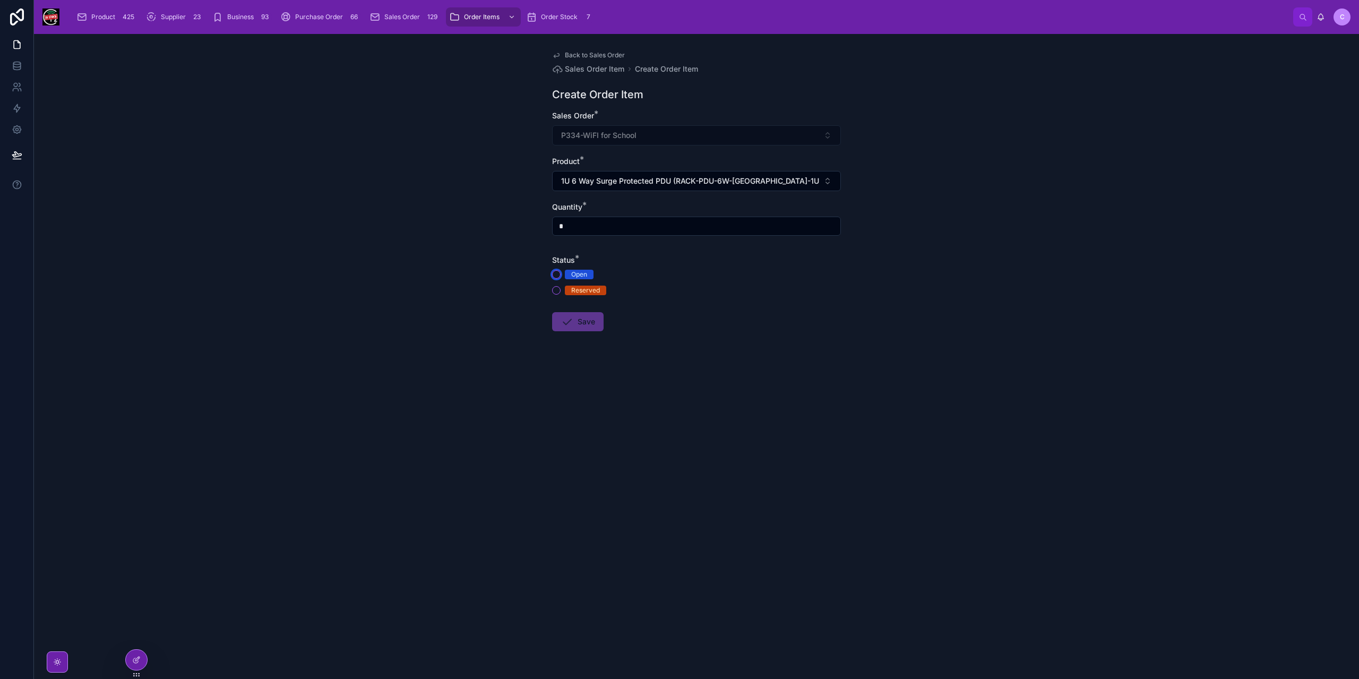
click at [555, 273] on button "Open" at bounding box center [556, 274] width 8 height 8
click at [571, 316] on icon at bounding box center [567, 321] width 13 height 13
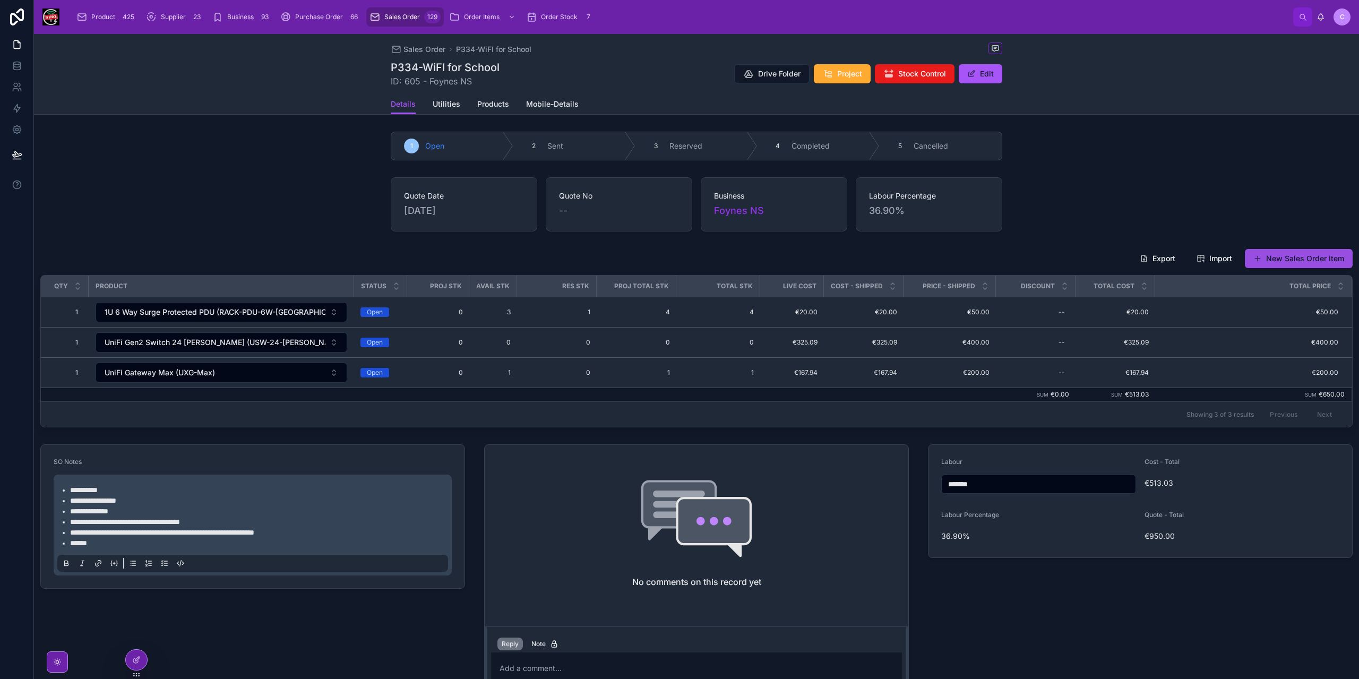
click at [1303, 254] on button "New Sales Order Item" at bounding box center [1299, 258] width 108 height 19
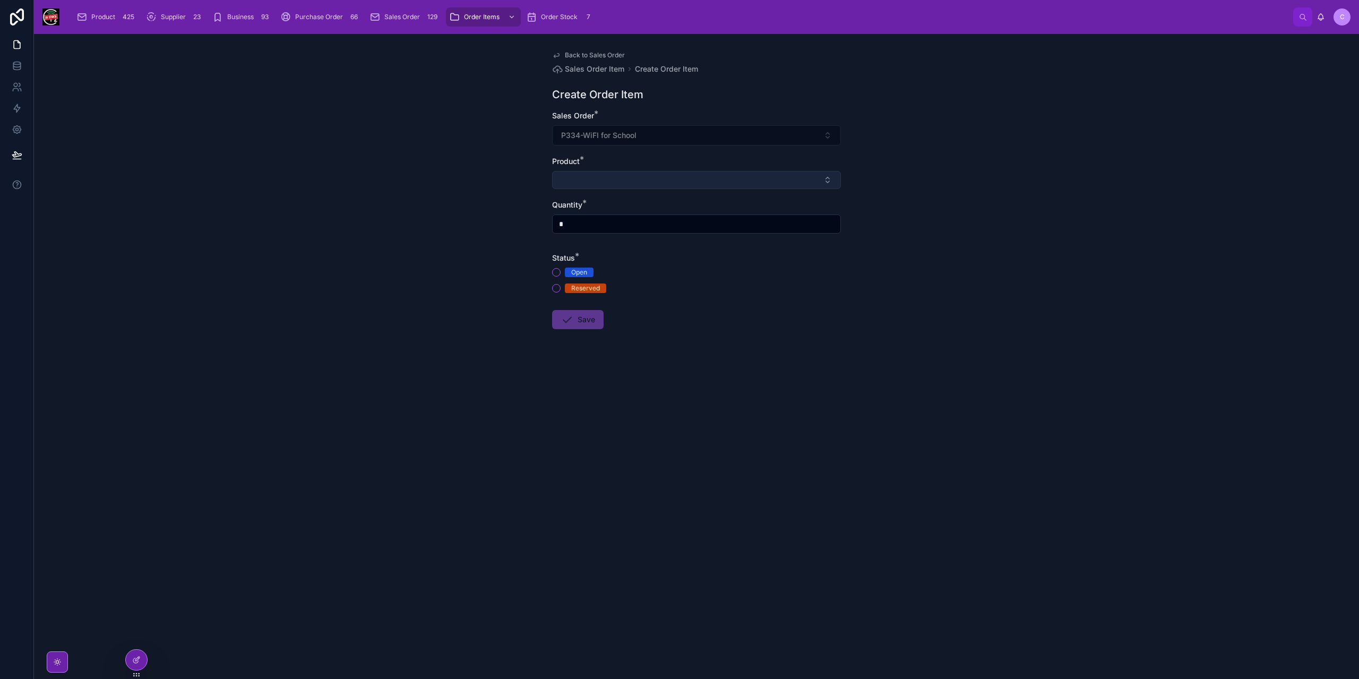
click at [596, 185] on button "Select Button" at bounding box center [696, 180] width 289 height 18
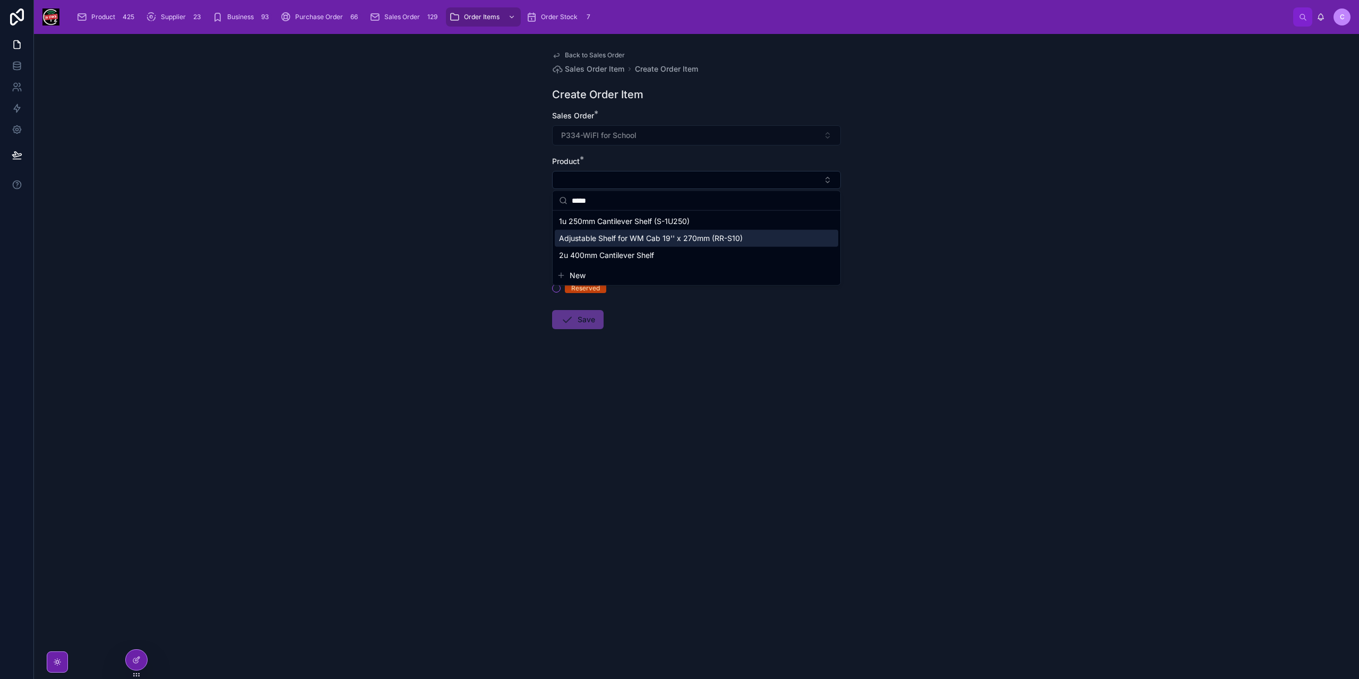
type input "*****"
click at [652, 239] on span "Adjustable Shelf for WM Cab 19'' x 270mm (RR-S10)" at bounding box center [651, 238] width 184 height 11
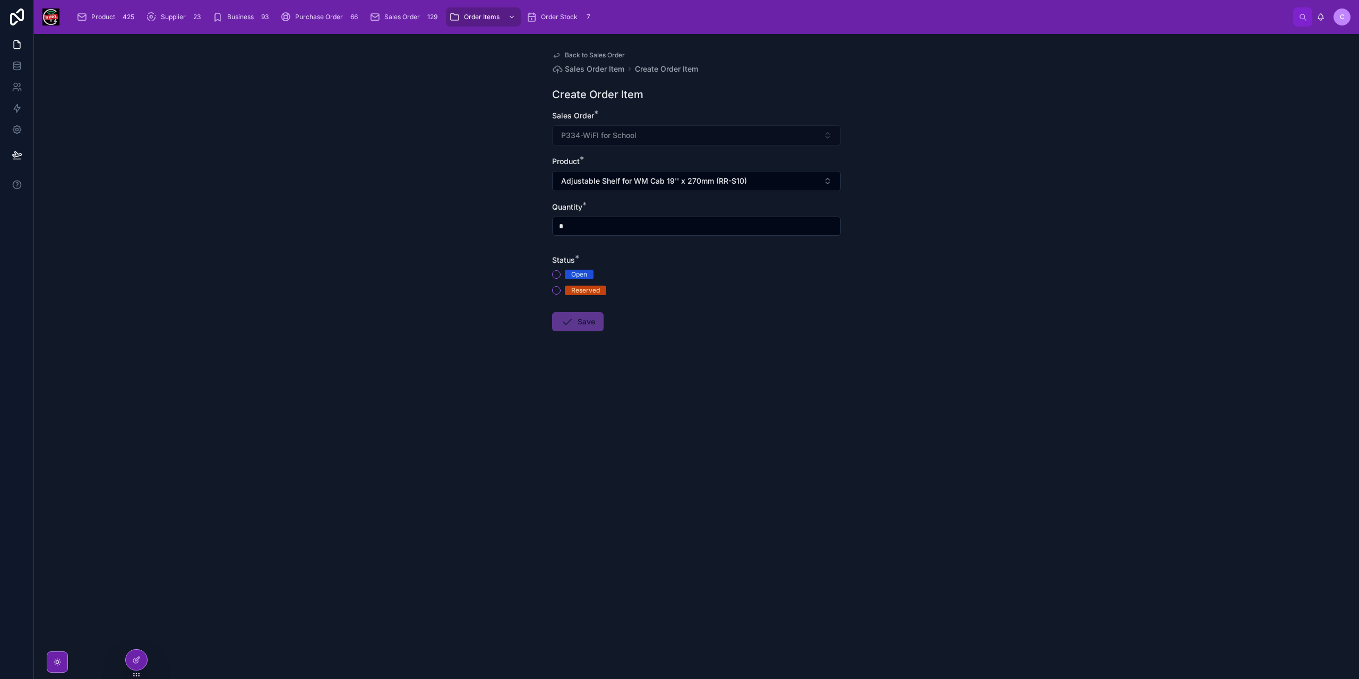
click at [569, 227] on input "*" at bounding box center [697, 226] width 288 height 15
type input "*"
click at [557, 274] on button "Open" at bounding box center [556, 274] width 8 height 8
click at [580, 319] on button "Save" at bounding box center [577, 321] width 51 height 19
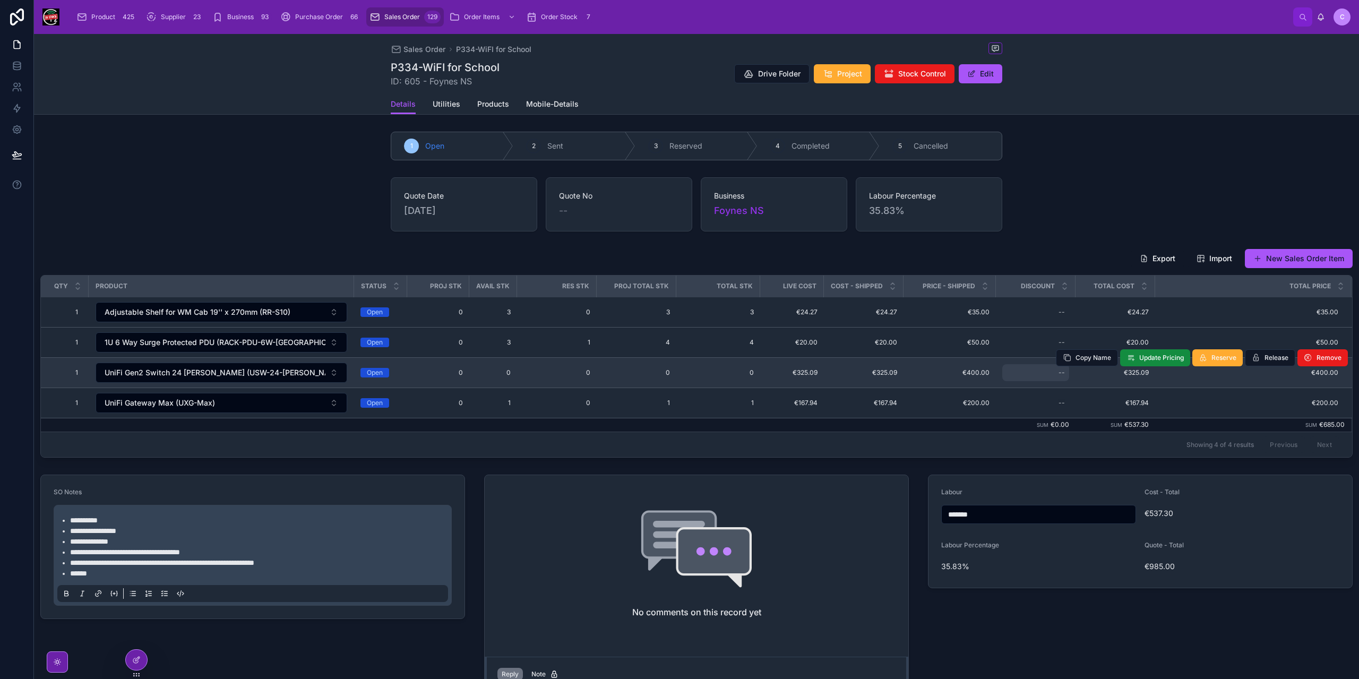
click at [1047, 370] on div "--" at bounding box center [1035, 372] width 67 height 17
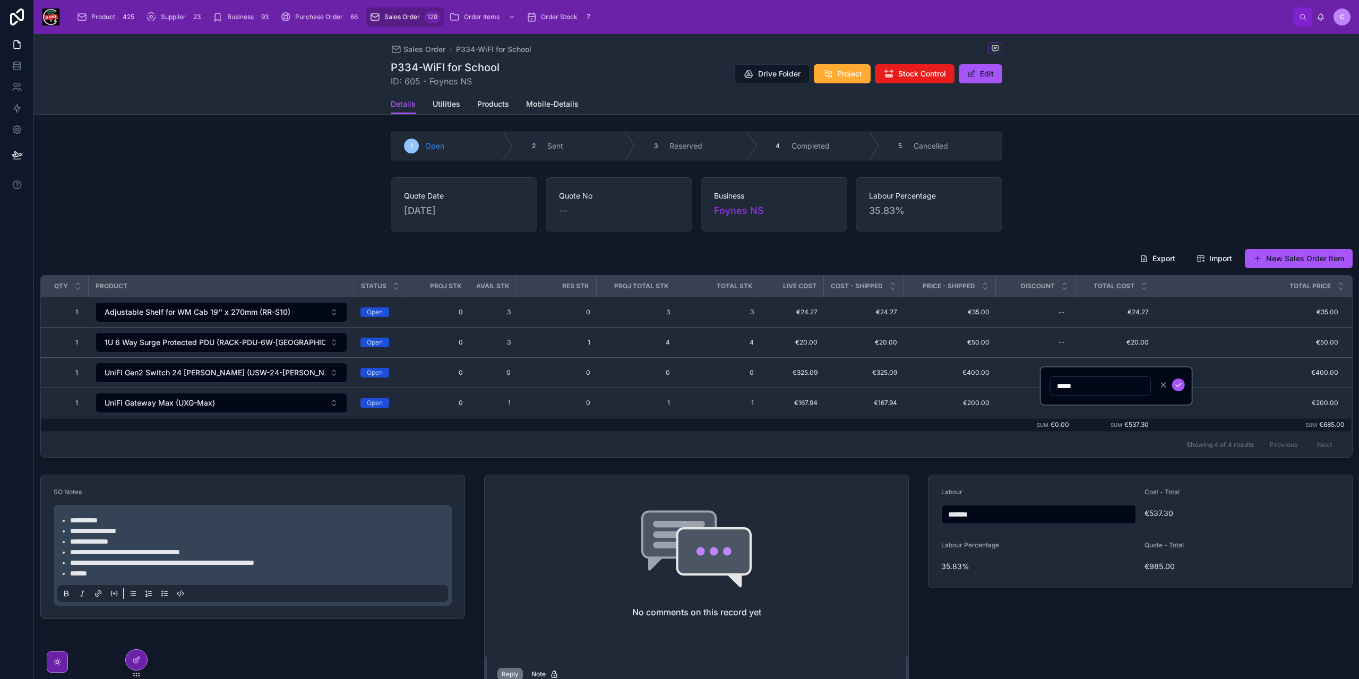
type input "******"
click button "submit" at bounding box center [1178, 384] width 13 height 13
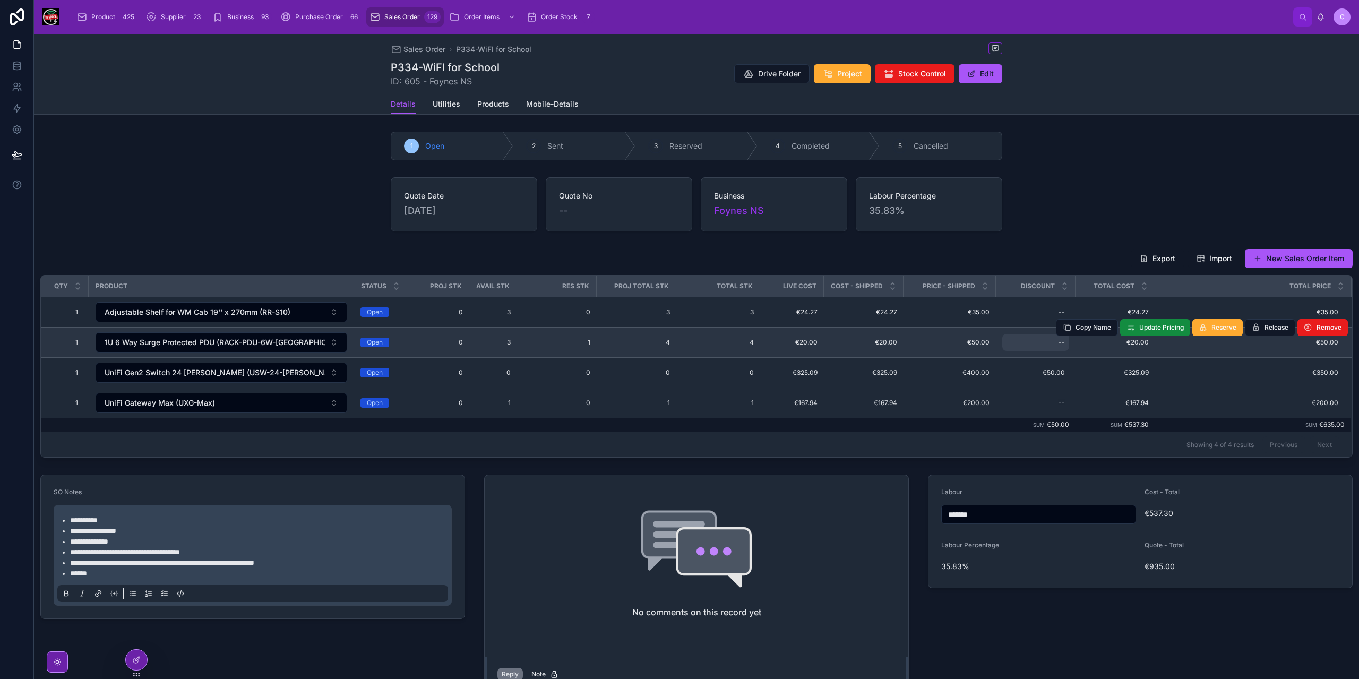
click at [1039, 343] on div "--" at bounding box center [1035, 342] width 67 height 17
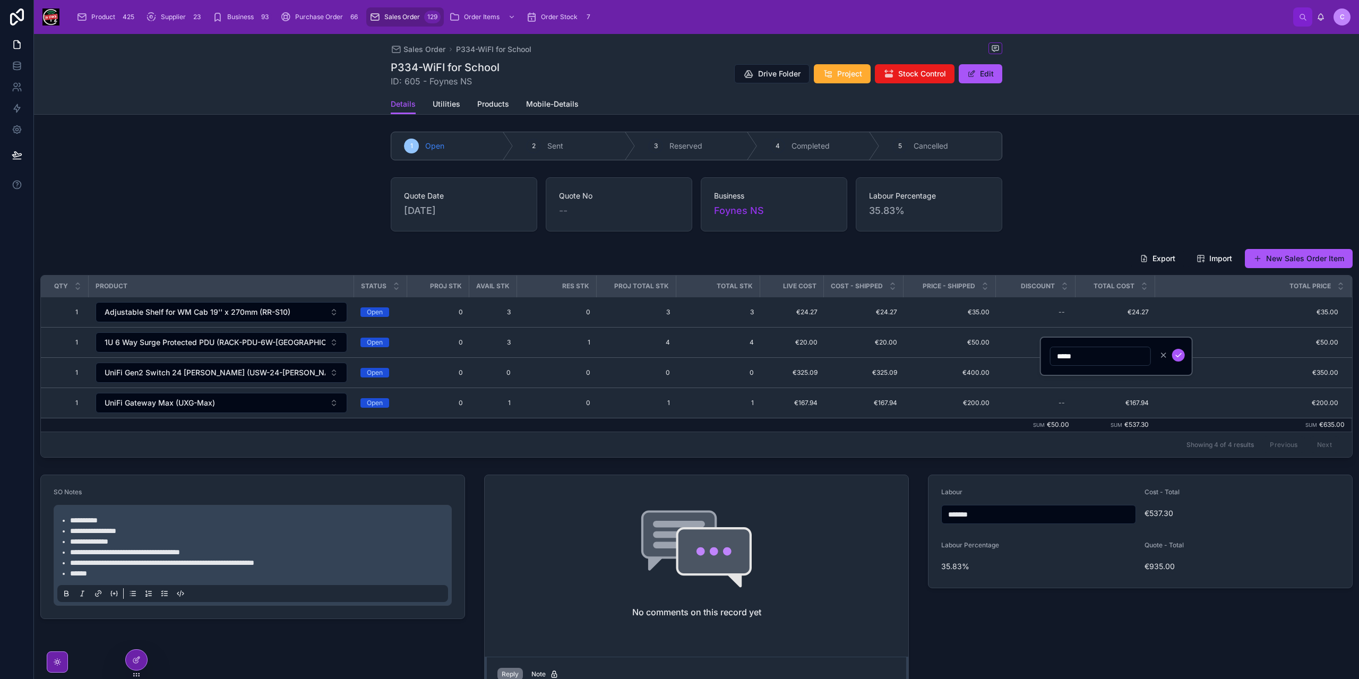
type input "******"
click button "submit" at bounding box center [1178, 355] width 13 height 13
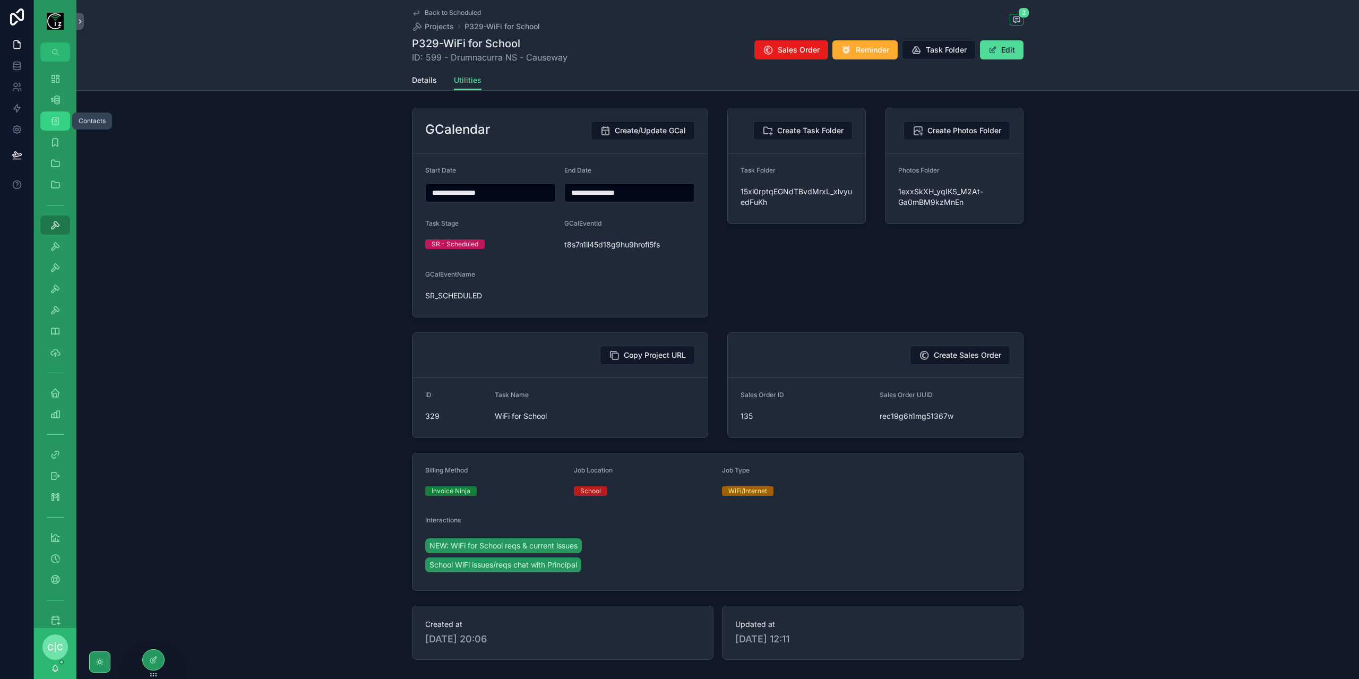
click at [48, 124] on div "Contacts 596" at bounding box center [55, 121] width 17 height 17
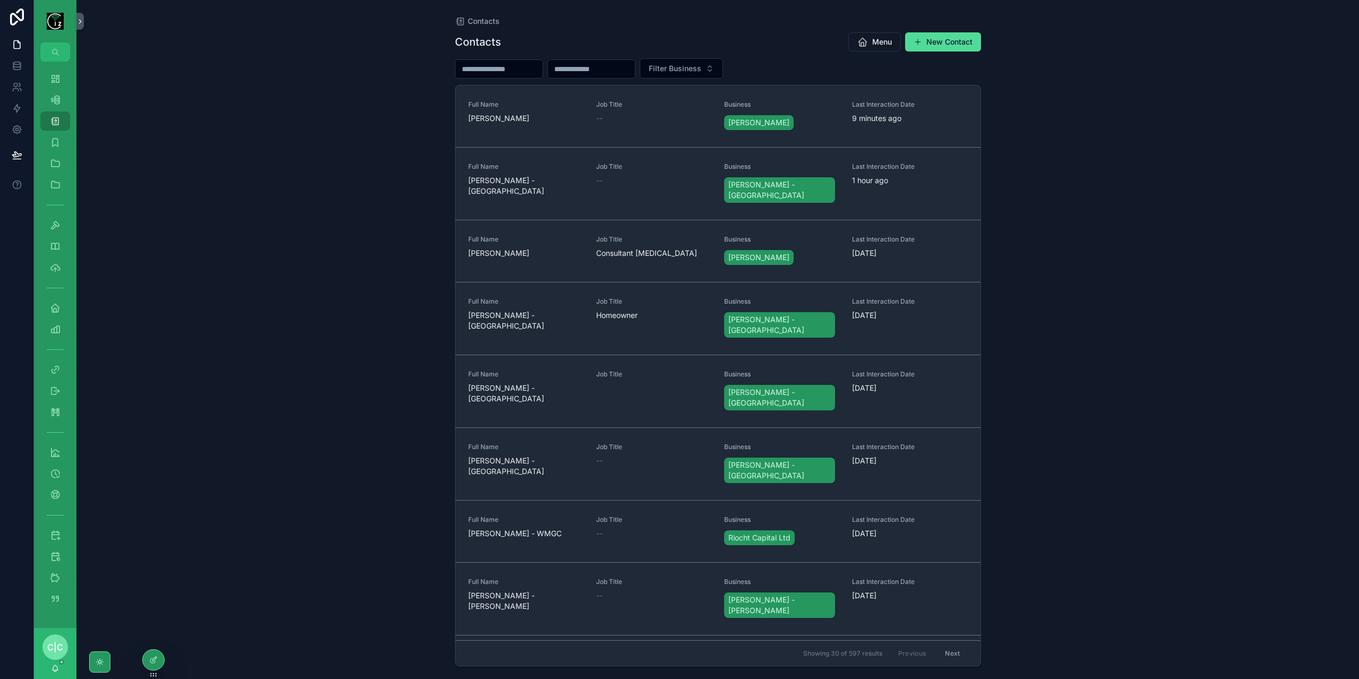
click at [519, 69] on input "scrollable content" at bounding box center [498, 69] width 87 height 15
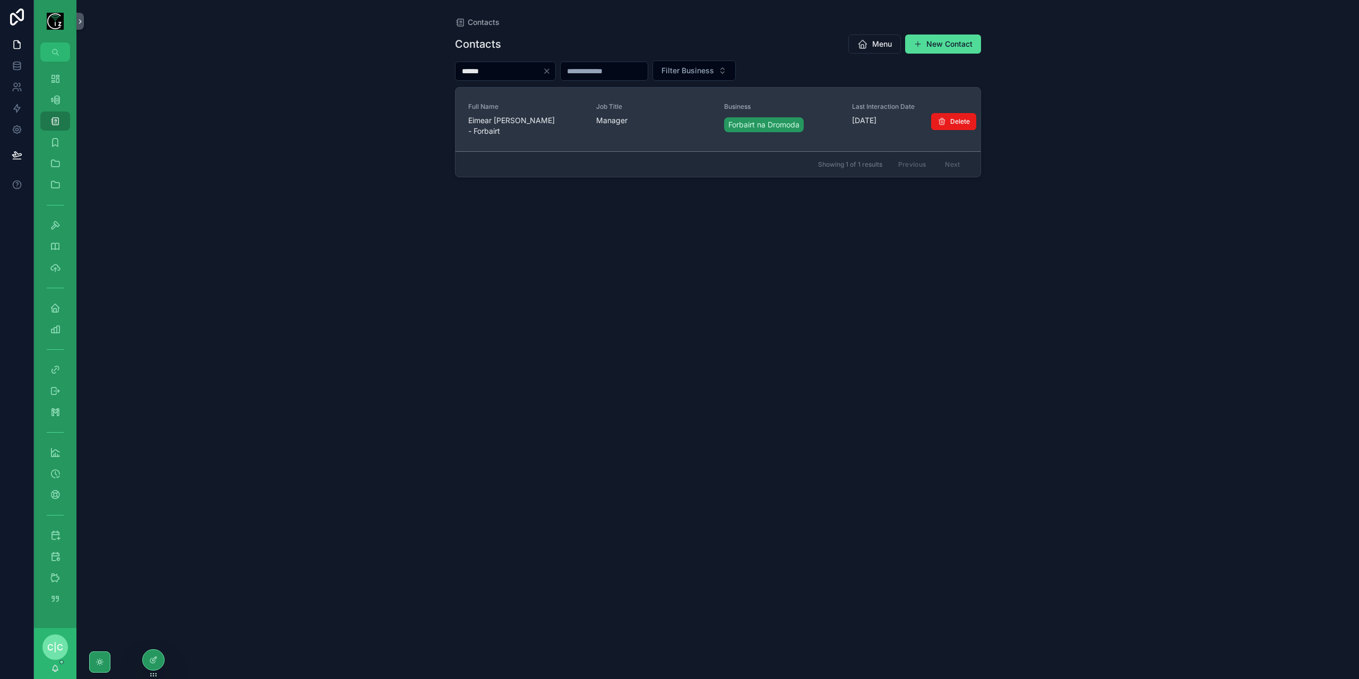
type input "******"
click at [527, 129] on div "Full Name [PERSON_NAME] - Forbairt" at bounding box center [525, 119] width 115 height 34
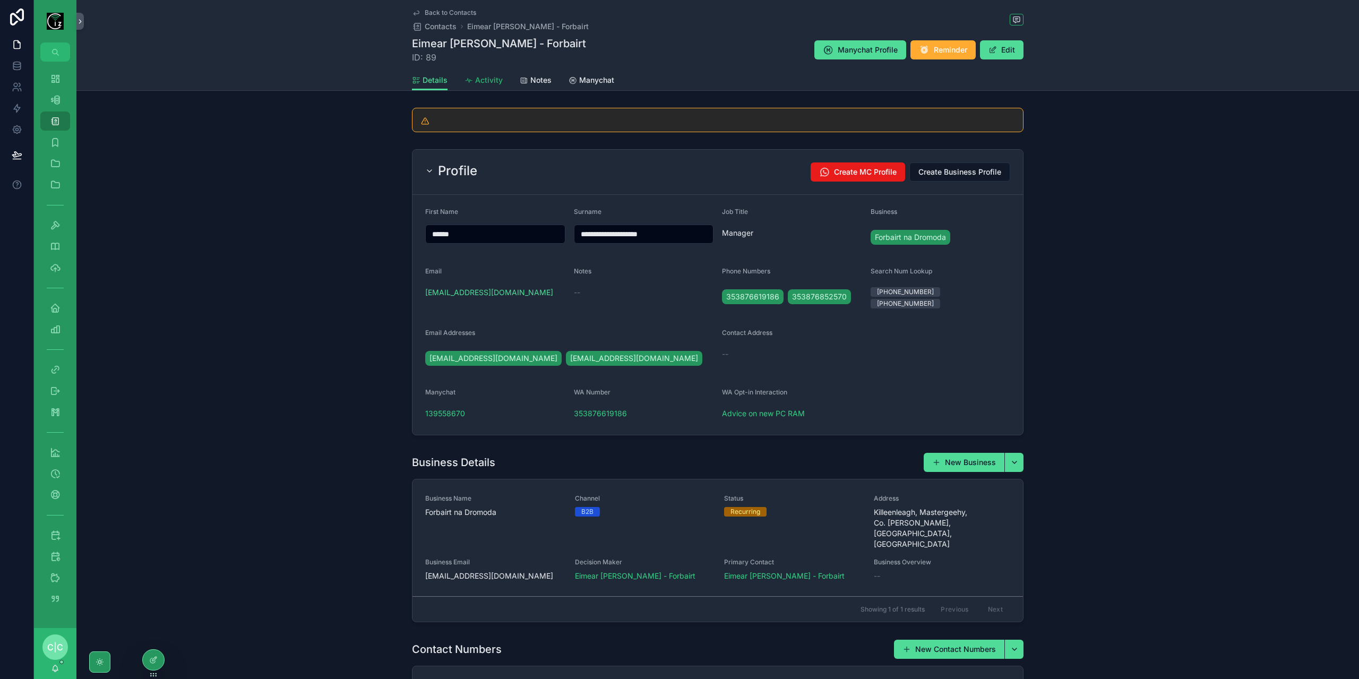
click at [483, 85] on link "Activity" at bounding box center [483, 81] width 38 height 21
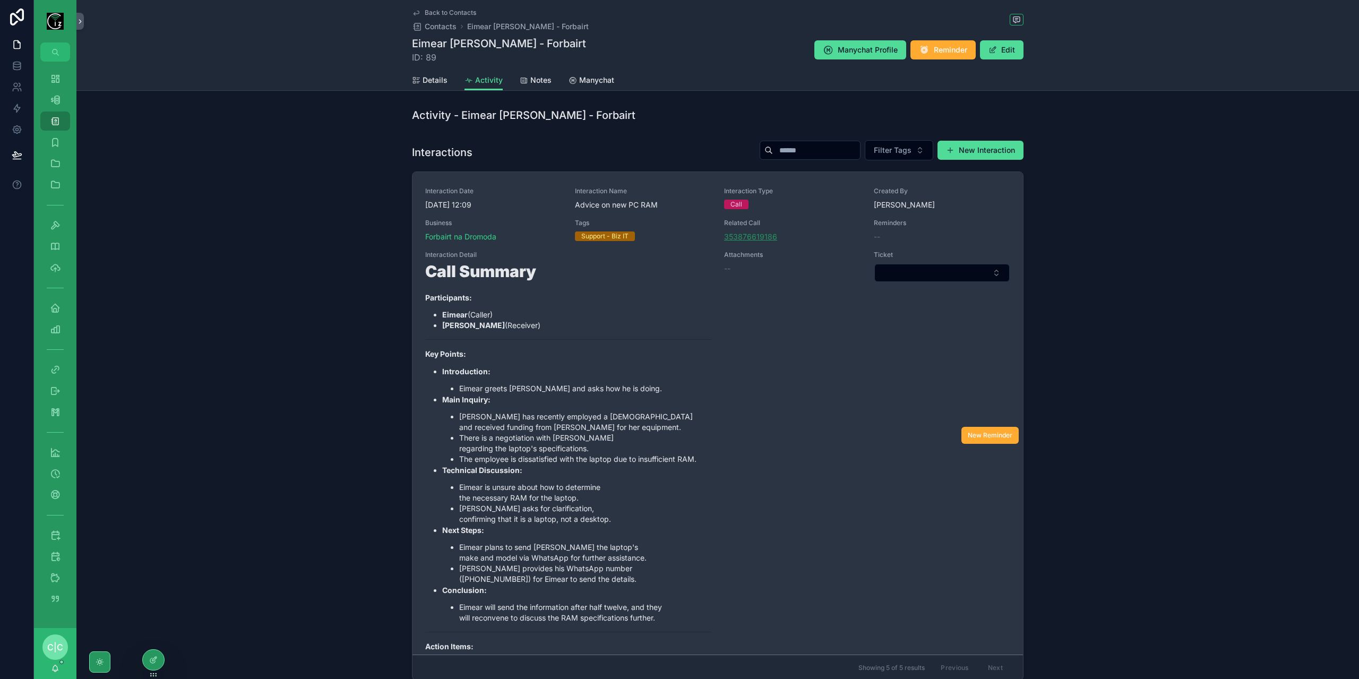
click at [742, 237] on span "353876619186" at bounding box center [750, 236] width 53 height 11
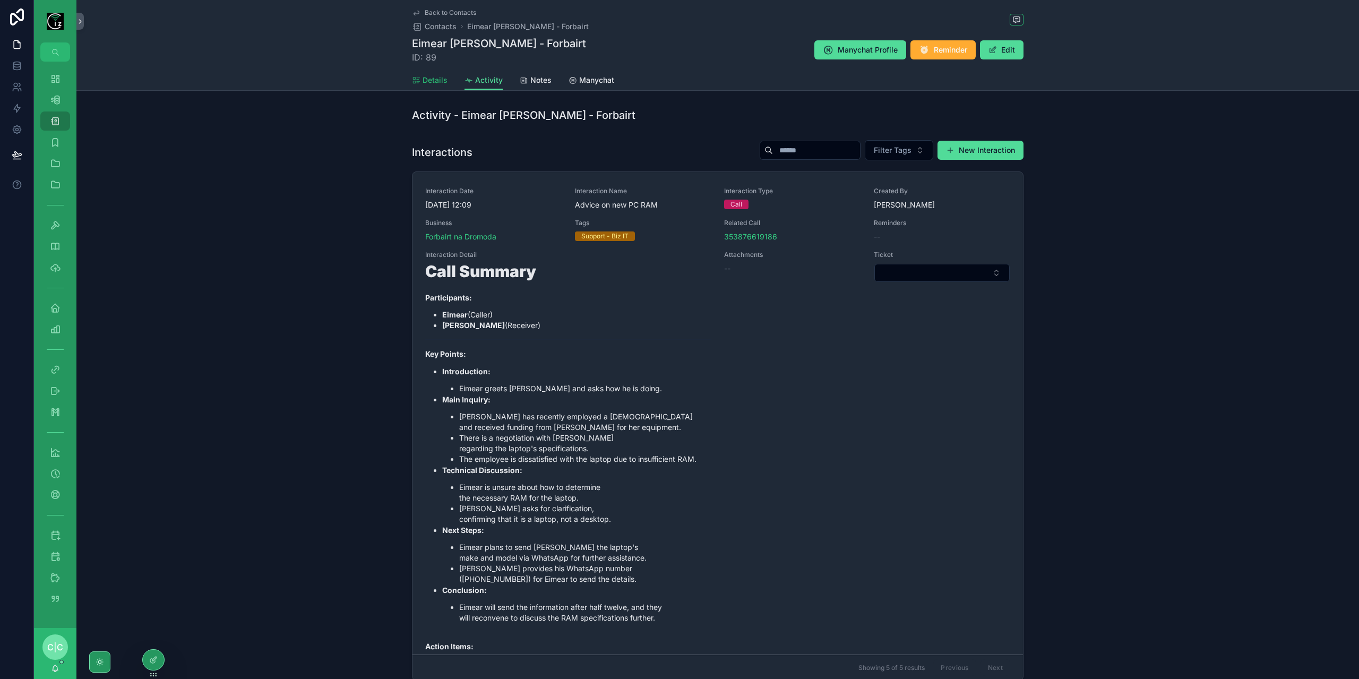
click at [412, 73] on link "Details" at bounding box center [430, 81] width 36 height 21
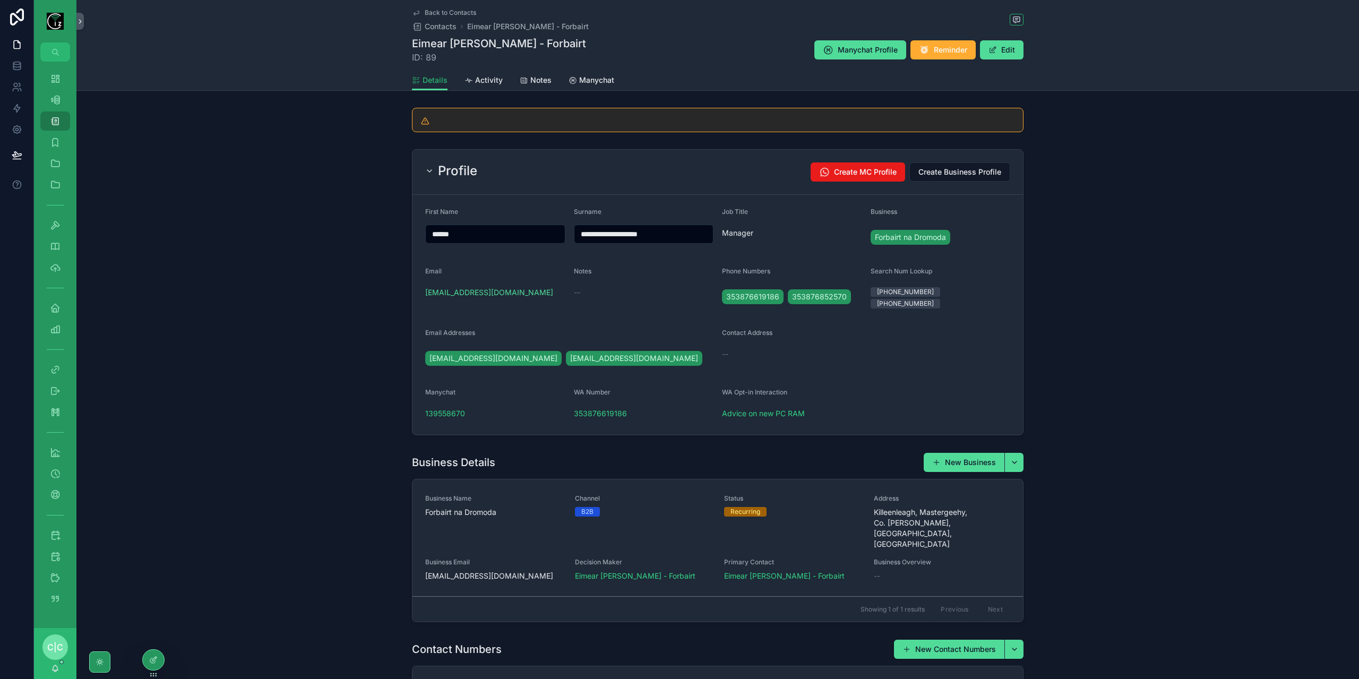
click at [417, 79] on icon "scrollable content" at bounding box center [416, 80] width 8 height 8
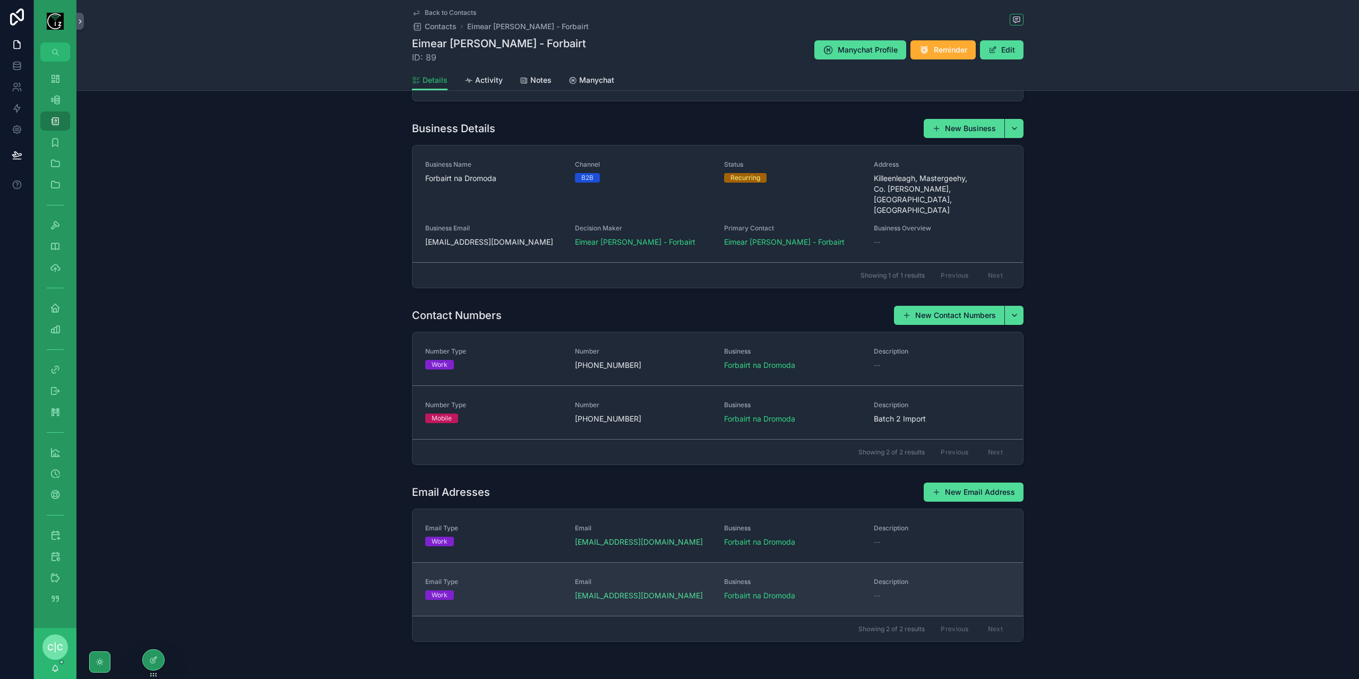
scroll to position [342, 0]
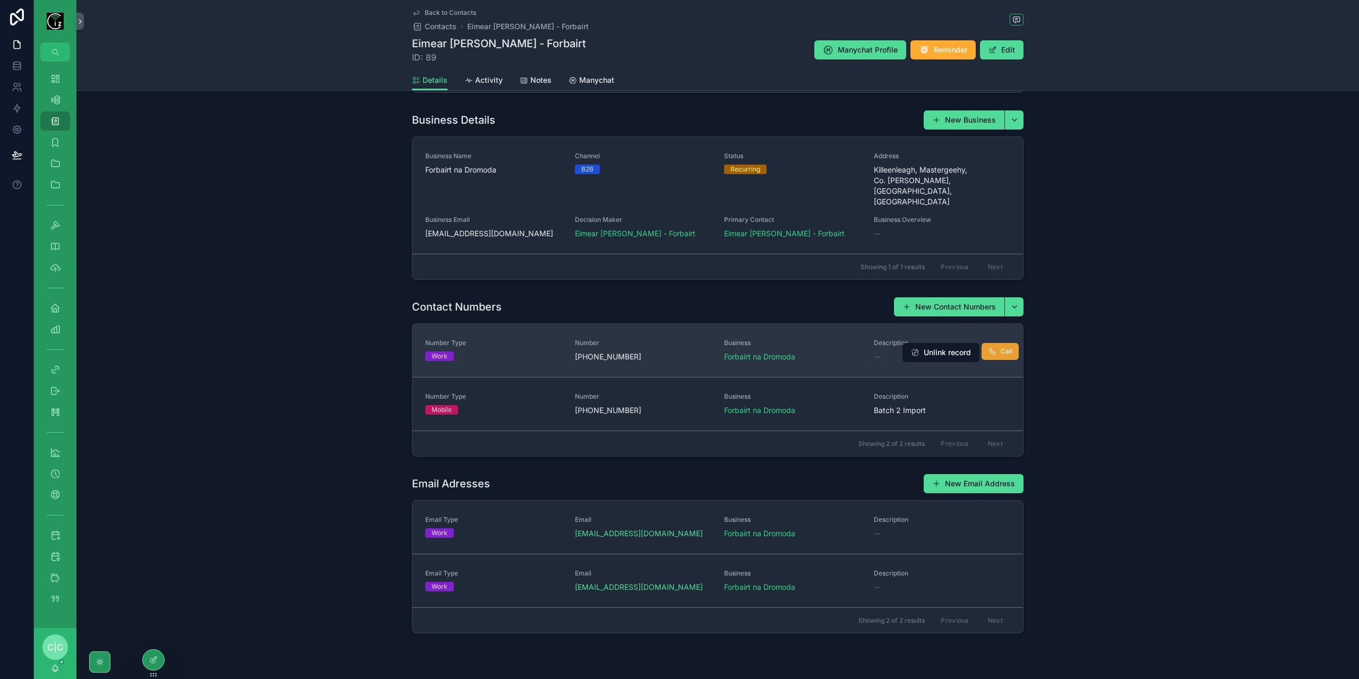
click at [1001, 347] on span "Call" at bounding box center [1007, 351] width 12 height 8
click at [58, 560] on icon "scrollable content" at bounding box center [55, 556] width 11 height 11
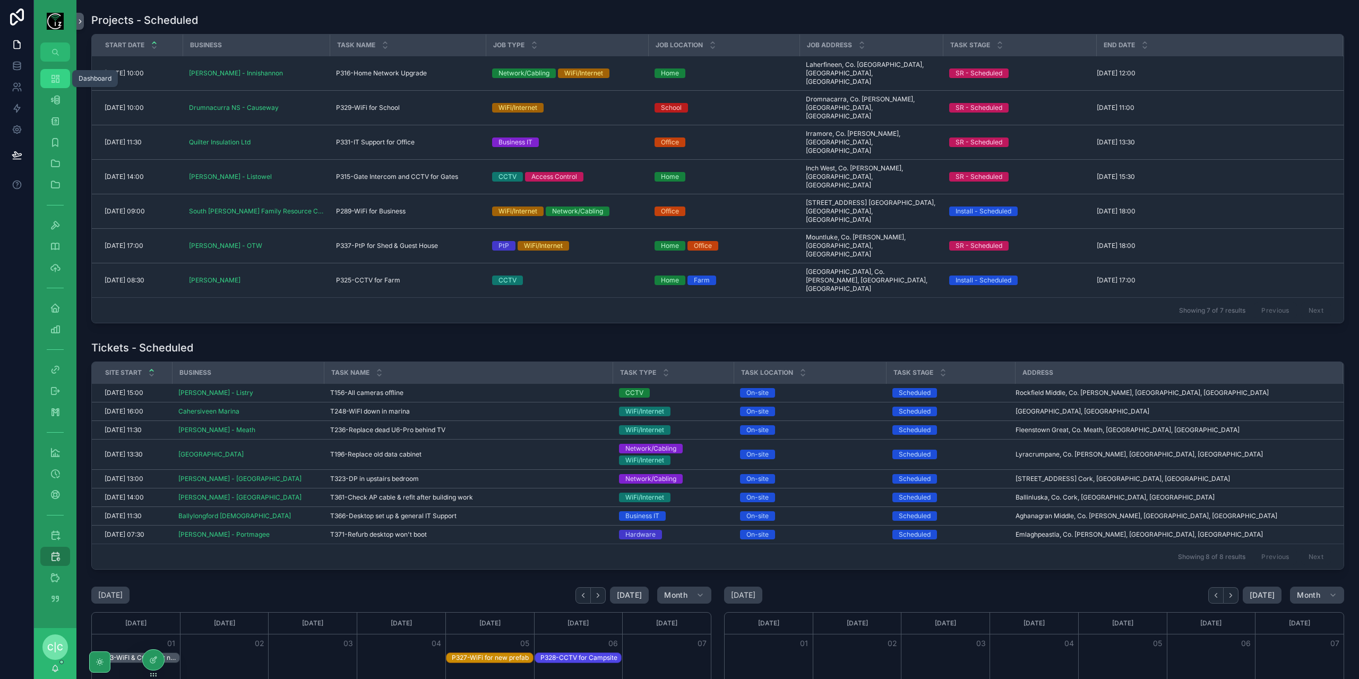
click at [51, 78] on icon "scrollable content" at bounding box center [55, 78] width 11 height 11
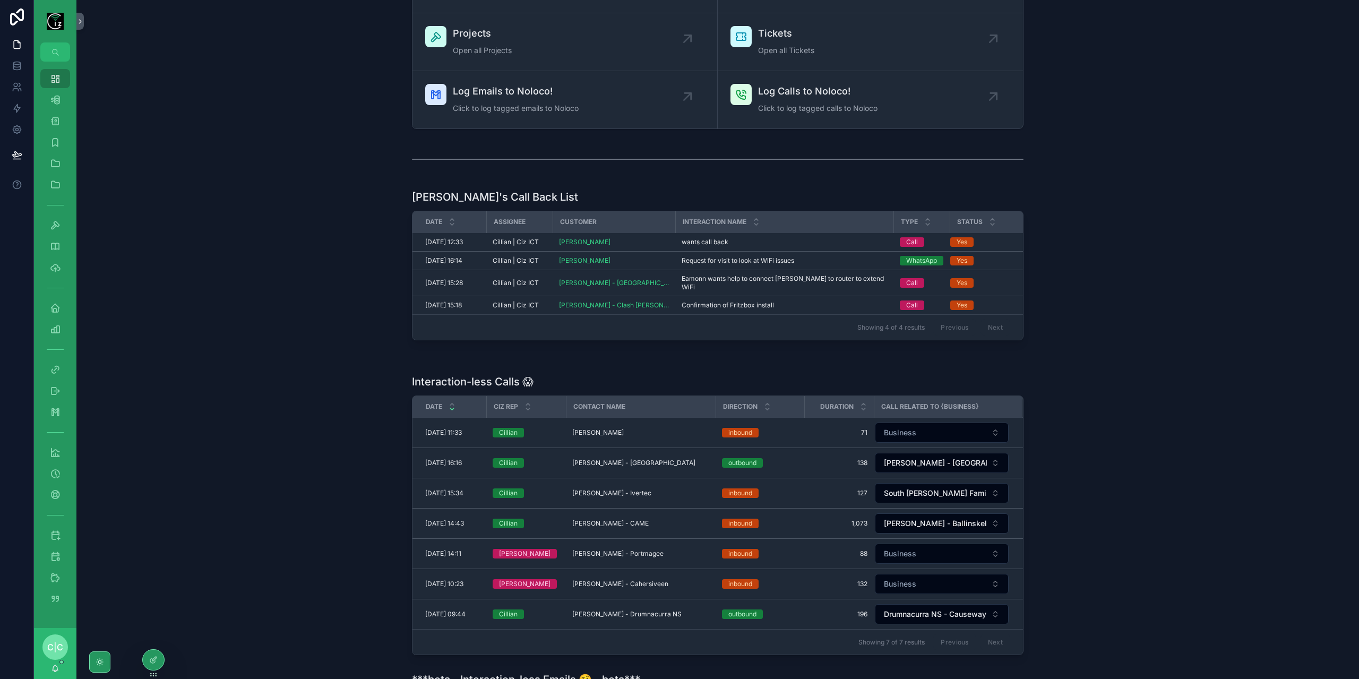
scroll to position [106, 0]
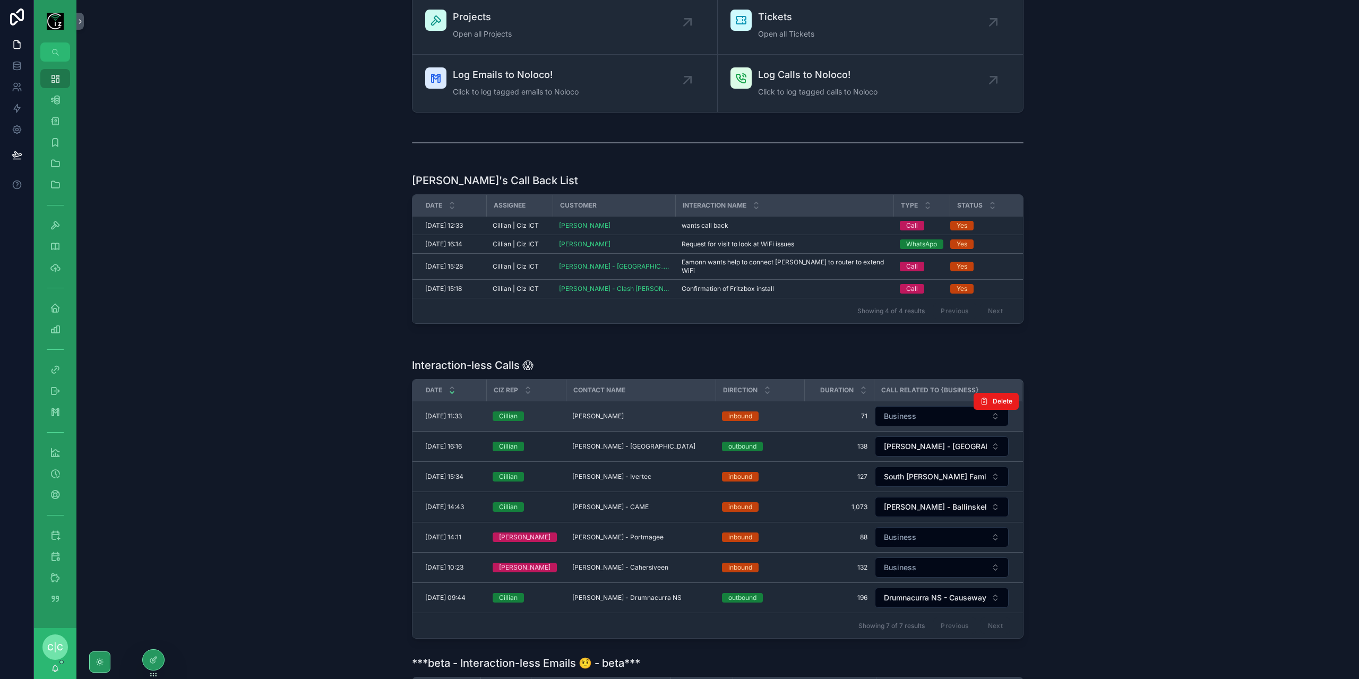
click at [636, 411] on td "[PERSON_NAME] - Ohermong [PERSON_NAME]" at bounding box center [641, 416] width 150 height 30
click at [624, 412] on span "[PERSON_NAME]" at bounding box center [597, 416] width 51 height 8
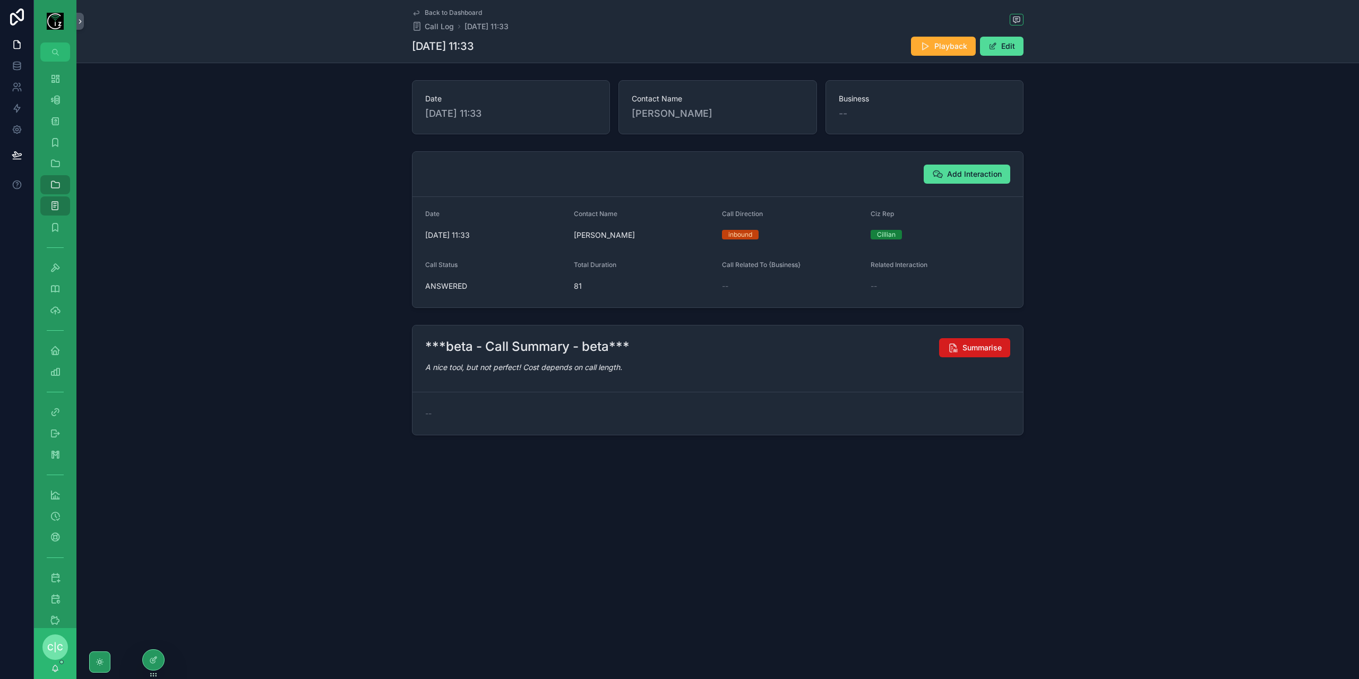
click at [973, 347] on span "Summarise" at bounding box center [981, 347] width 39 height 11
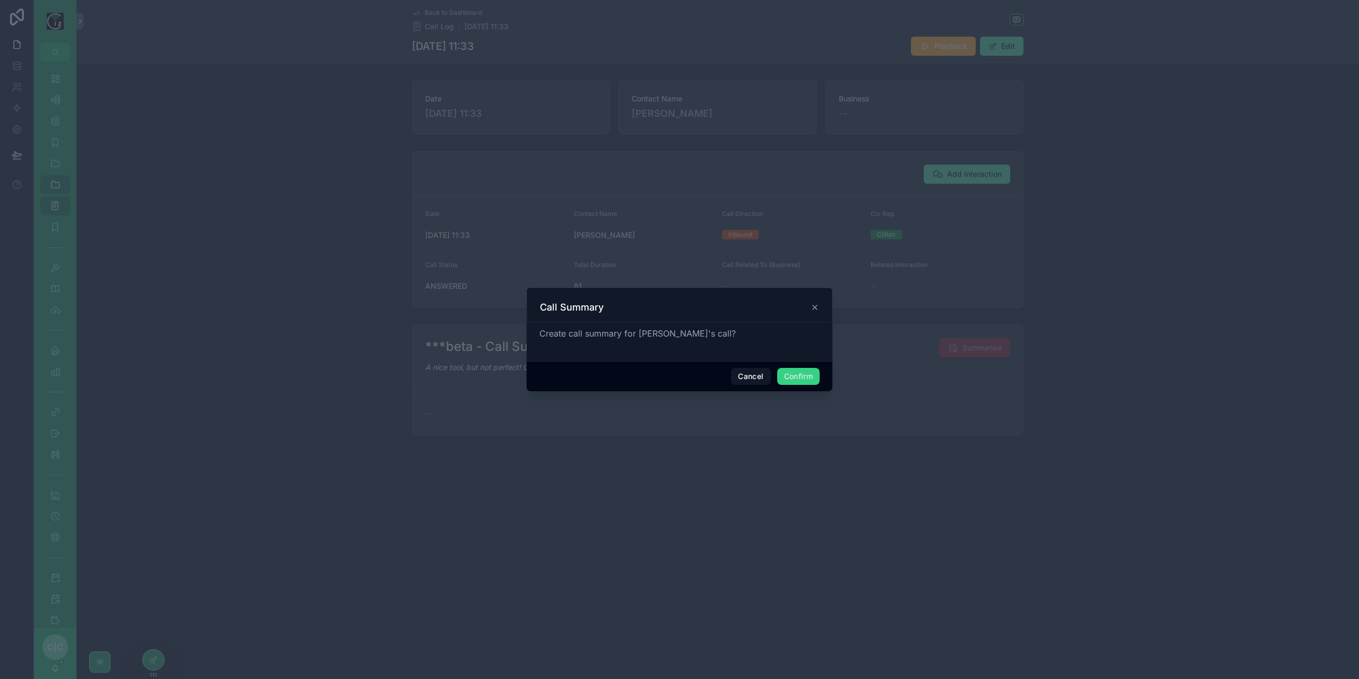
click at [797, 369] on button "Confirm" at bounding box center [798, 376] width 42 height 17
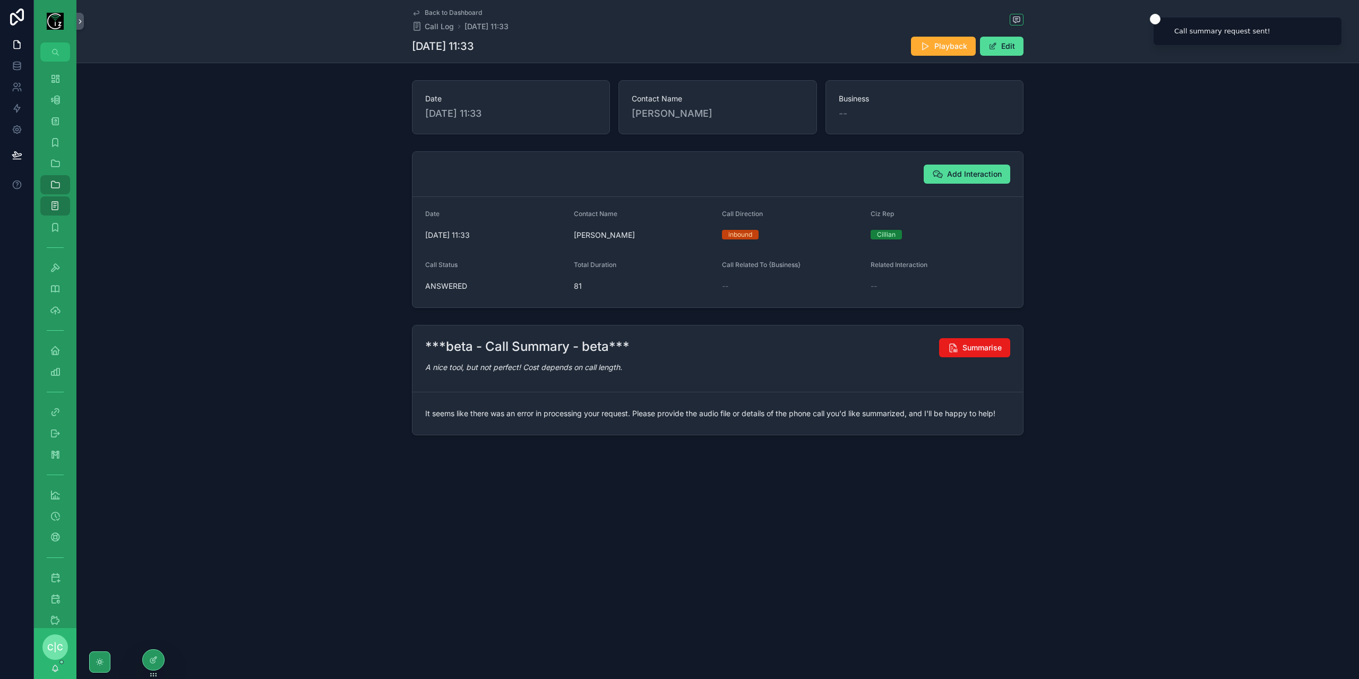
click at [419, 12] on icon "scrollable content" at bounding box center [416, 13] width 5 height 4
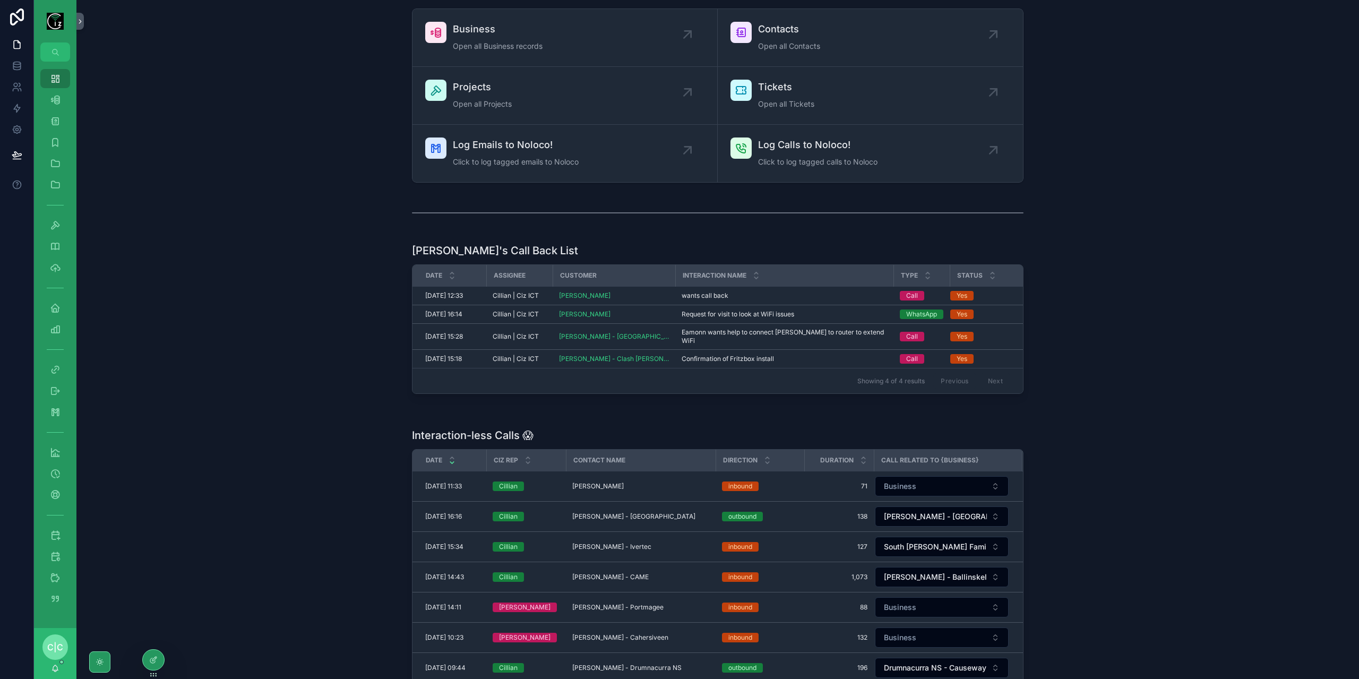
scroll to position [53, 0]
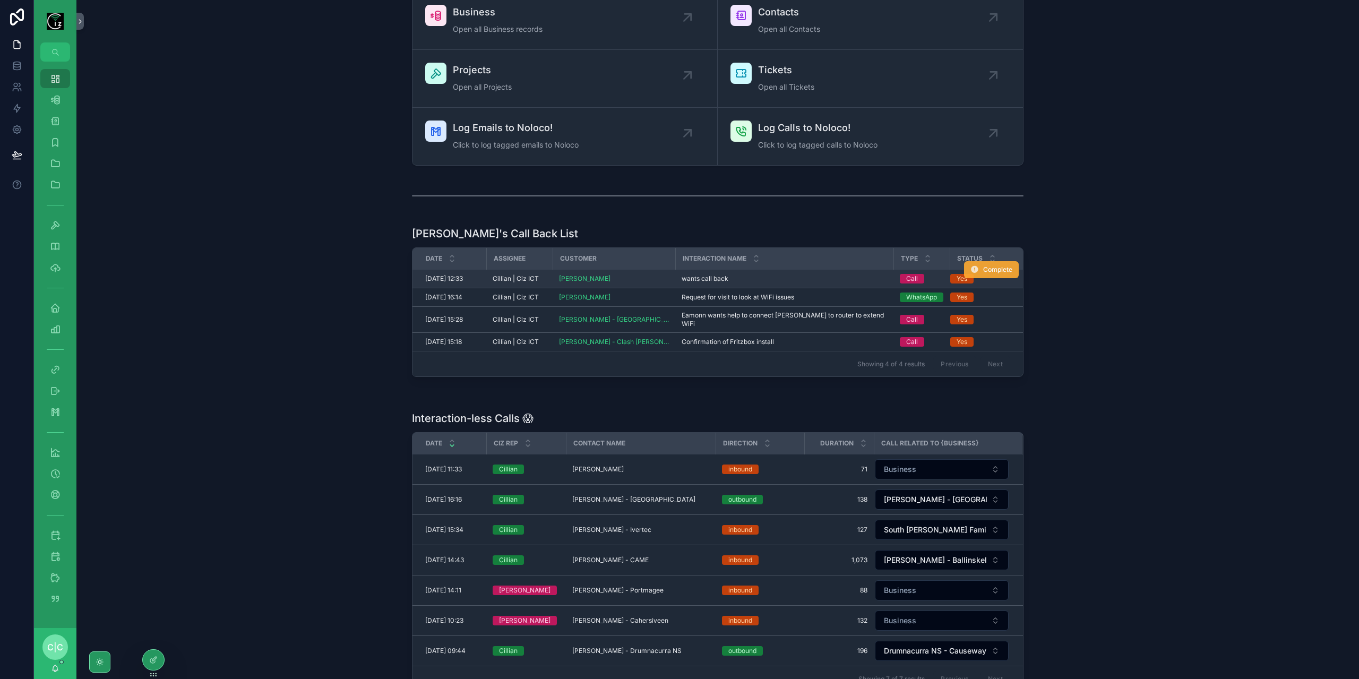
click at [1000, 268] on span "Complete" at bounding box center [997, 269] width 29 height 8
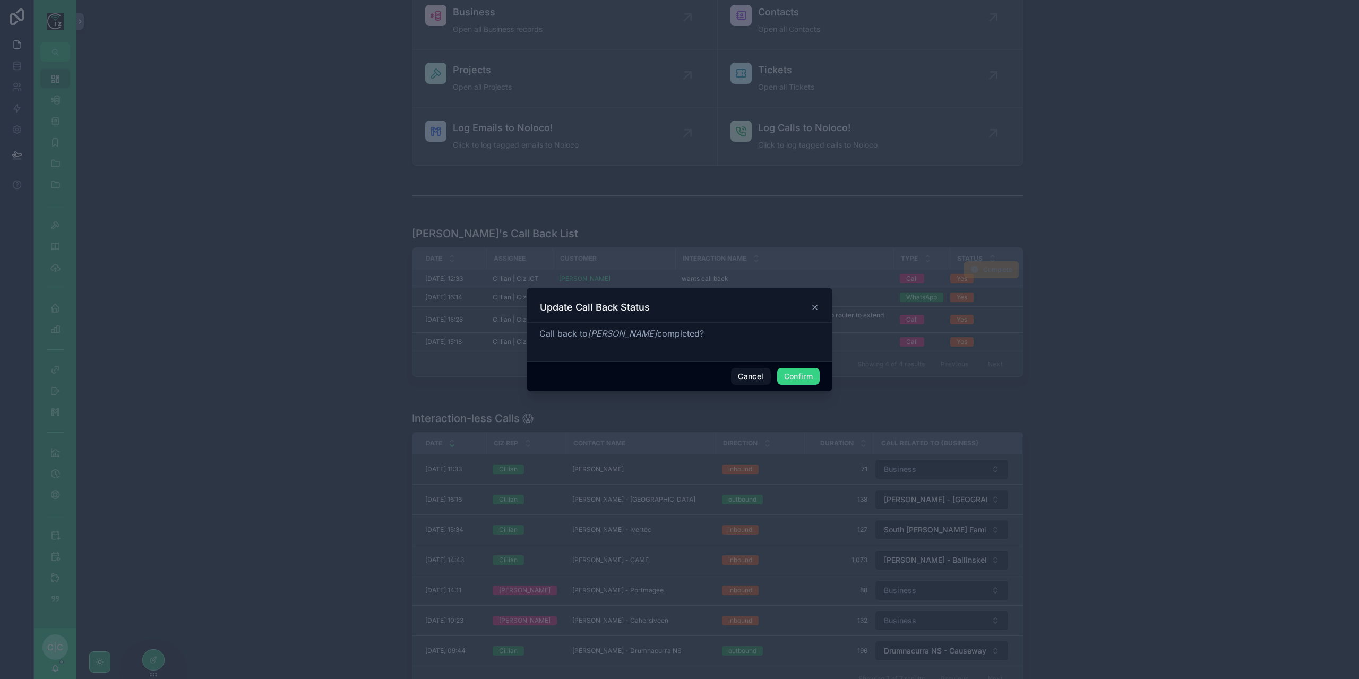
click at [813, 380] on button "Confirm" at bounding box center [798, 376] width 42 height 17
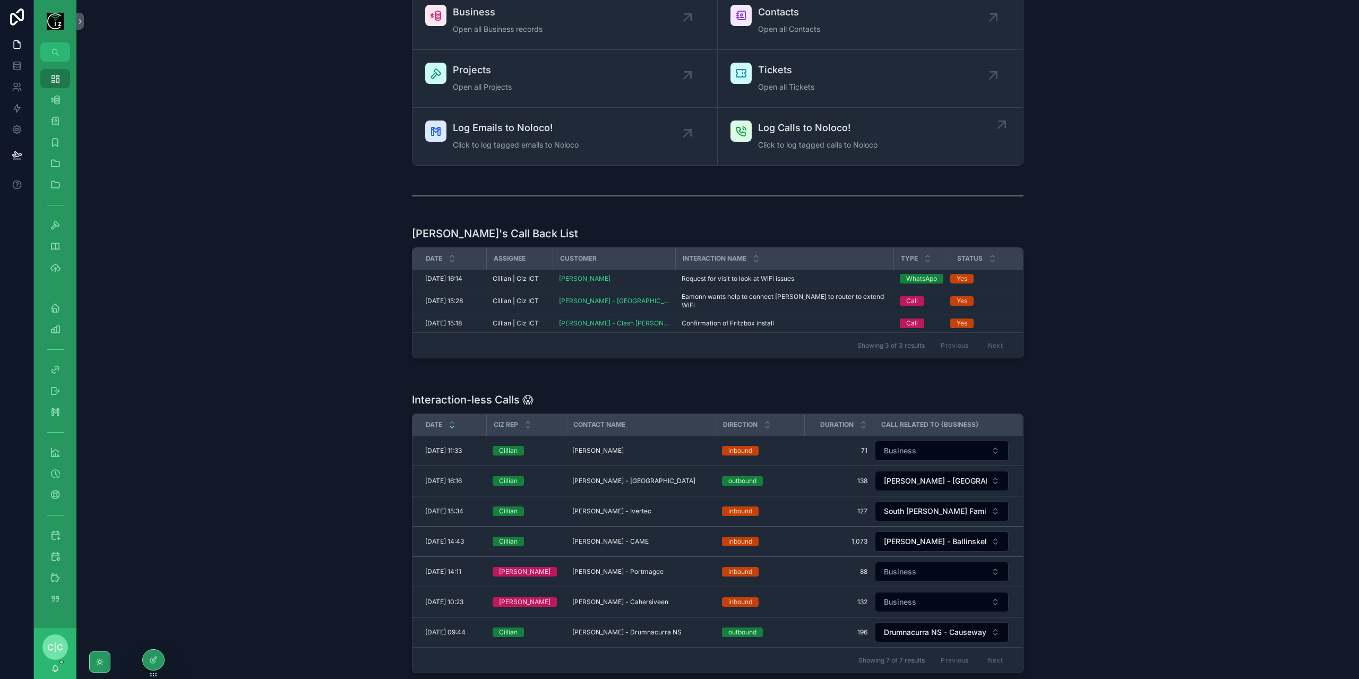
click at [808, 133] on span "Log Calls to Noloco!" at bounding box center [817, 128] width 119 height 15
